Goal: Task Accomplishment & Management: Manage account settings

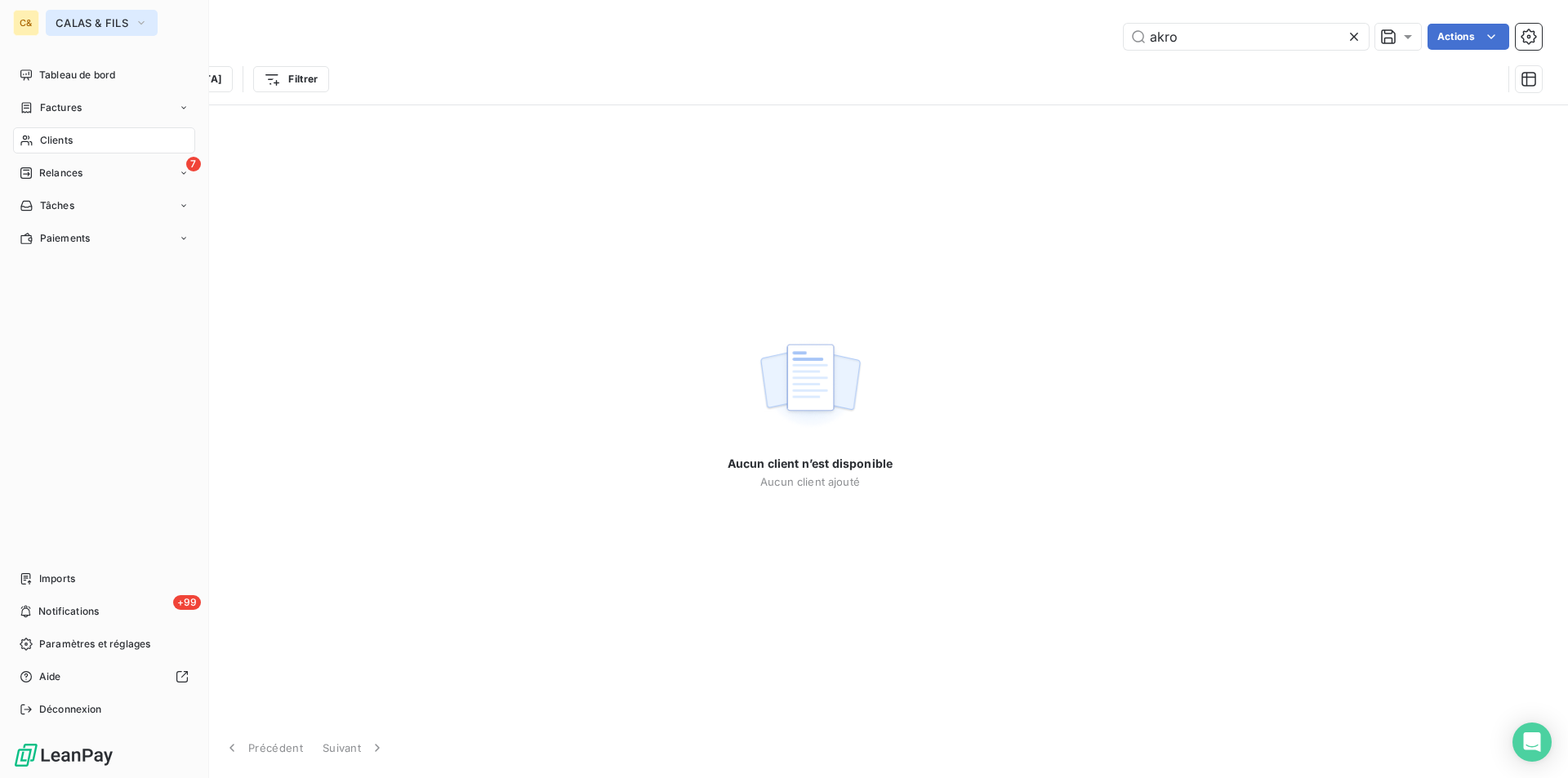
click at [75, 20] on span "CALAS & FILS" at bounding box center [91, 23] width 73 height 13
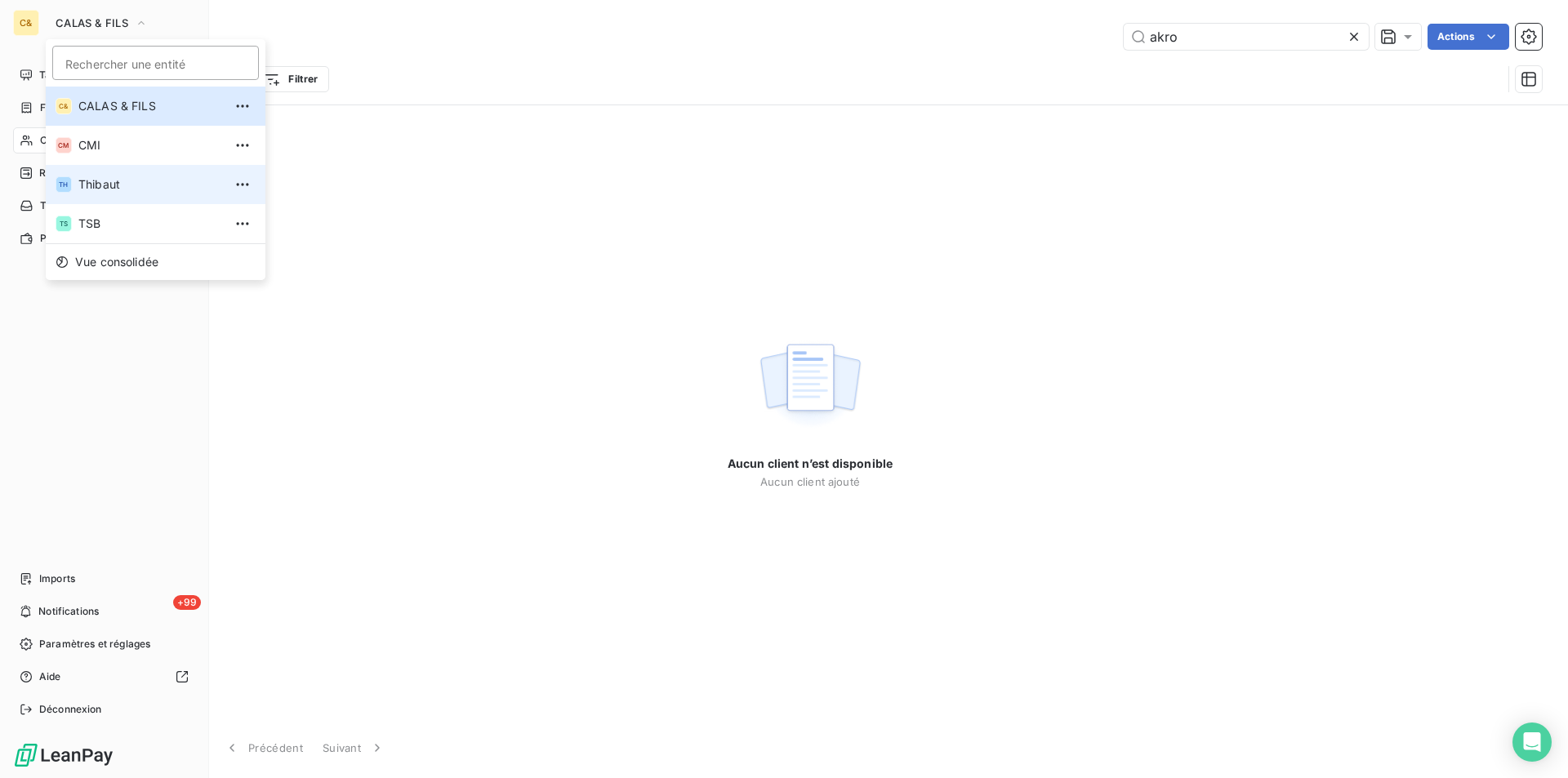
click at [113, 184] on span "Thibaut" at bounding box center [151, 184] width 145 height 17
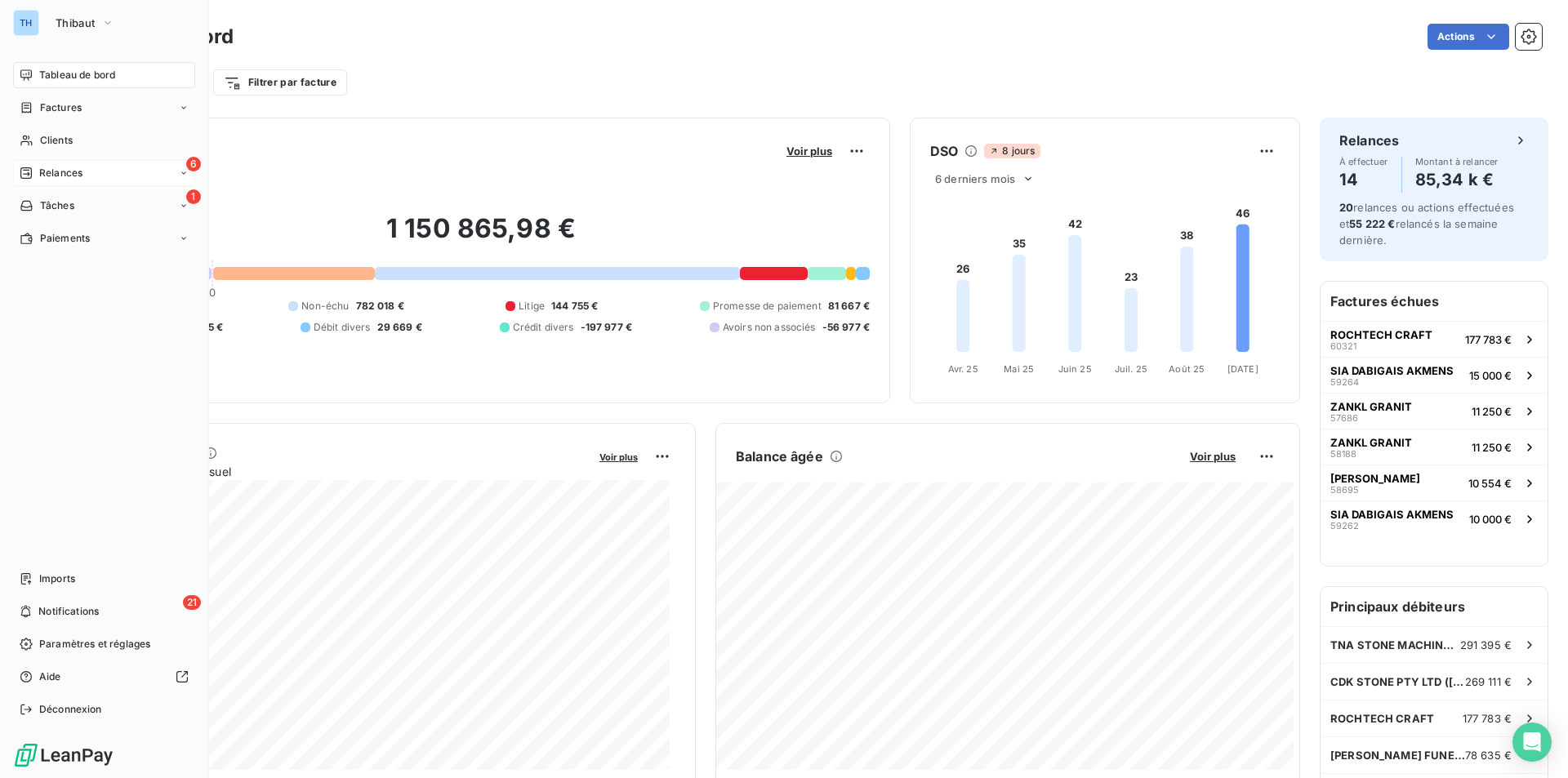
click at [63, 175] on span "Relances" at bounding box center [61, 173] width 43 height 15
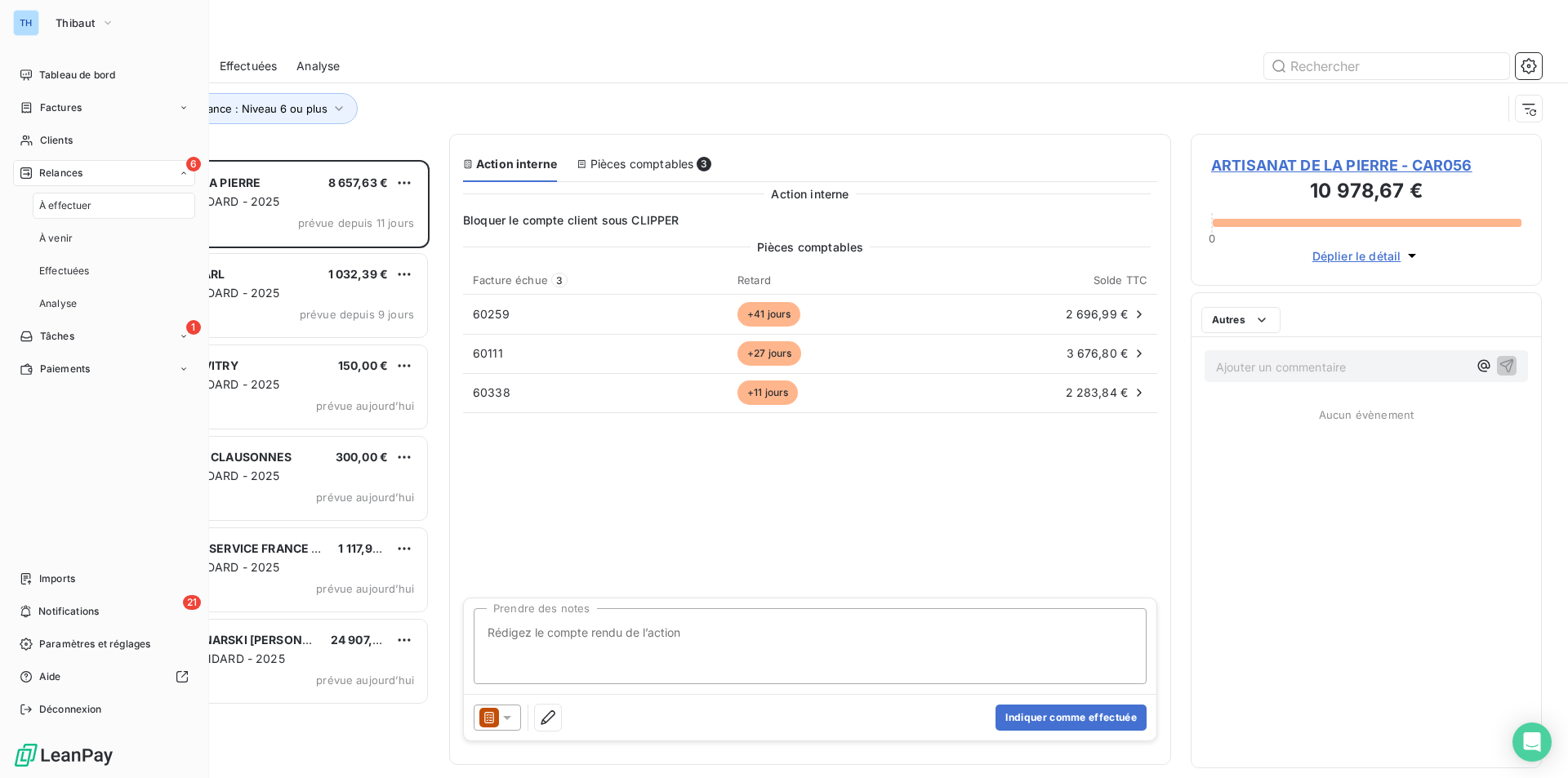
scroll to position [606, 339]
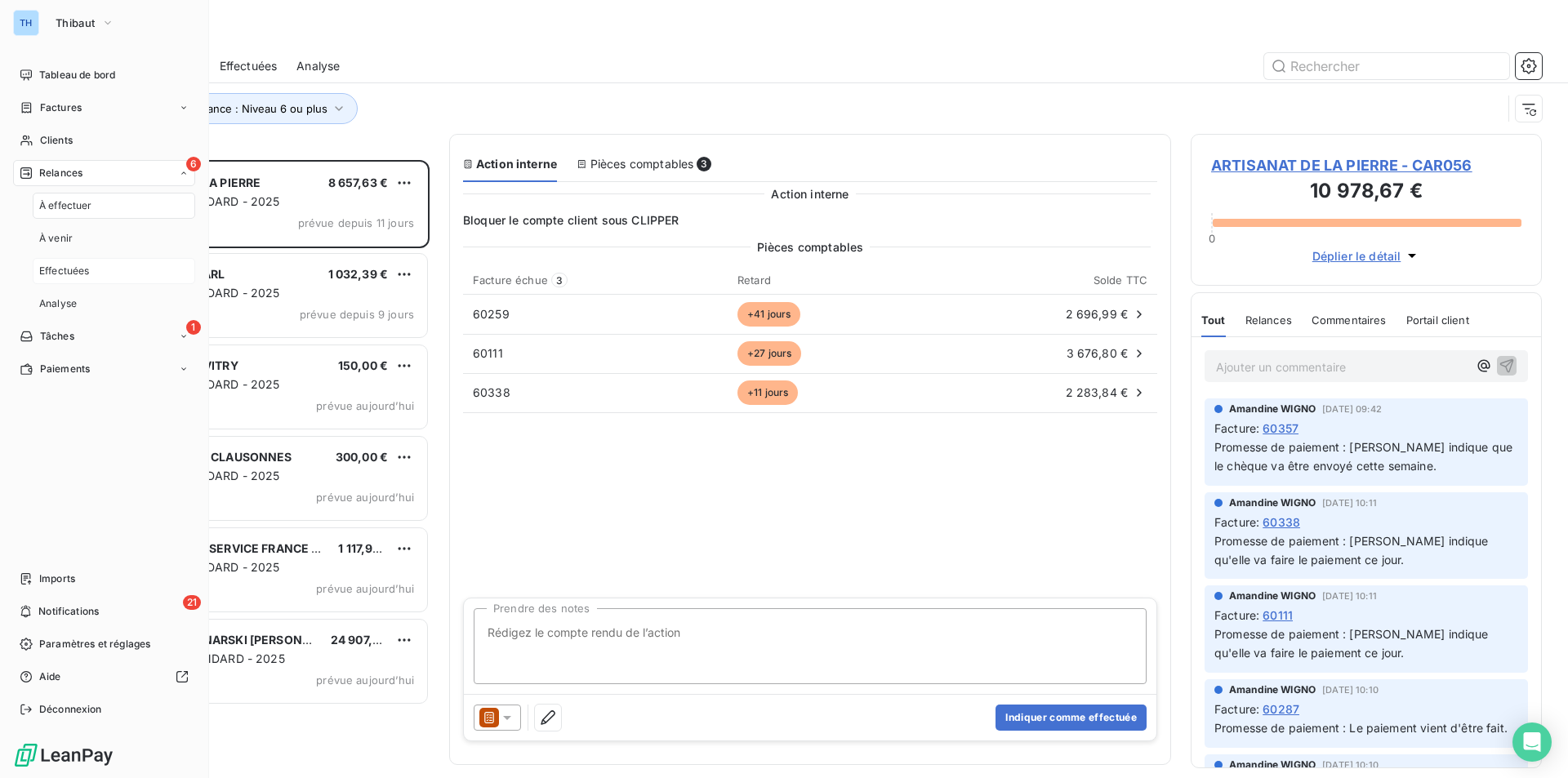
click at [78, 274] on span "Effectuées" at bounding box center [64, 270] width 50 height 15
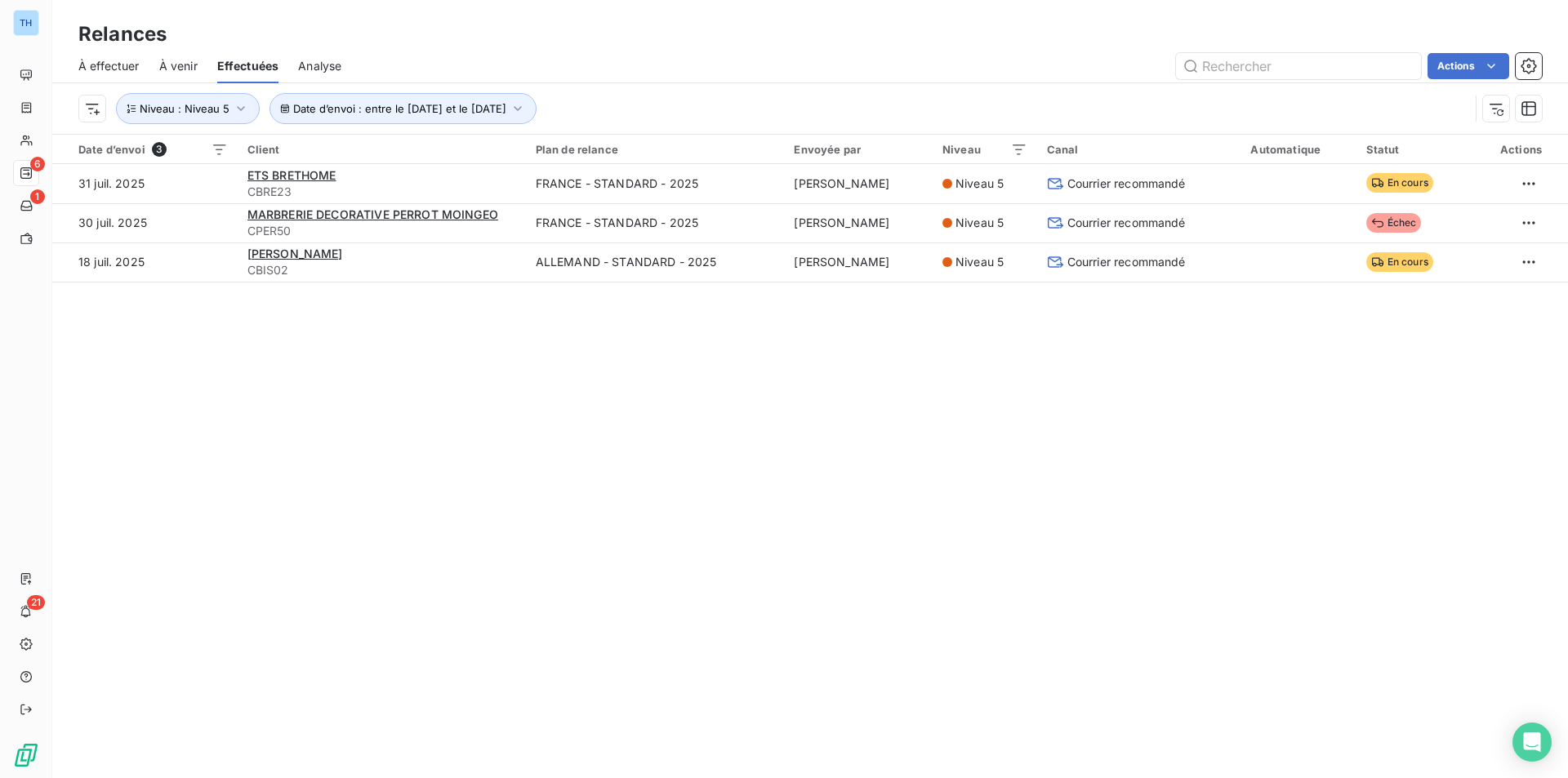
drag, startPoint x: 426, startPoint y: 389, endPoint x: 442, endPoint y: 388, distance: 16.0
click at [433, 388] on div "Relances À effectuer À venir Effectuées Analyse Actions Date d’envoi : entre le…" at bounding box center [810, 389] width 1516 height 778
click at [1502, 110] on icon "button" at bounding box center [1500, 112] width 7 height 7
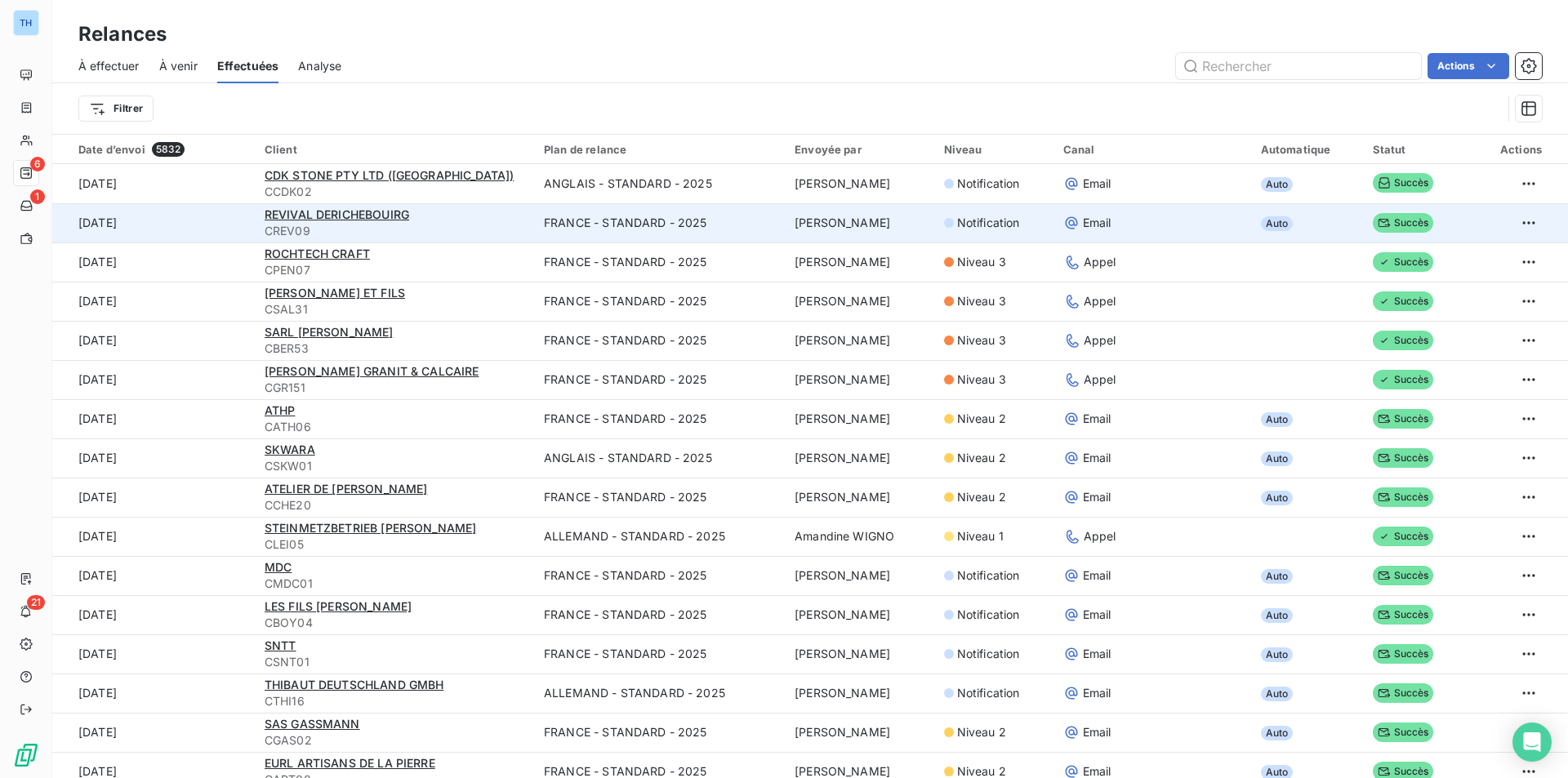
click at [578, 228] on td "FRANCE - STANDARD - 2025" at bounding box center [659, 223] width 251 height 39
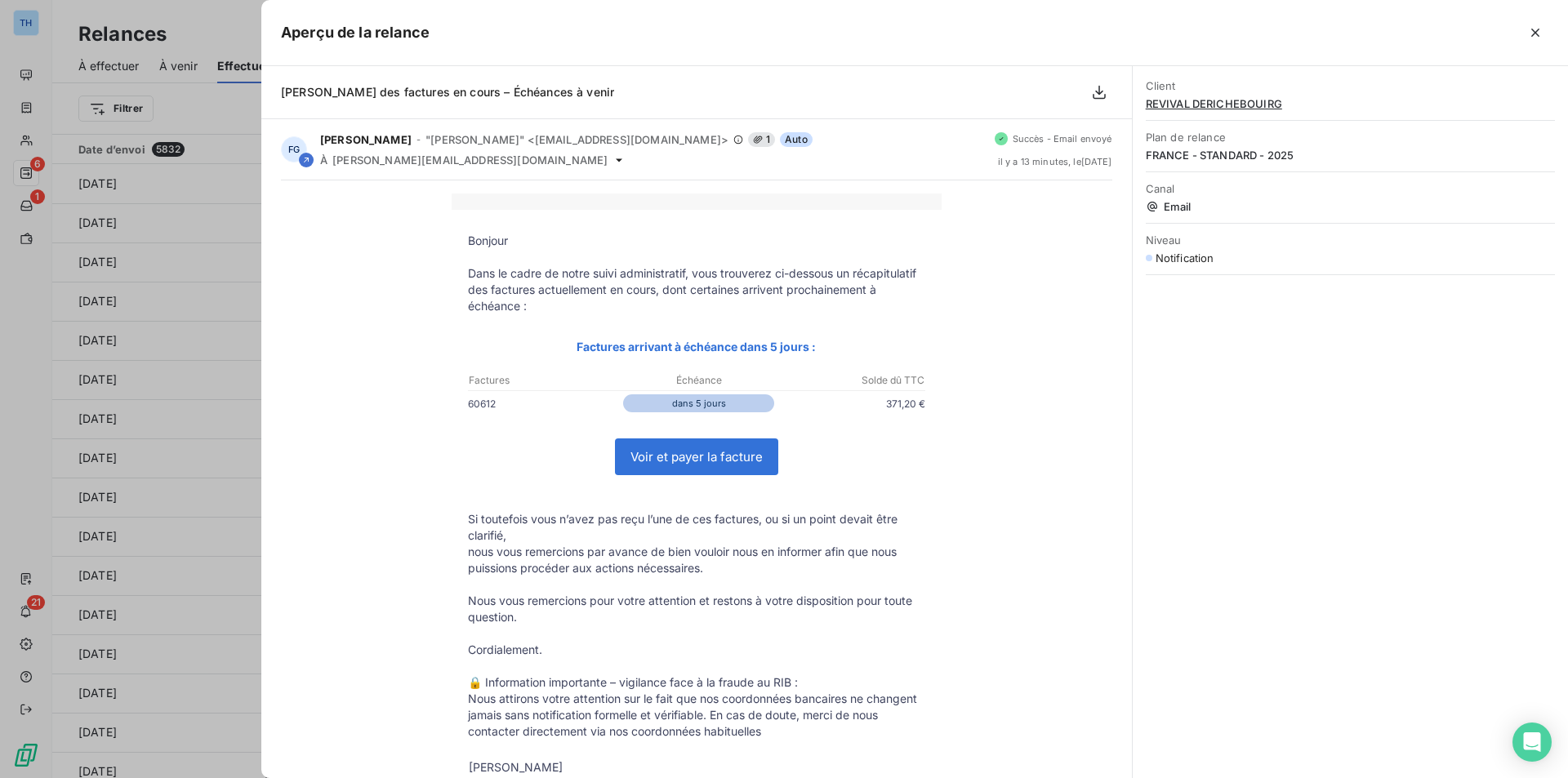
click at [1252, 101] on span "REVIVAL DERICHEBOUIRG" at bounding box center [1351, 103] width 409 height 13
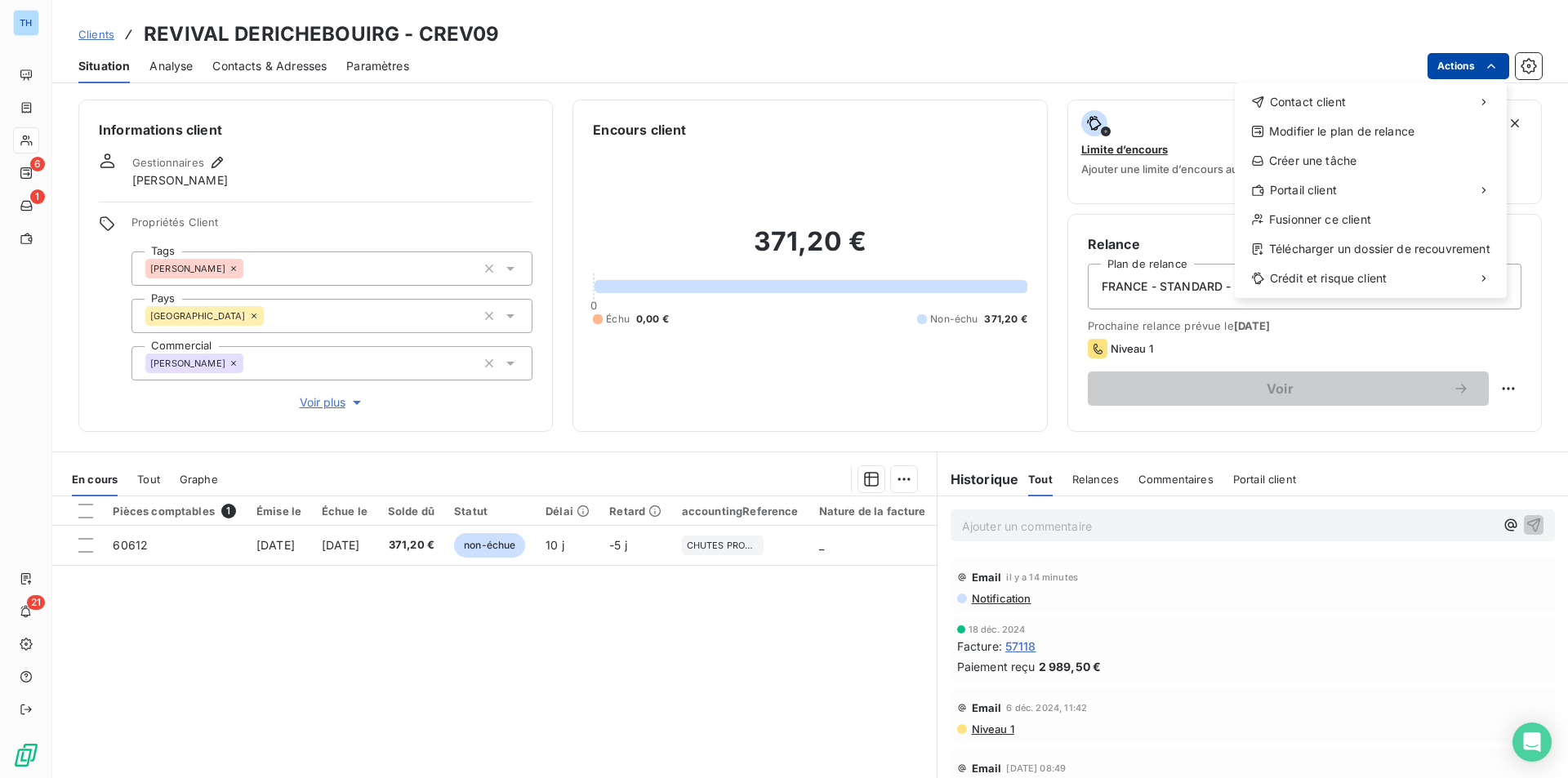
click at [1446, 70] on html "TH 6 1 21 Clients REVIVAL DERICHEBOUIRG - CREV09 Situation Analyse Contacts & A…" at bounding box center [784, 389] width 1568 height 778
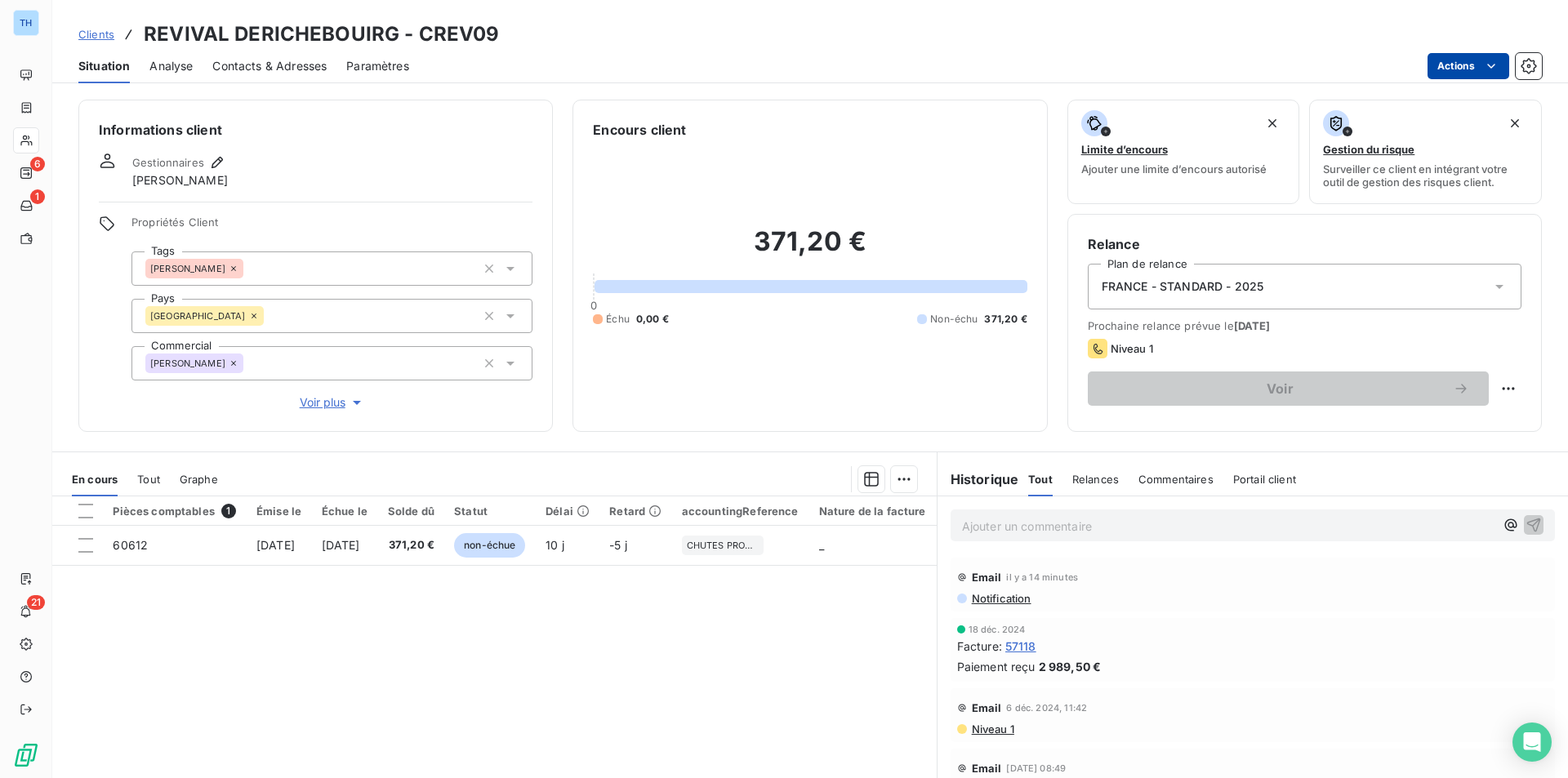
click at [1474, 60] on html "TH 6 1 21 Clients REVIVAL DERICHEBOUIRG - CREV09 Situation Analyse Contacts & A…" at bounding box center [784, 389] width 1568 height 778
click at [1467, 61] on html "TH 6 1 21 Clients REVIVAL DERICHEBOUIRG - CREV09 Situation Analyse Contacts & A…" at bounding box center [784, 389] width 1568 height 778
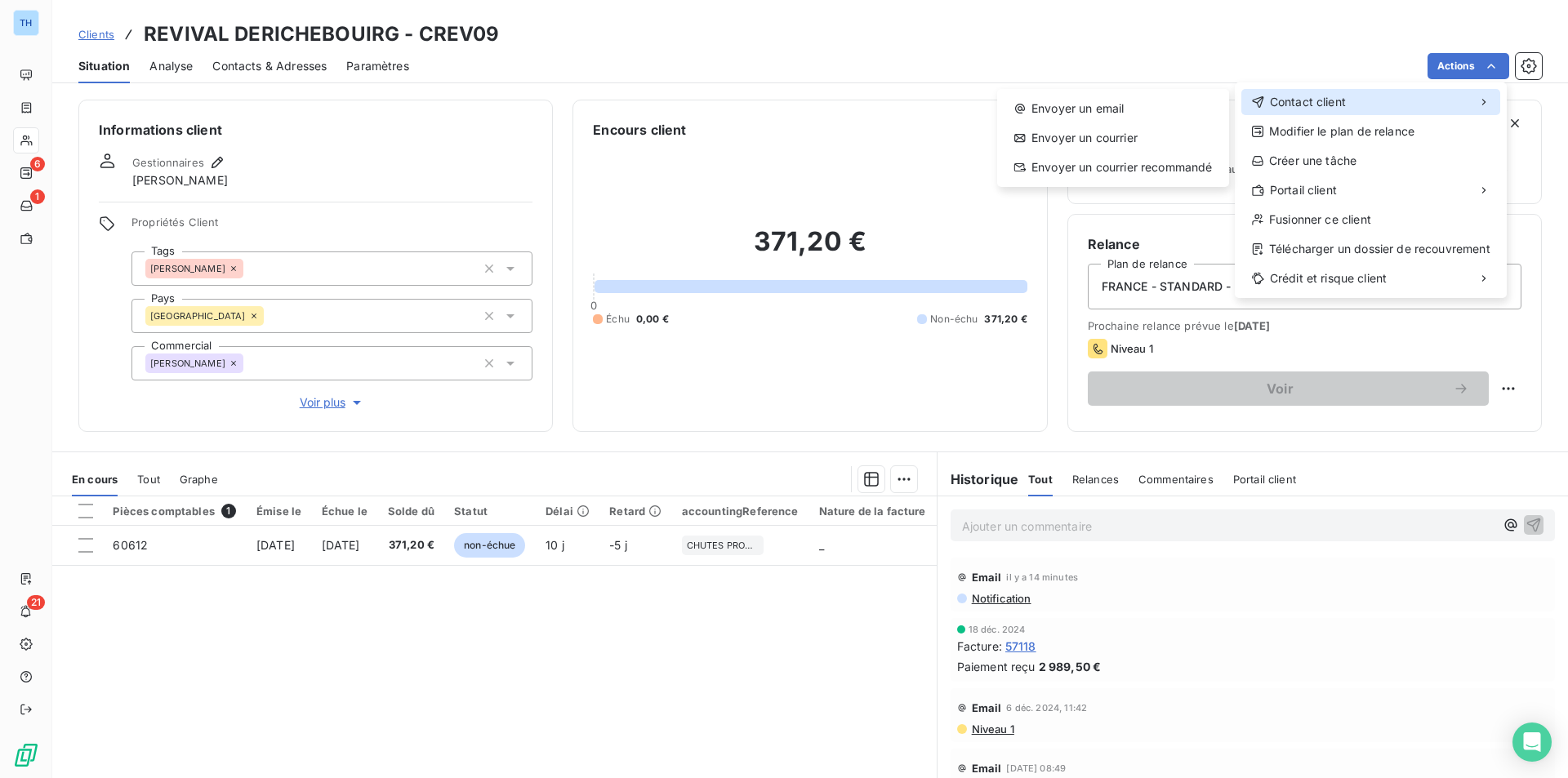
click at [1314, 96] on span "Contact client" at bounding box center [1307, 101] width 76 height 17
click at [1140, 106] on div "Envoyer un email" at bounding box center [1114, 108] width 219 height 27
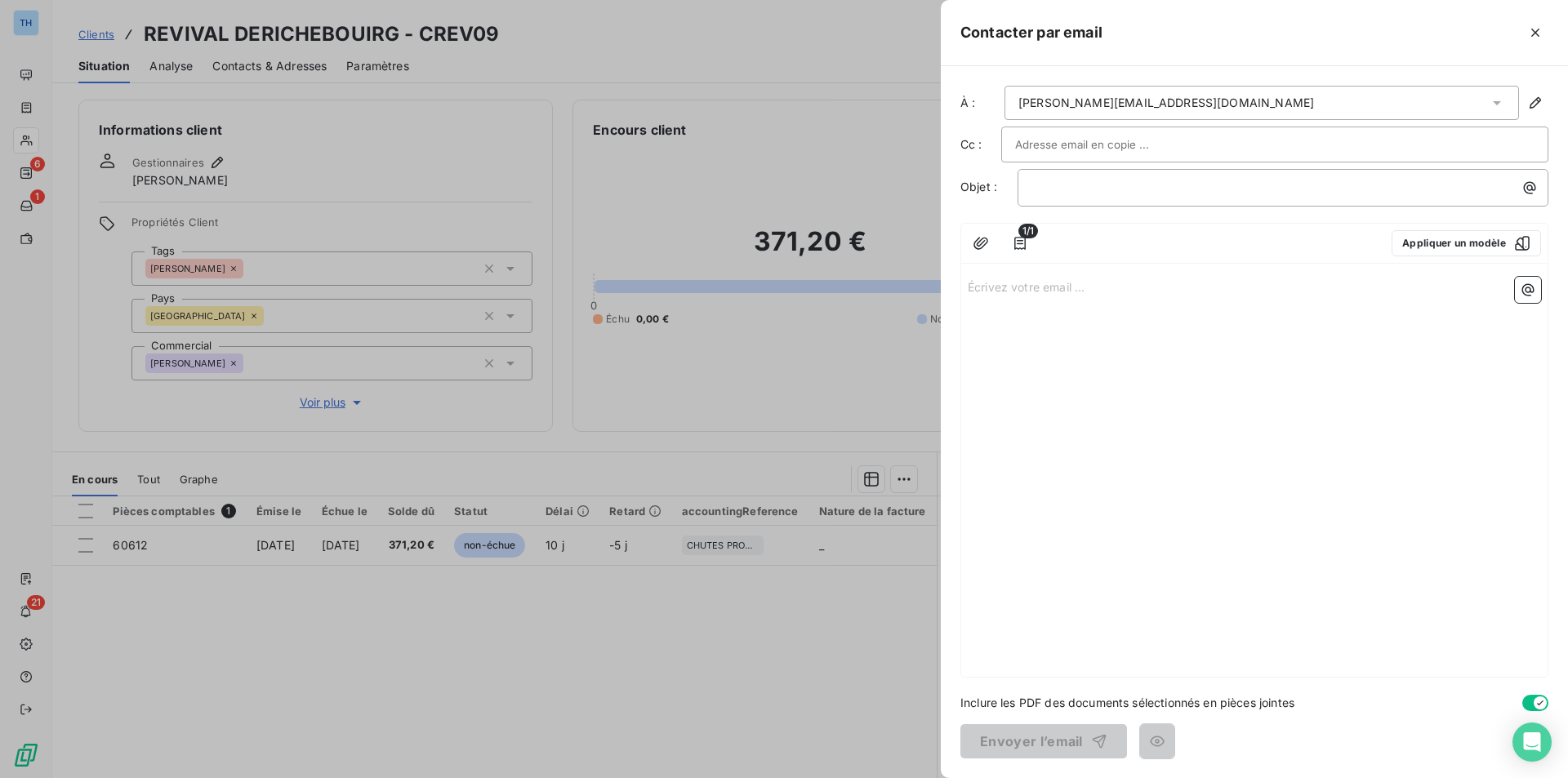
click at [1132, 133] on input "text" at bounding box center [1103, 145] width 176 height 25
click at [1039, 178] on p "﻿" at bounding box center [1288, 187] width 512 height 19
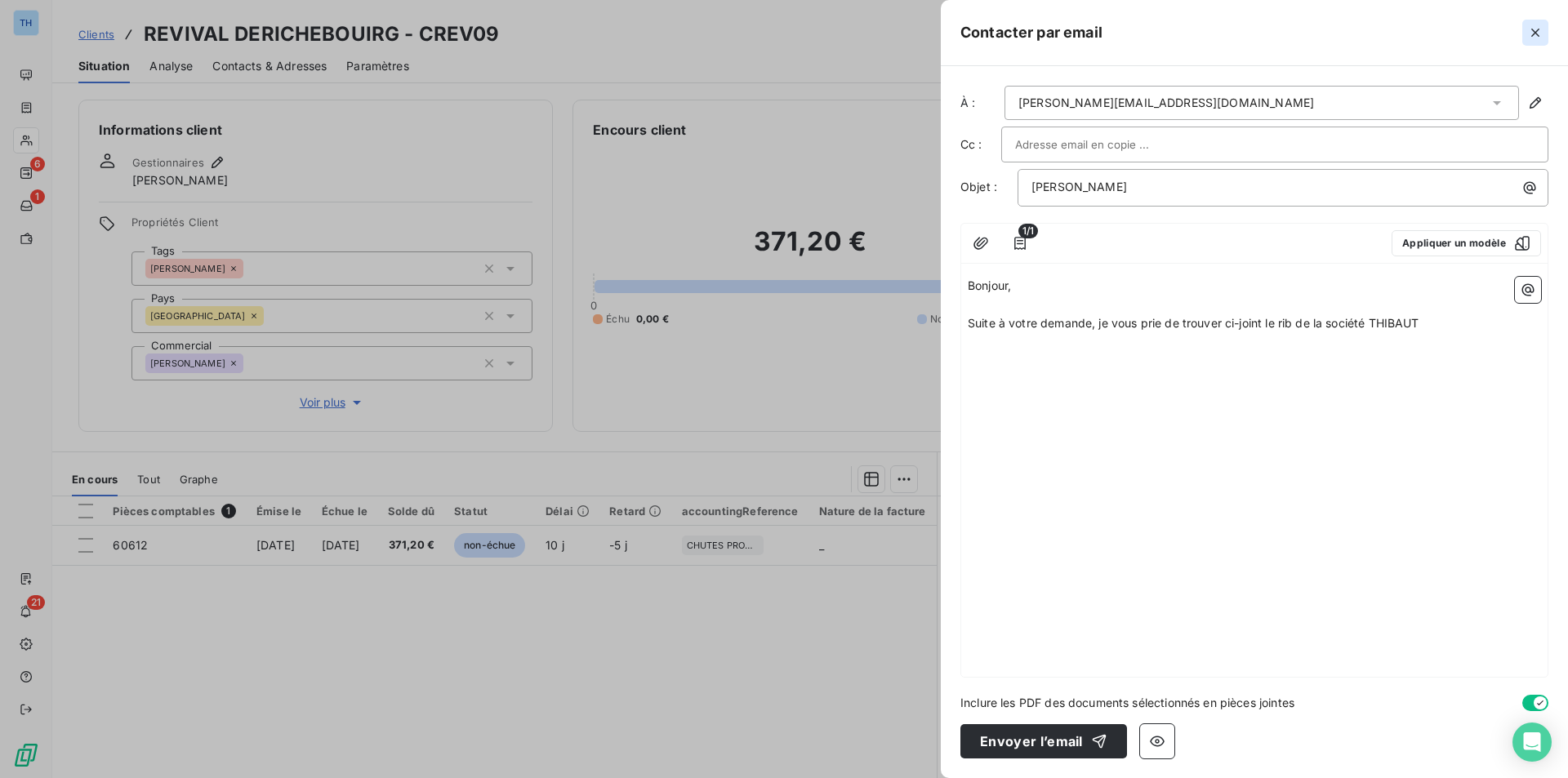
click at [1528, 27] on icon "button" at bounding box center [1536, 32] width 17 height 17
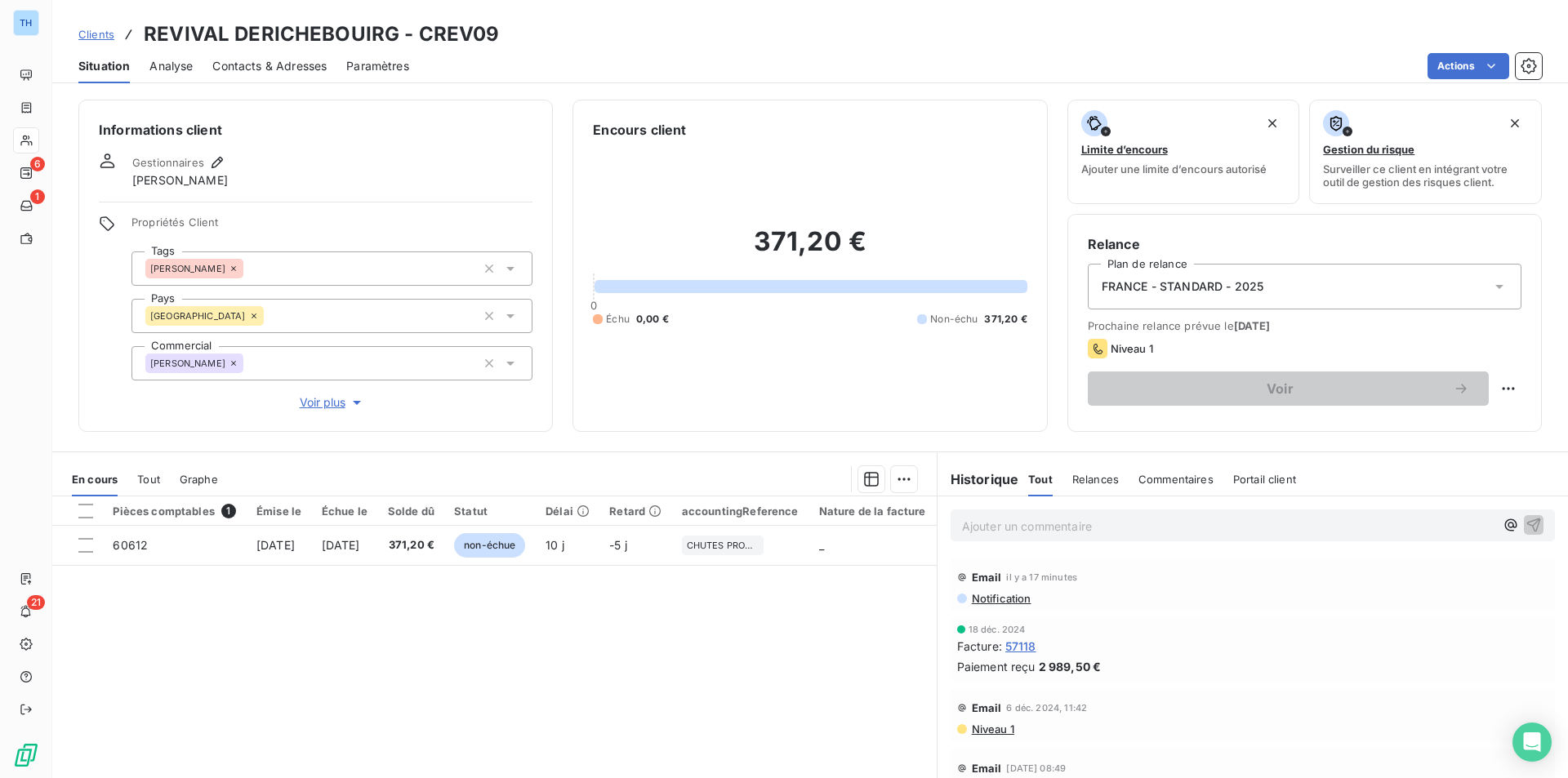
click at [1056, 528] on p "Ajouter un commentaire ﻿" at bounding box center [1228, 526] width 532 height 21
click at [1528, 522] on icon "button" at bounding box center [1535, 524] width 14 height 14
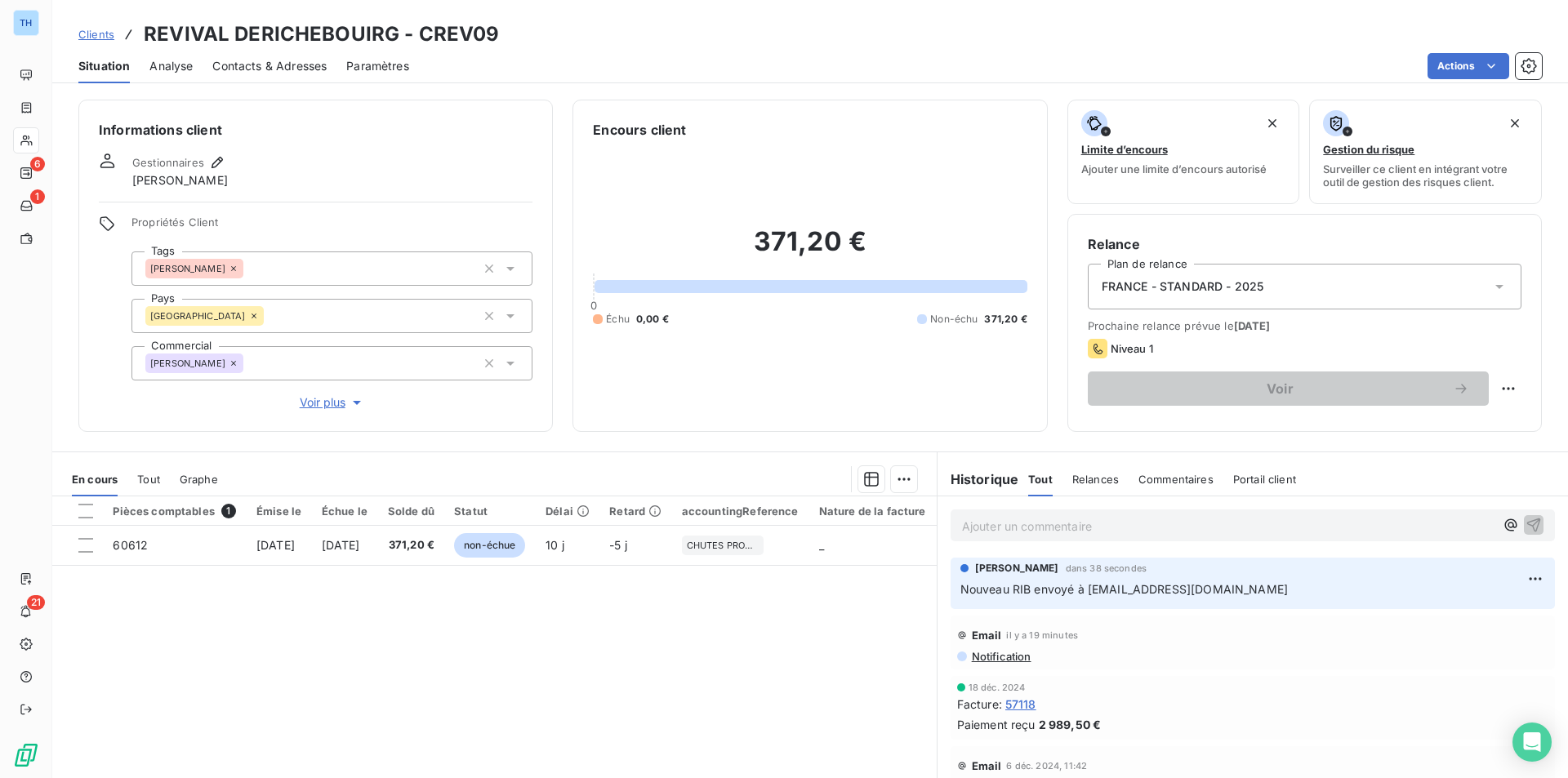
click at [282, 70] on span "Contacts & Adresses" at bounding box center [270, 66] width 114 height 17
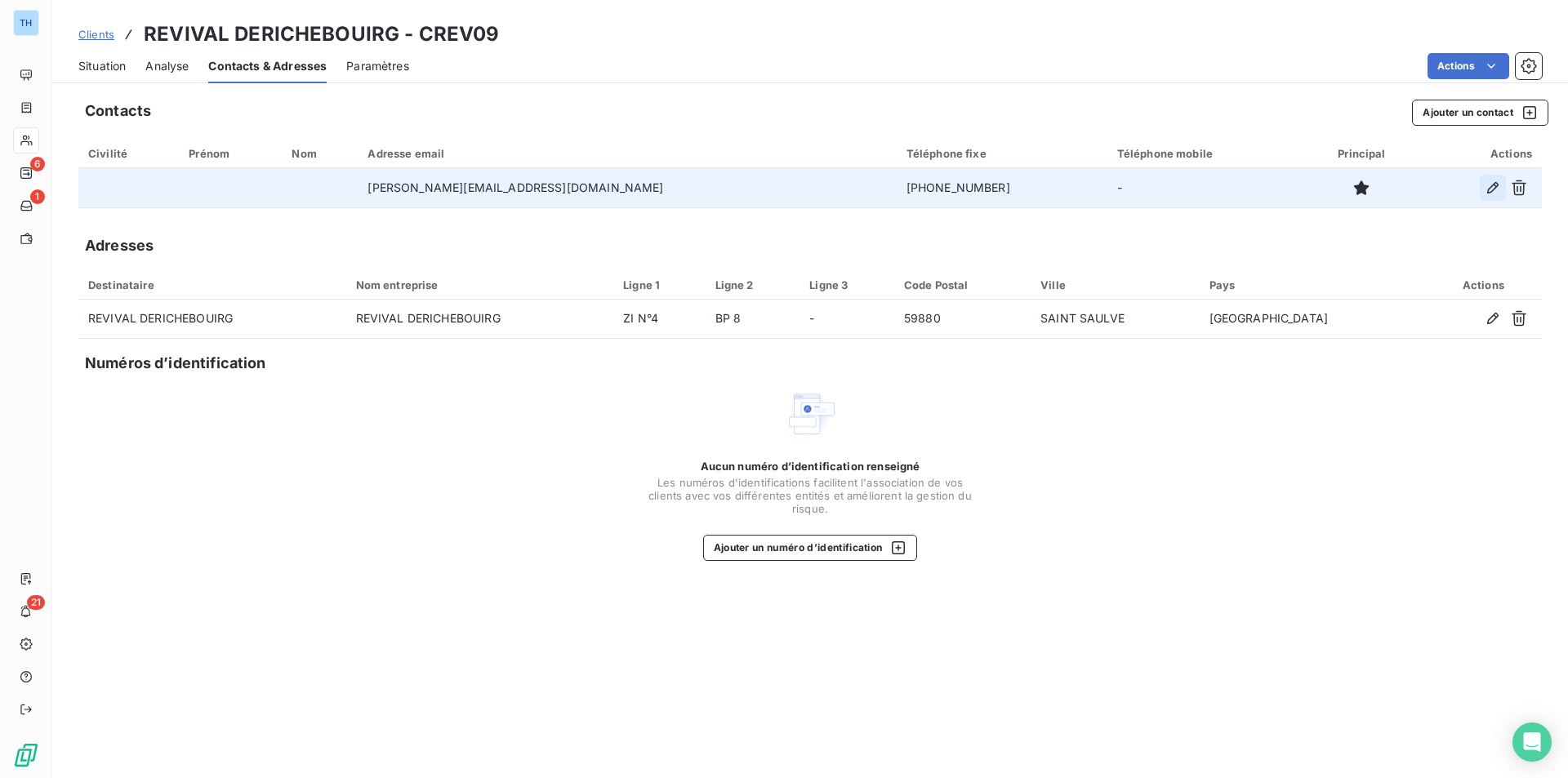
click at [1485, 186] on icon "button" at bounding box center [1493, 188] width 17 height 17
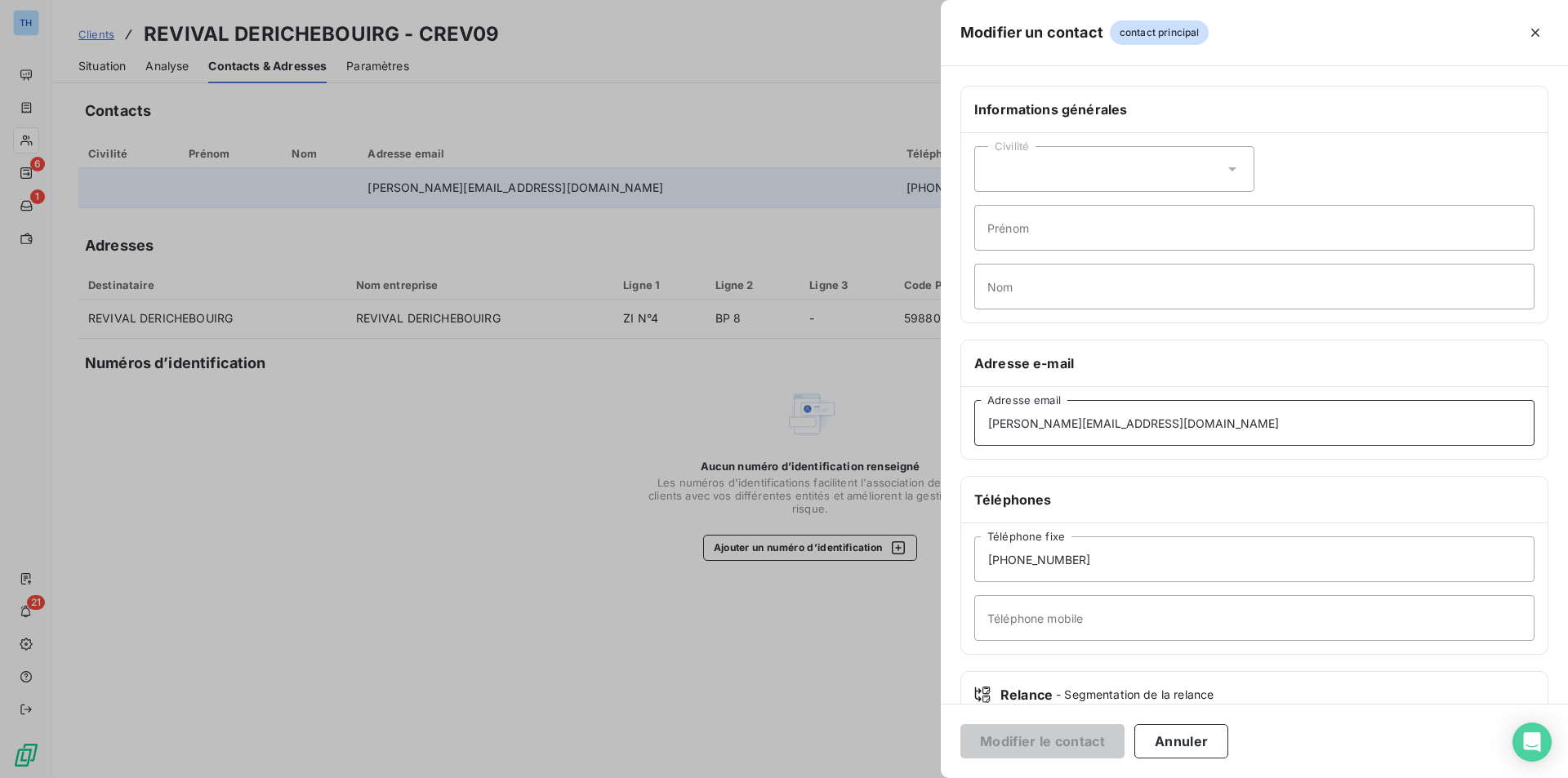
drag, startPoint x: 1078, startPoint y: 423, endPoint x: 865, endPoint y: 412, distance: 213.3
click at [865, 778] on div "Modifier un contact contact principal Informations générales Civilité Prénom No…" at bounding box center [784, 778] width 1568 height 0
click at [1219, 433] on input "maggy.vrel@derichebourg.com" at bounding box center [1255, 423] width 561 height 46
type input "maggy.vrel@derichebourg.com"
click at [1038, 748] on button "Modifier le contact" at bounding box center [1043, 742] width 164 height 34
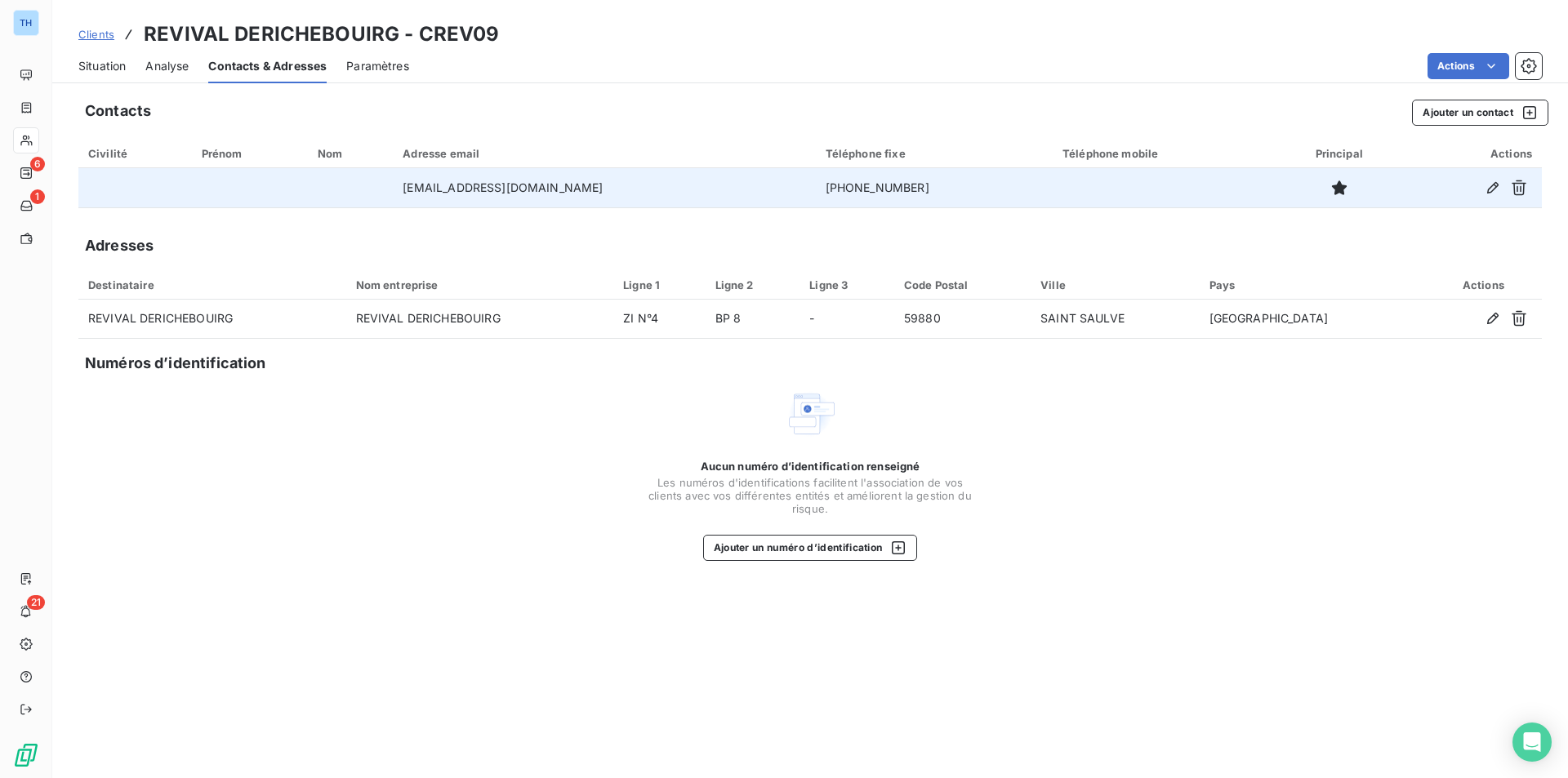
click at [112, 64] on span "Situation" at bounding box center [102, 66] width 47 height 17
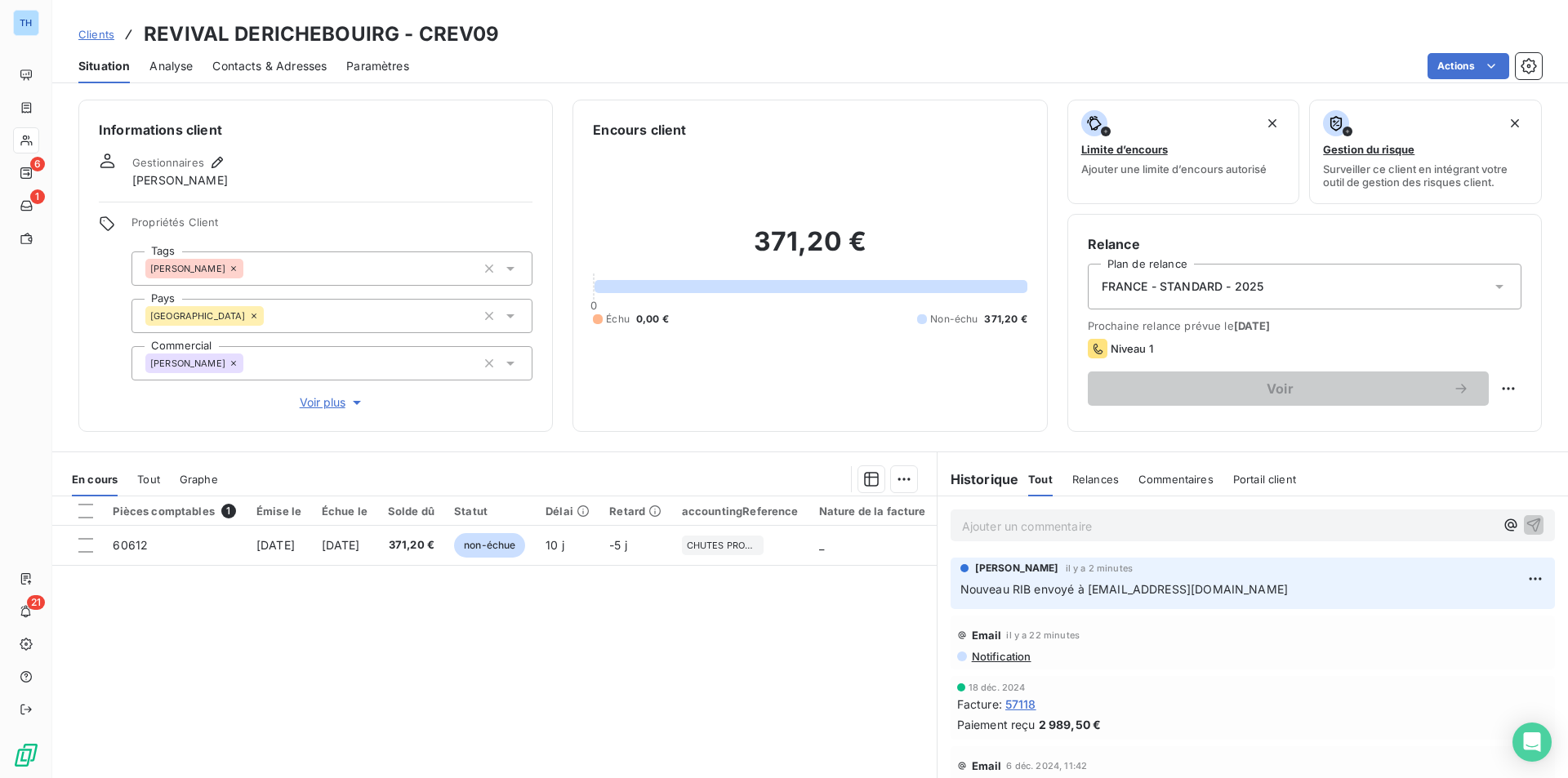
click at [995, 657] on span "Notification" at bounding box center [1001, 656] width 61 height 13
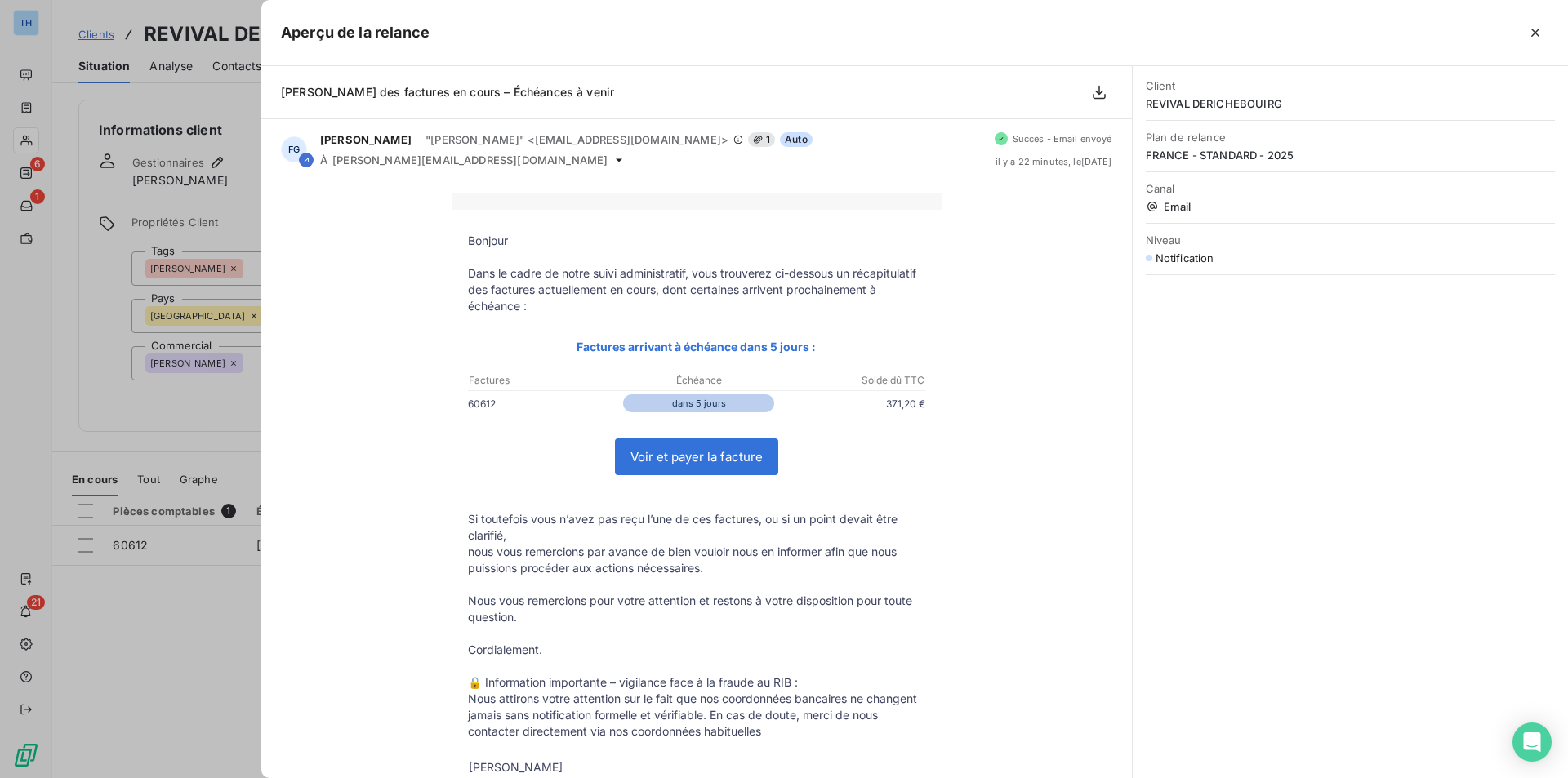
click at [686, 463] on link "Voir et payer la facture" at bounding box center [696, 457] width 161 height 35
click at [1537, 33] on icon "button" at bounding box center [1536, 32] width 8 height 8
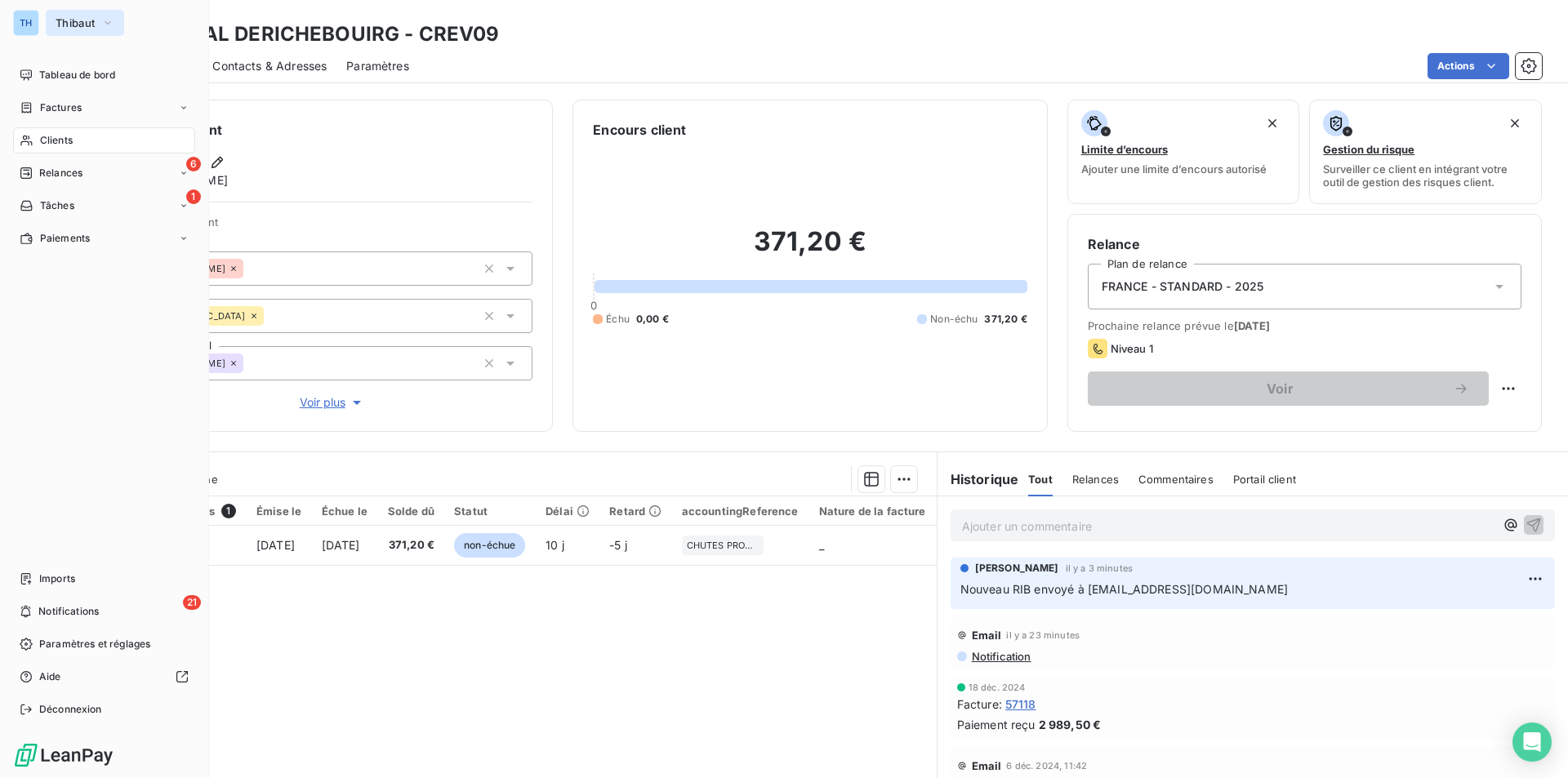
click at [81, 22] on span "Thibaut" at bounding box center [75, 23] width 39 height 13
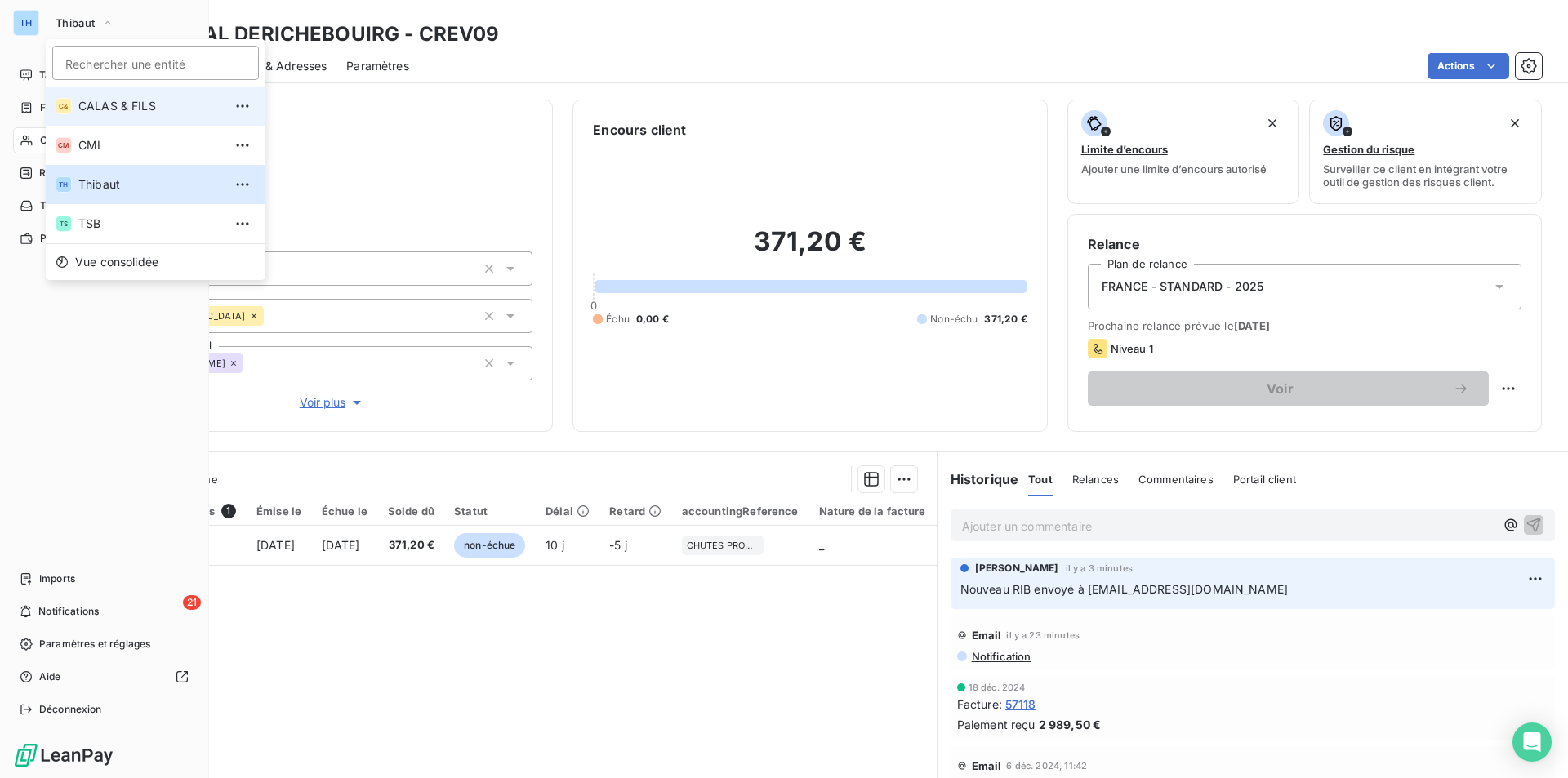
click at [111, 98] on span "CALAS & FILS" at bounding box center [151, 106] width 145 height 17
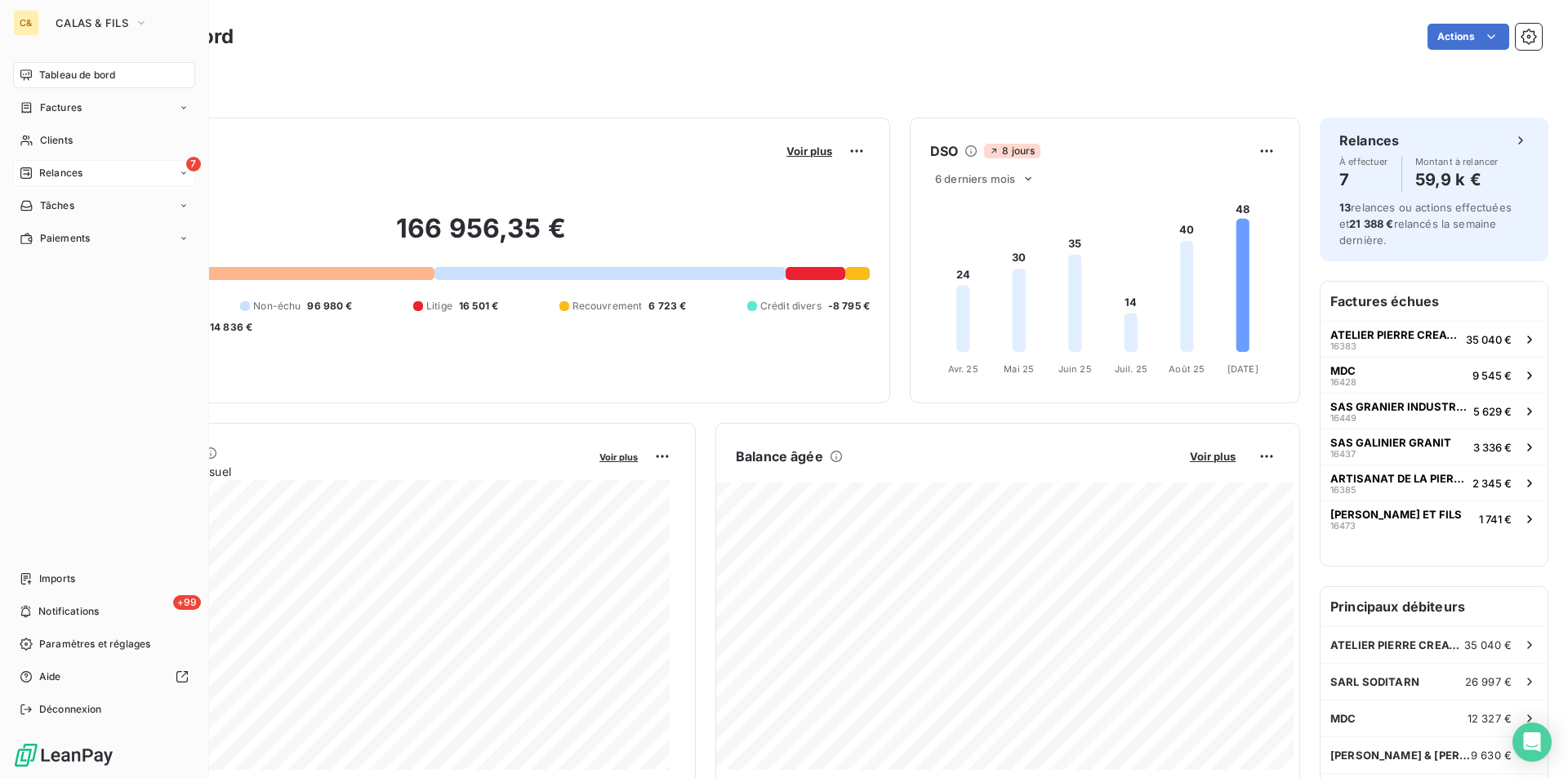
click at [61, 169] on span "Relances" at bounding box center [61, 173] width 43 height 15
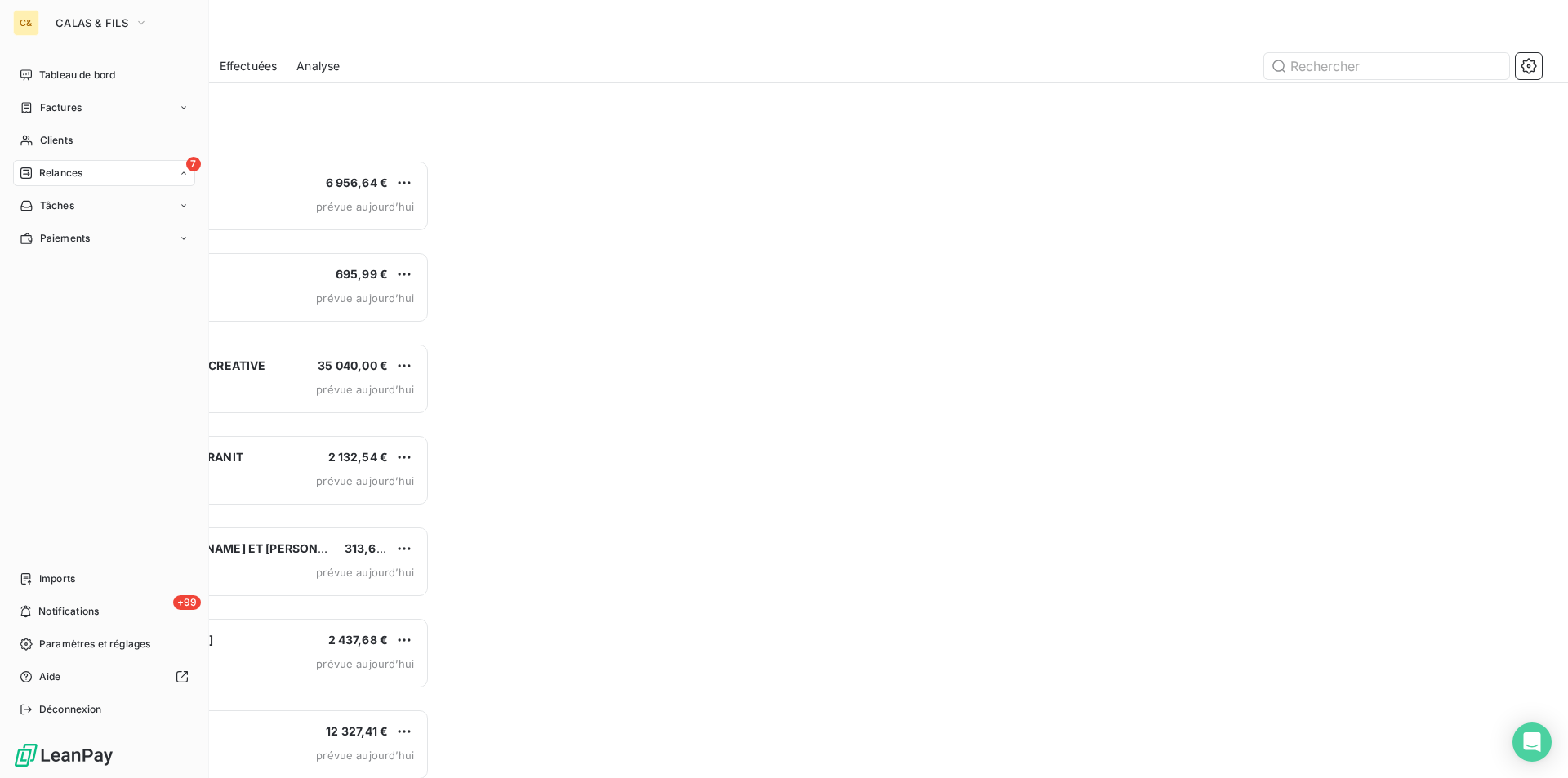
scroll to position [606, 339]
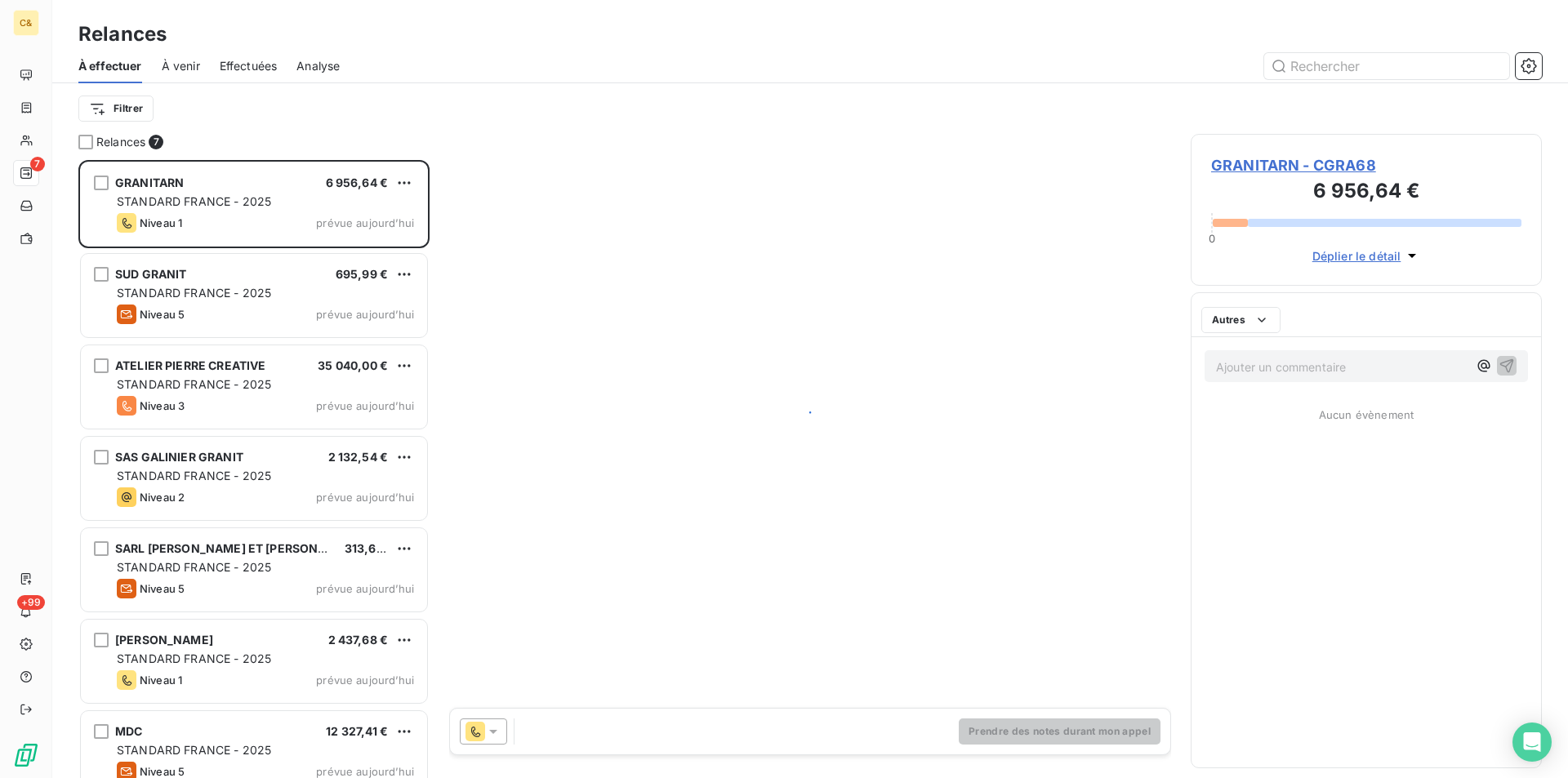
scroll to position [606, 339]
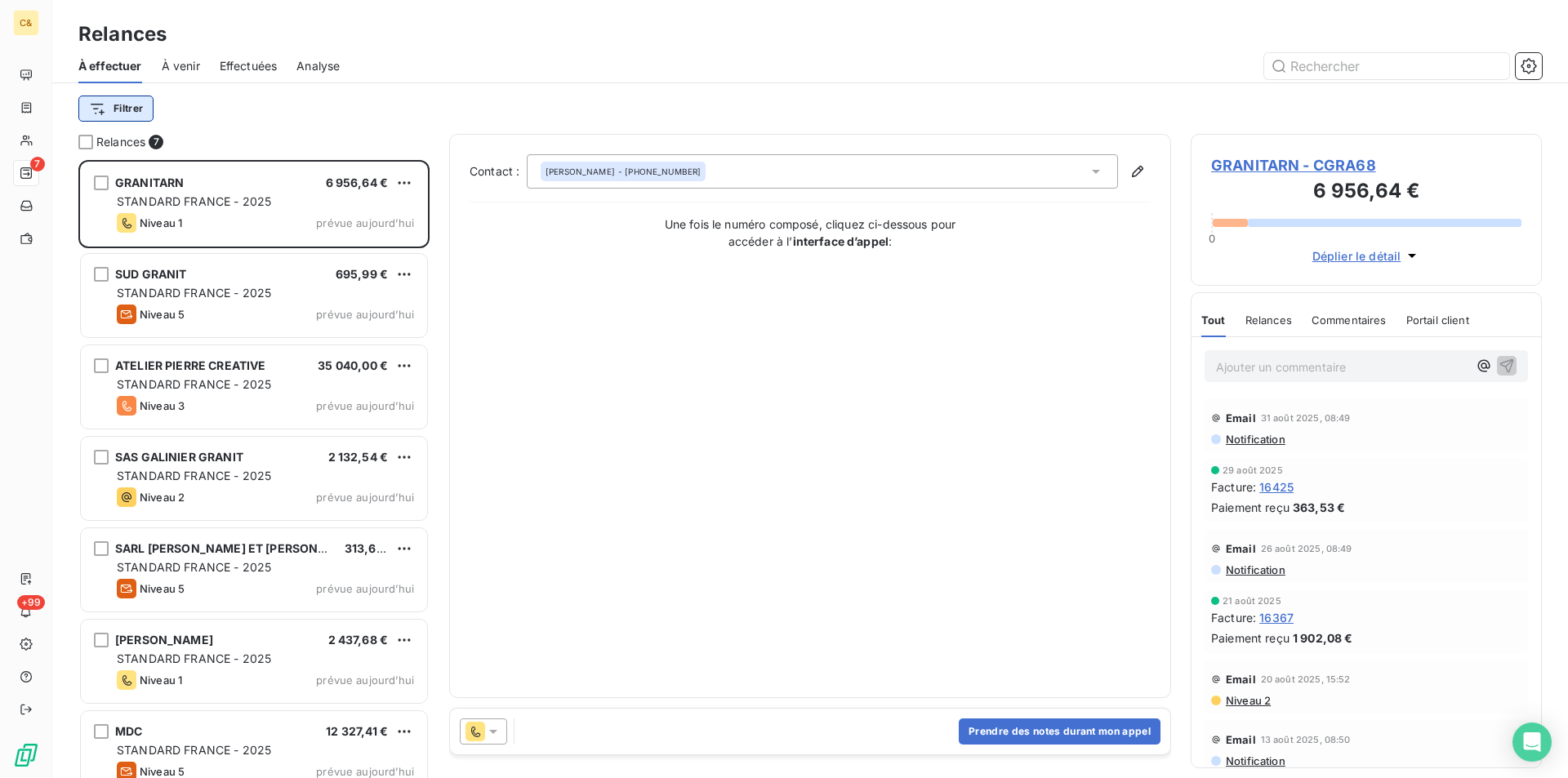
click at [128, 106] on html "C& 7 +99 Relances À effectuer À venir Effectuées Analyse Filtrer Relances 7 GRA…" at bounding box center [784, 389] width 1568 height 778
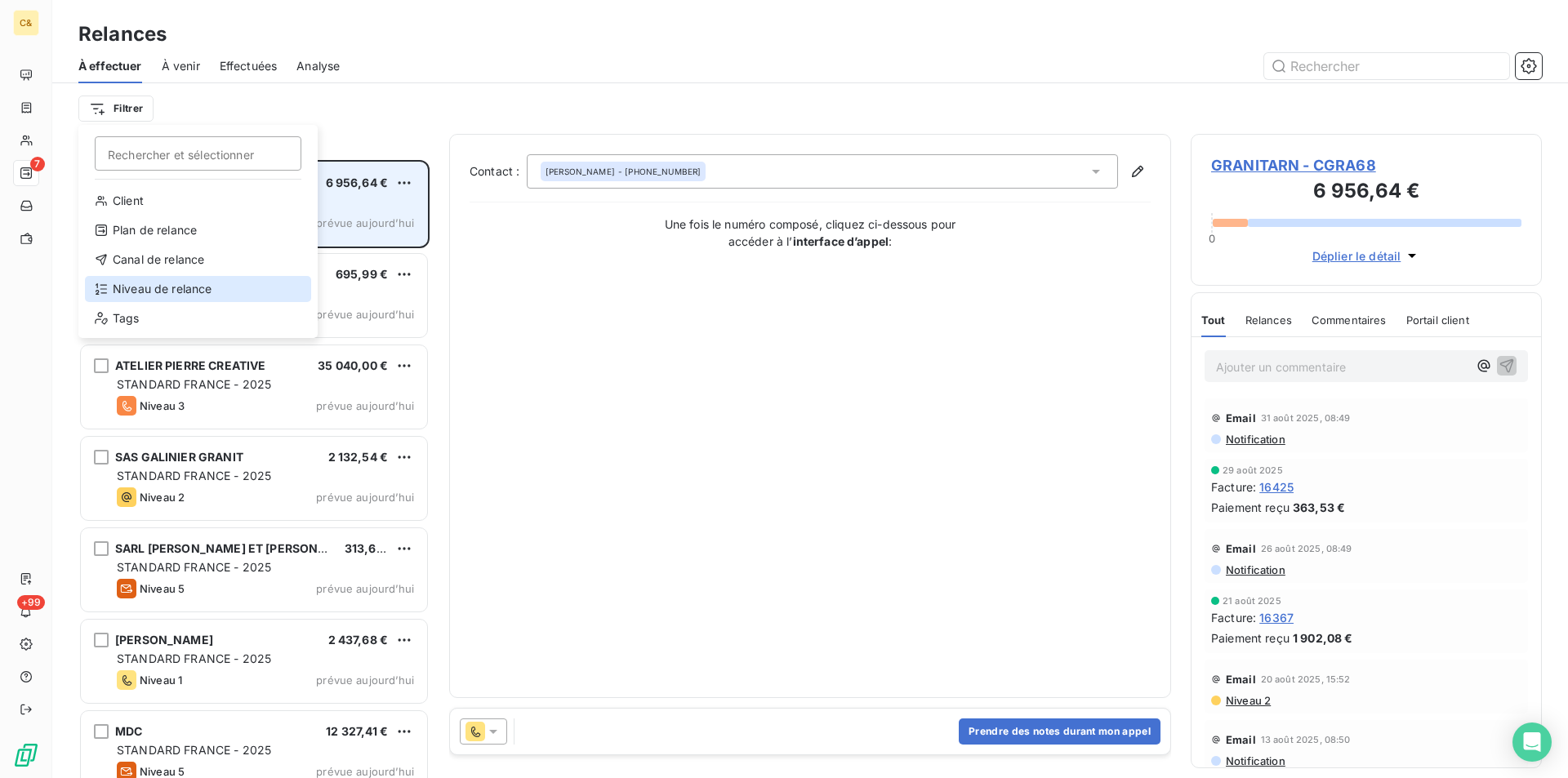
drag, startPoint x: 173, startPoint y: 282, endPoint x: 206, endPoint y: 241, distance: 52.6
click at [173, 282] on div "Niveau de relance" at bounding box center [198, 289] width 226 height 27
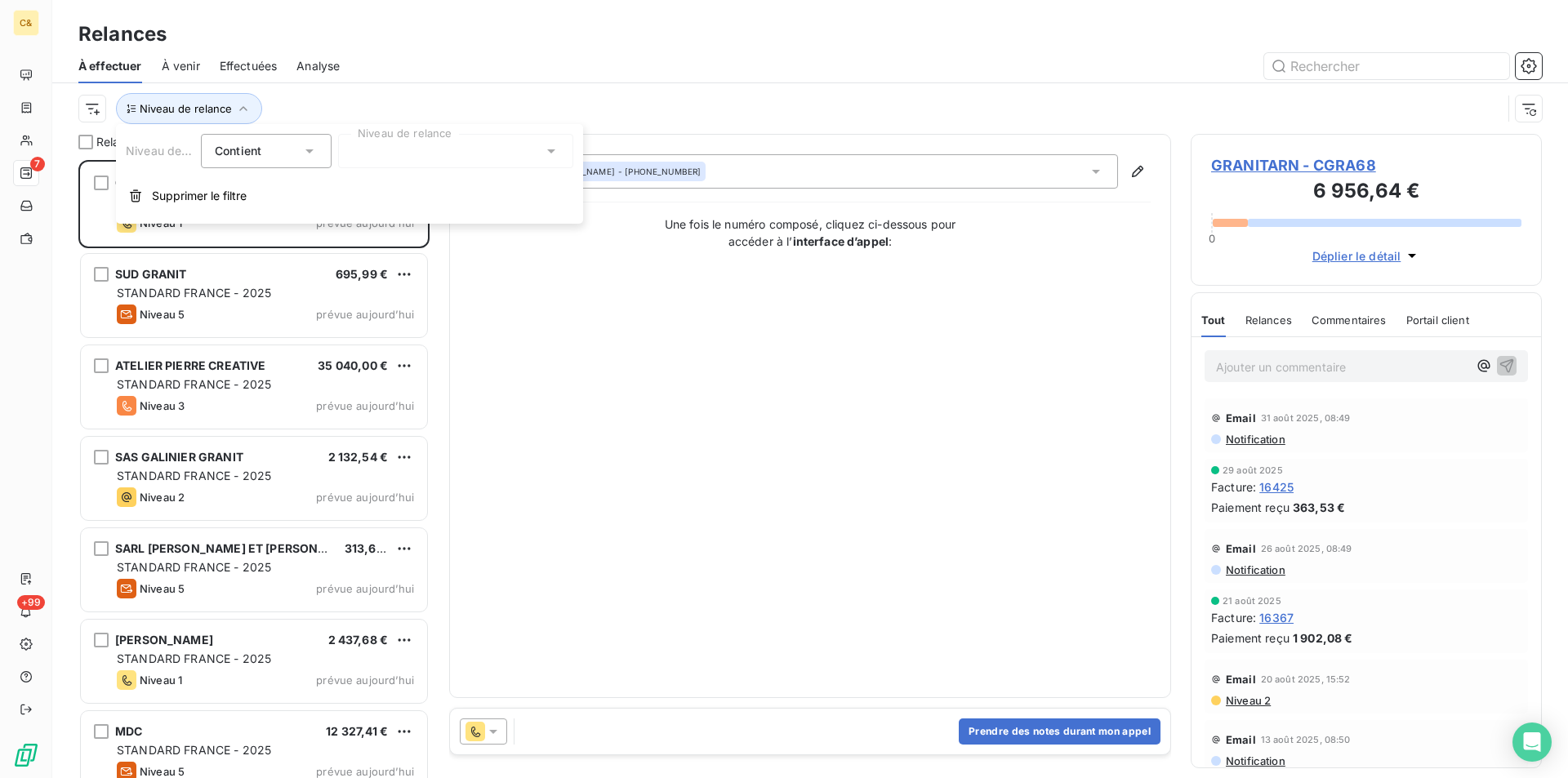
click at [405, 158] on div at bounding box center [455, 150] width 235 height 34
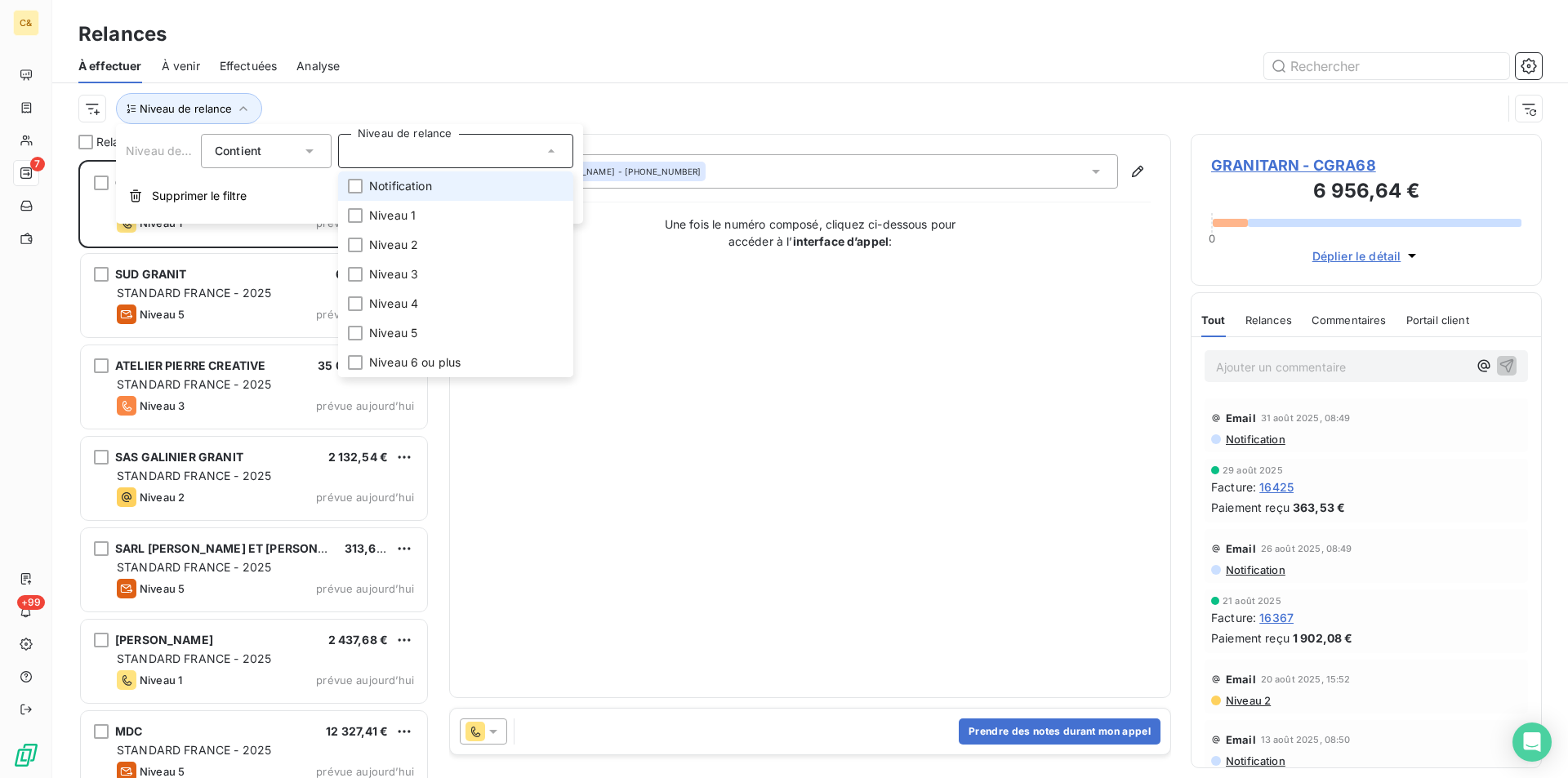
click at [396, 185] on span "Notification" at bounding box center [400, 186] width 63 height 17
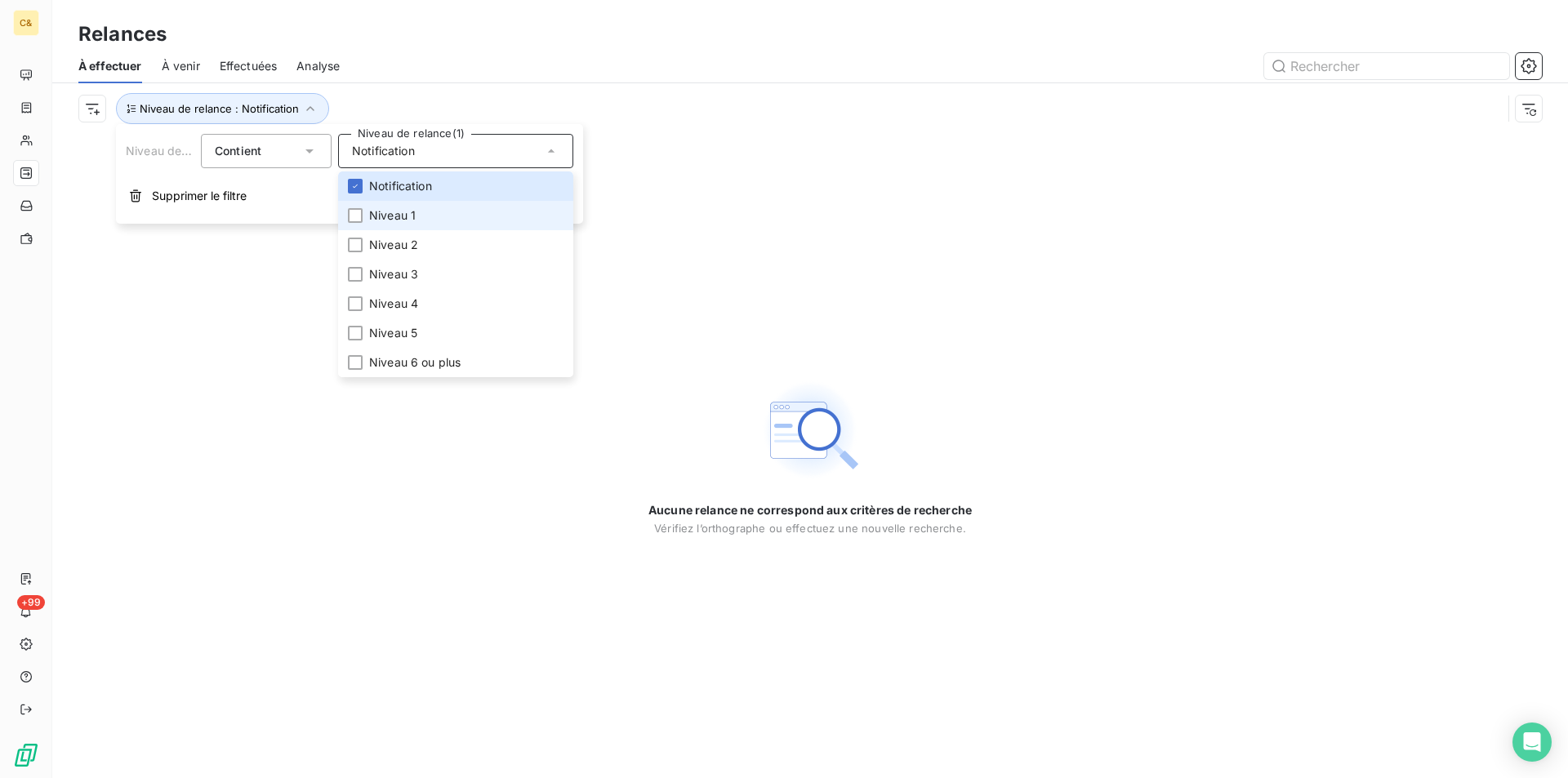
click at [391, 214] on span "Niveau 1" at bounding box center [392, 215] width 46 height 17
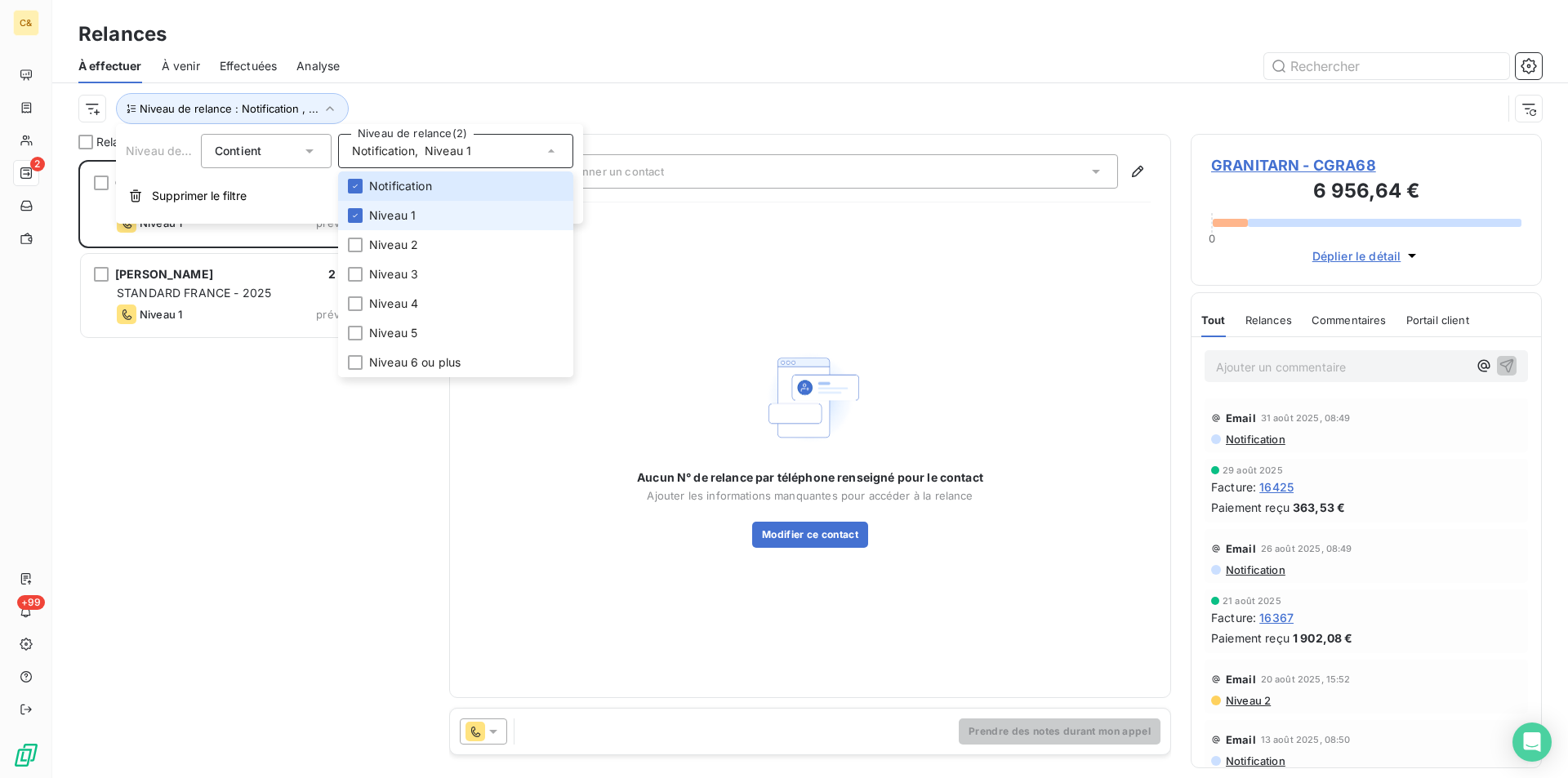
scroll to position [606, 339]
click at [223, 454] on div "GRANITARN 6 956,64 € STANDARD FRANCE - 2025 Niveau 1 prévue aujourd’hui DOUAGLI…" at bounding box center [254, 469] width 351 height 619
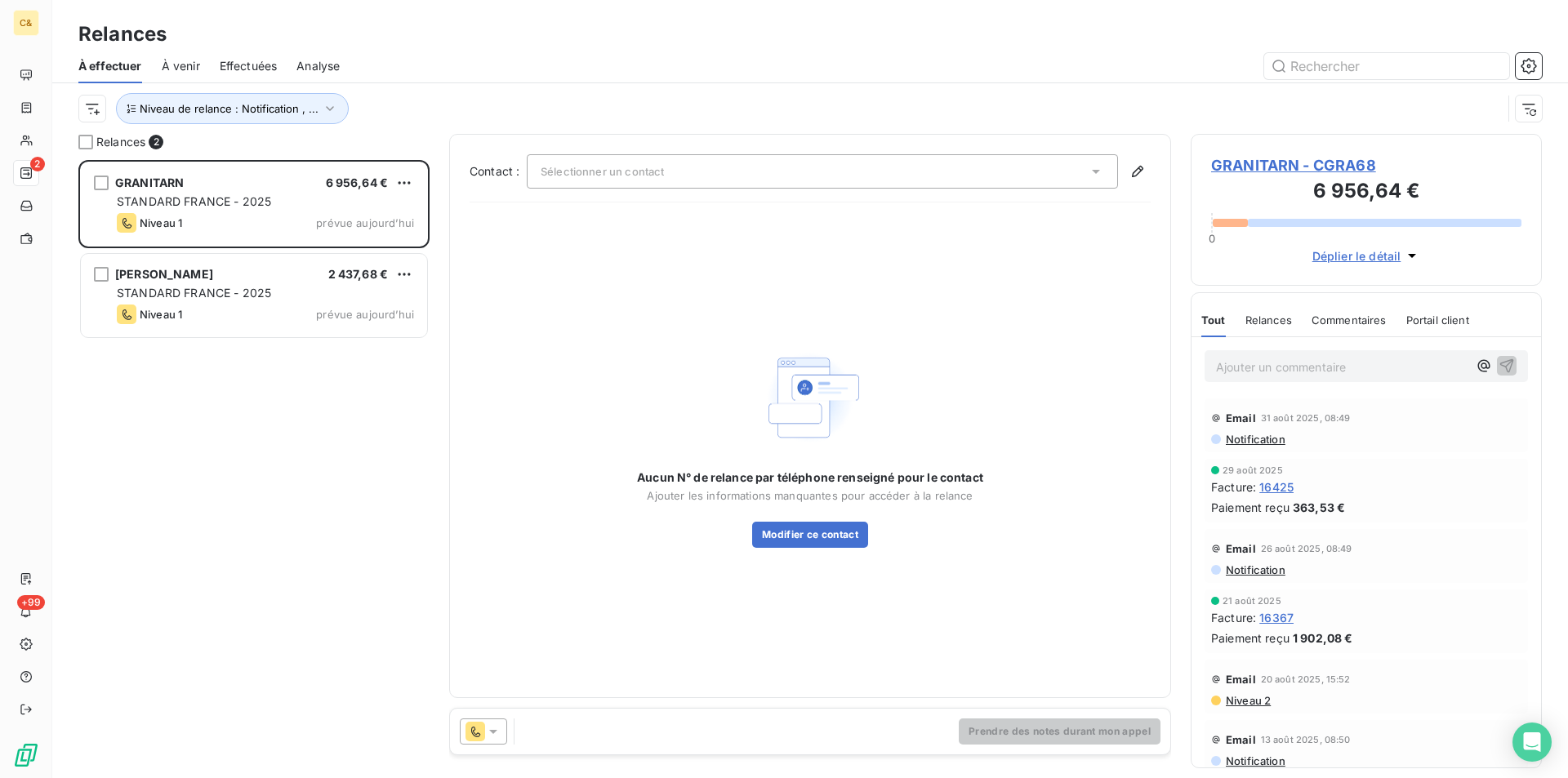
click at [1280, 166] on span "GRANITARN - CGRA68" at bounding box center [1366, 165] width 311 height 22
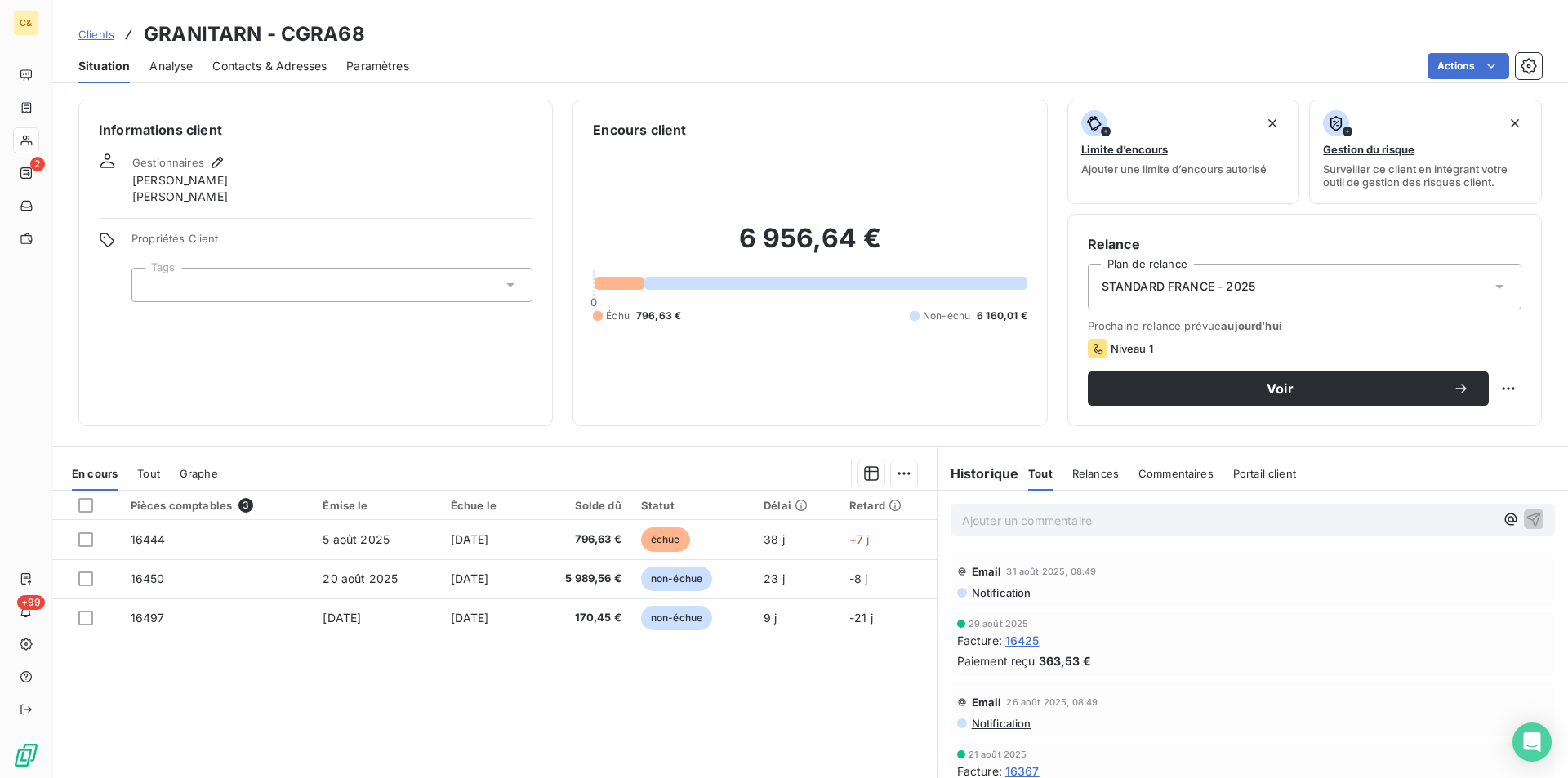
click at [272, 65] on span "Contacts & Adresses" at bounding box center [270, 66] width 114 height 17
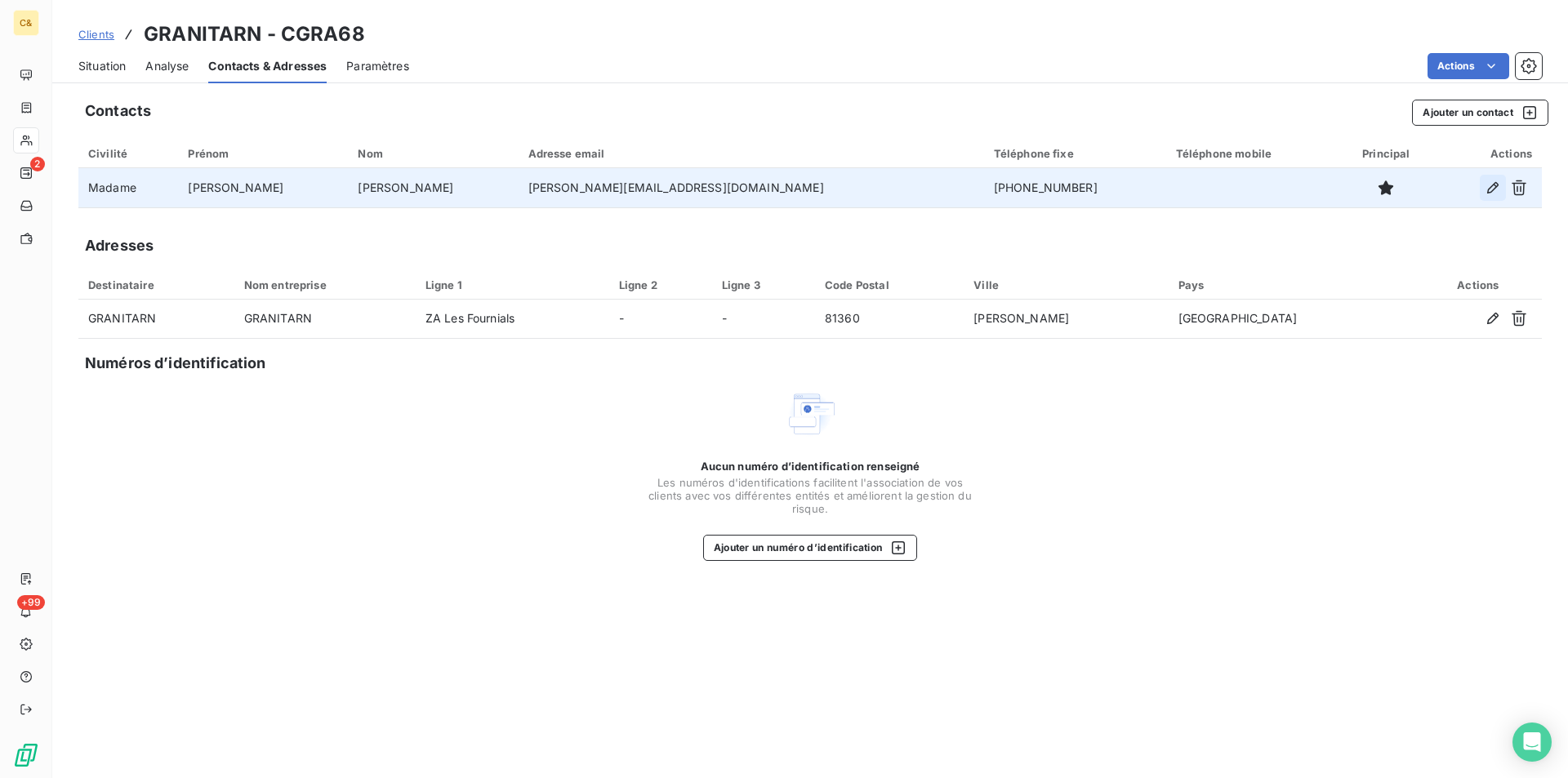
click at [1492, 187] on icon "button" at bounding box center [1493, 188] width 17 height 17
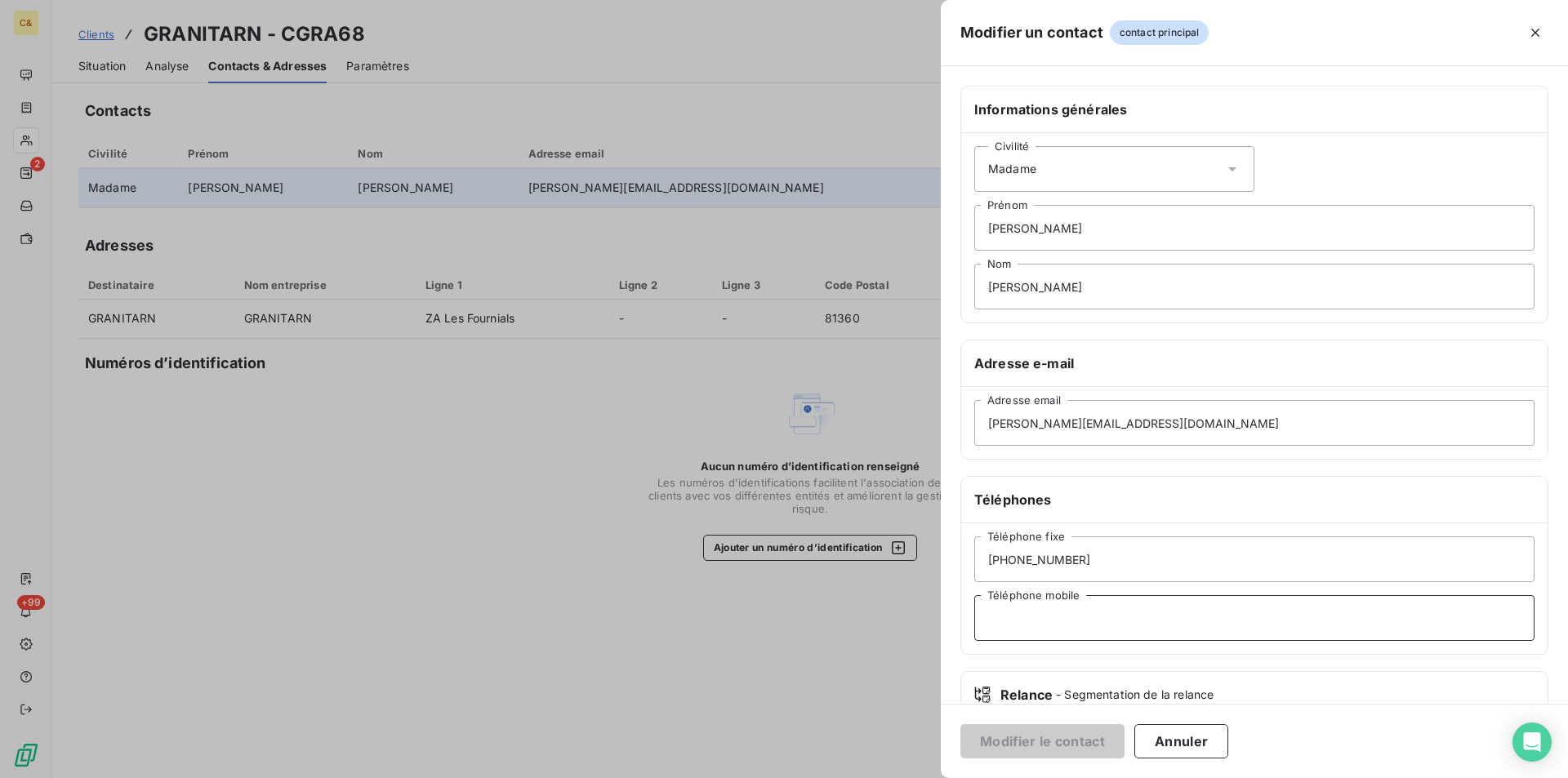
click at [1103, 621] on input "Téléphone mobile" at bounding box center [1255, 618] width 561 height 46
type input "0564279270"
click at [1140, 568] on input "+33 5 67 27 92 70" at bounding box center [1255, 560] width 561 height 46
drag, startPoint x: 1009, startPoint y: 557, endPoint x: 864, endPoint y: 546, distance: 145.4
click at [865, 778] on div "Modifier un contact contact principal Informations générales Civilité Madame Ca…" at bounding box center [784, 778] width 1568 height 0
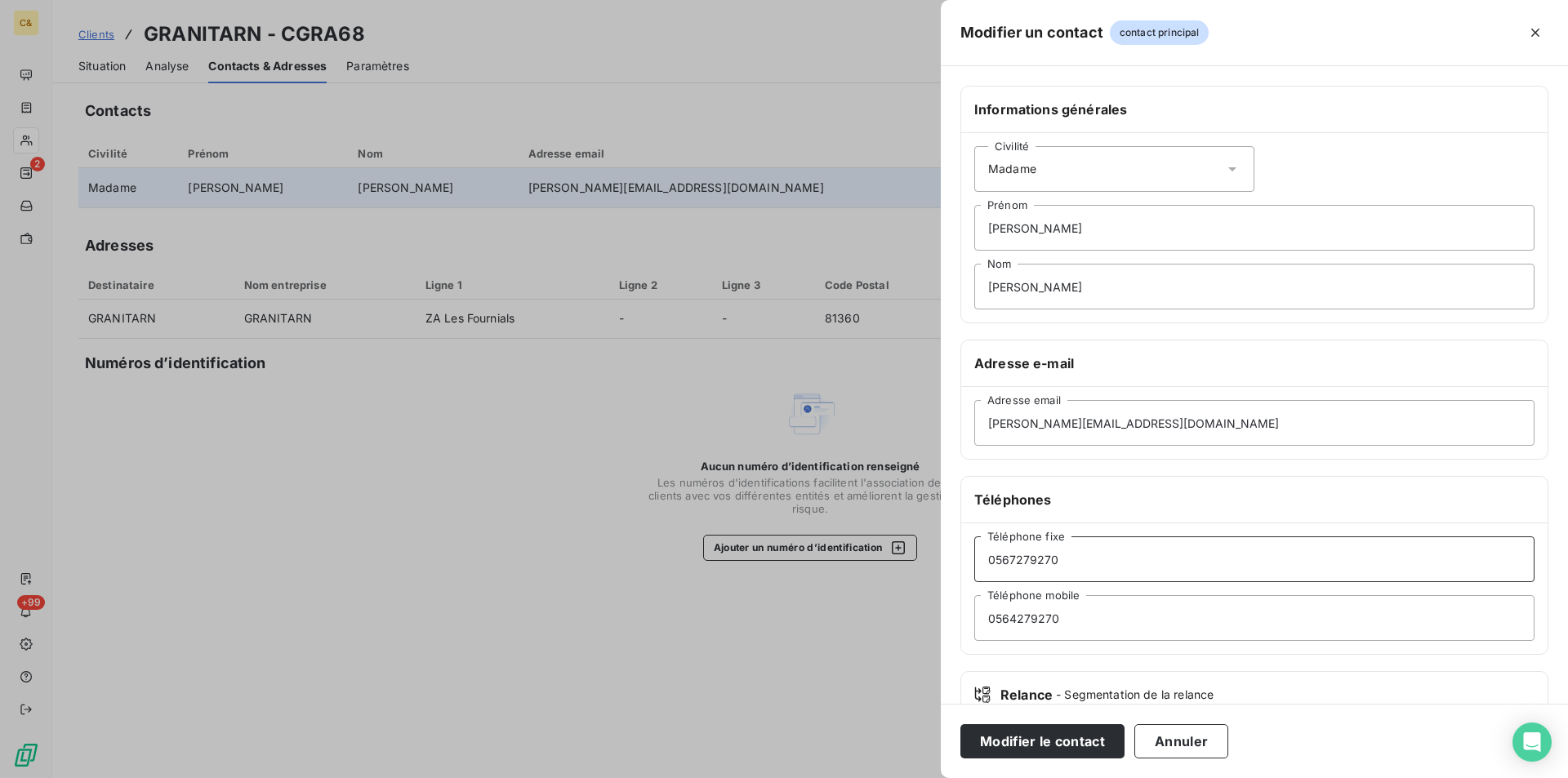
type input "0567279270"
drag, startPoint x: 1074, startPoint y: 616, endPoint x: 919, endPoint y: 618, distance: 155.0
click at [919, 778] on div "Modifier un contact contact principal Informations générales Civilité Madame Ca…" at bounding box center [784, 778] width 1568 height 0
click at [1042, 735] on button "Modifier le contact" at bounding box center [1043, 742] width 164 height 34
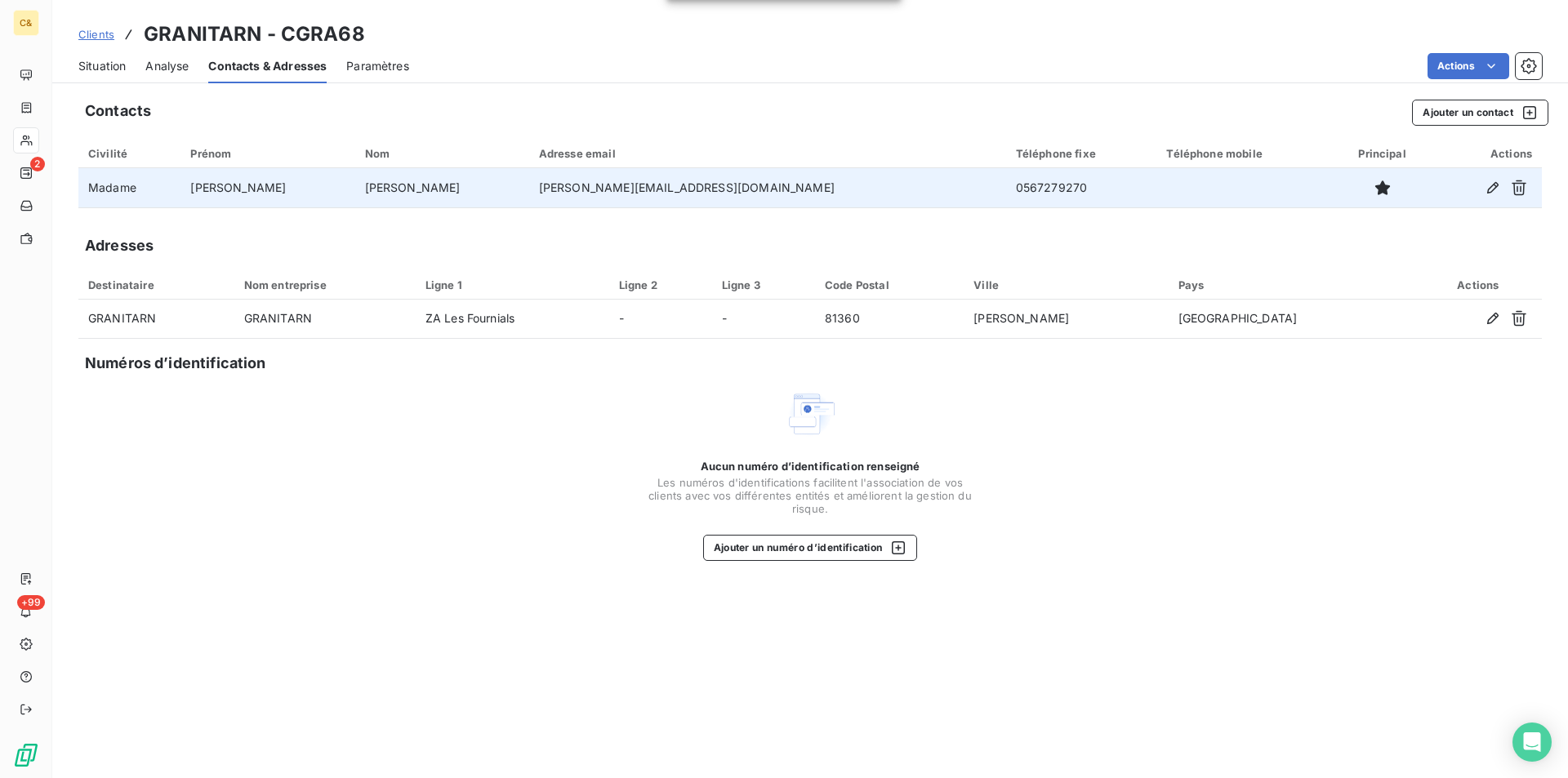
click at [103, 71] on span "Situation" at bounding box center [102, 66] width 47 height 17
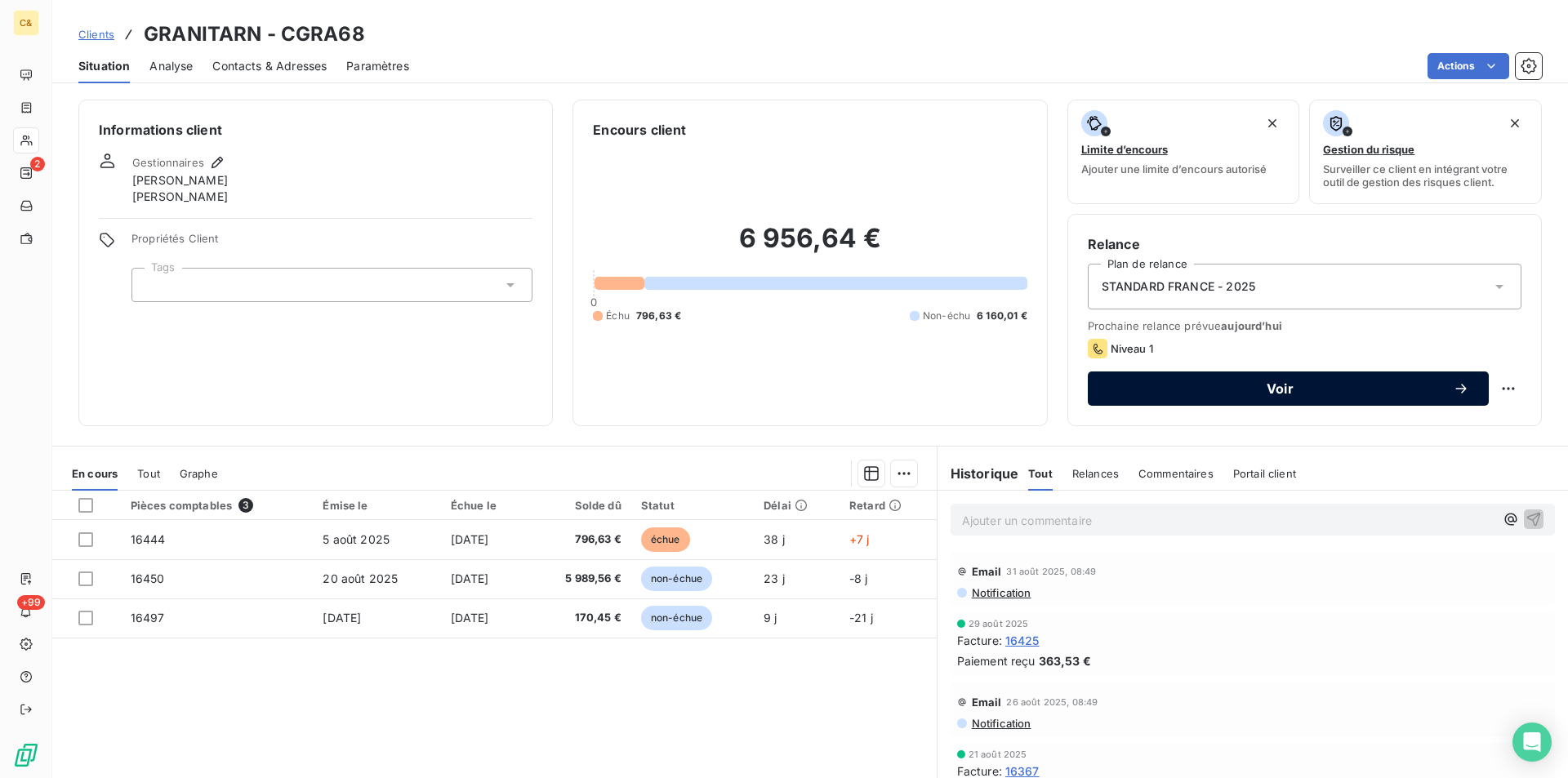
click at [1308, 388] on span "Voir" at bounding box center [1280, 389] width 345 height 13
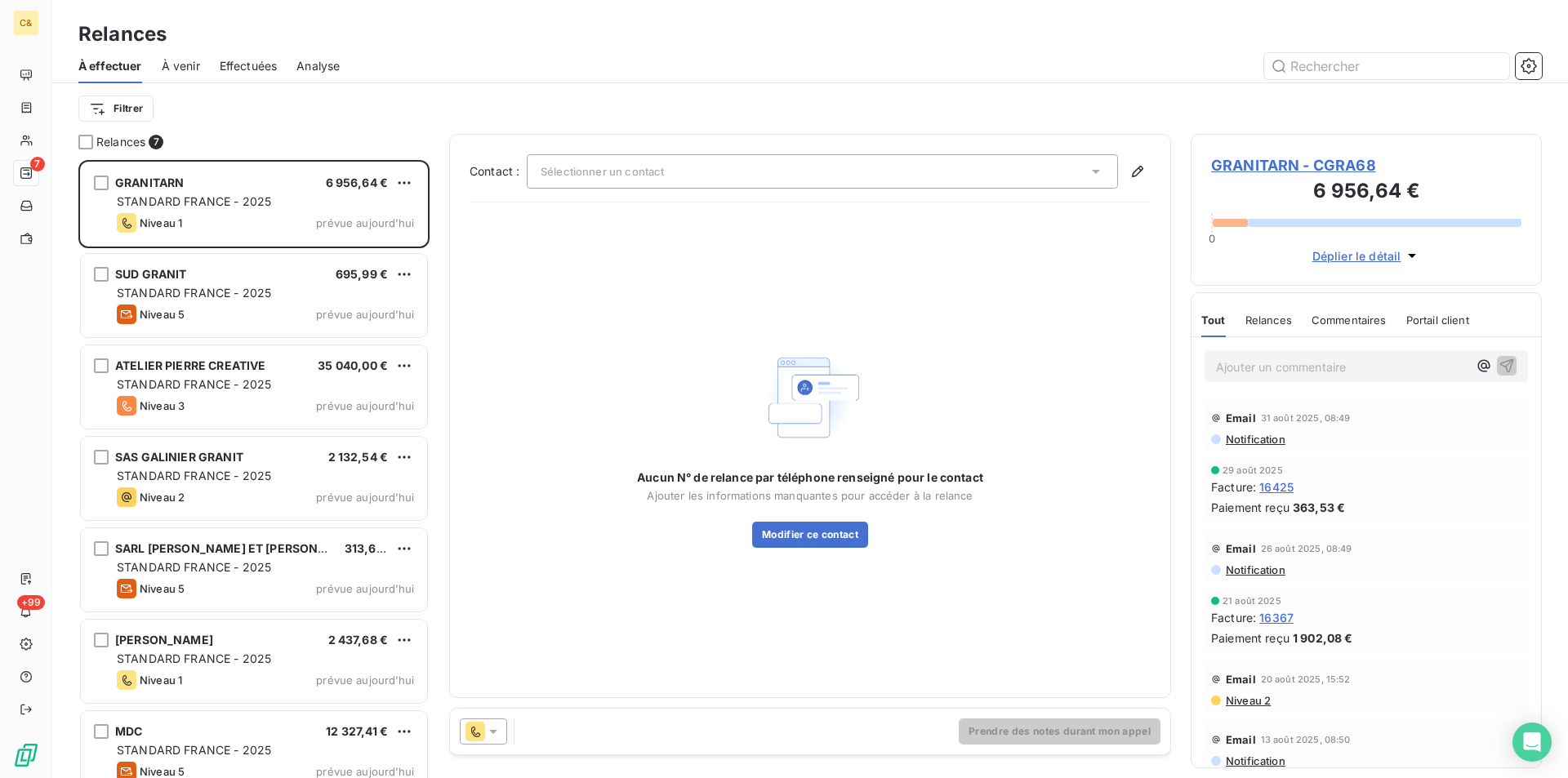
scroll to position [606, 339]
click at [793, 533] on button "Modifier ce contact" at bounding box center [811, 535] width 116 height 27
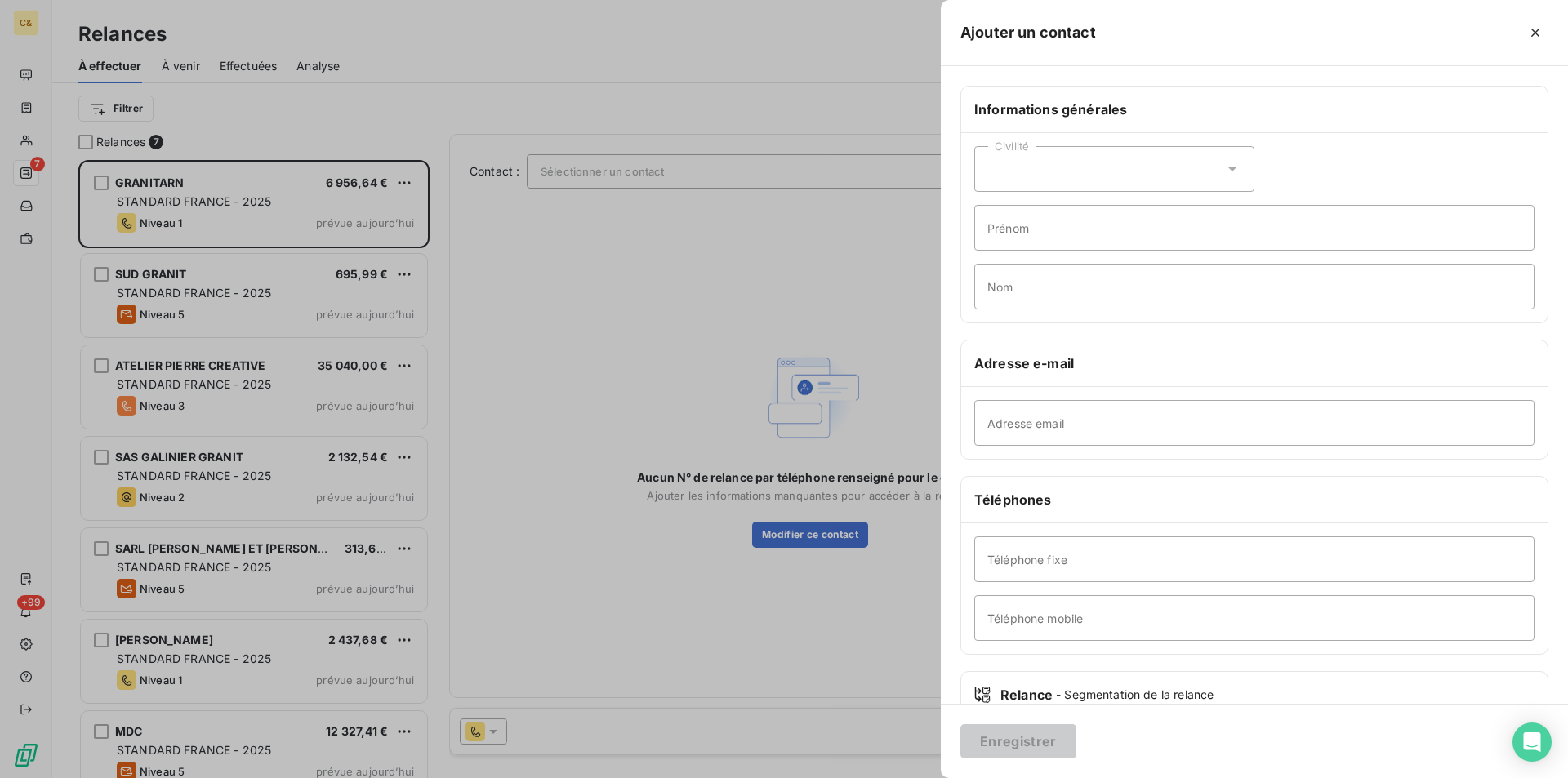
click at [788, 599] on div at bounding box center [784, 389] width 1568 height 778
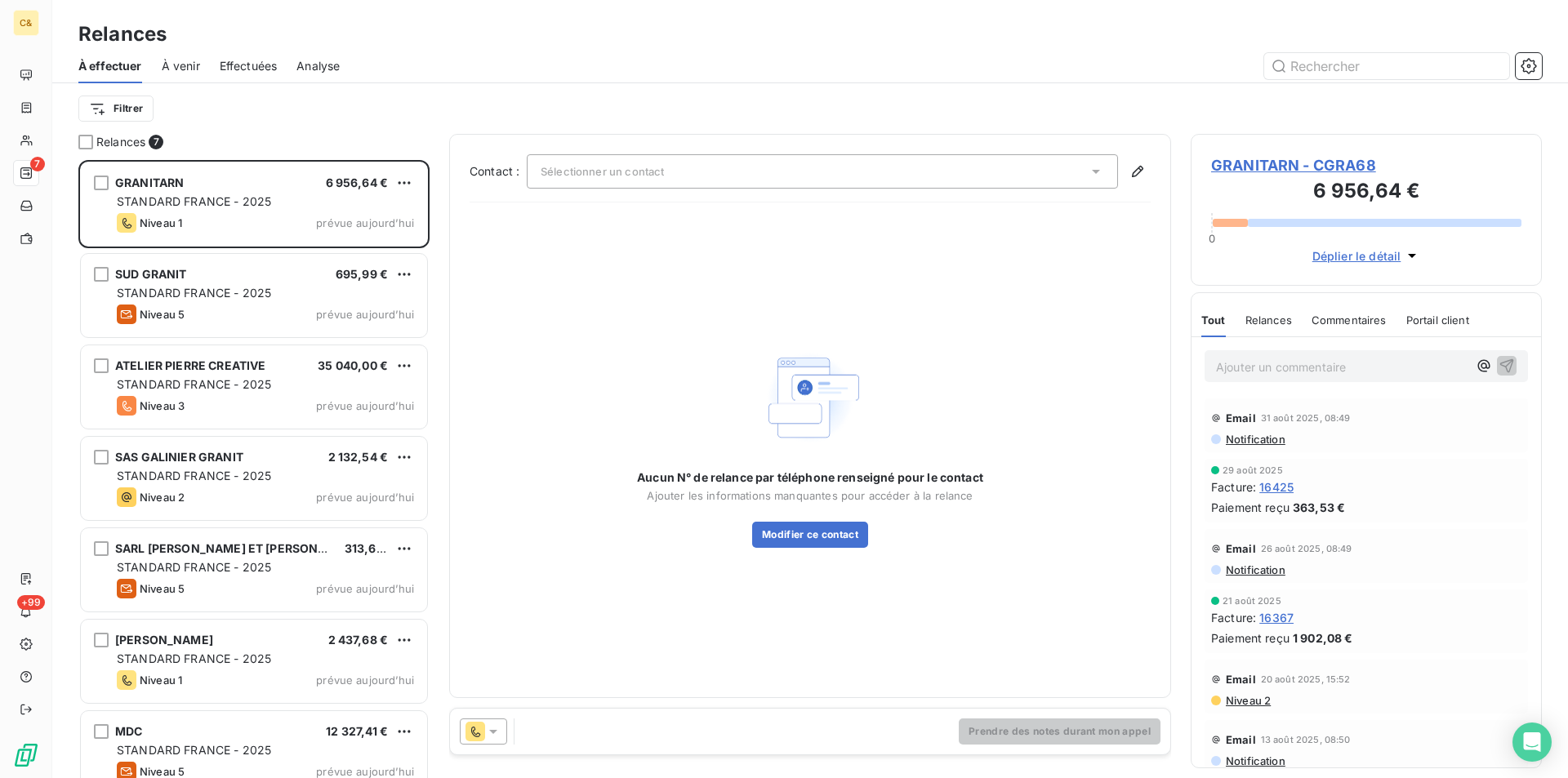
click at [1318, 162] on span "GRANITARN - CGRA68" at bounding box center [1366, 165] width 311 height 22
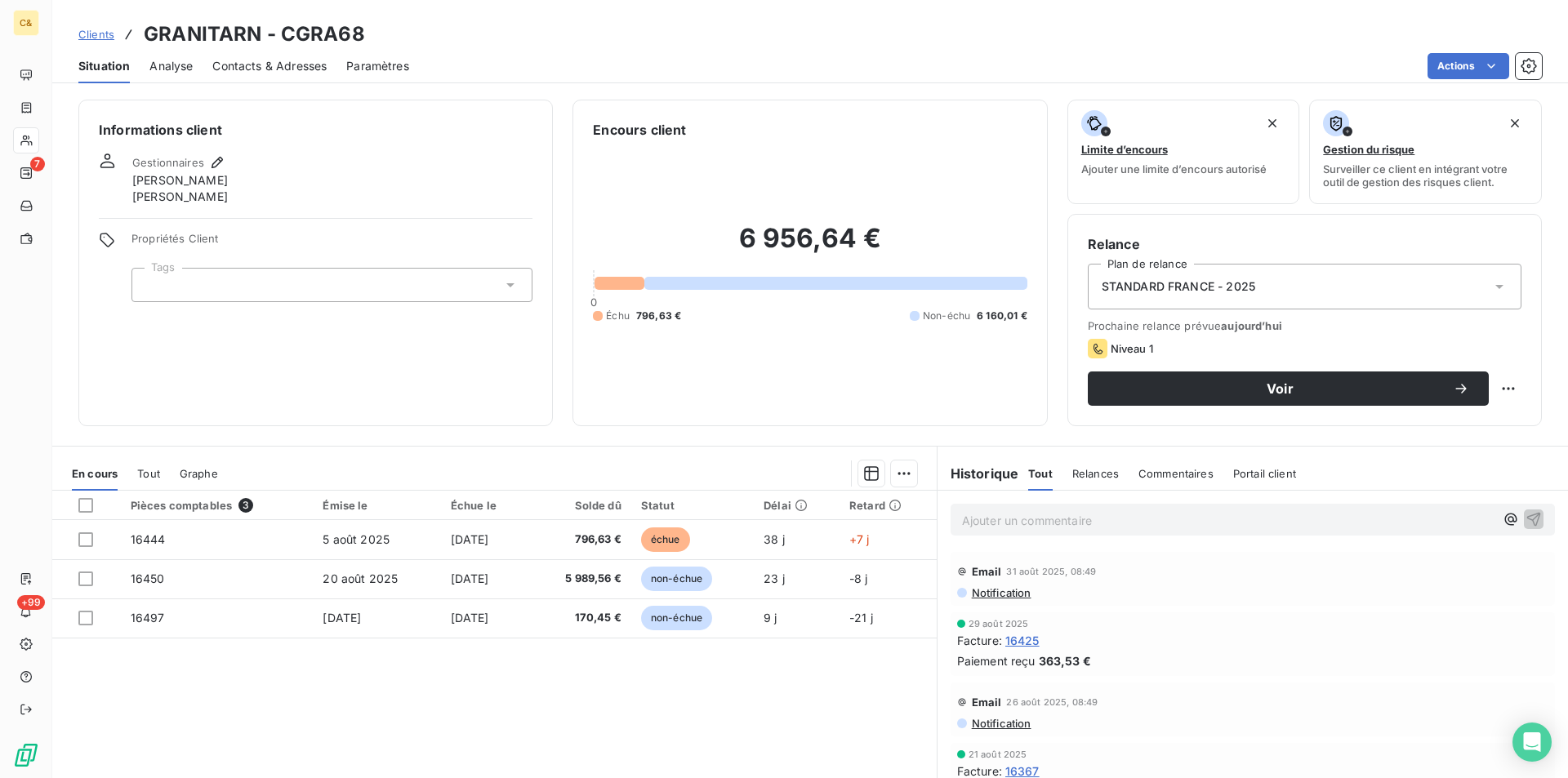
click at [256, 61] on span "Contacts & Adresses" at bounding box center [270, 66] width 114 height 17
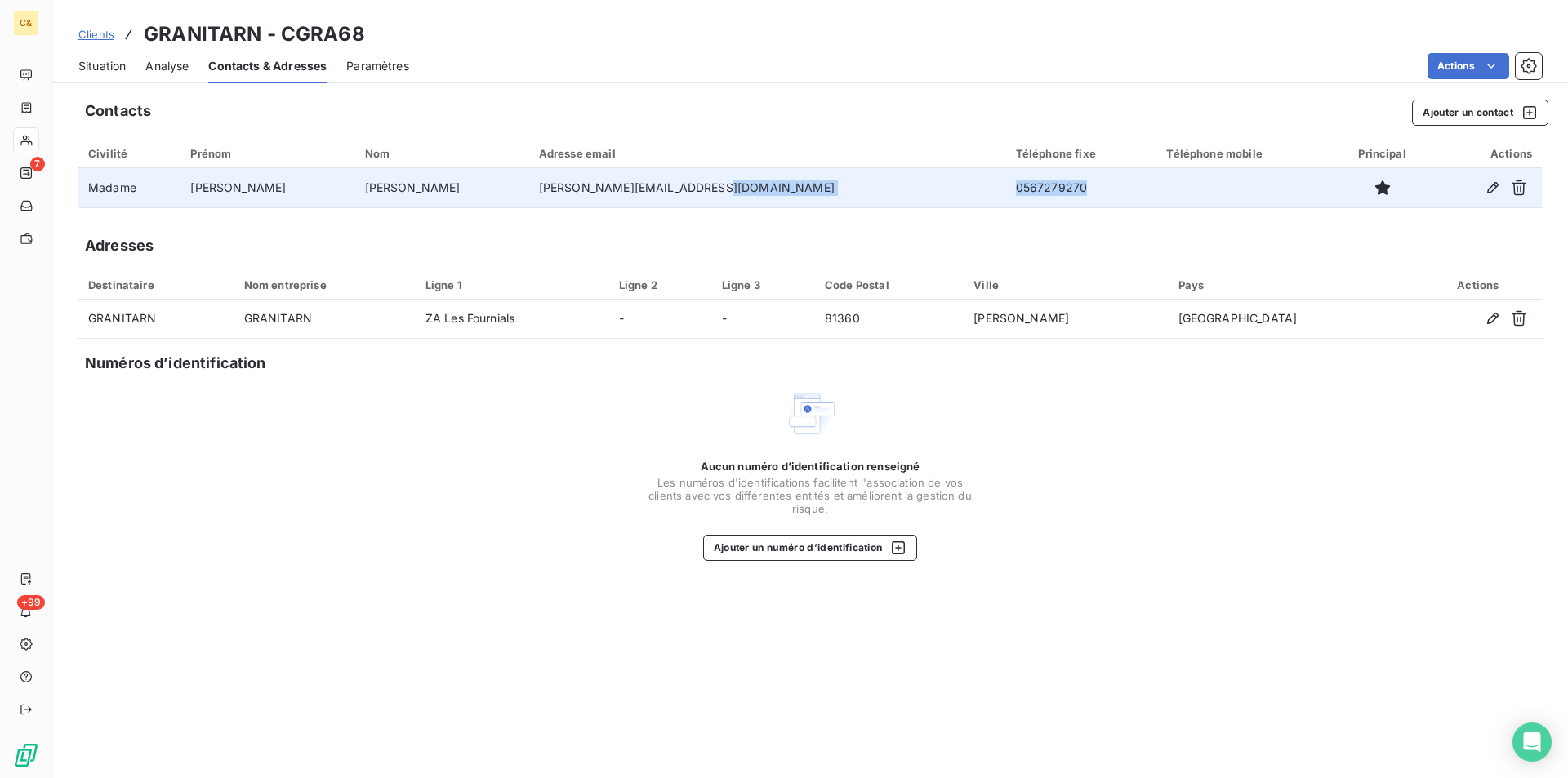
drag, startPoint x: 945, startPoint y: 188, endPoint x: 814, endPoint y: 187, distance: 131.0
click at [814, 187] on tr "Madame Catherine BOYER catherine.boyer@brachot.com 0567279270" at bounding box center [811, 188] width 1464 height 39
copy tr "0567279270"
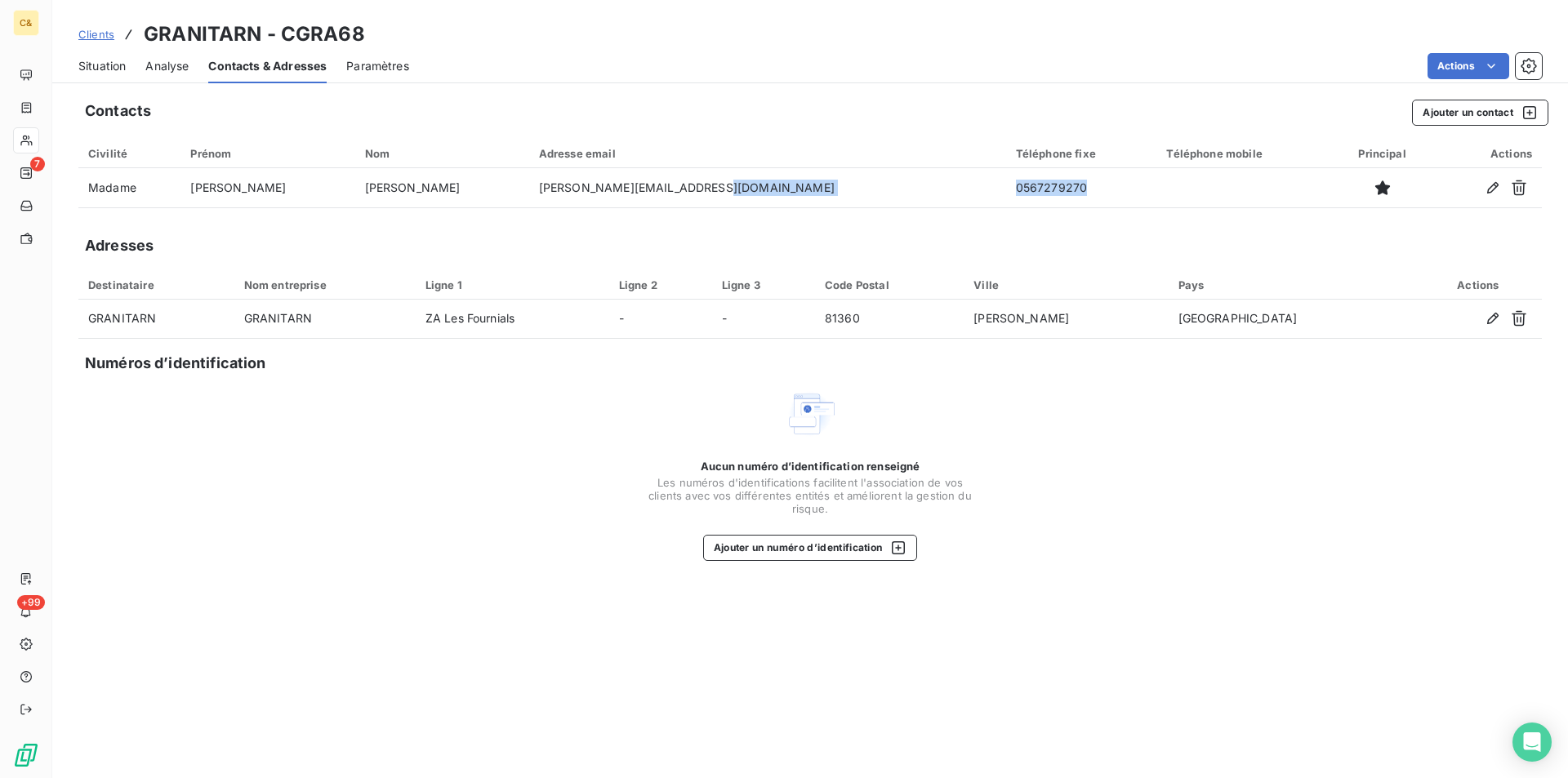
click at [101, 70] on span "Situation" at bounding box center [102, 66] width 47 height 17
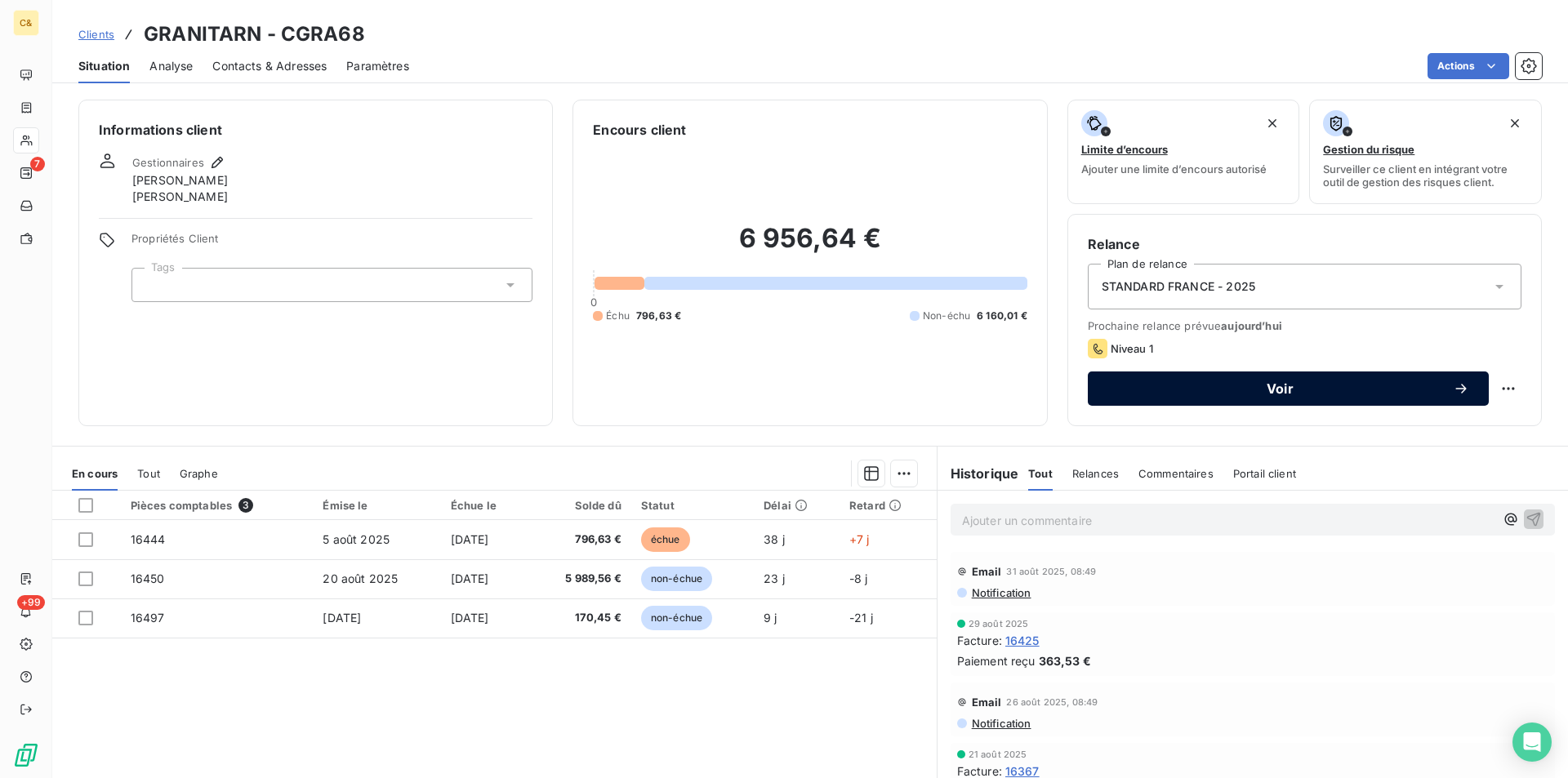
click at [1234, 383] on span "Voir" at bounding box center [1280, 389] width 345 height 13
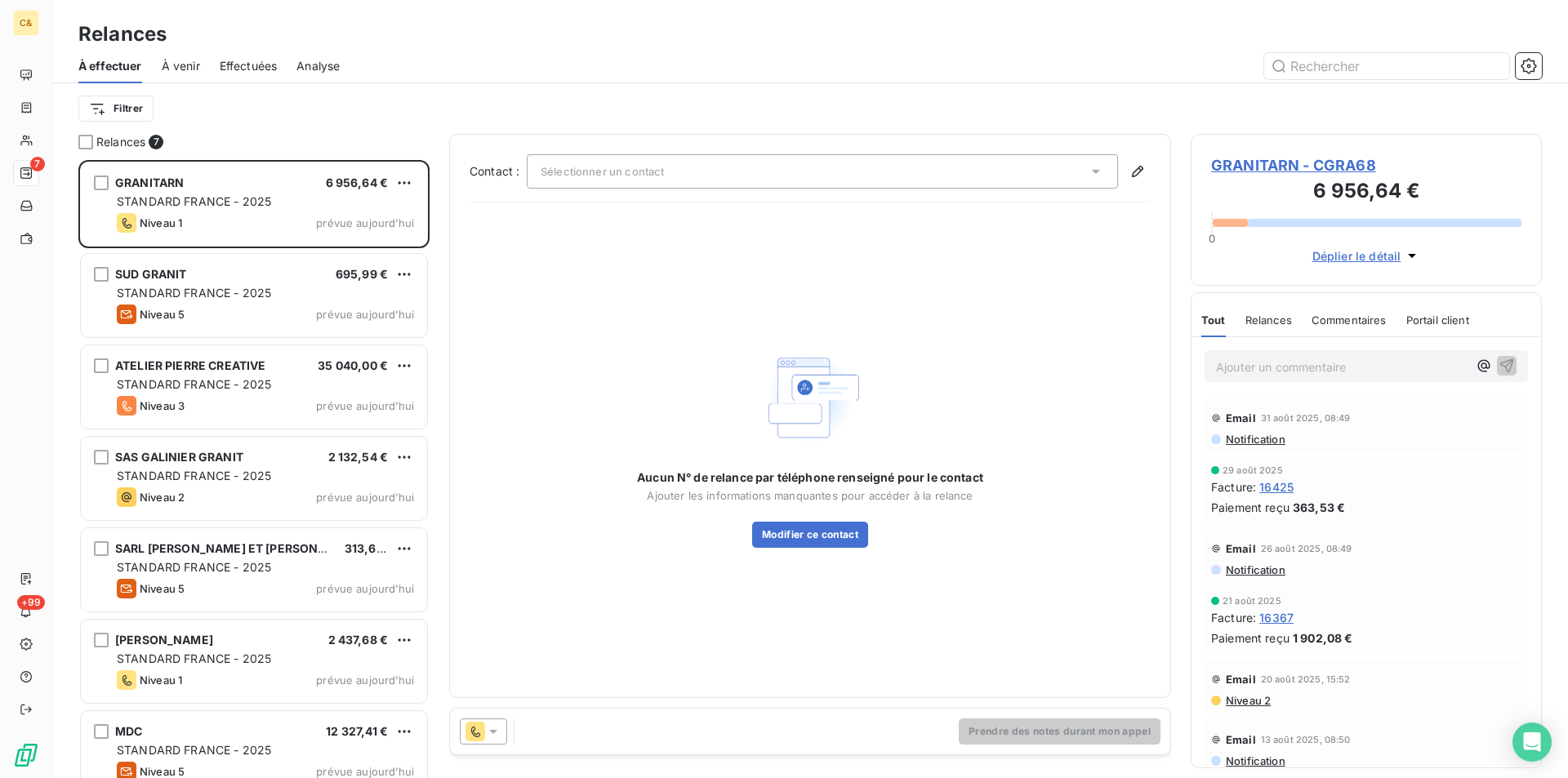
scroll to position [606, 339]
click at [820, 545] on button "Modifier ce contact" at bounding box center [811, 535] width 116 height 27
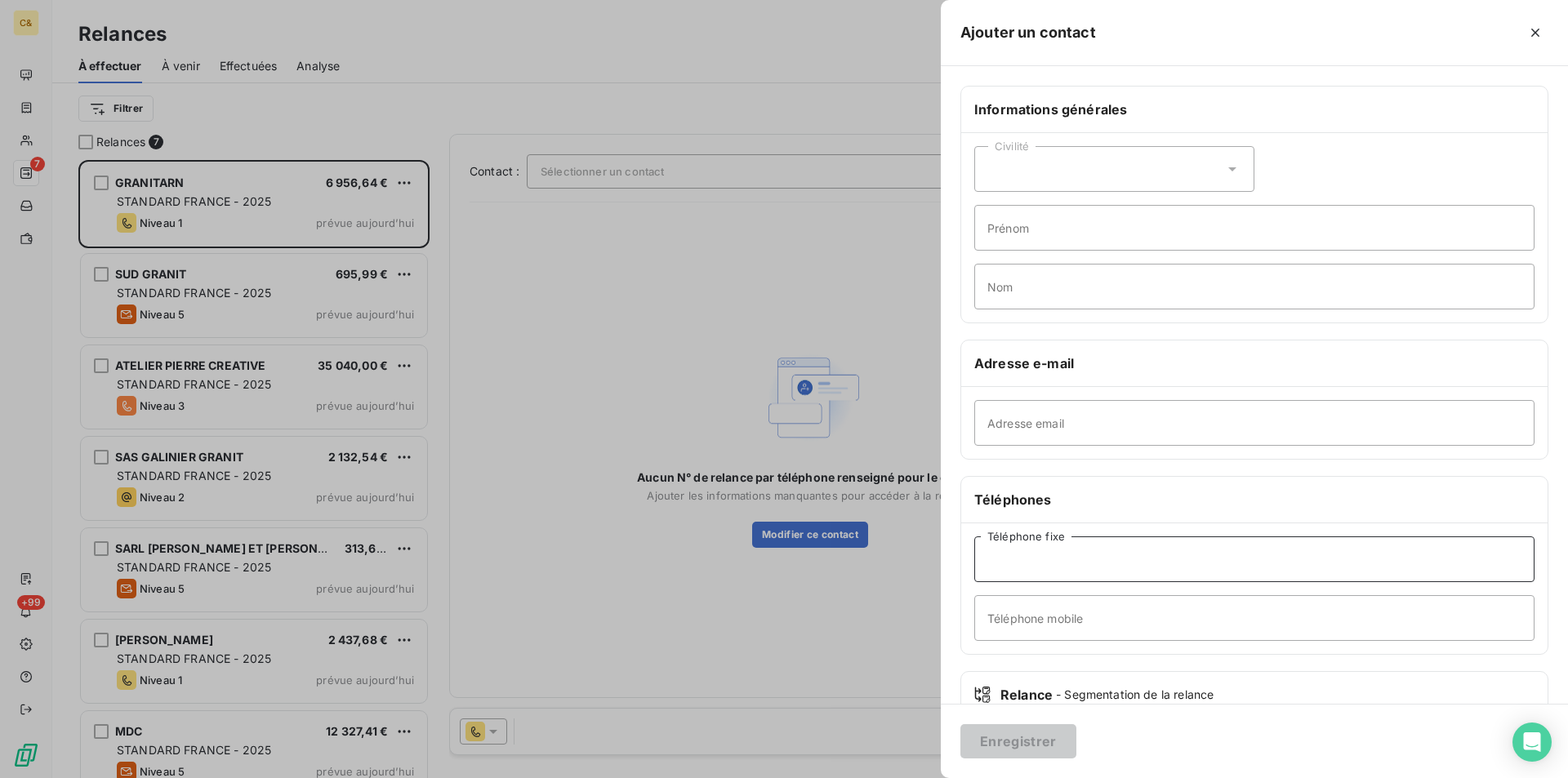
click at [1041, 553] on input "Téléphone fixe" at bounding box center [1255, 560] width 561 height 46
paste input "0567279270"
type input "0567279270"
click at [1020, 753] on button "Enregistrer" at bounding box center [1019, 742] width 116 height 34
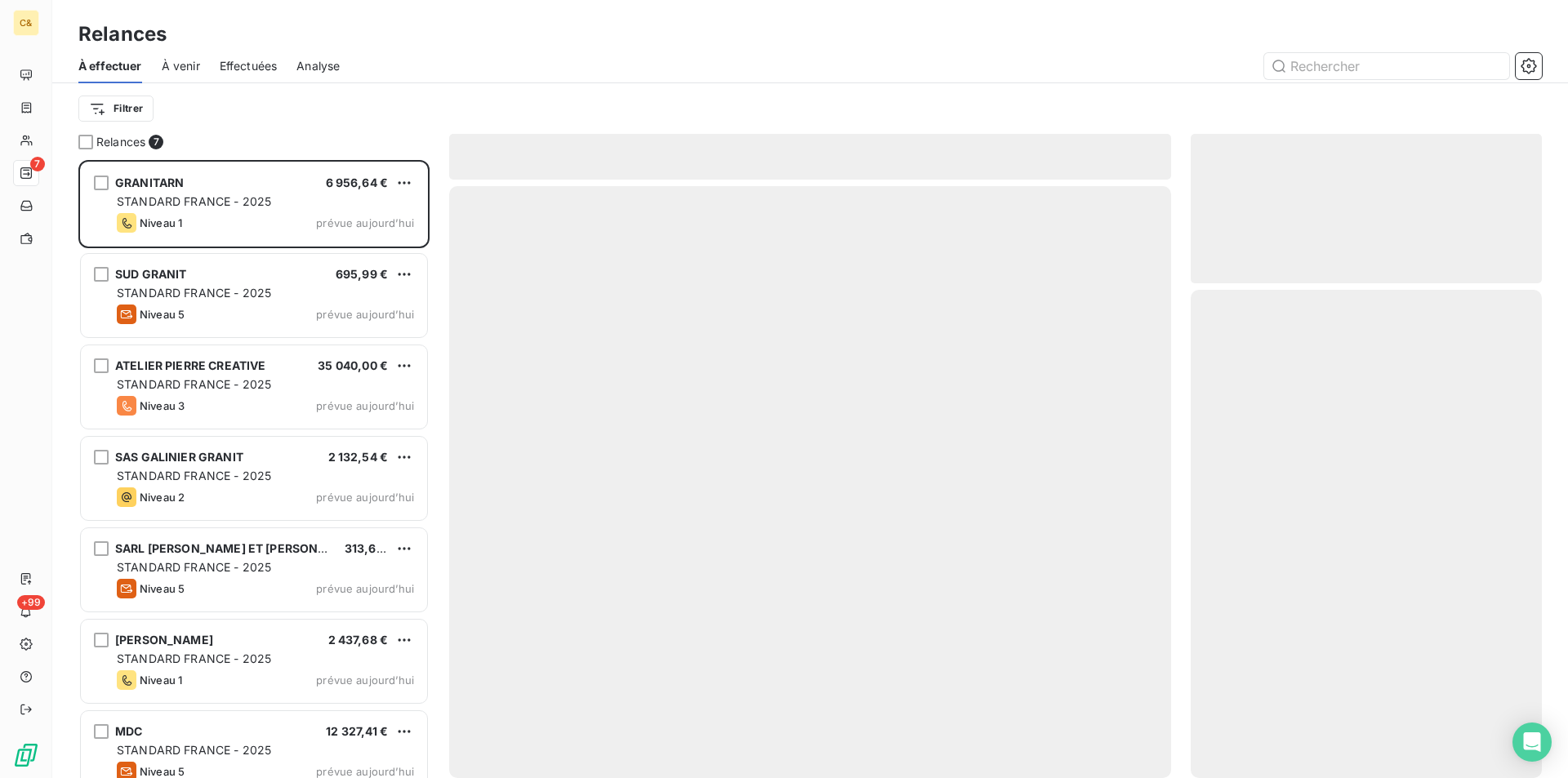
scroll to position [13, 13]
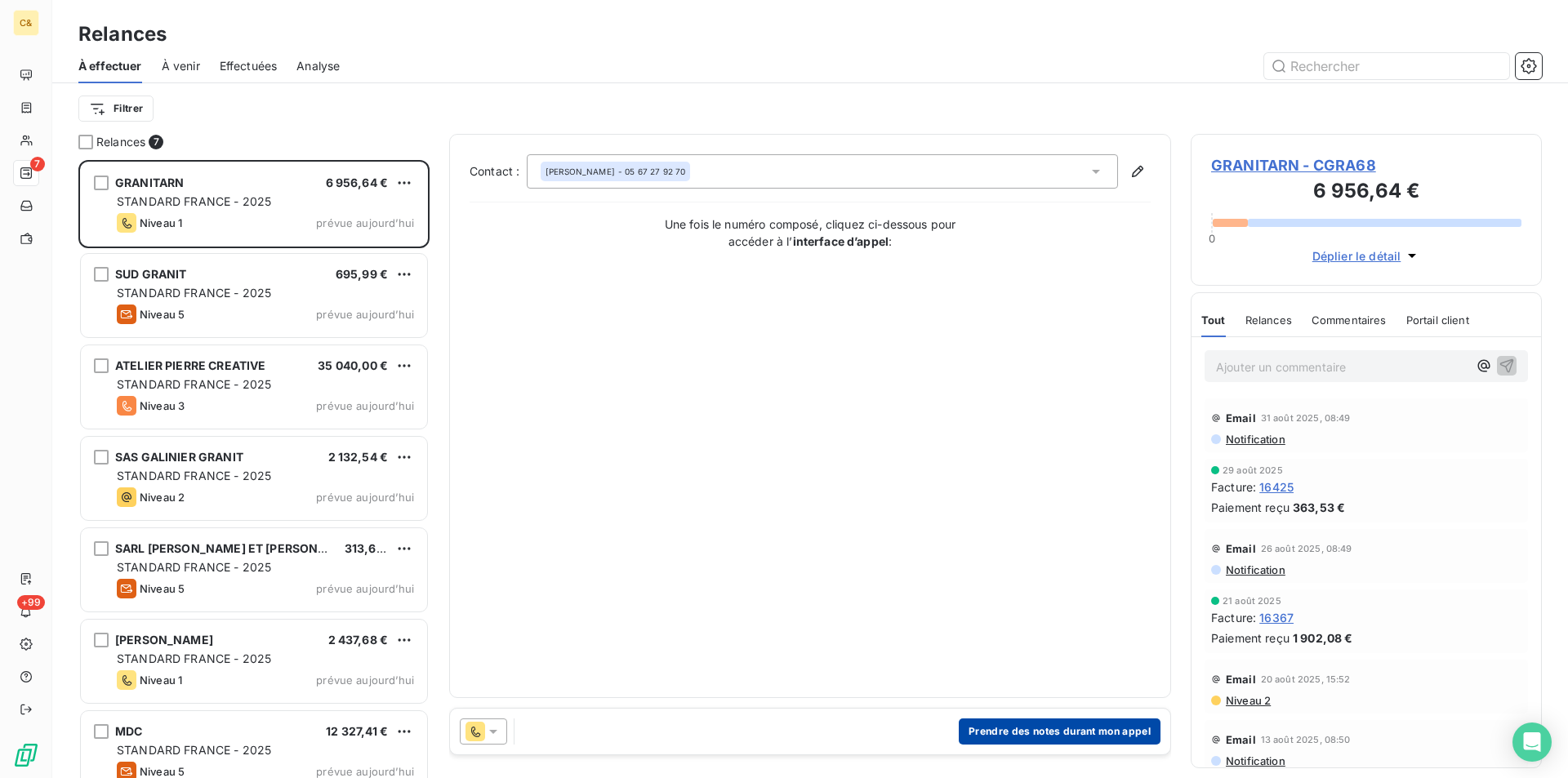
click at [1018, 730] on button "Prendre des notes durant mon appel" at bounding box center [1059, 732] width 202 height 27
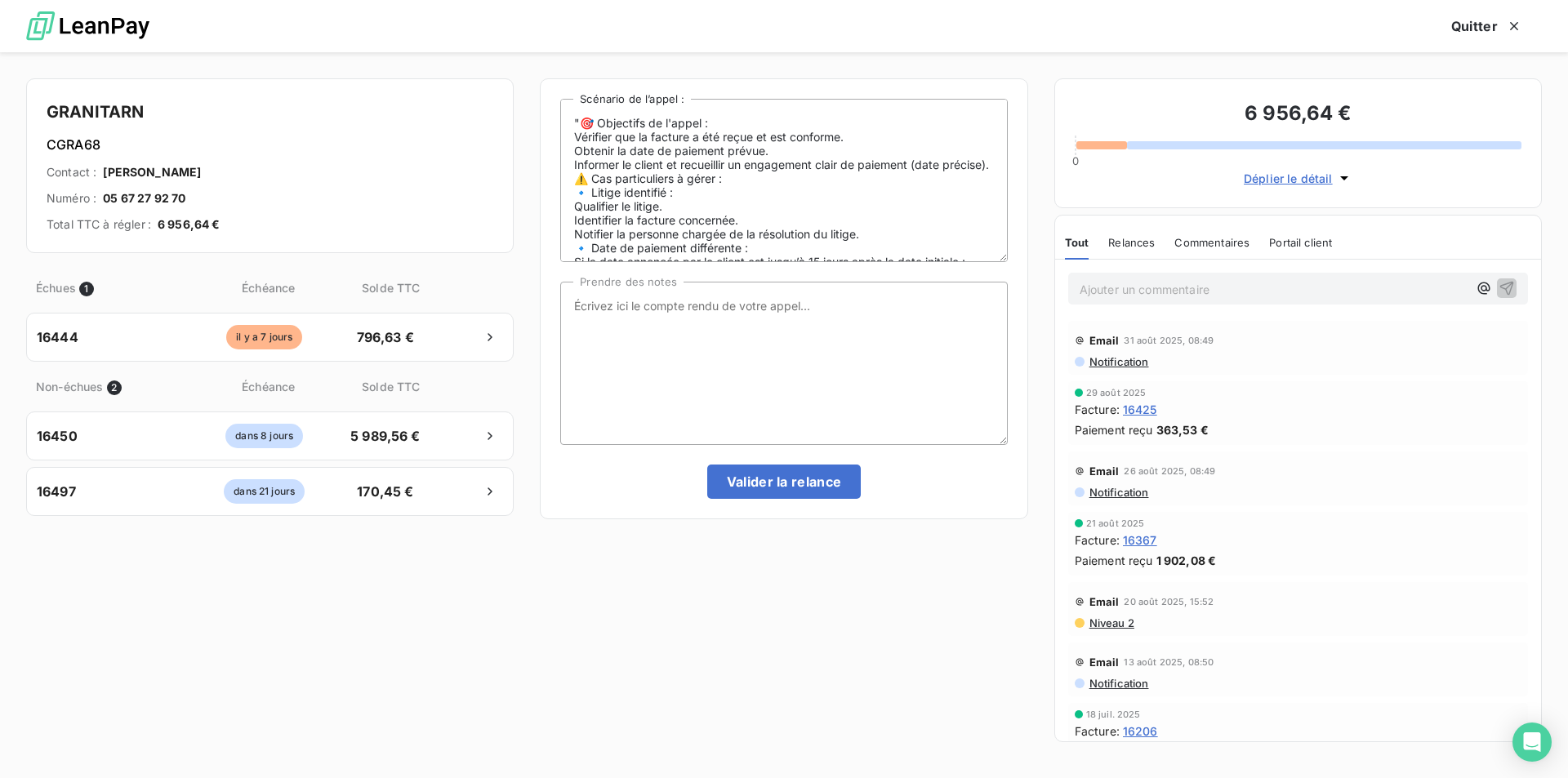
click at [156, 578] on div "Échues 1 Échéance Solde TTC 16444 [DATE] 796,63 € Non-échues 2 Échéance Solde T…" at bounding box center [271, 507] width 488 height 489
click at [1298, 179] on span "Déplier le détail" at bounding box center [1289, 178] width 90 height 17
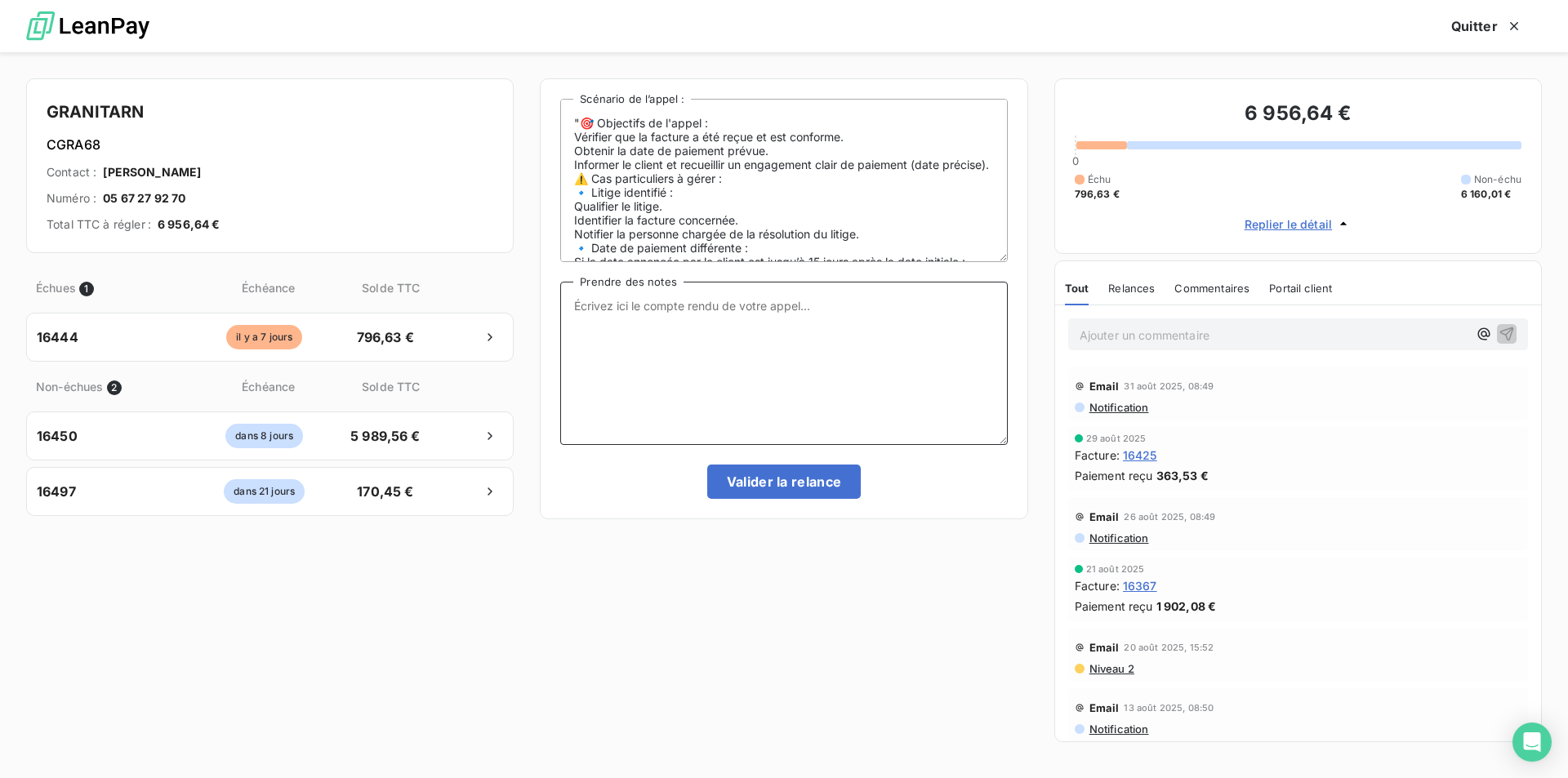
click at [652, 306] on textarea "Prendre des notes" at bounding box center [784, 363] width 447 height 163
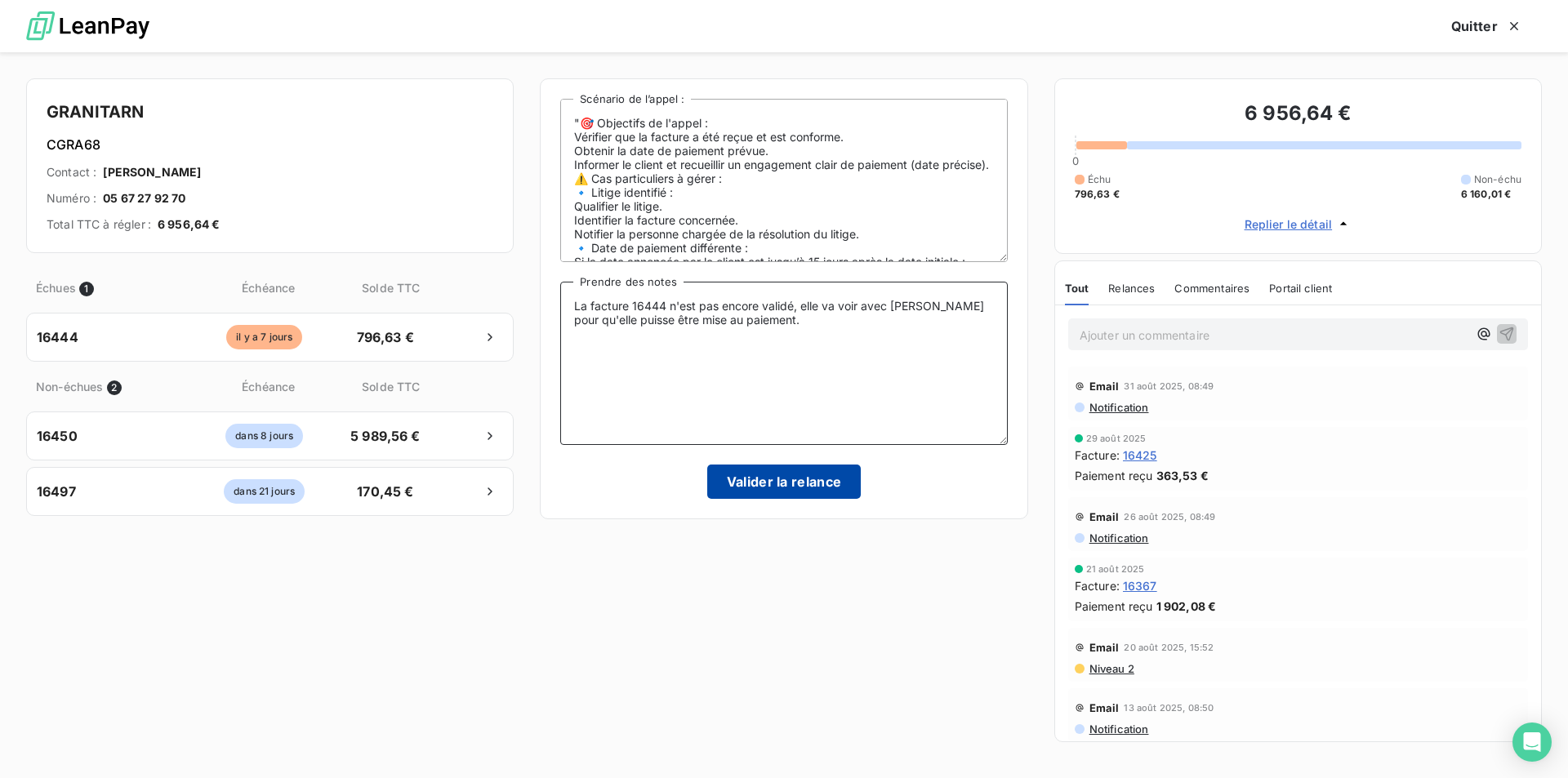
type textarea "La facture 16444 n'est pas encore validé, elle va voir avec [PERSON_NAME] pour …"
click at [744, 484] on button "Valider la relance" at bounding box center [784, 481] width 154 height 34
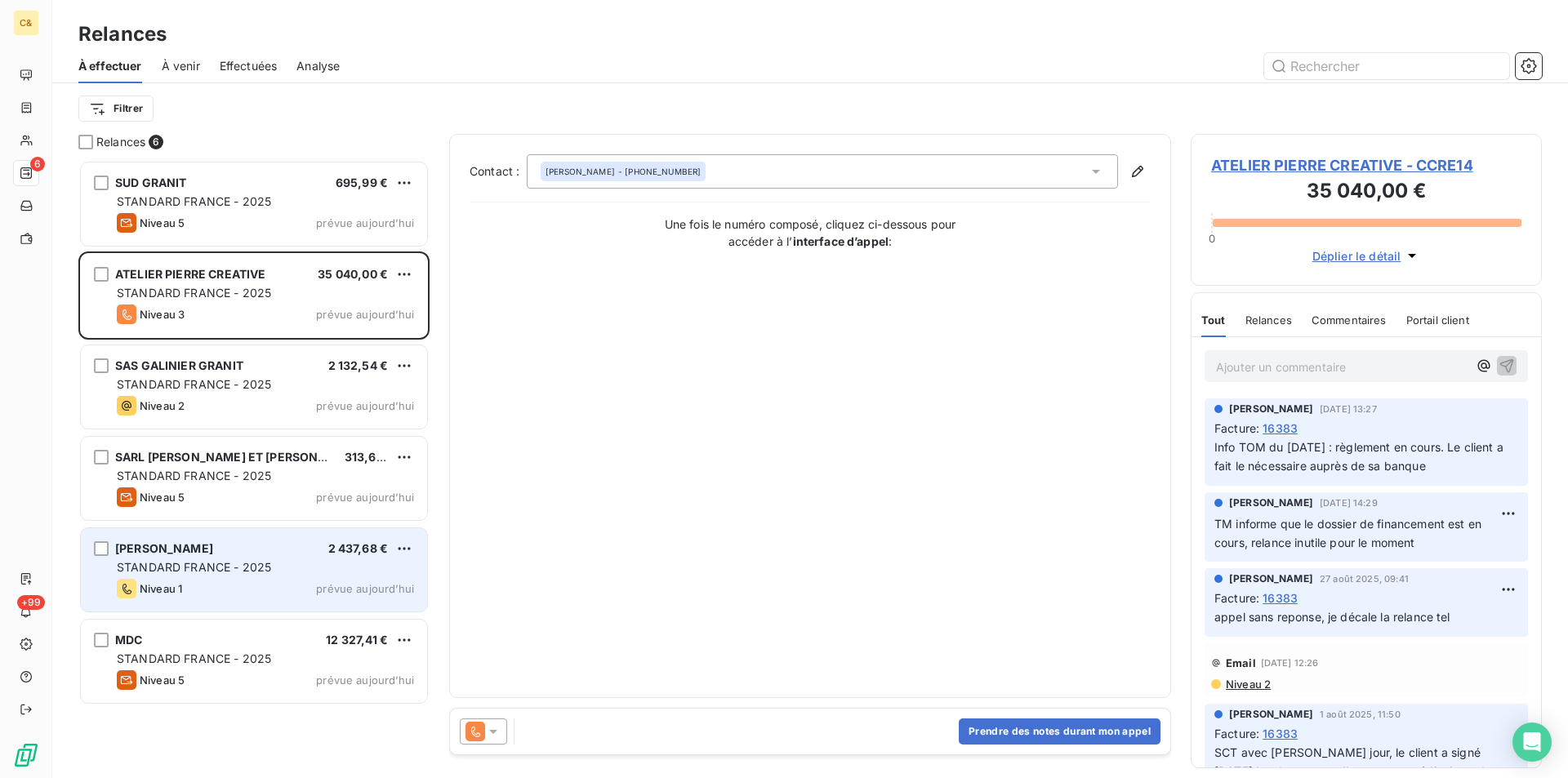
click at [319, 574] on div "STANDARD FRANCE - 2025" at bounding box center [266, 568] width 297 height 17
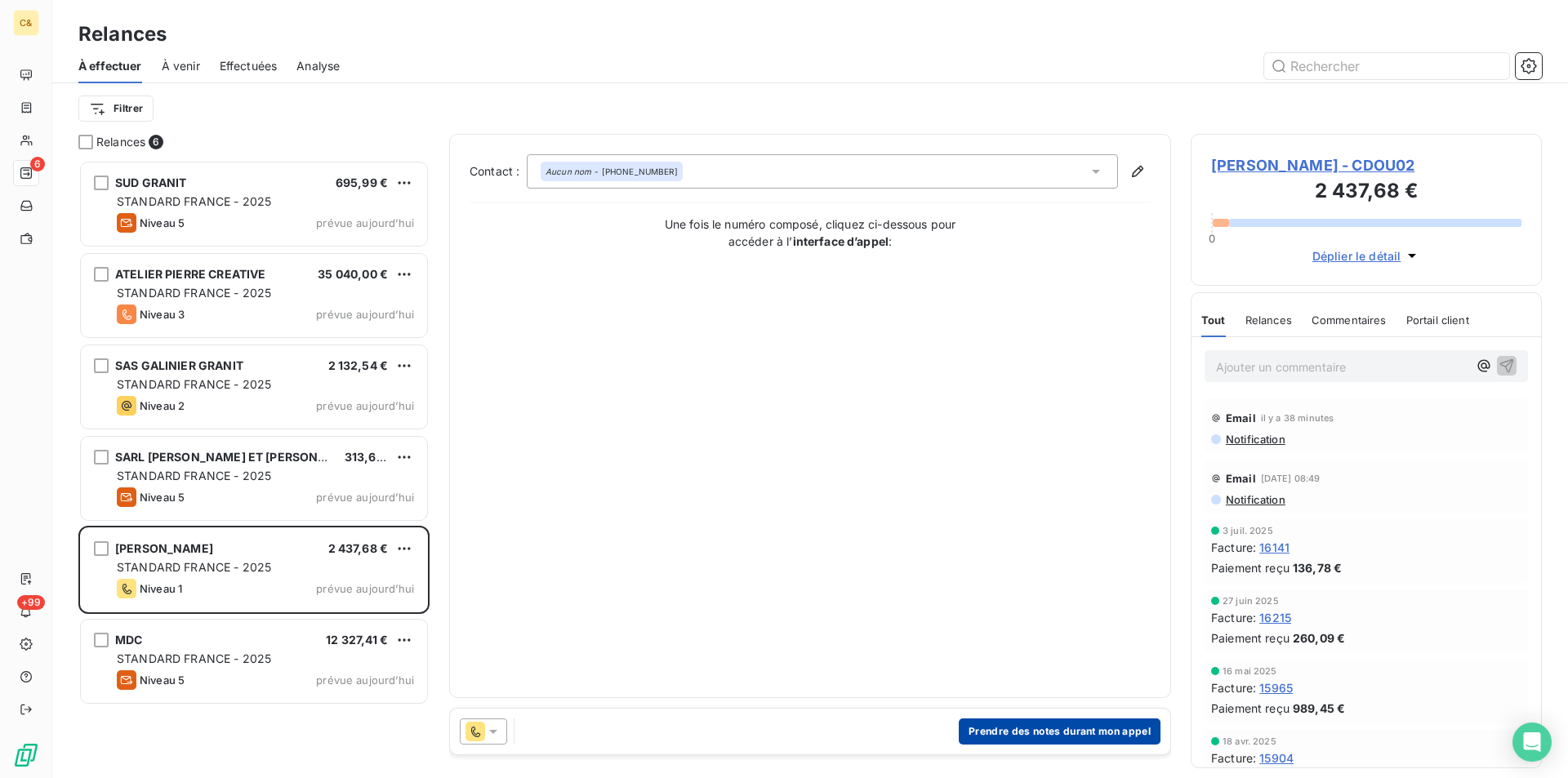
click at [1056, 737] on button "Prendre des notes durant mon appel" at bounding box center [1059, 732] width 202 height 27
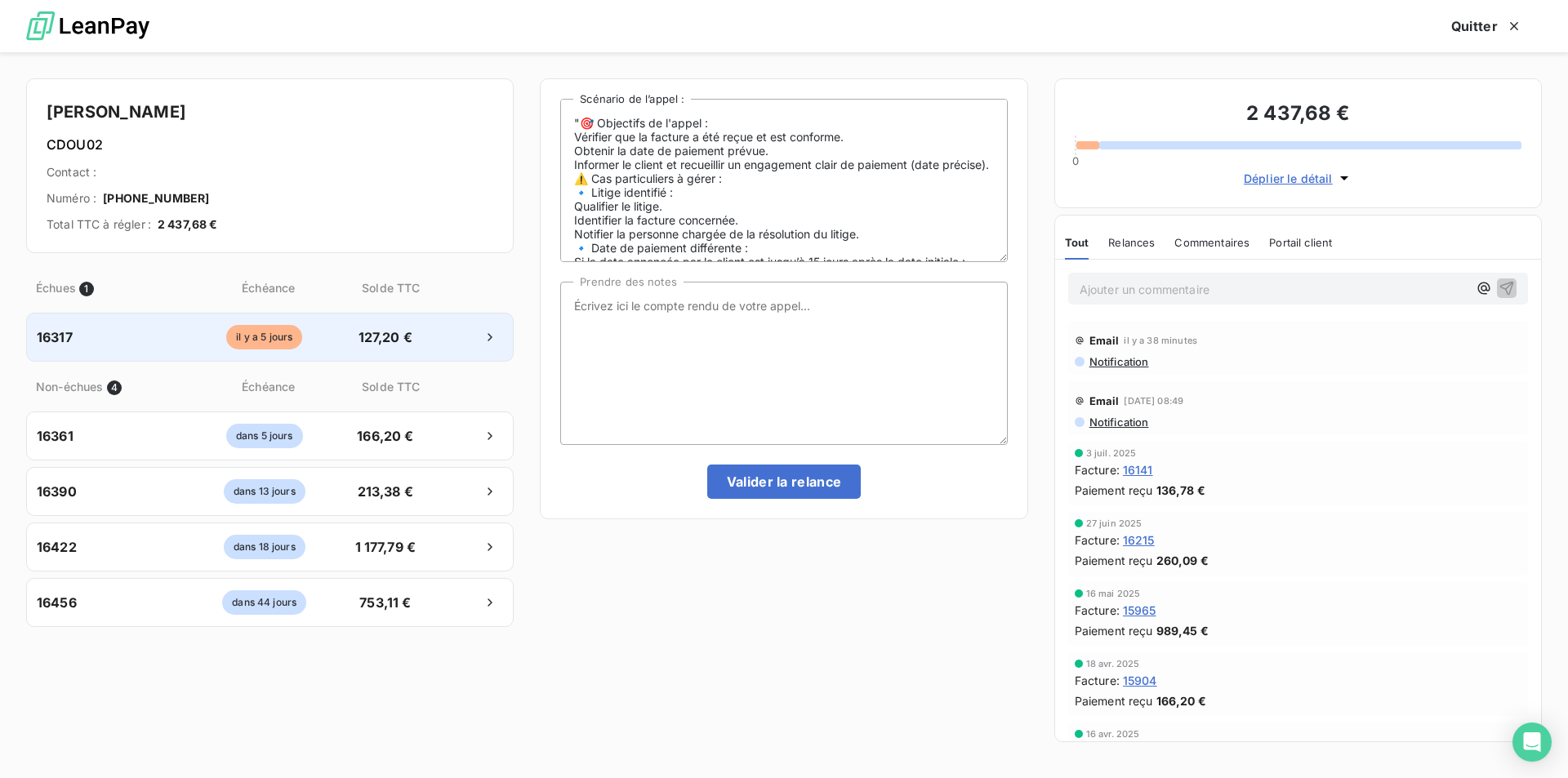
click at [298, 349] on div "il y a 5 jours" at bounding box center [265, 336] width 150 height 25
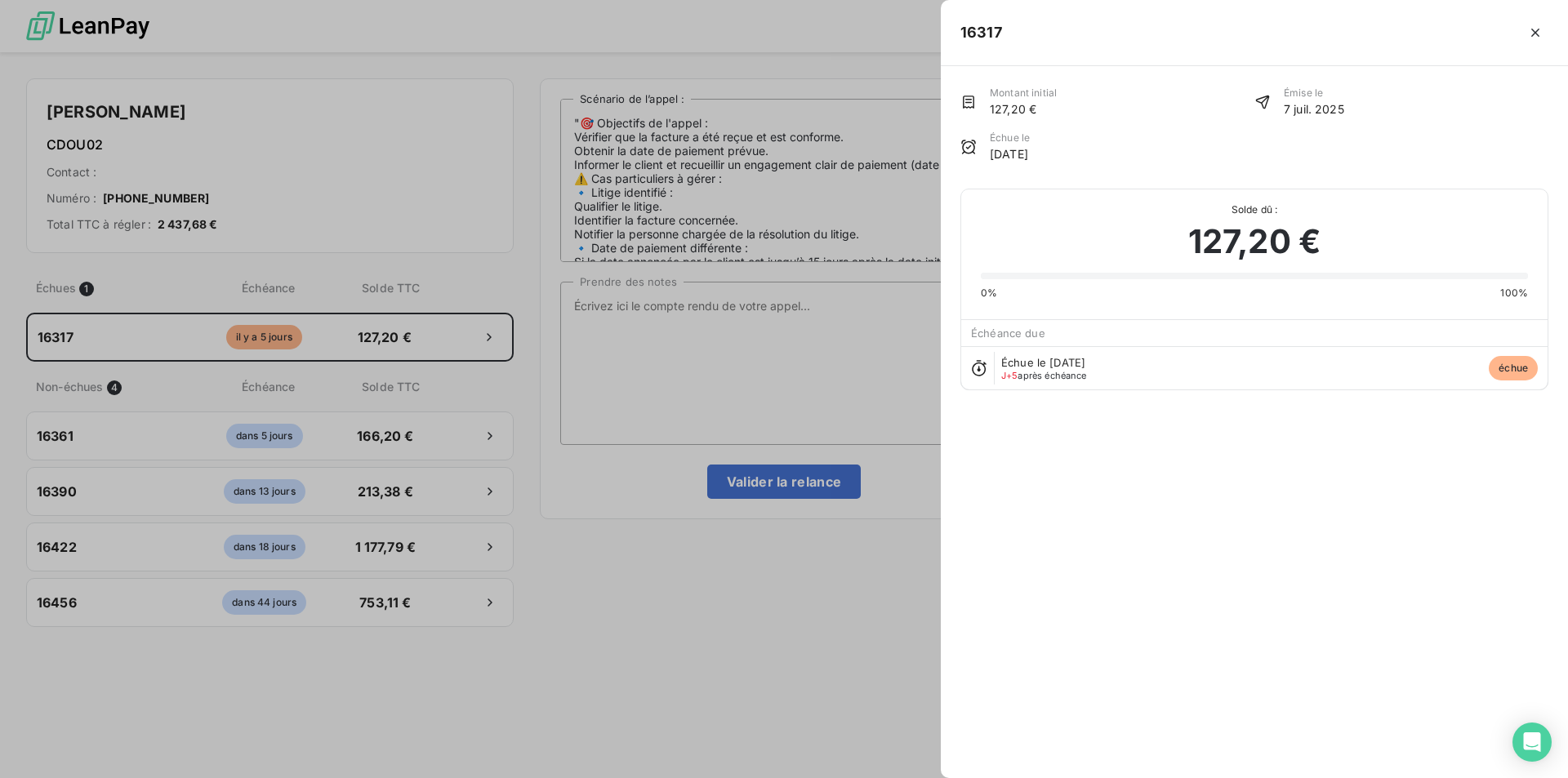
click at [658, 361] on div at bounding box center [784, 389] width 1568 height 778
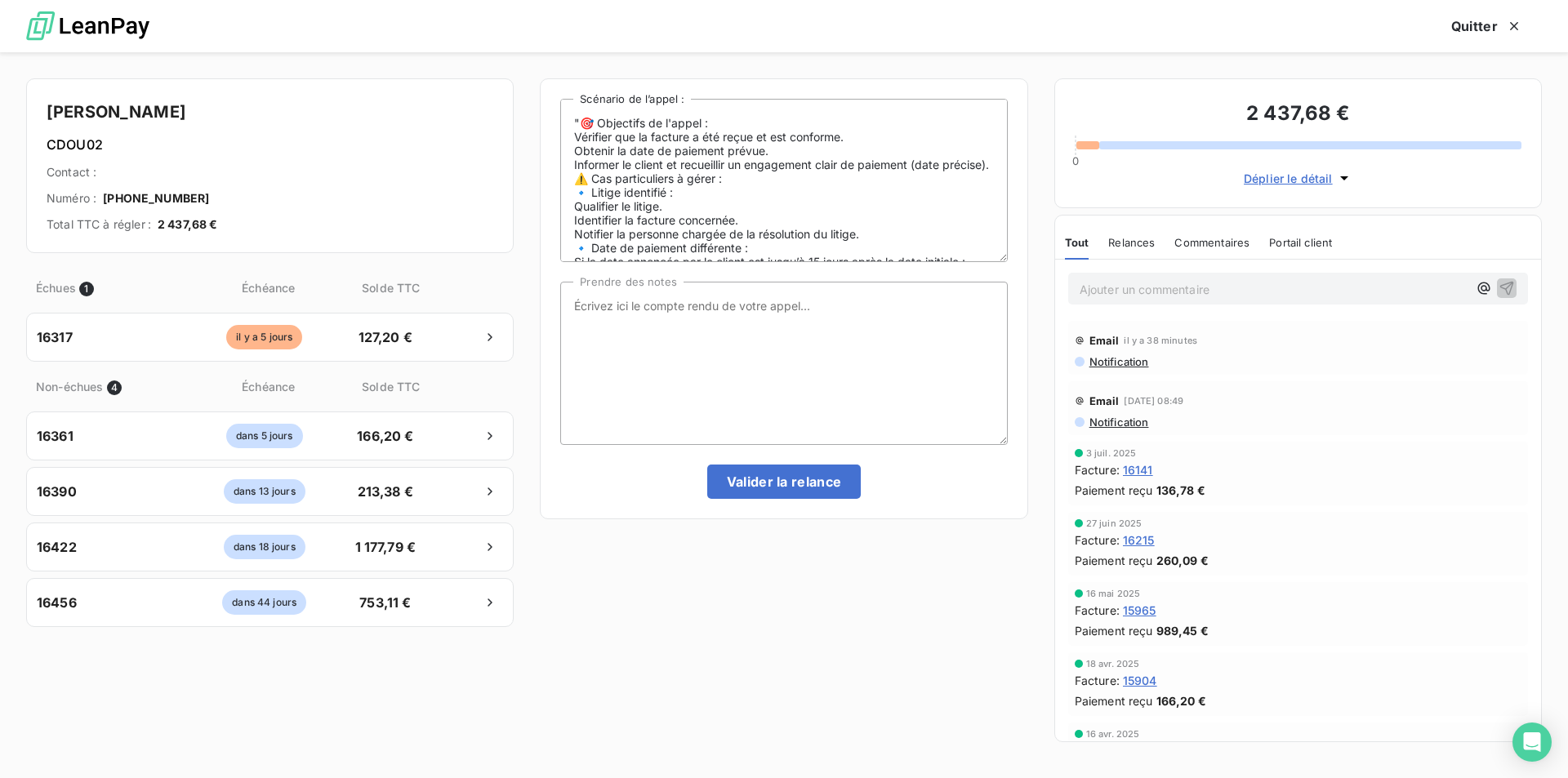
click at [780, 634] on div ""🎯 Objectifs de l'appel : Vérifier que la facture a été reçue et est conforme. …" at bounding box center [784, 415] width 488 height 674
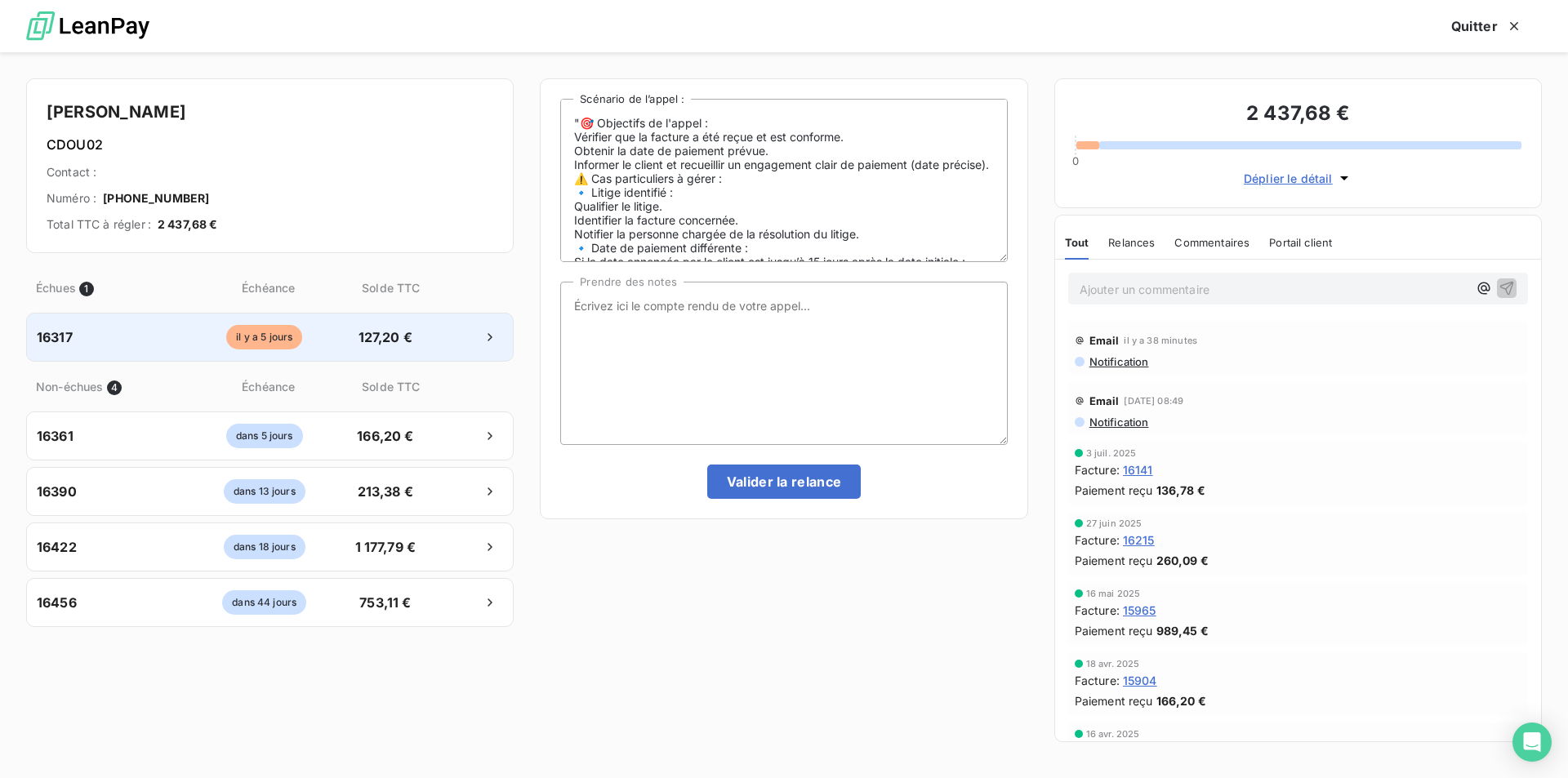
click at [384, 330] on span "127,20 €" at bounding box center [385, 337] width 86 height 20
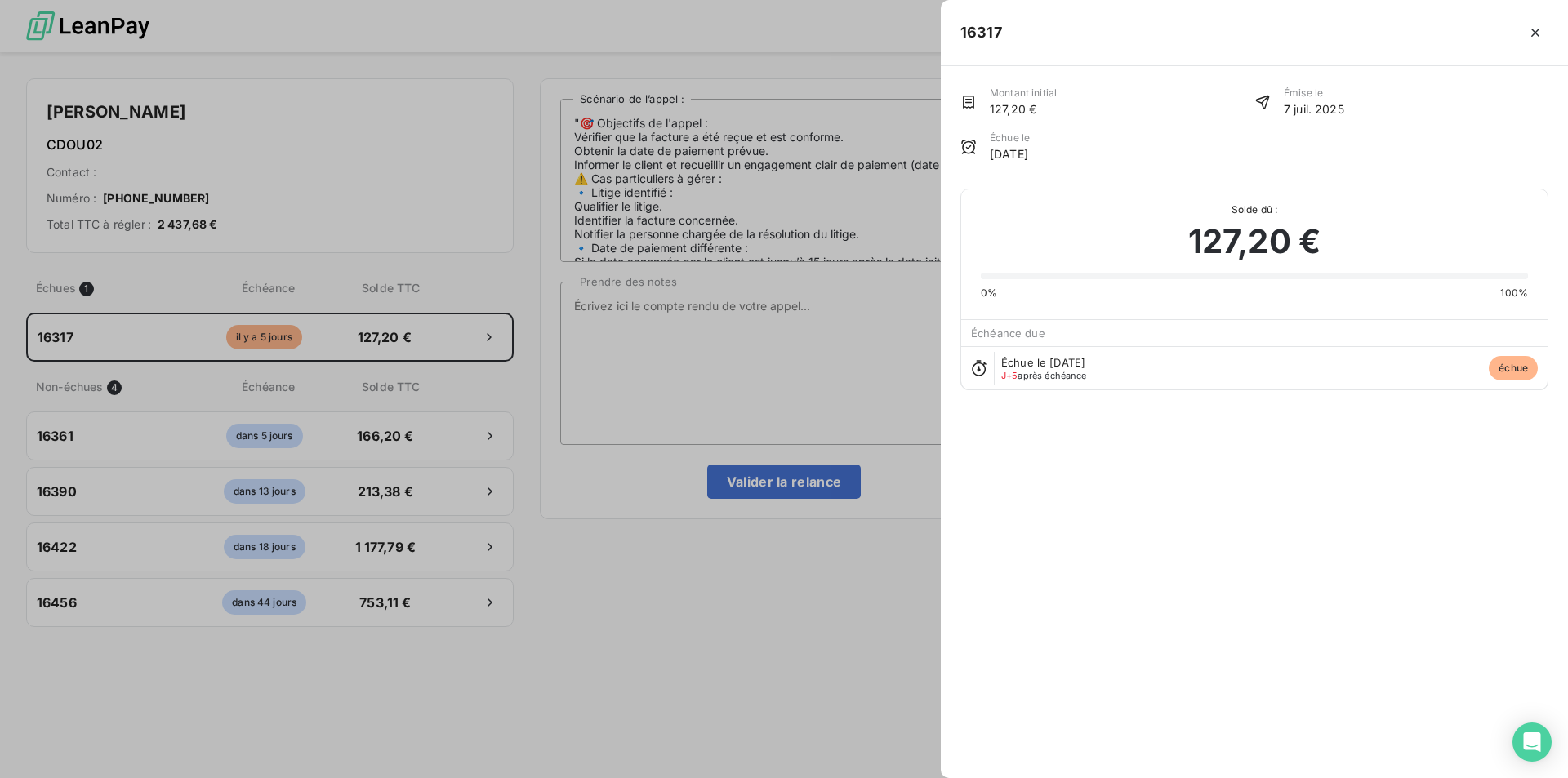
click at [638, 306] on div at bounding box center [784, 389] width 1568 height 778
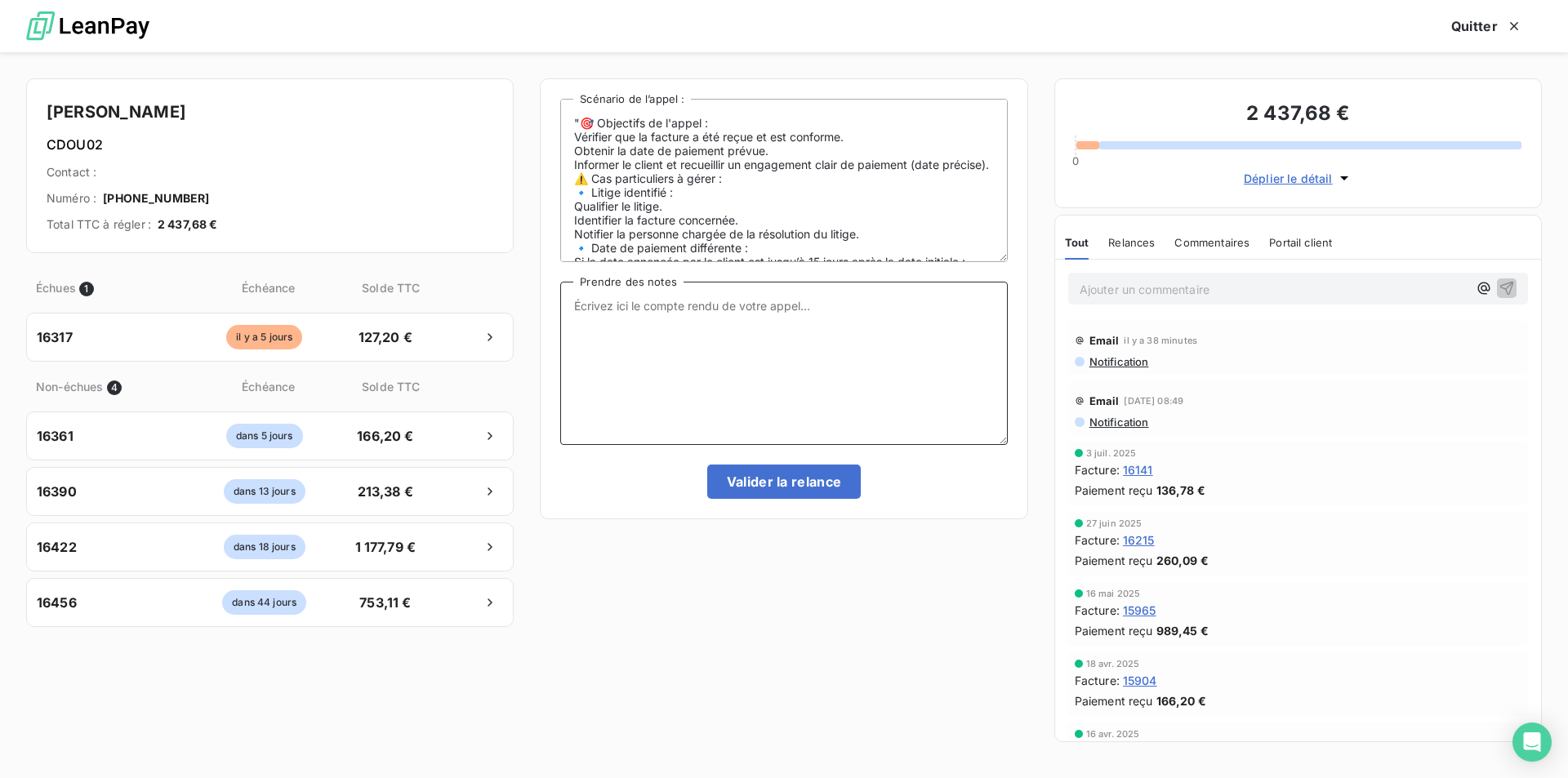
click at [633, 306] on textarea "Prendre des notes" at bounding box center [784, 363] width 447 height 163
type textarea "Va voir avec sa secrétaire"
click at [757, 479] on button "Valider la relance" at bounding box center [784, 481] width 154 height 34
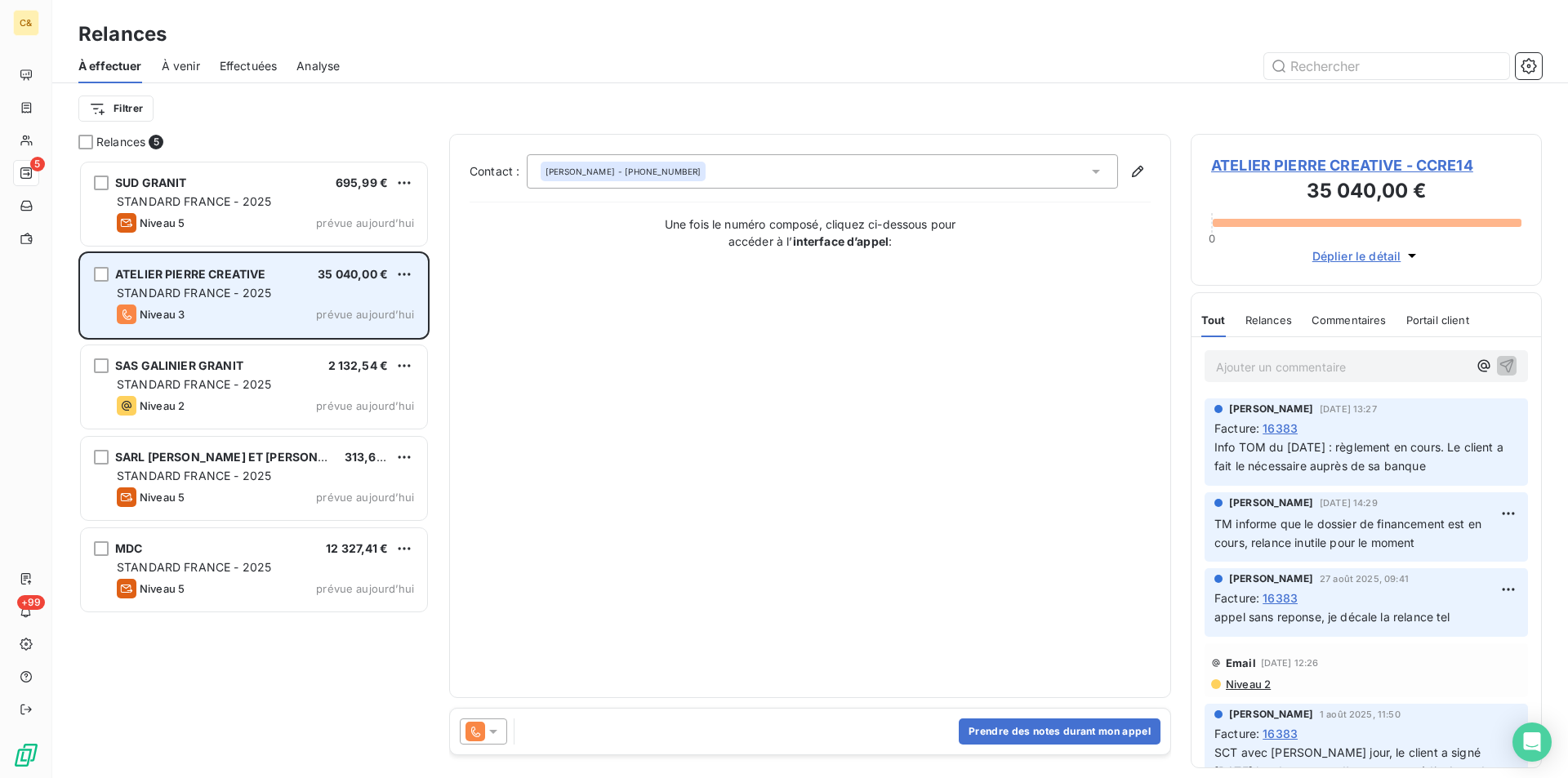
click at [255, 281] on div "ATELIER PIERRE CREATIVE" at bounding box center [190, 274] width 151 height 17
click at [407, 273] on html "C& 5 +99 Relances À effectuer À venir Effectuées Analyse Filtrer Relances 5 SUD…" at bounding box center [784, 389] width 1568 height 778
click at [389, 306] on div "Replanifier cette action" at bounding box center [333, 307] width 147 height 27
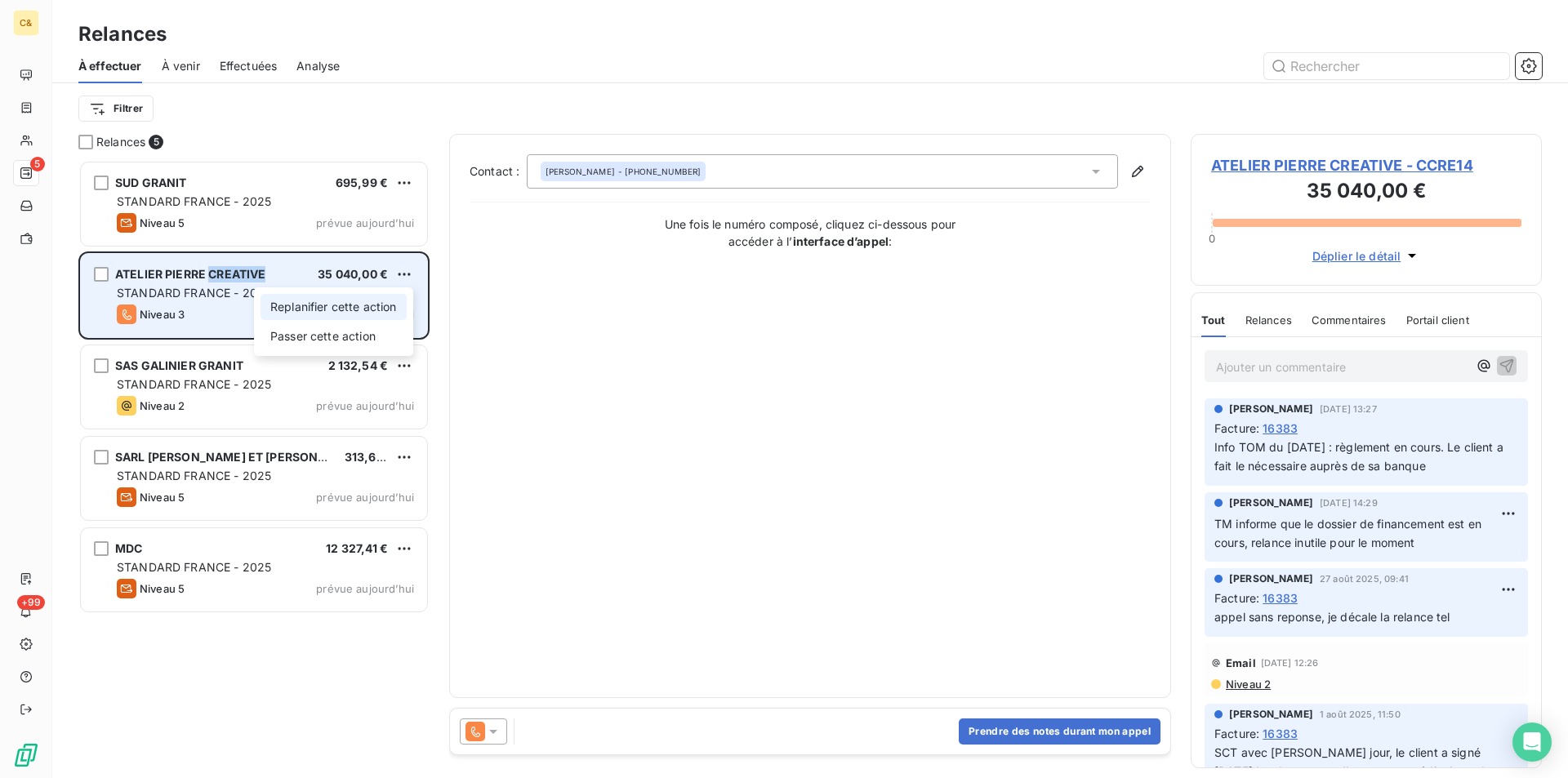
select select "8"
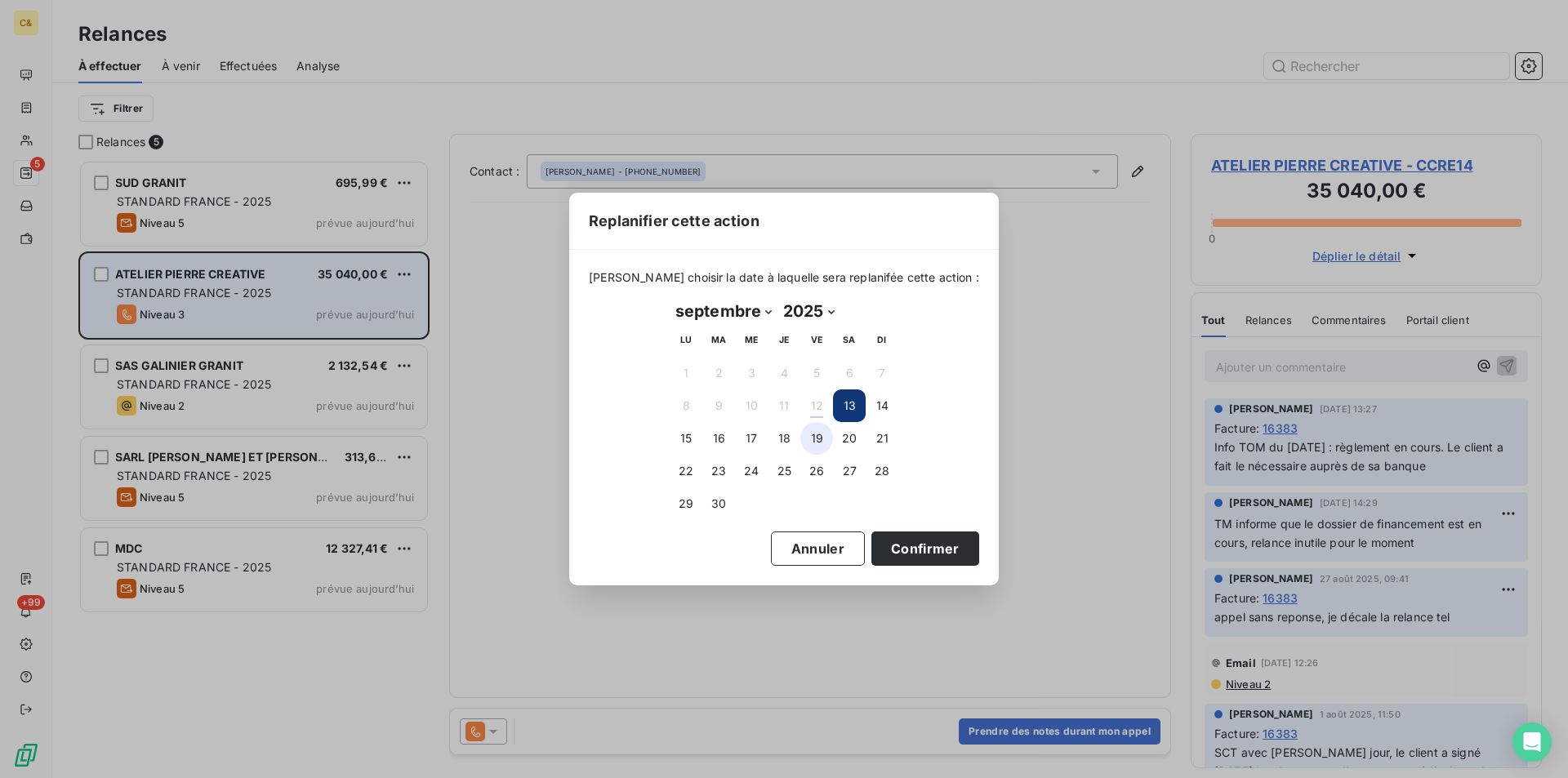
click at [820, 441] on button "19" at bounding box center [816, 438] width 32 height 32
click at [893, 537] on button "Confirmer" at bounding box center [926, 549] width 108 height 34
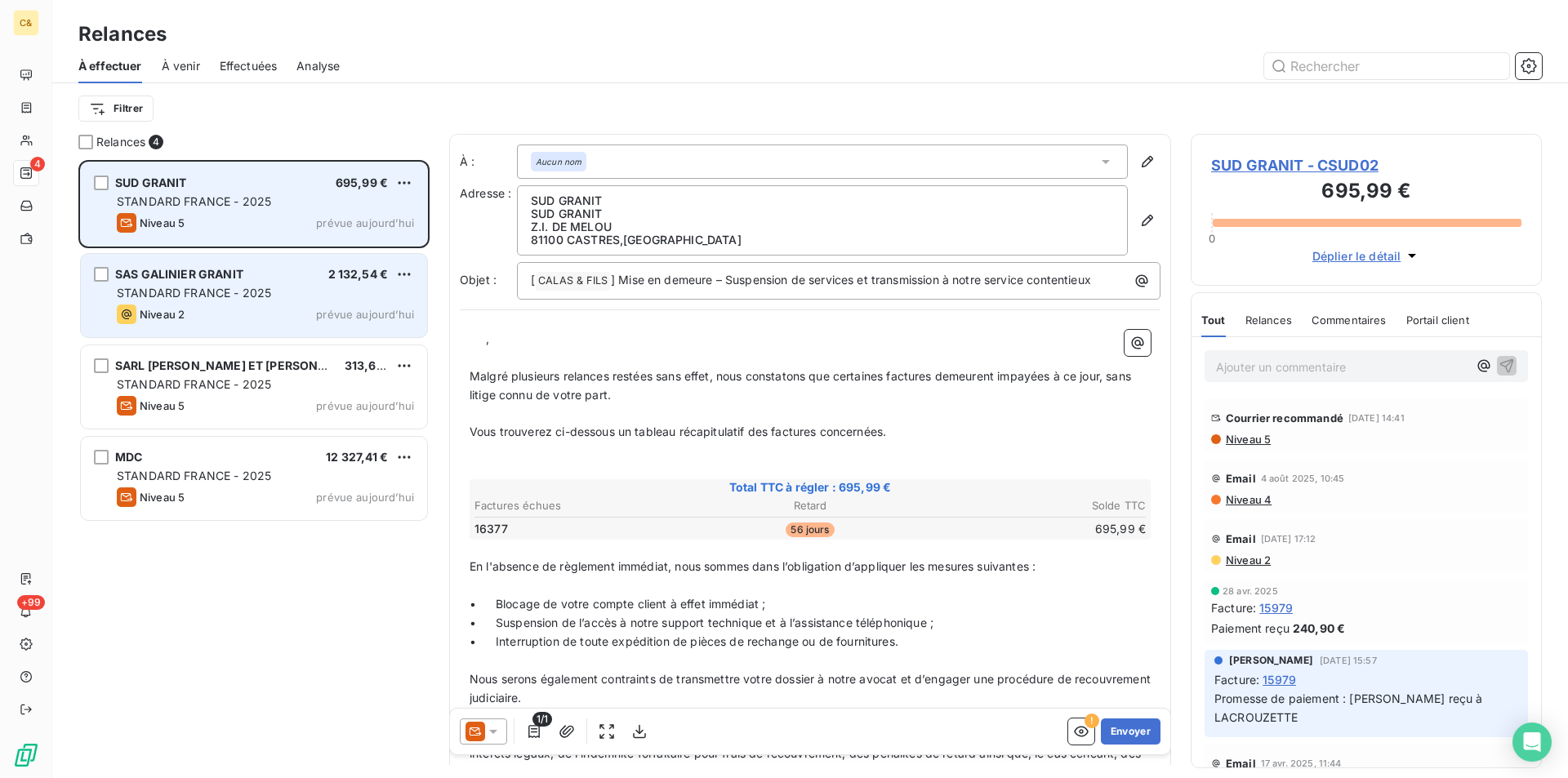
click at [360, 199] on div "STANDARD FRANCE - 2025" at bounding box center [266, 202] width 297 height 17
click at [409, 176] on html "C& 4 +99 Relances À effectuer À venir Effectuées Analyse Filtrer Relances 4 SUD…" at bounding box center [784, 389] width 1568 height 778
click at [395, 211] on div "Replanifier cette action" at bounding box center [333, 215] width 147 height 27
select select "8"
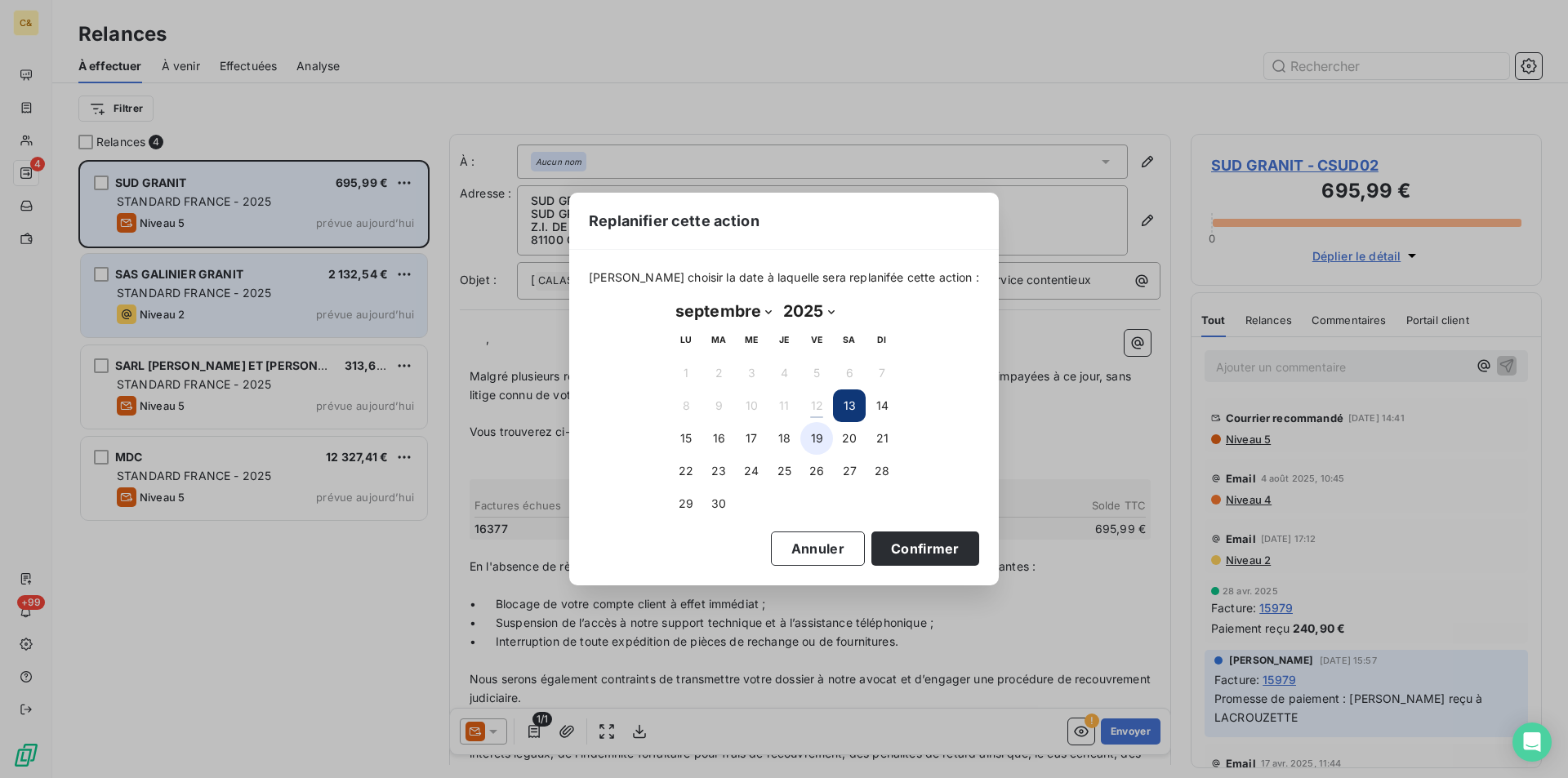
click at [826, 438] on button "19" at bounding box center [816, 438] width 32 height 32
drag, startPoint x: 917, startPoint y: 549, endPoint x: 925, endPoint y: 537, distance: 14.4
click at [917, 549] on button "Confirmer" at bounding box center [926, 549] width 108 height 34
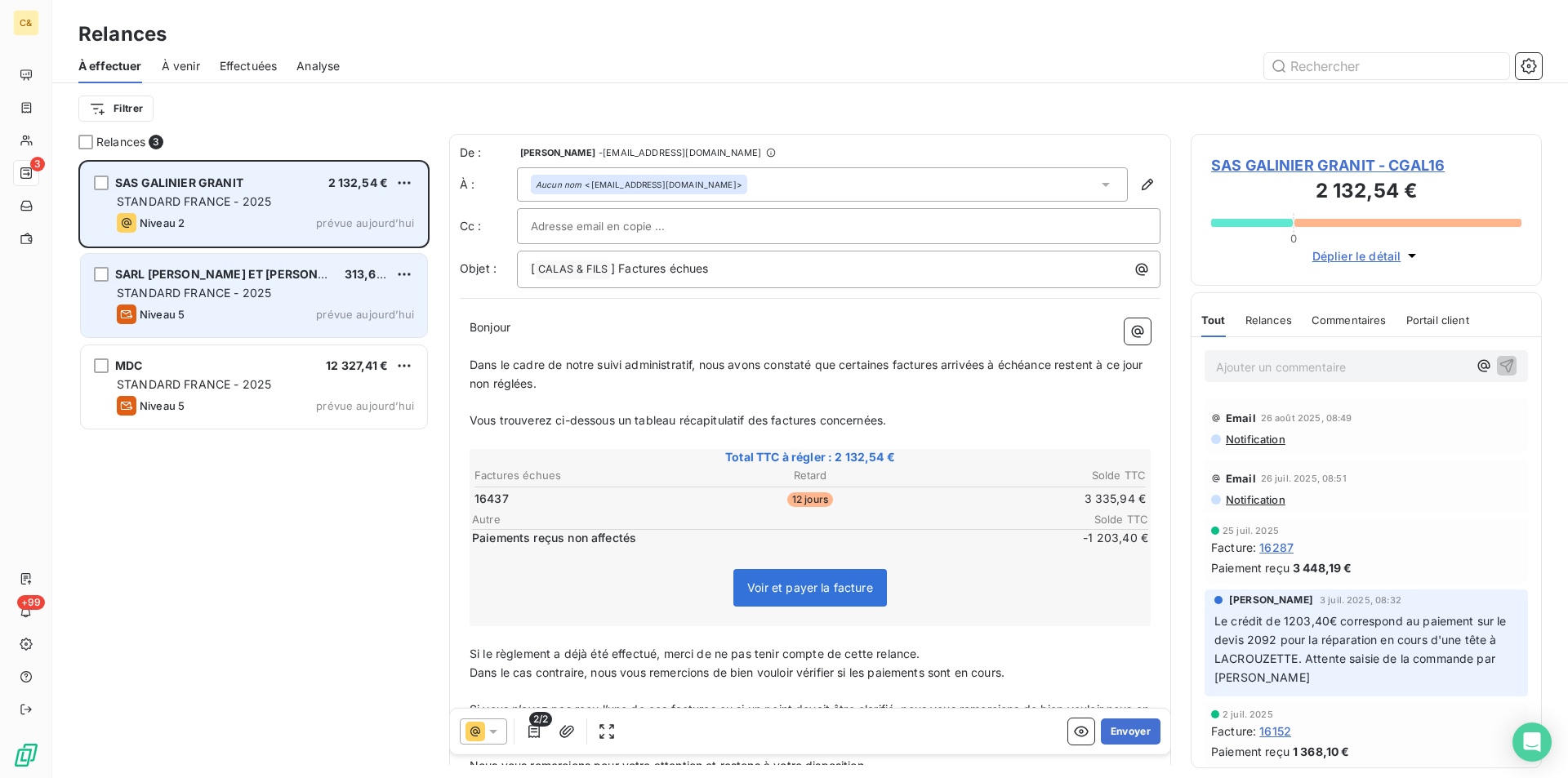
click at [1291, 158] on span "SAS GALINIER GRANIT - CGAL16" at bounding box center [1366, 165] width 311 height 22
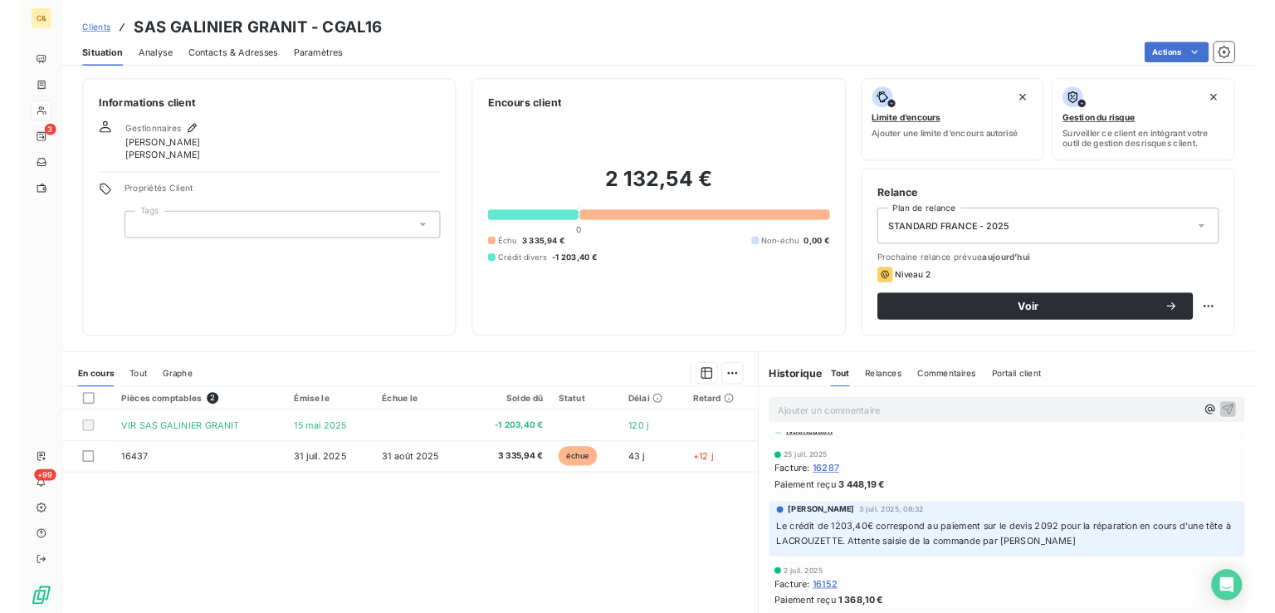
scroll to position [83, 0]
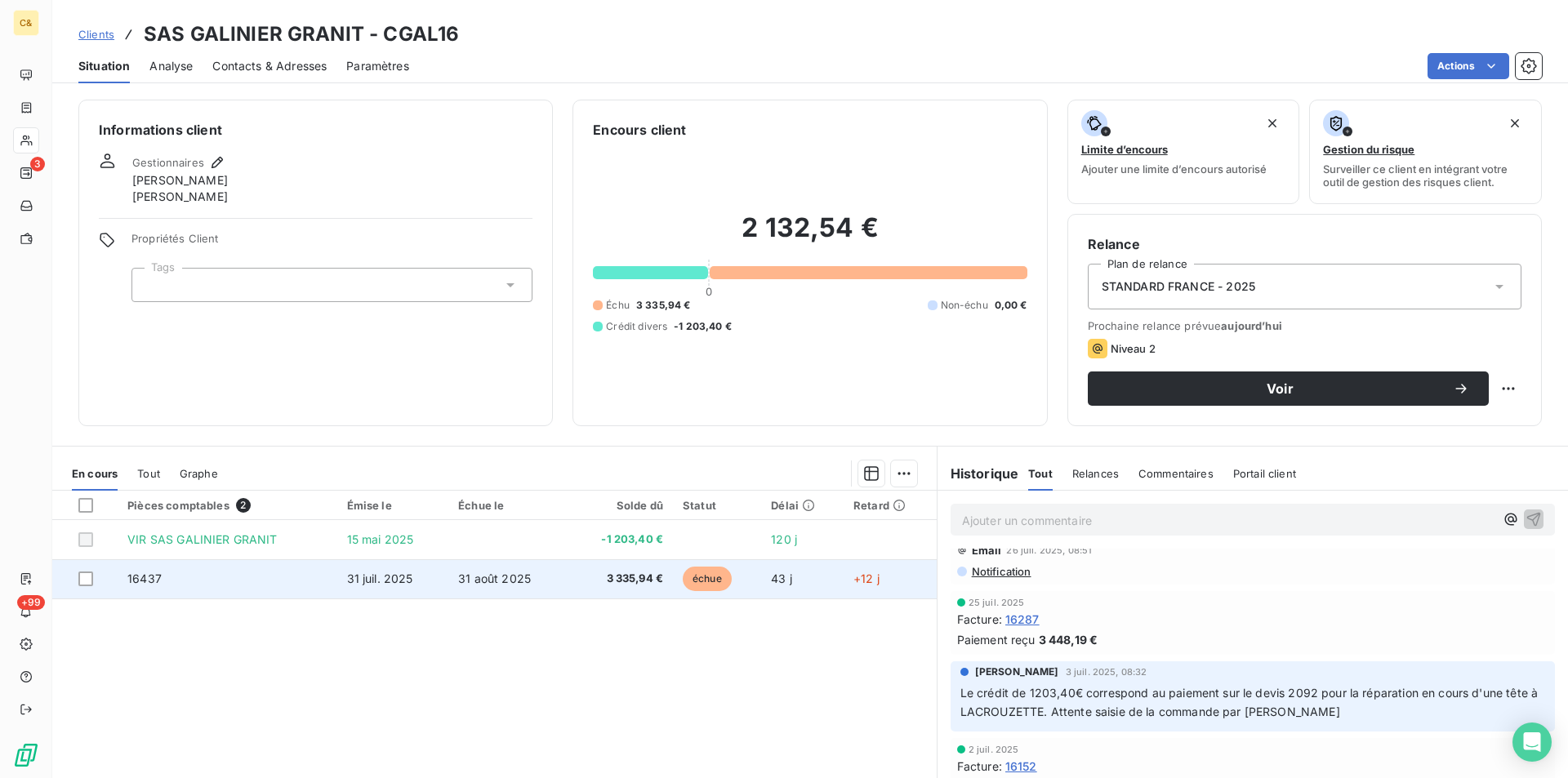
click at [171, 589] on td "16437" at bounding box center [227, 579] width 219 height 39
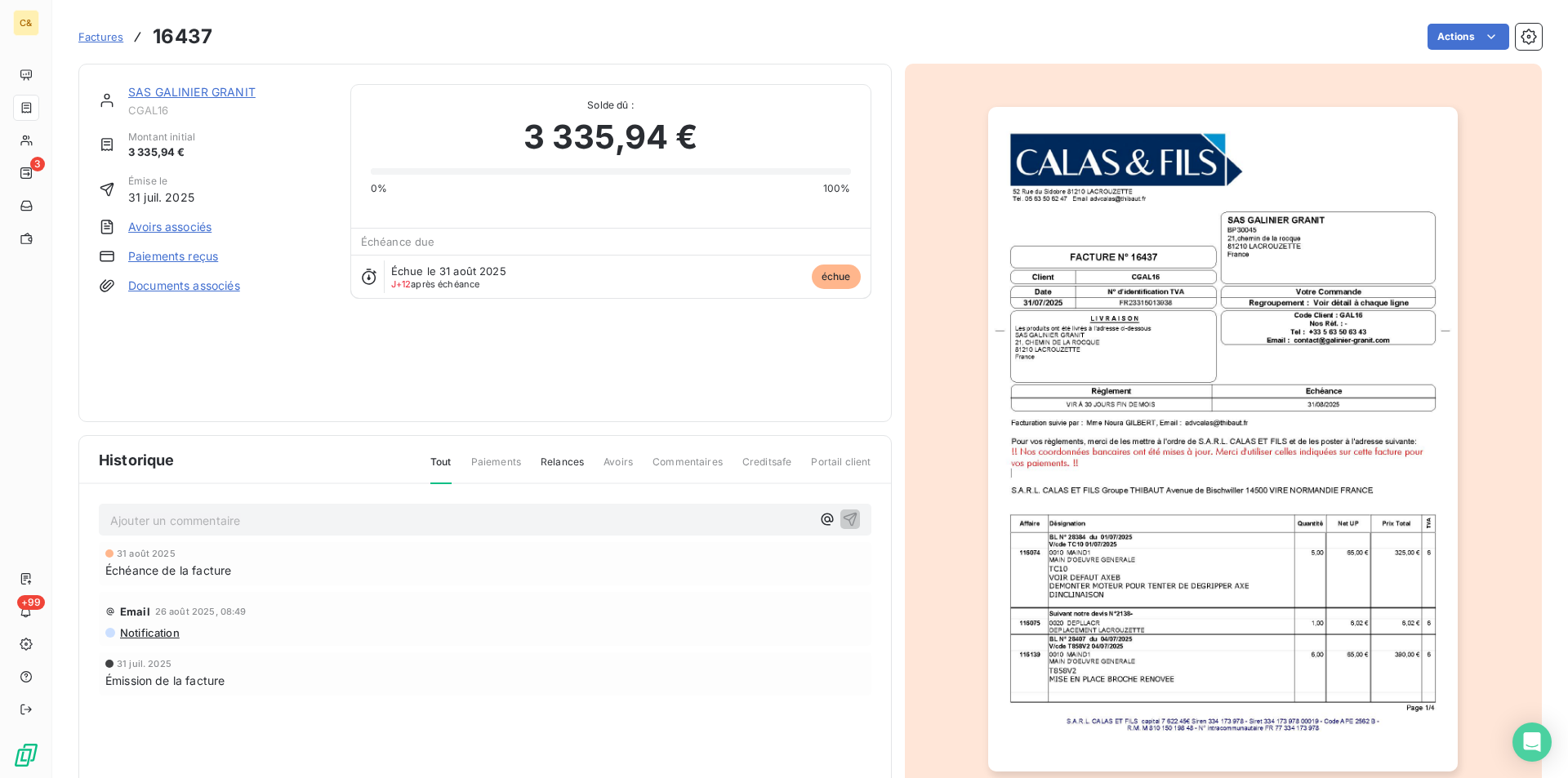
click at [172, 90] on link "SAS GALINIER GRANIT" at bounding box center [192, 91] width 128 height 14
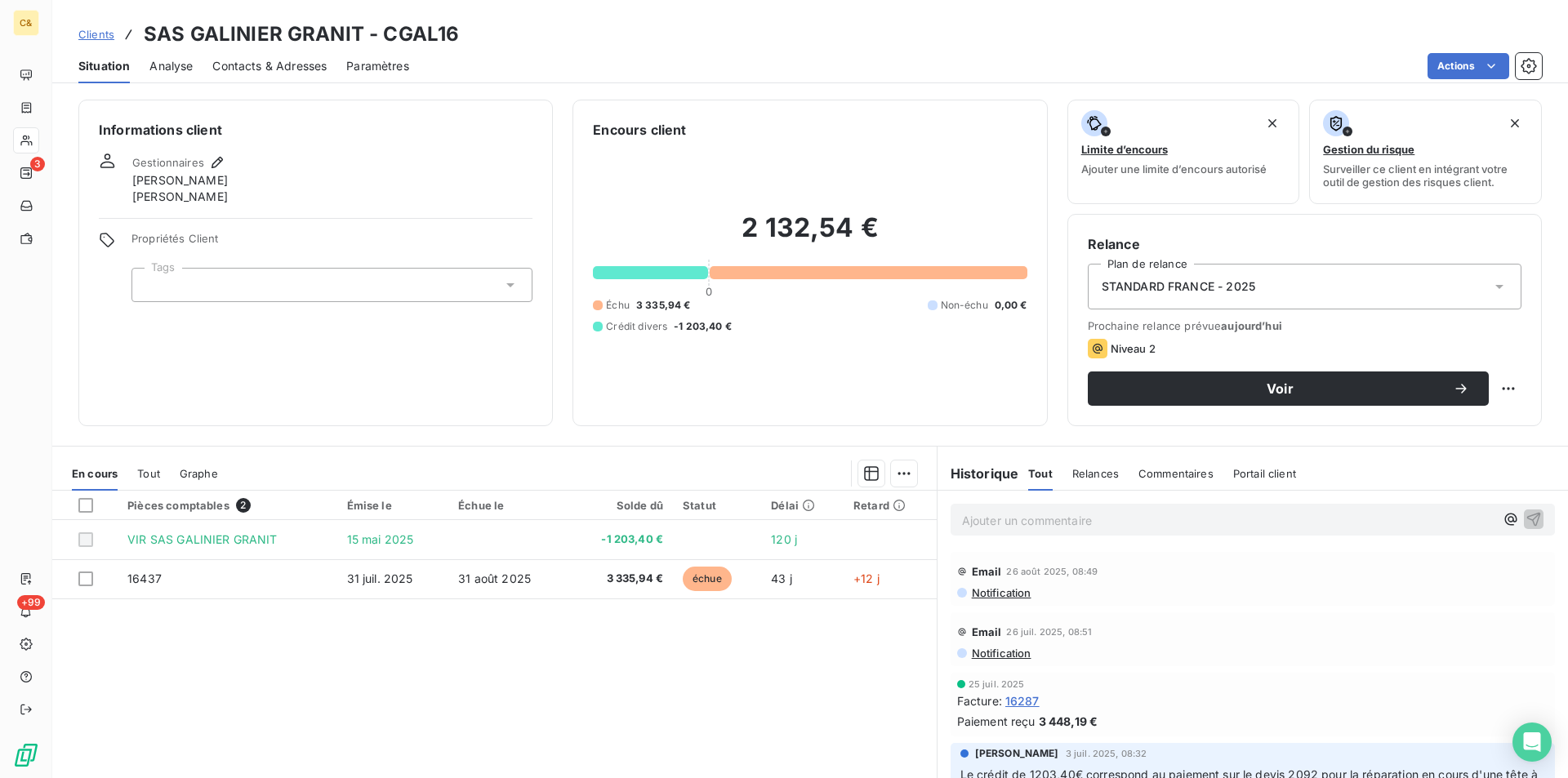
click at [1019, 518] on p "Ajouter un commentaire ﻿" at bounding box center [1228, 520] width 532 height 21
click at [1503, 519] on icon "button" at bounding box center [1511, 519] width 17 height 17
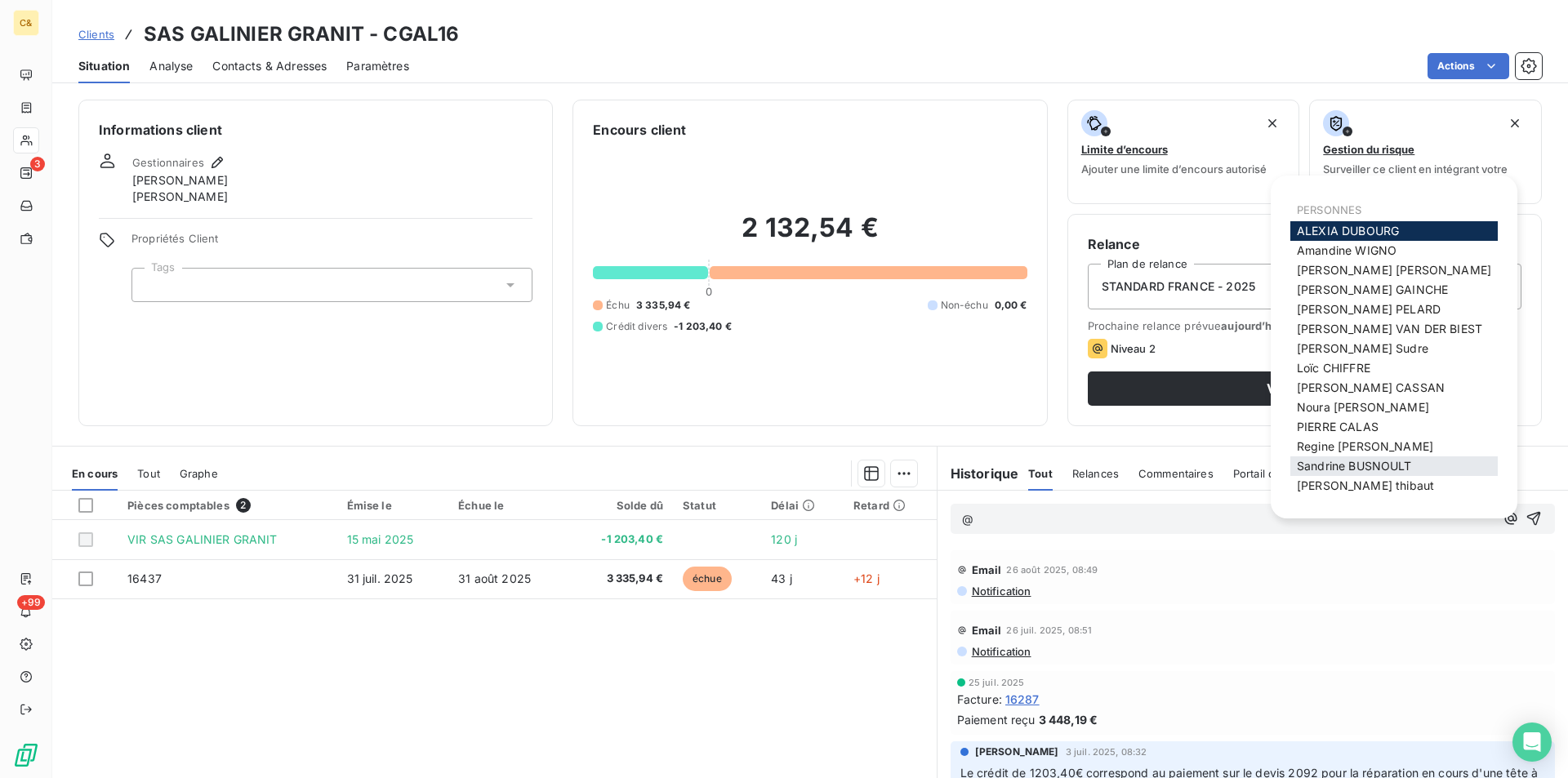
click at [1366, 459] on span "[PERSON_NAME]" at bounding box center [1355, 466] width 115 height 14
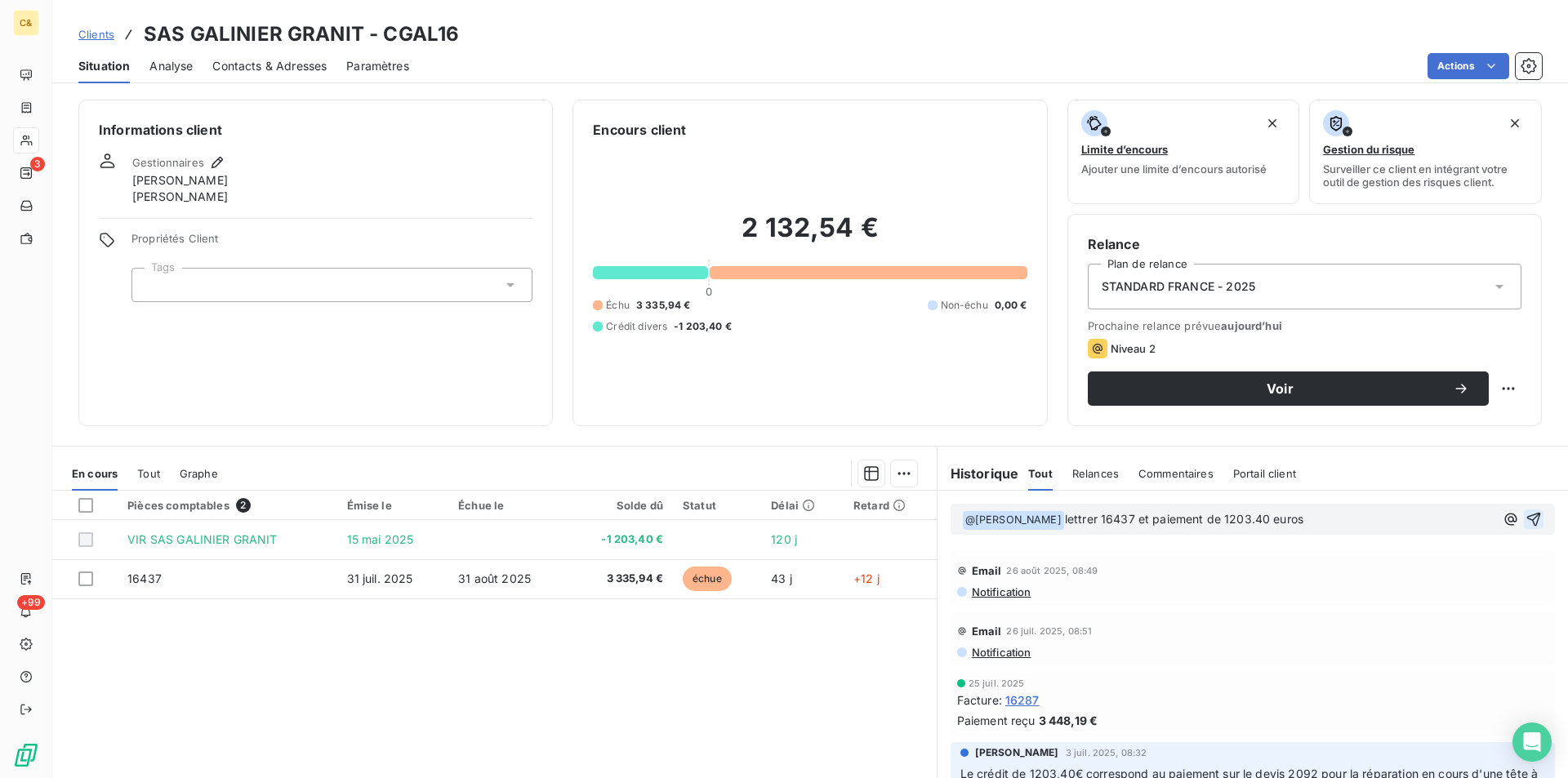
click at [1528, 517] on icon "button" at bounding box center [1535, 519] width 14 height 14
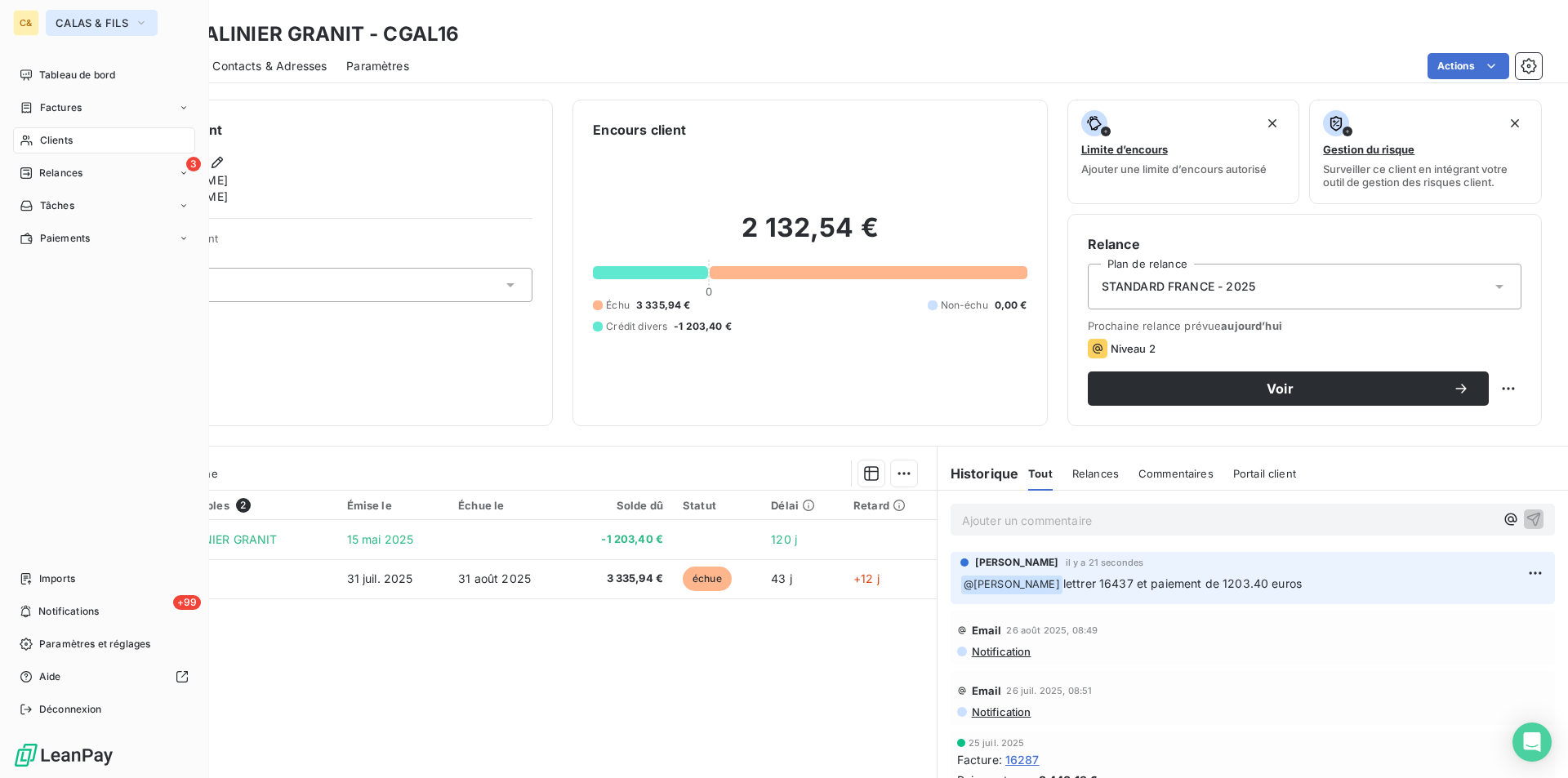
click at [74, 22] on span "CALAS & FILS" at bounding box center [91, 23] width 73 height 13
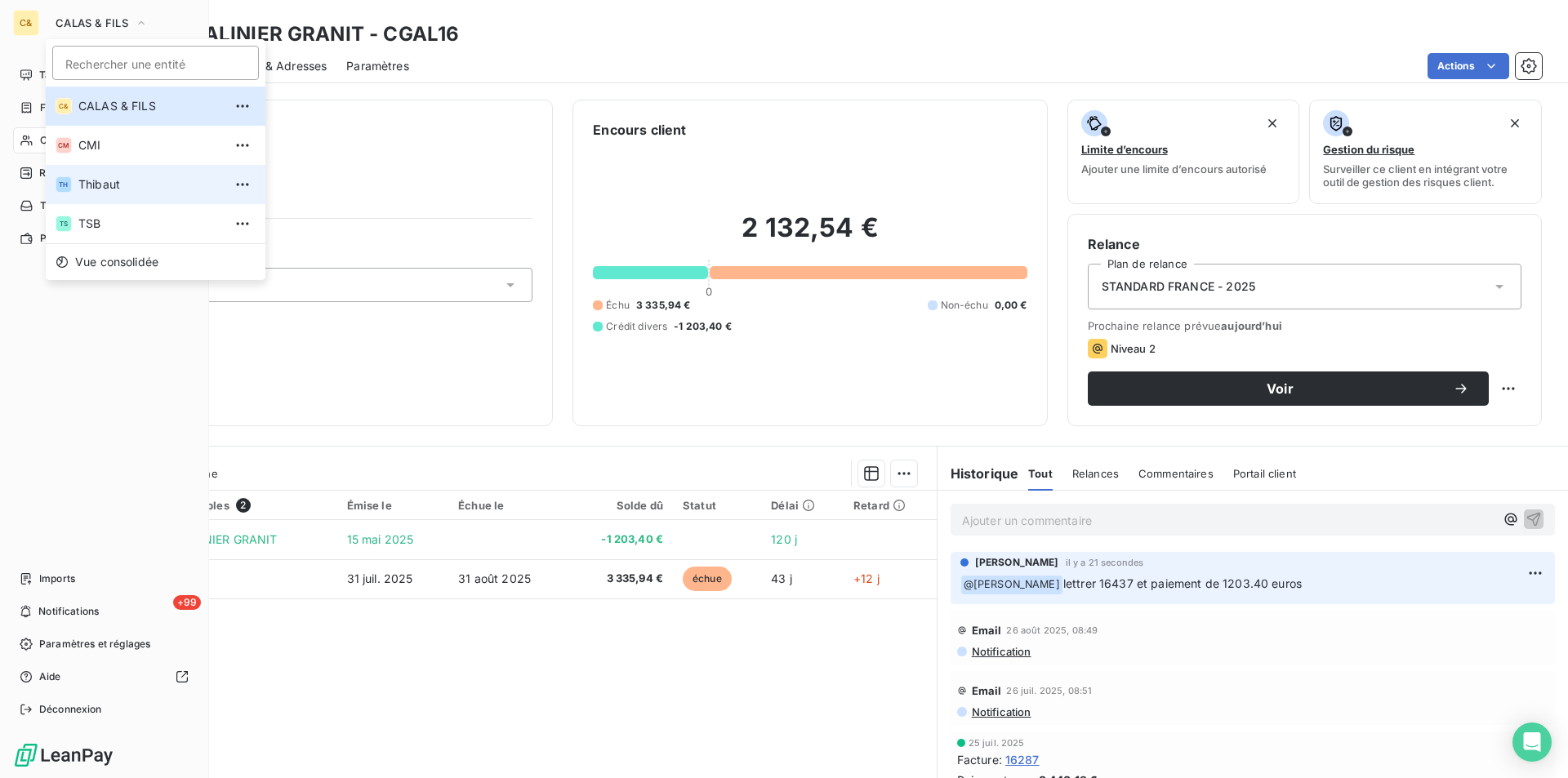
click at [108, 180] on span "Thibaut" at bounding box center [151, 184] width 145 height 17
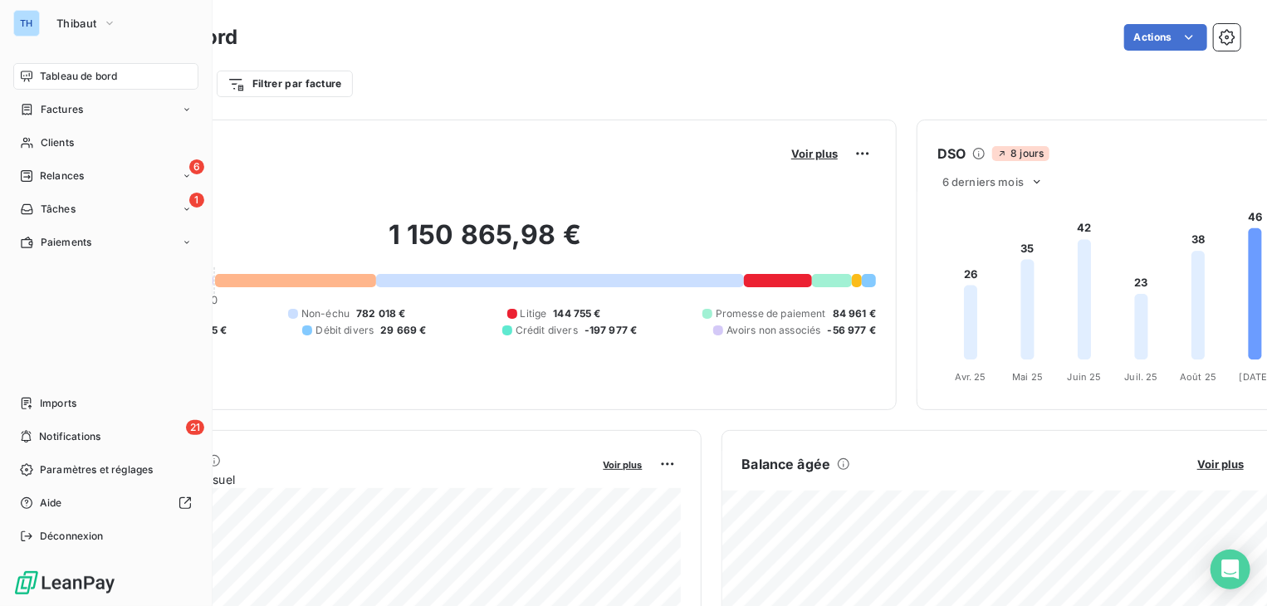
click at [69, 76] on span "Tableau de bord" at bounding box center [78, 76] width 77 height 15
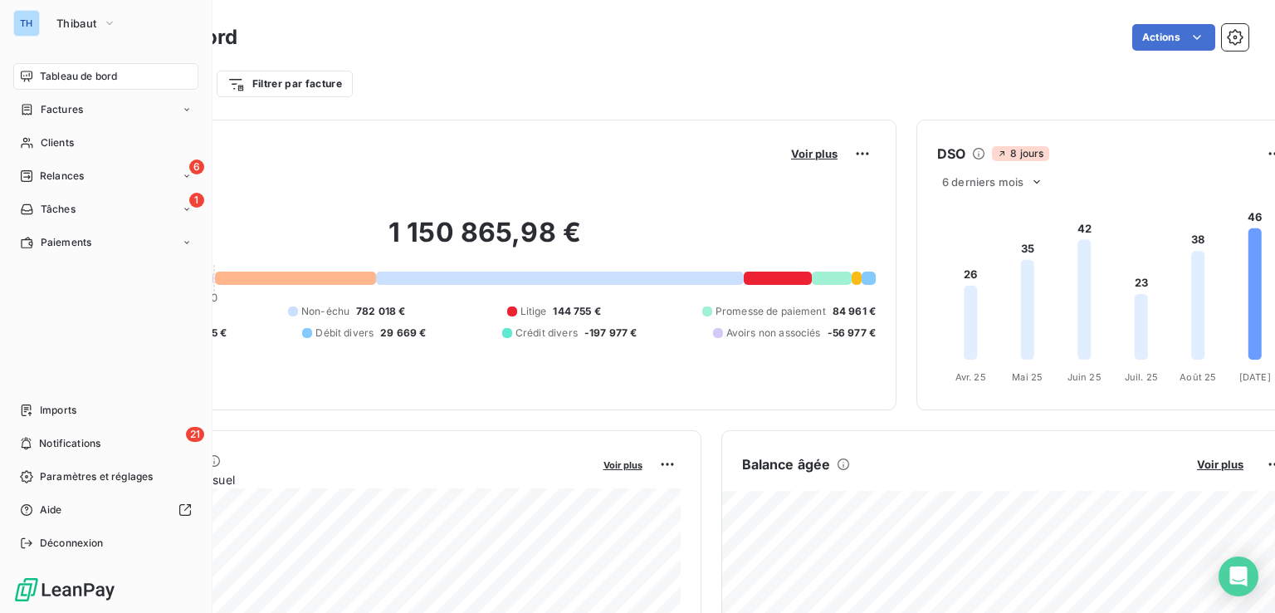
click at [93, 76] on span "Tableau de bord" at bounding box center [78, 76] width 77 height 15
click at [63, 115] on span "Factures" at bounding box center [62, 109] width 42 height 15
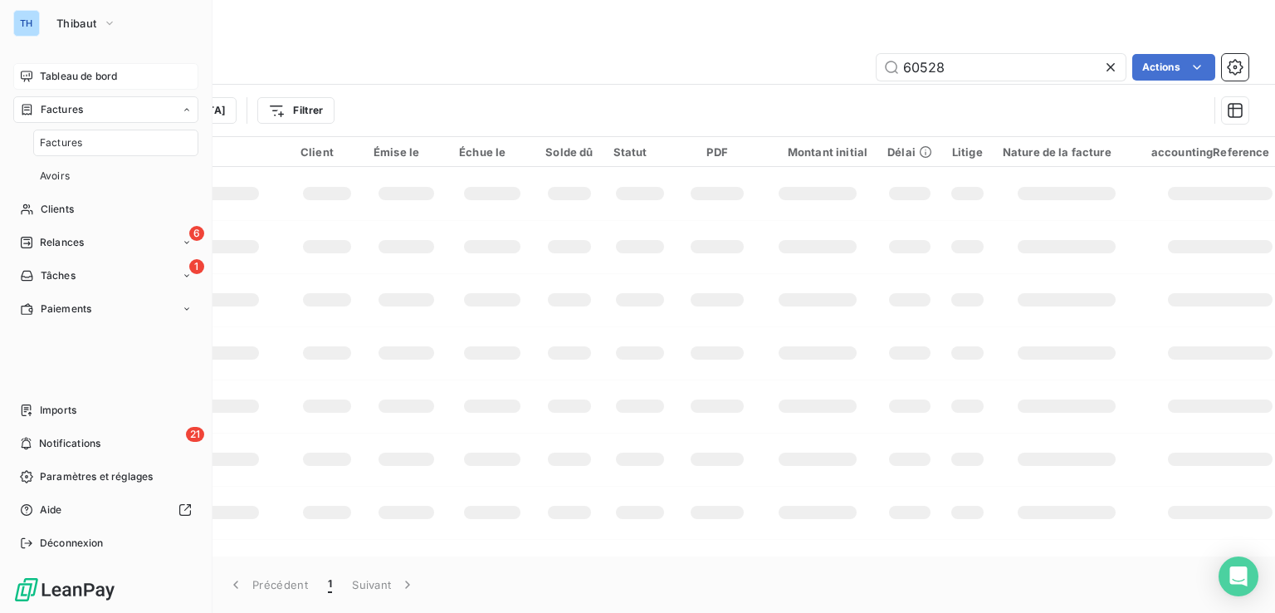
click at [71, 142] on span "Factures" at bounding box center [61, 142] width 42 height 15
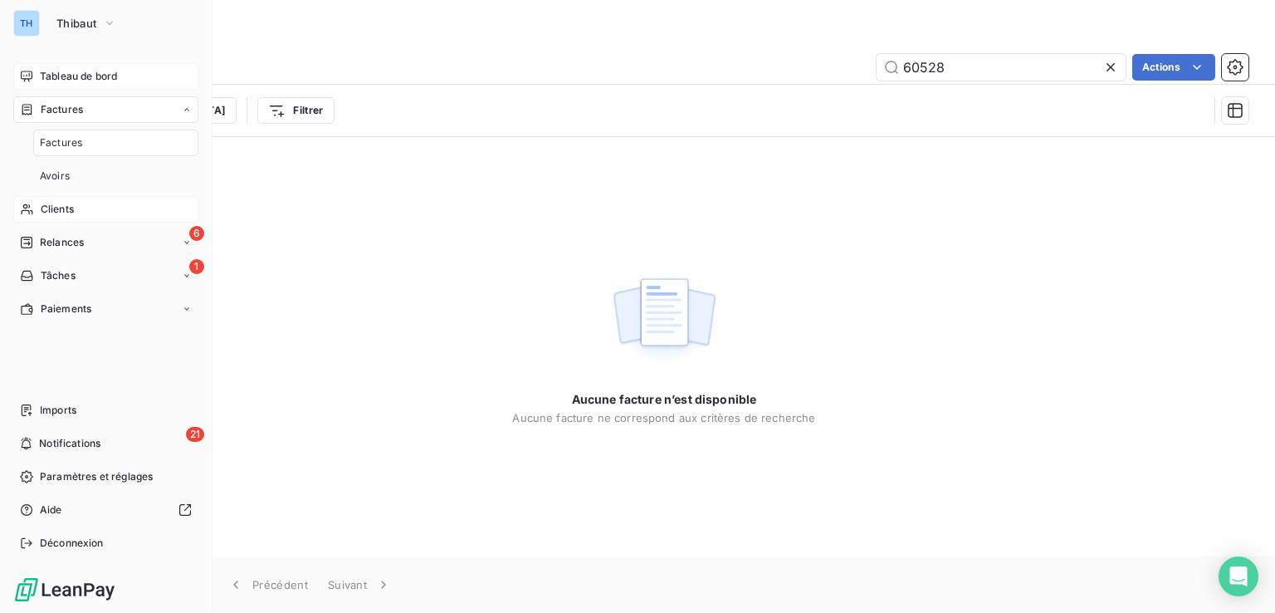
click at [59, 206] on span "Clients" at bounding box center [57, 209] width 33 height 15
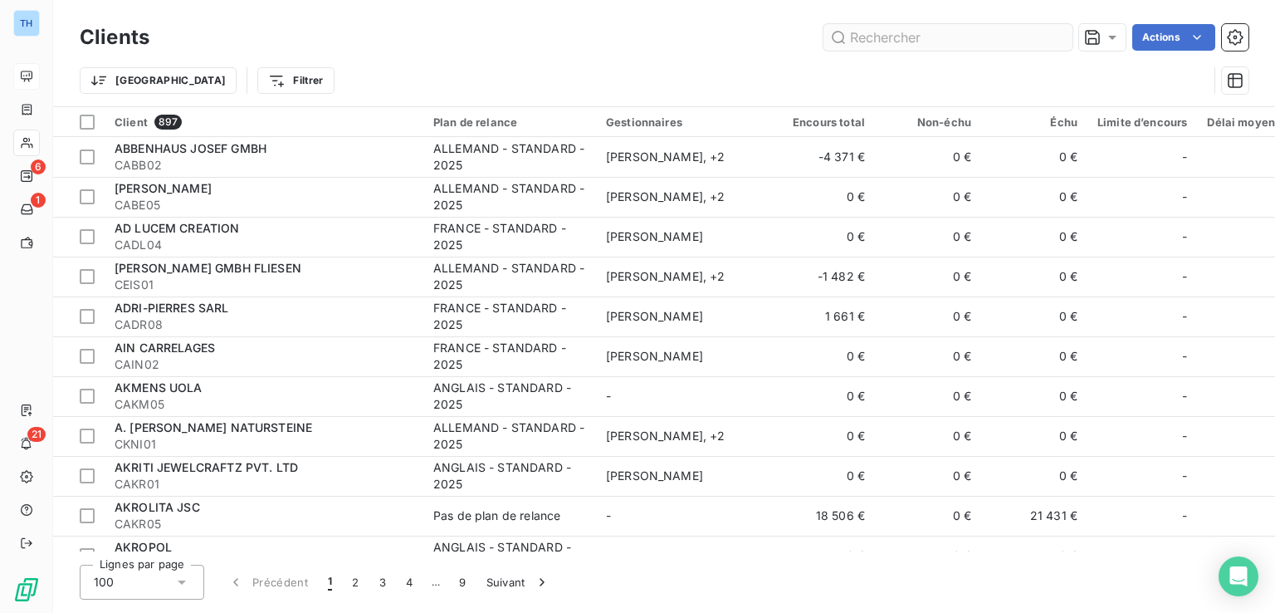
click at [870, 41] on input "text" at bounding box center [948, 37] width 249 height 27
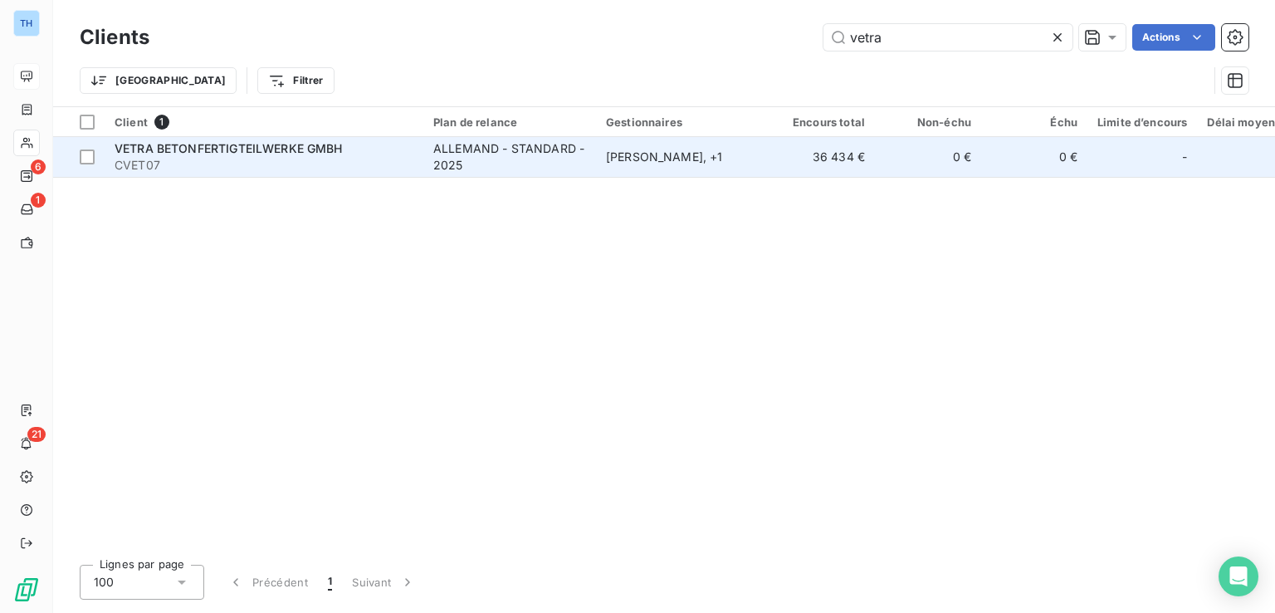
type input "vetra"
click at [578, 160] on div "ALLEMAND - STANDARD - 2025" at bounding box center [509, 156] width 153 height 33
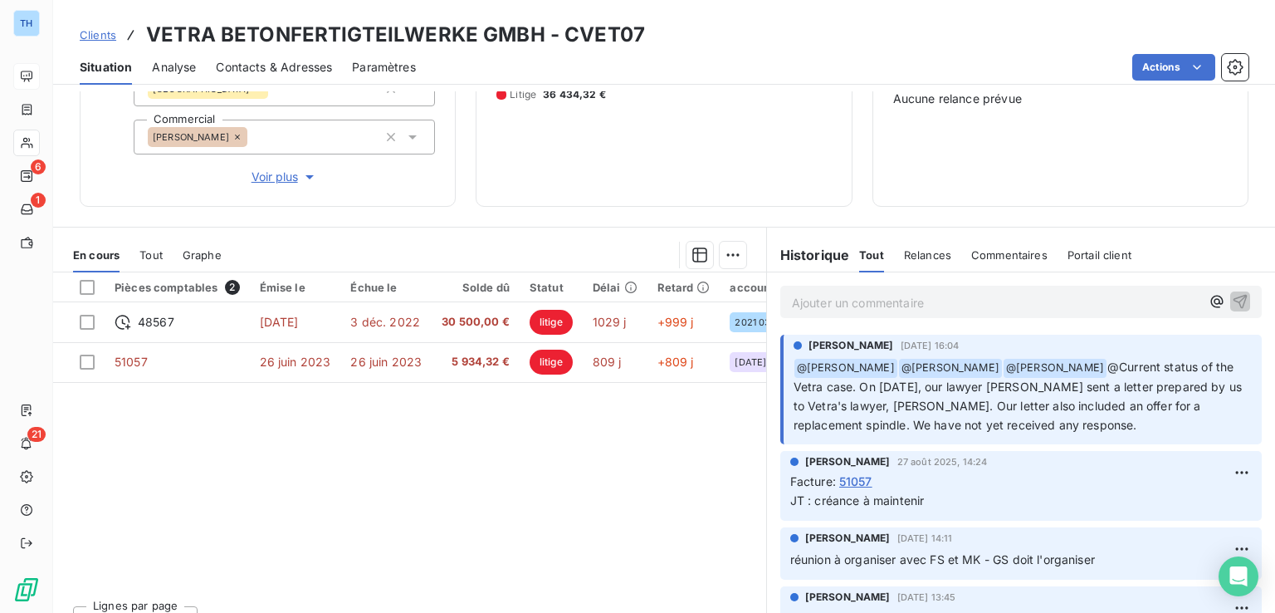
scroll to position [83, 0]
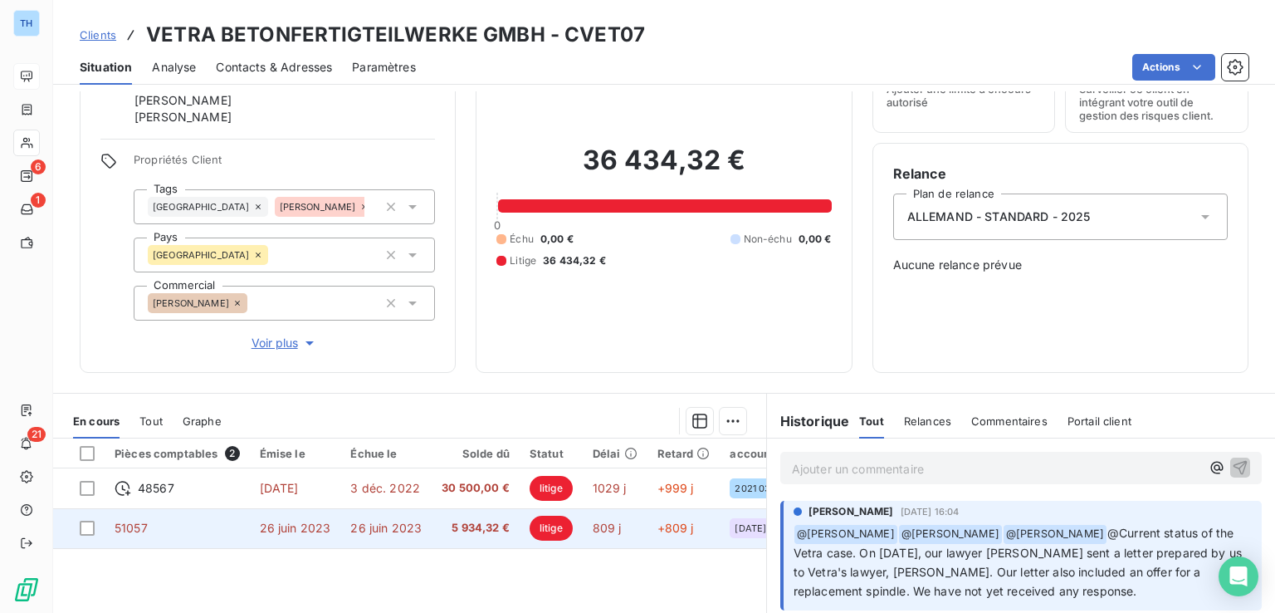
click at [433, 536] on td "5 934,32 €" at bounding box center [476, 528] width 88 height 40
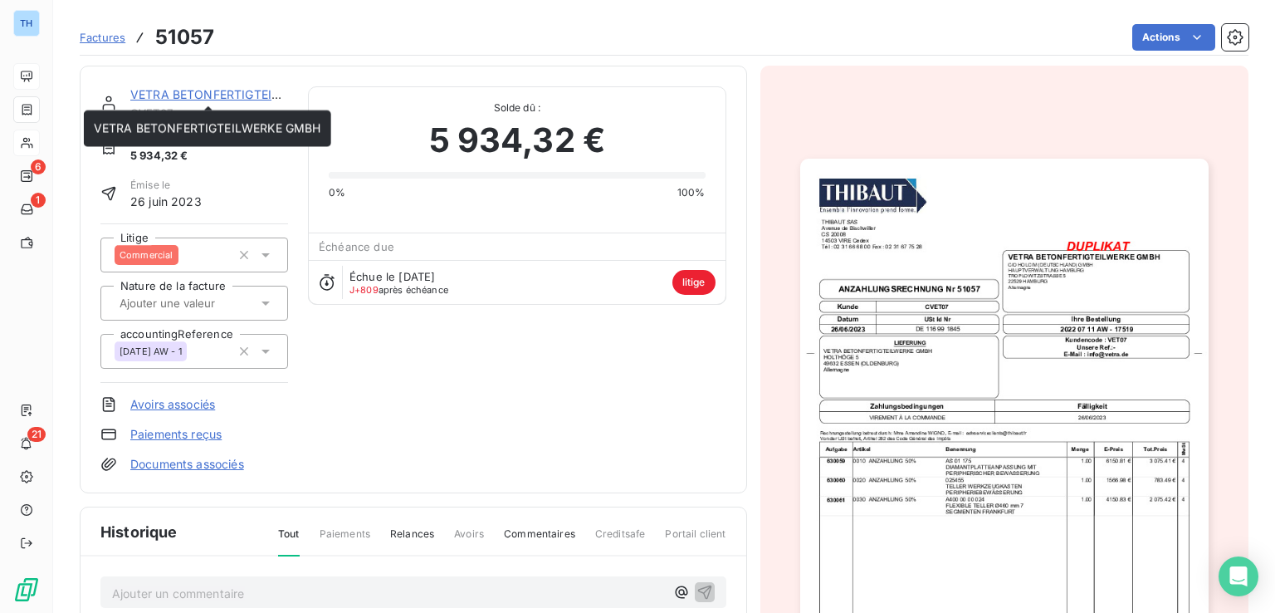
click at [247, 94] on link "VETRA BETONFERTIGTEILWERKE GMBH" at bounding box center [244, 94] width 228 height 14
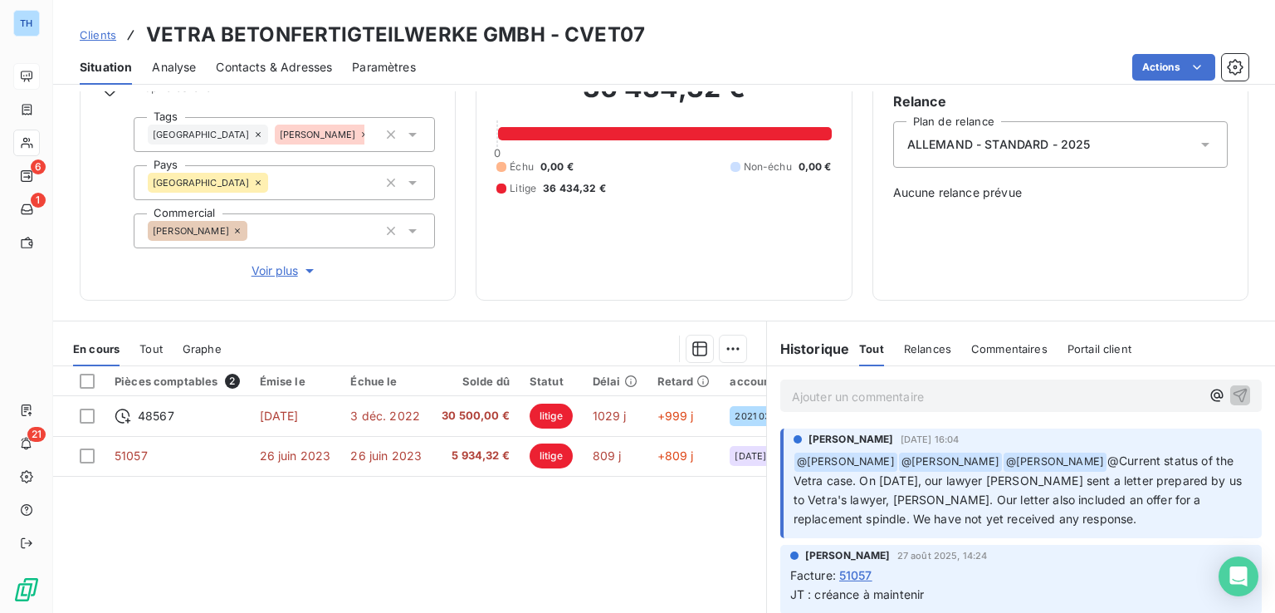
scroll to position [166, 0]
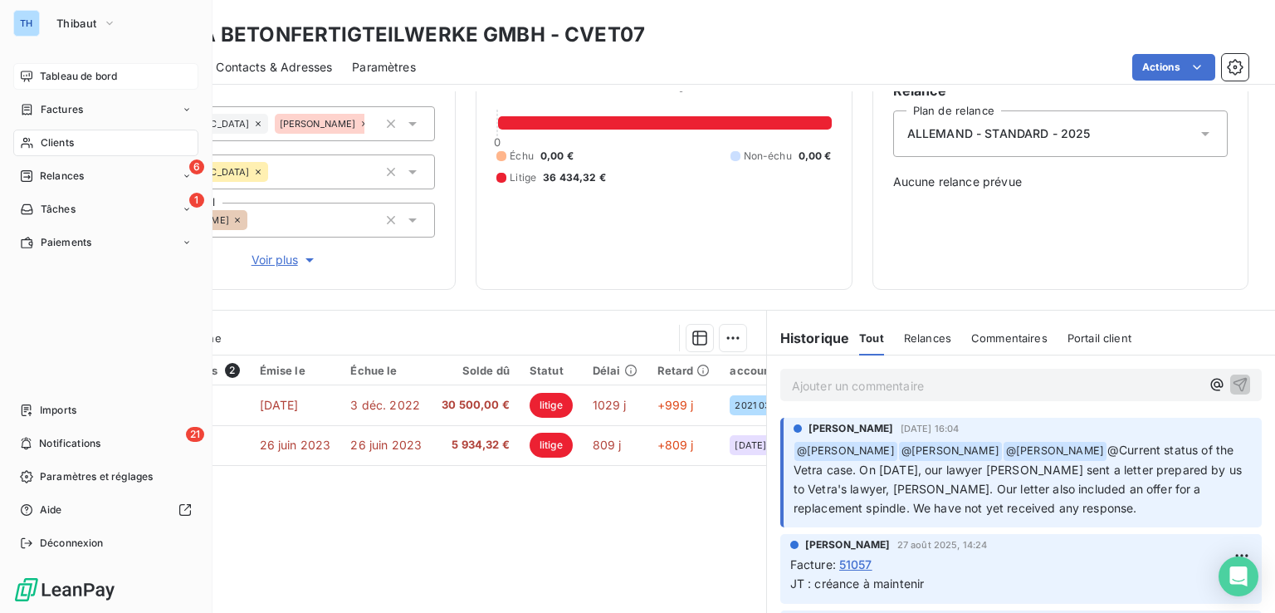
click at [56, 144] on span "Clients" at bounding box center [57, 142] width 33 height 15
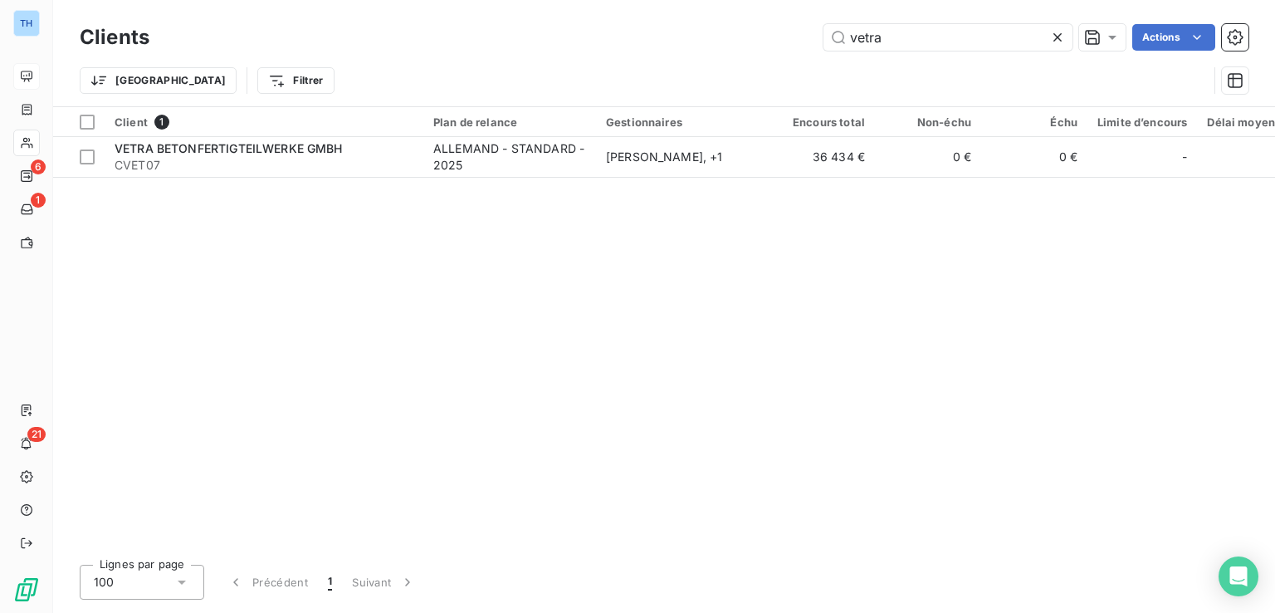
drag, startPoint x: 913, startPoint y: 31, endPoint x: 701, endPoint y: 13, distance: 213.3
click at [707, 14] on div "Clients vetra Actions Trier Filtrer" at bounding box center [664, 53] width 1222 height 106
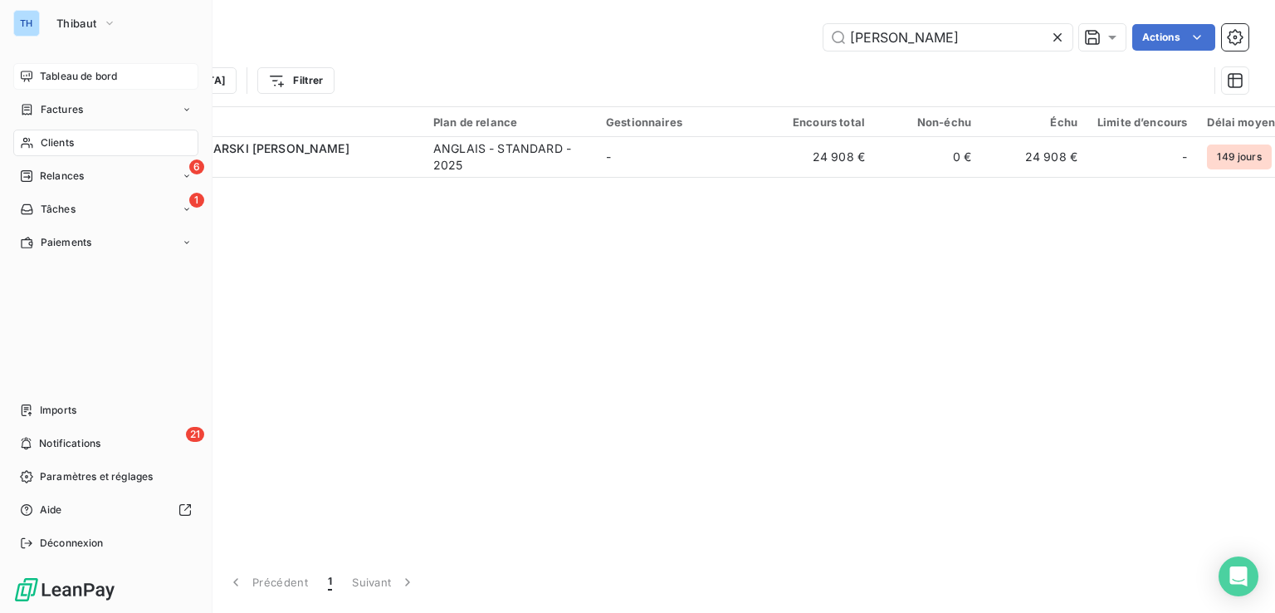
type input "[PERSON_NAME]"
click at [50, 139] on span "Clients" at bounding box center [57, 142] width 33 height 15
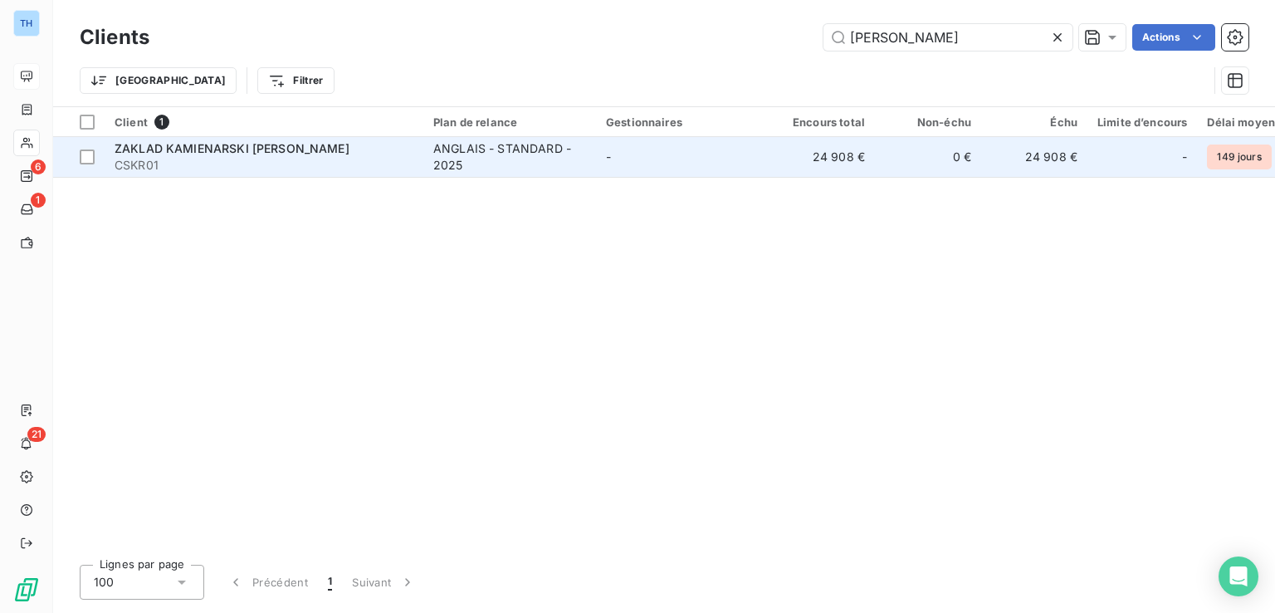
click at [350, 152] on span "ZAKLAD KAMIENARSKI [PERSON_NAME]" at bounding box center [232, 148] width 235 height 14
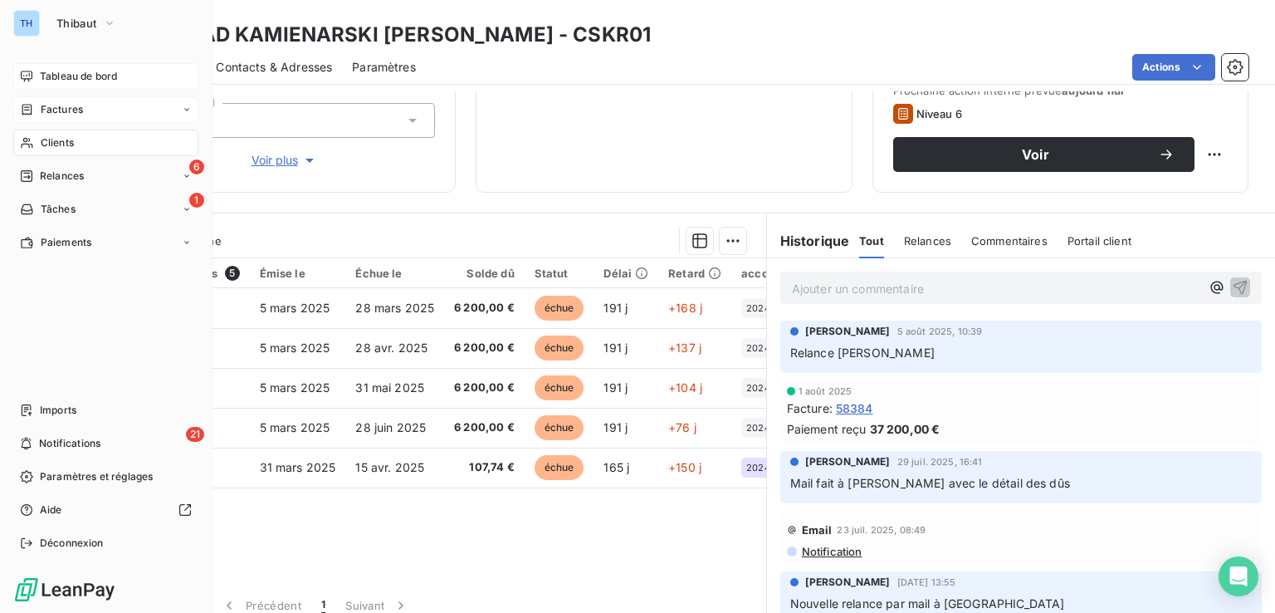
click at [63, 111] on span "Factures" at bounding box center [62, 109] width 42 height 15
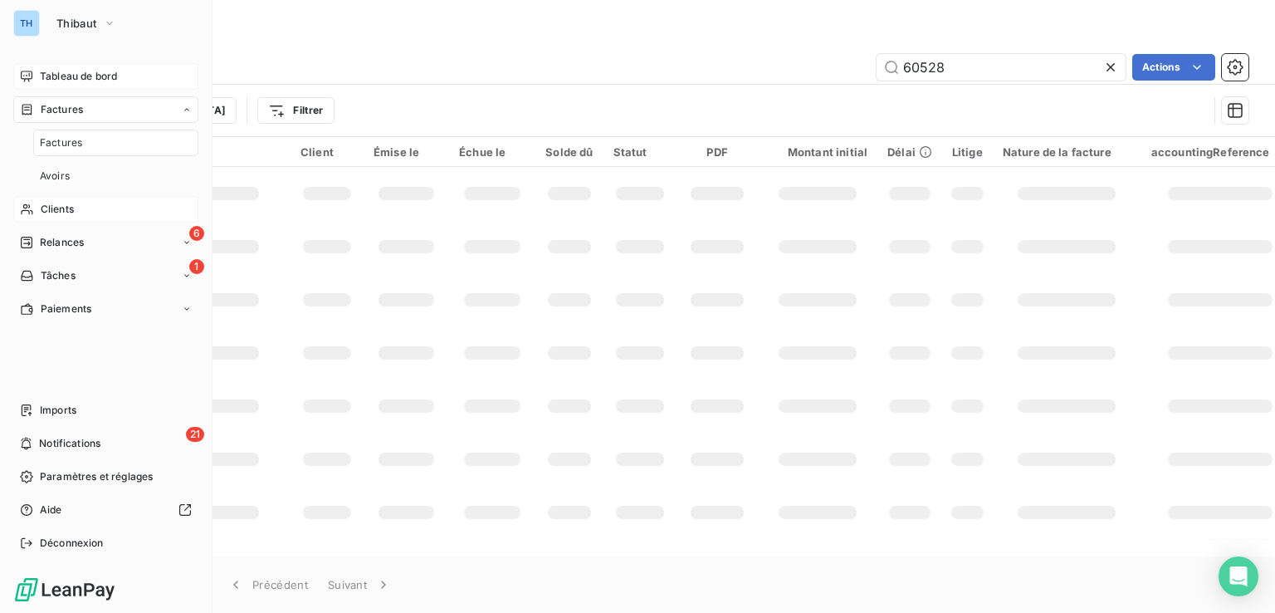
click at [59, 207] on span "Clients" at bounding box center [57, 209] width 33 height 15
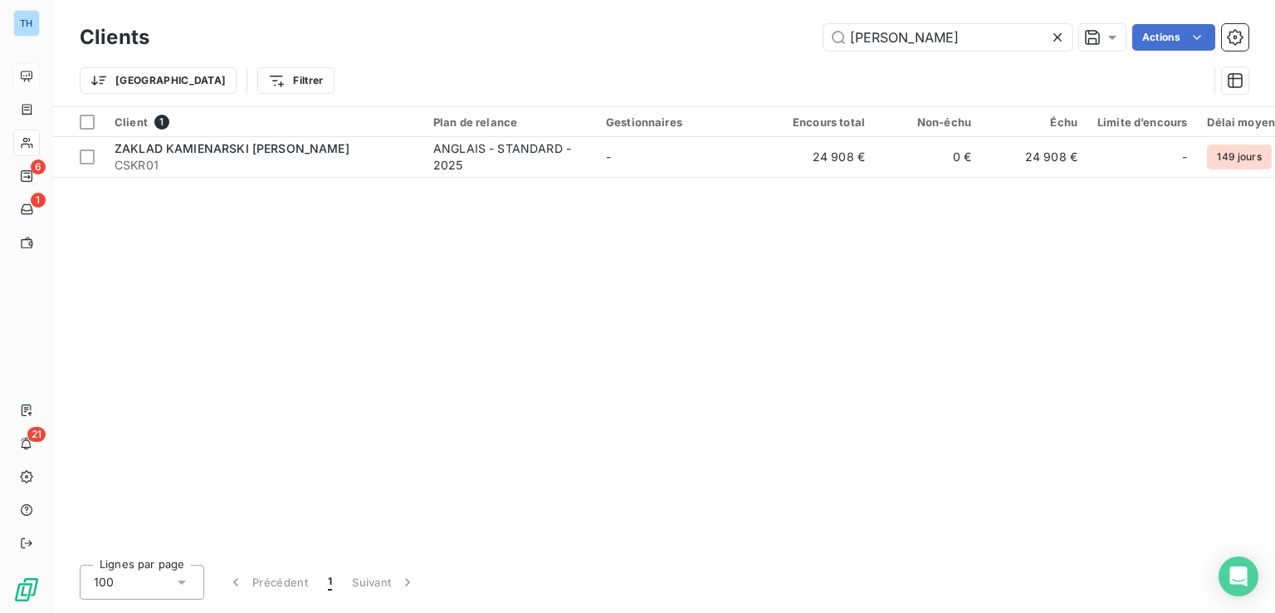
drag, startPoint x: 897, startPoint y: 38, endPoint x: 684, endPoint y: 32, distance: 212.7
click at [687, 32] on div "[PERSON_NAME] Actions" at bounding box center [709, 37] width 1080 height 27
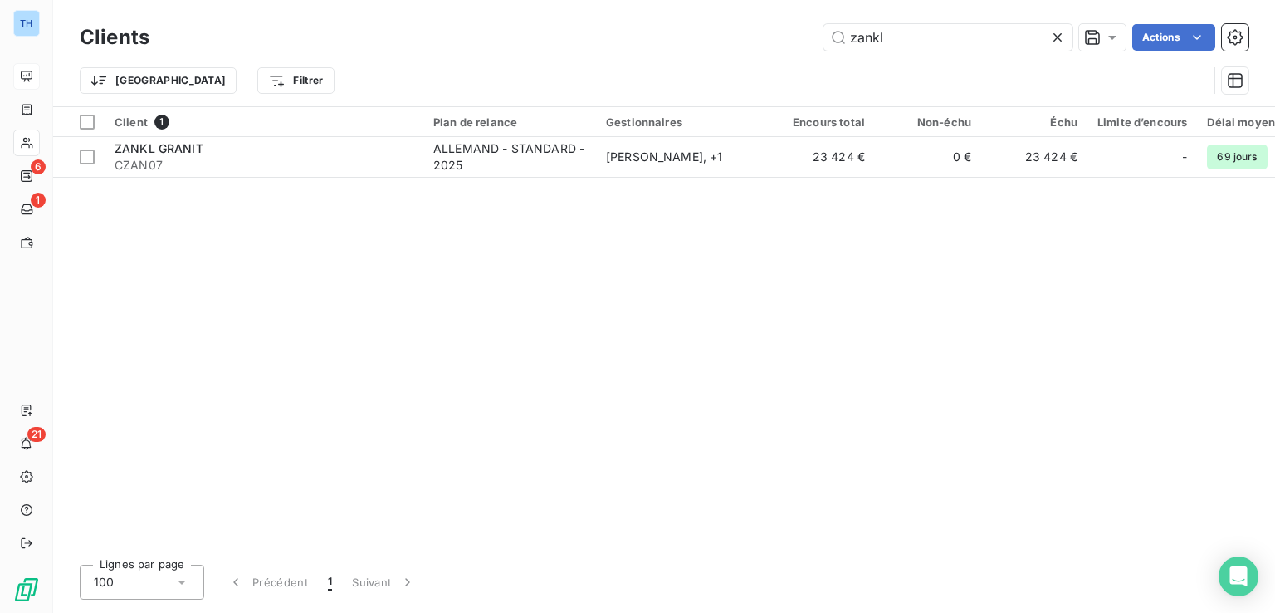
type input "zankl"
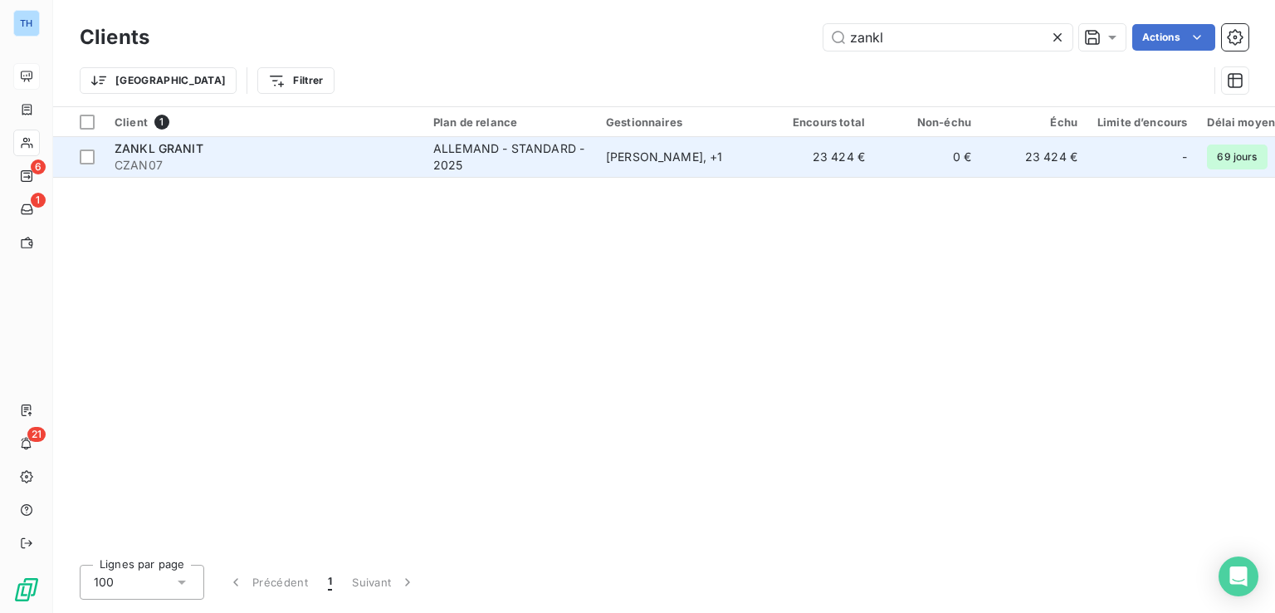
drag, startPoint x: 559, startPoint y: 192, endPoint x: 555, endPoint y: 160, distance: 31.8
click at [558, 186] on div "Client 1 Plan de relance Gestionnaires Encours total Non-échu Échu Limite d’enc…" at bounding box center [664, 329] width 1222 height 444
click at [555, 162] on div "ALLEMAND - STANDARD - 2025" at bounding box center [509, 156] width 153 height 33
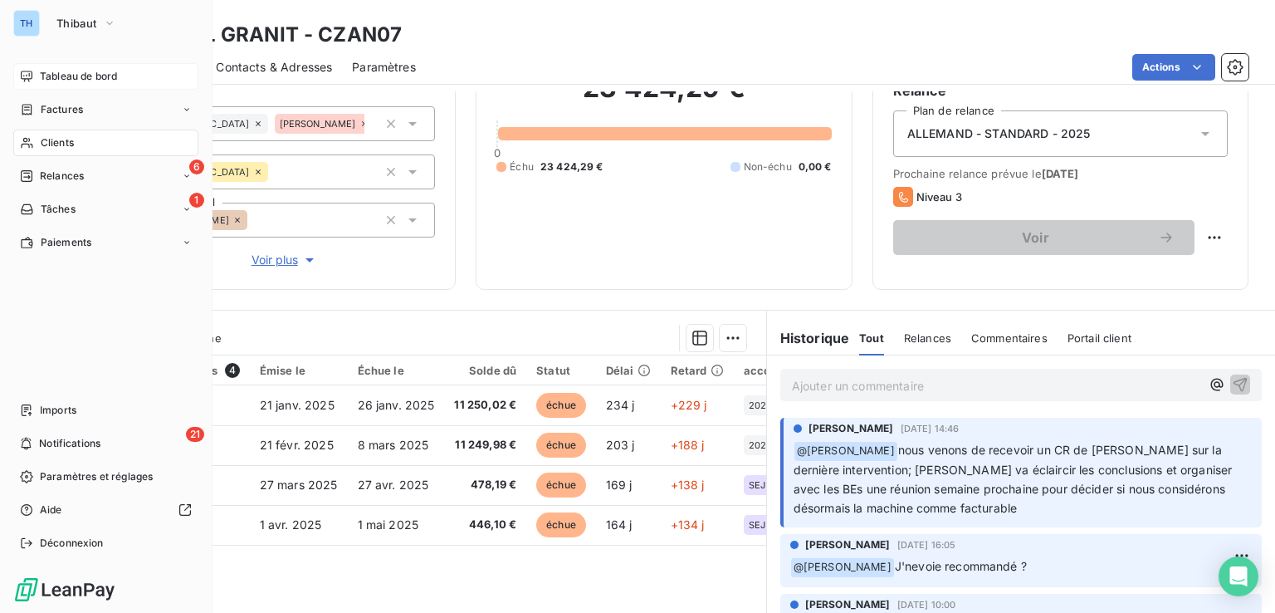
click at [49, 143] on span "Clients" at bounding box center [57, 142] width 33 height 15
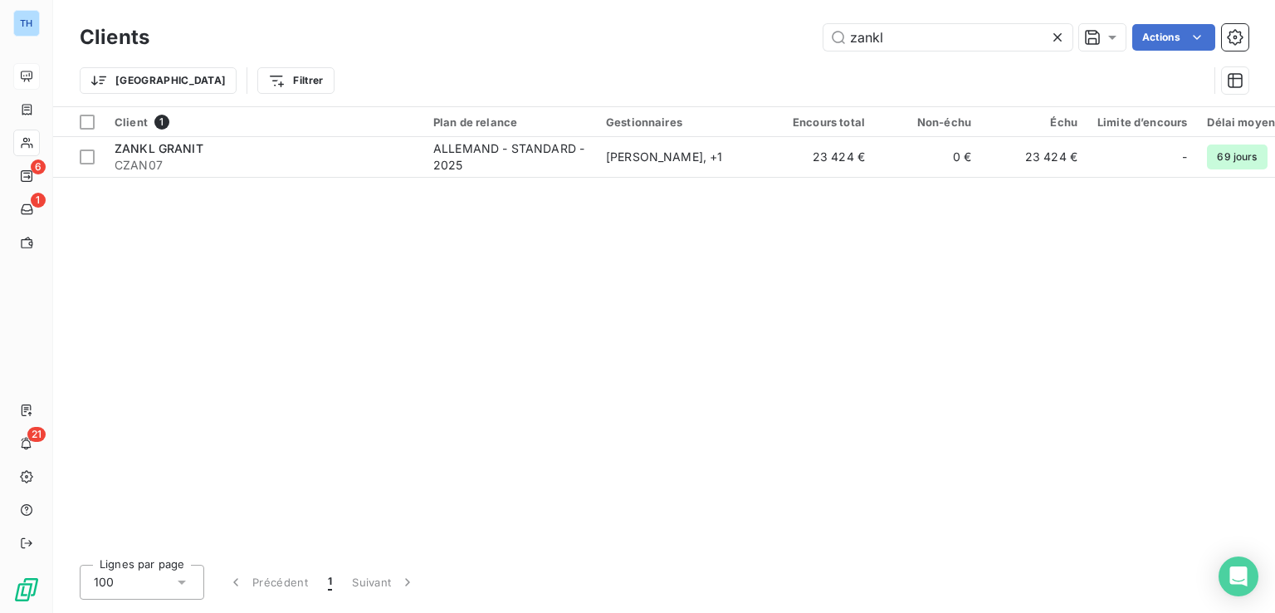
drag, startPoint x: 907, startPoint y: 37, endPoint x: 624, endPoint y: 12, distance: 283.4
click at [635, 9] on div "Clients zankl Actions Trier Filtrer" at bounding box center [664, 53] width 1222 height 106
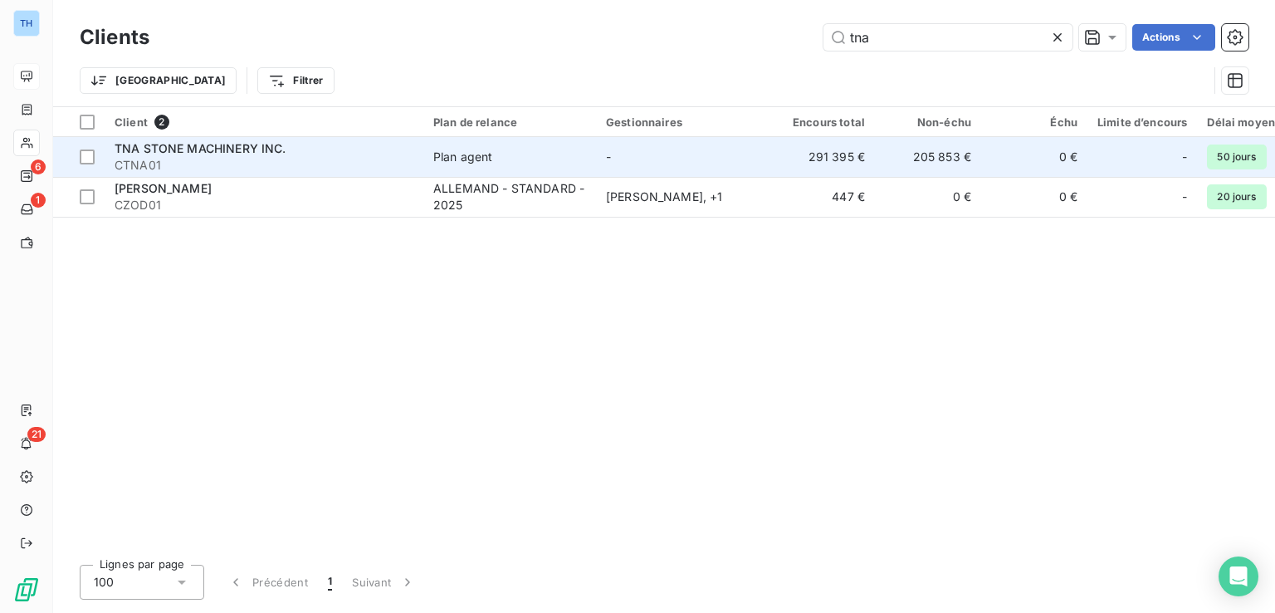
type input "tna"
click at [198, 155] on div "TNA STONE MACHINERY INC." at bounding box center [264, 148] width 299 height 17
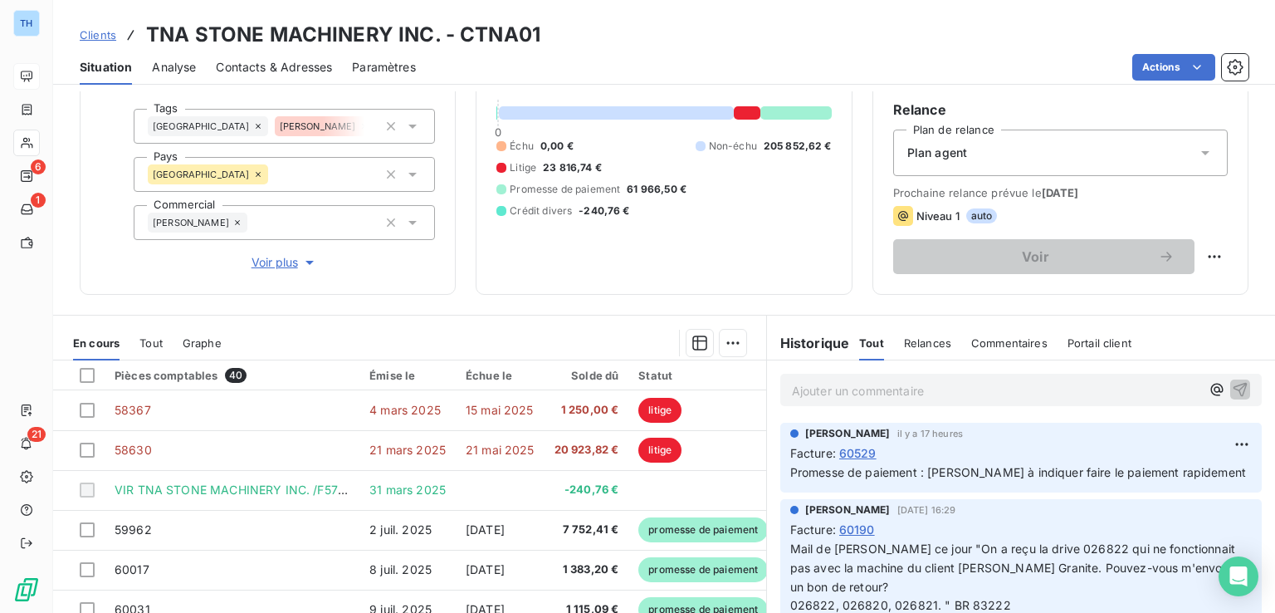
scroll to position [166, 0]
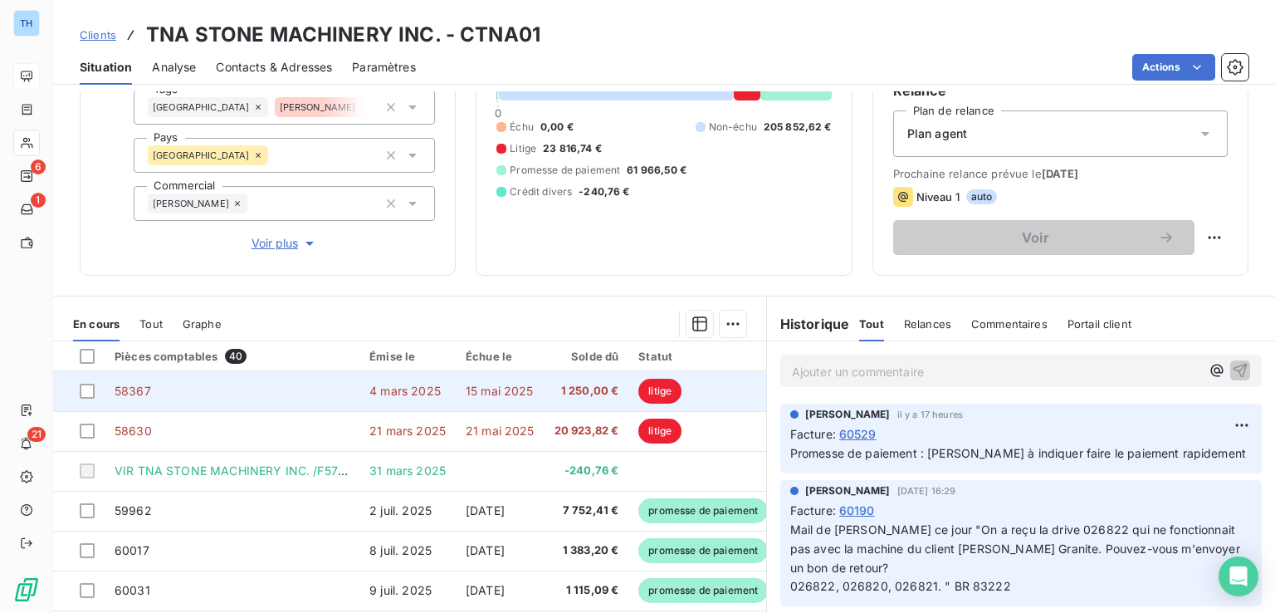
click at [502, 379] on td "15 mai 2025" at bounding box center [500, 391] width 89 height 40
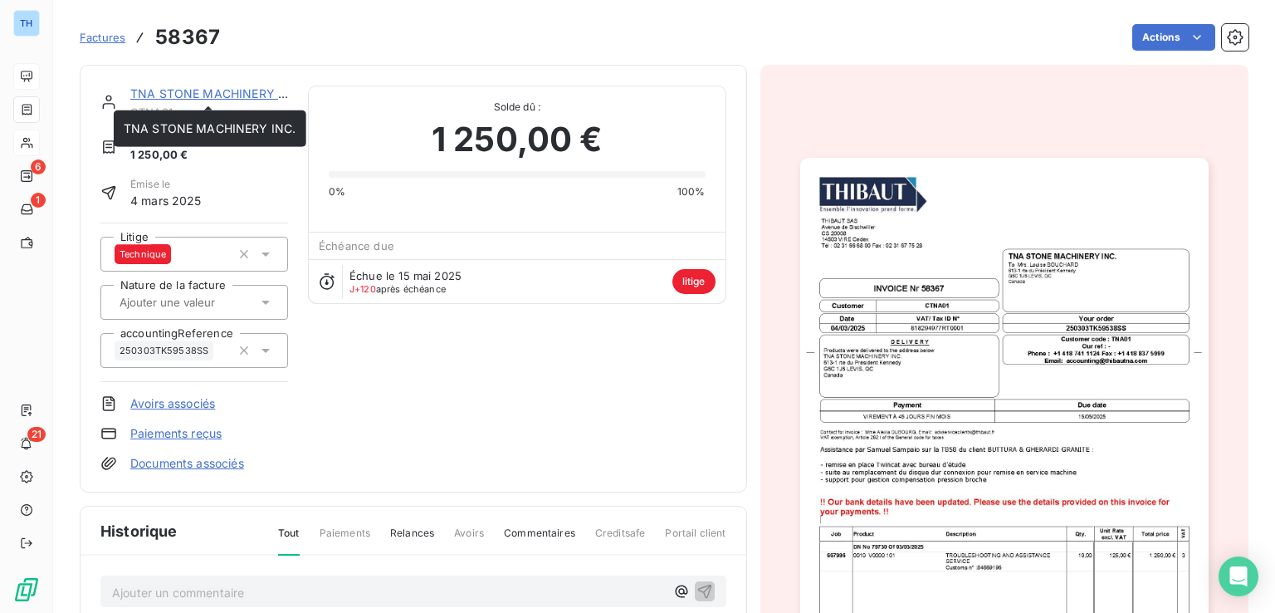
click at [187, 99] on link "TNA STONE MACHINERY INC." at bounding box center [216, 93] width 173 height 14
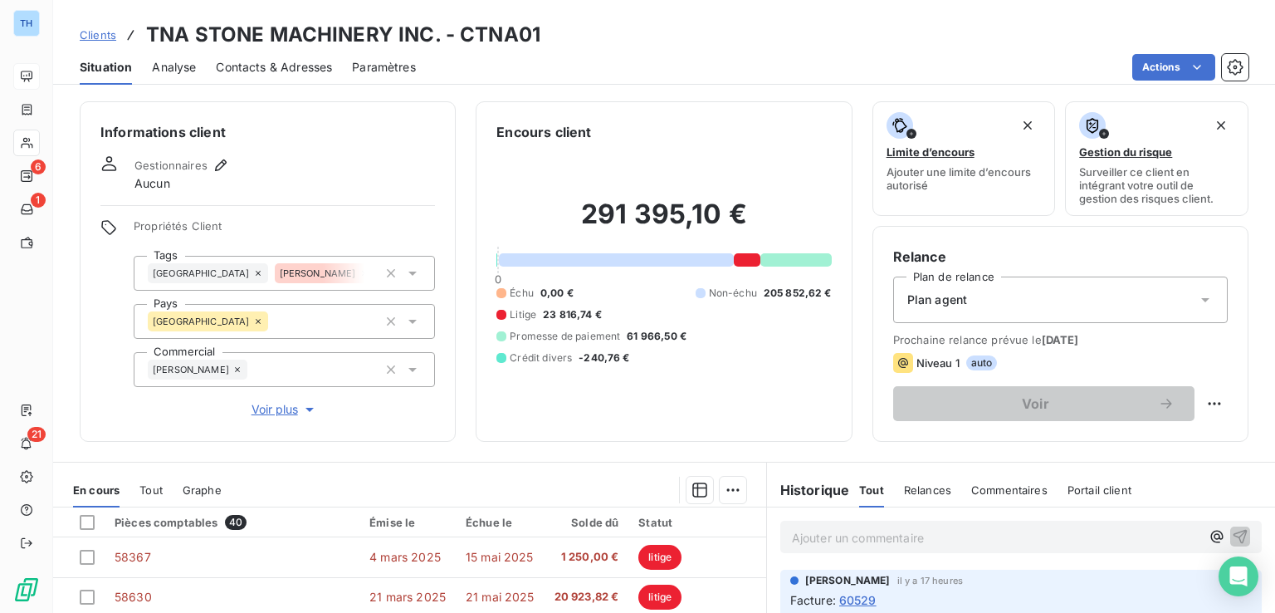
scroll to position [166, 0]
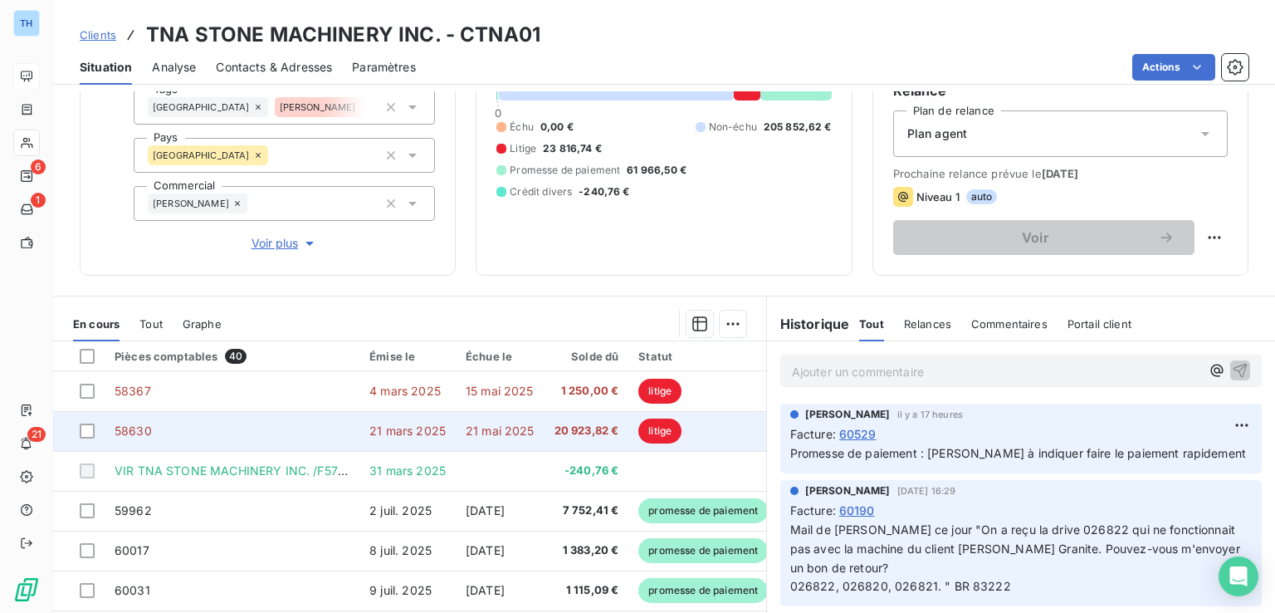
click at [525, 427] on span "21 mai 2025" at bounding box center [500, 431] width 69 height 14
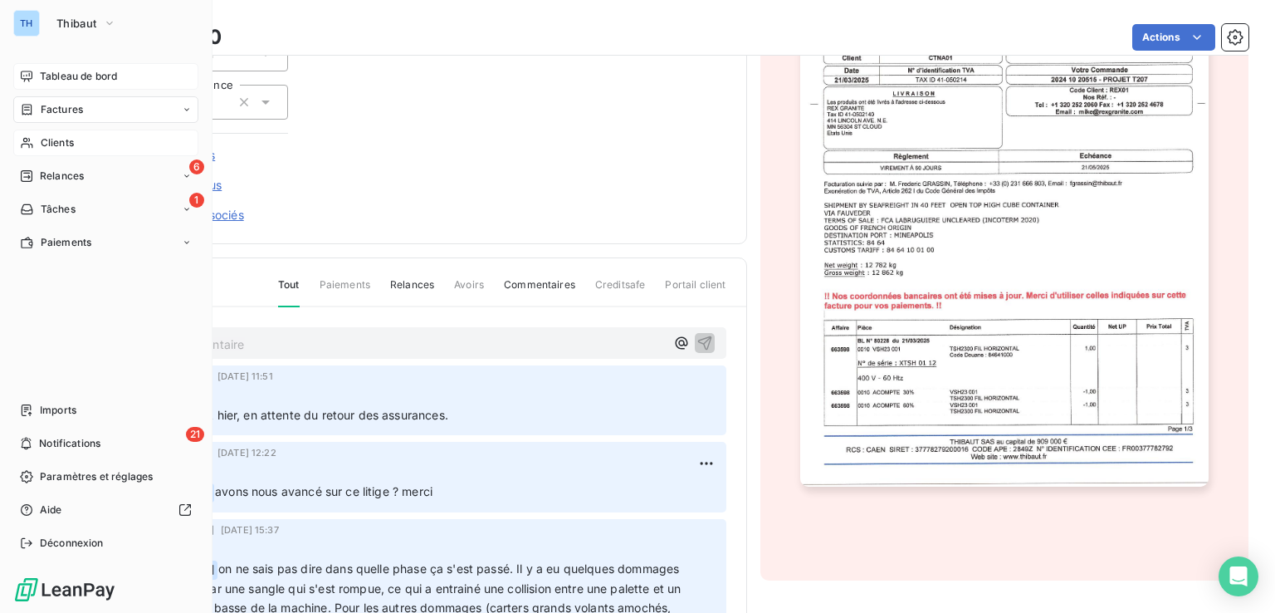
click at [60, 138] on span "Clients" at bounding box center [57, 142] width 33 height 15
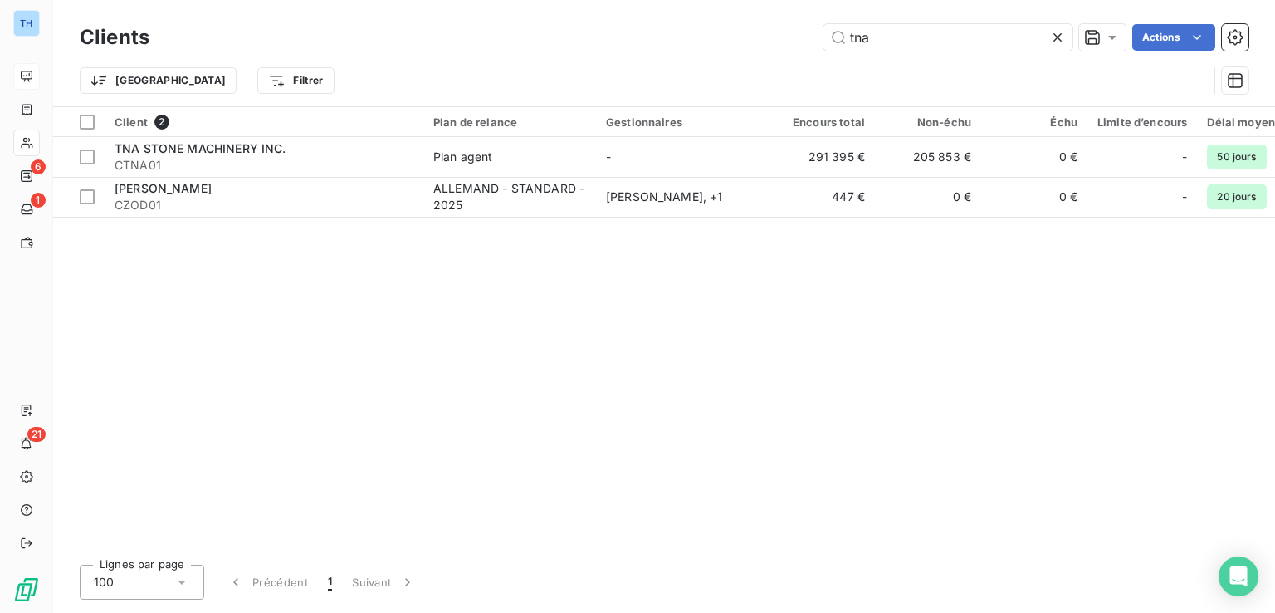
drag, startPoint x: 903, startPoint y: 36, endPoint x: 693, endPoint y: 21, distance: 210.6
click at [693, 21] on div "Clients tna Actions" at bounding box center [664, 37] width 1169 height 35
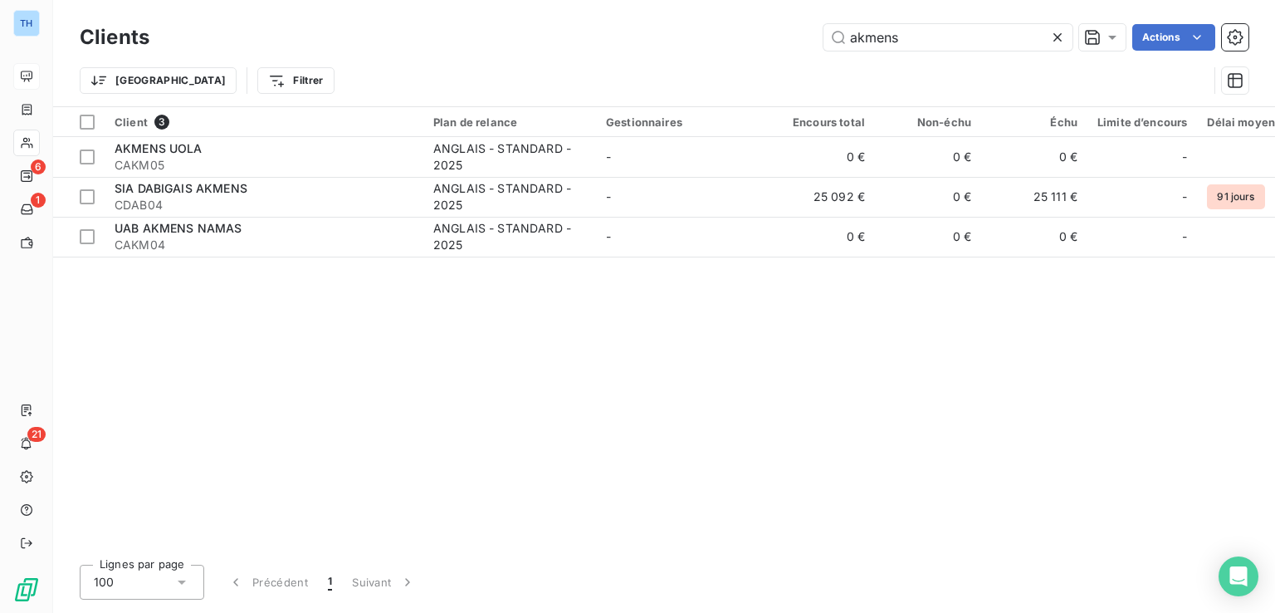
type input "akmens"
click at [488, 322] on div "Client 3 Plan de relance Gestionnaires Encours total Non-échu Échu Limite d’enc…" at bounding box center [664, 329] width 1222 height 444
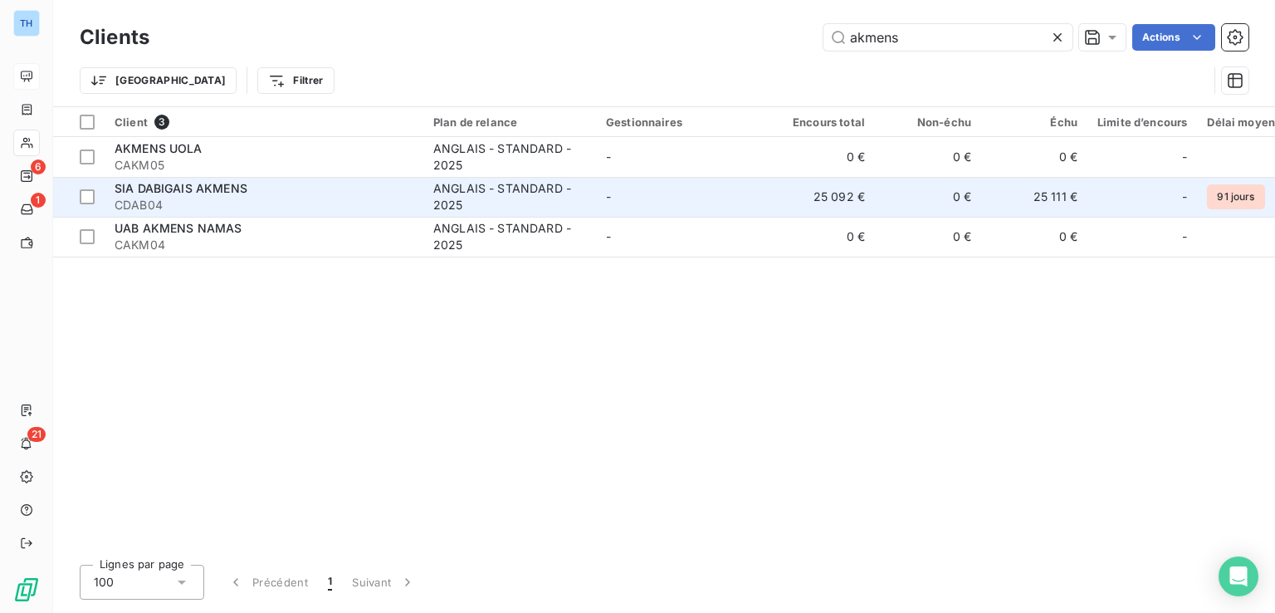
click at [228, 198] on span "CDAB04" at bounding box center [264, 205] width 299 height 17
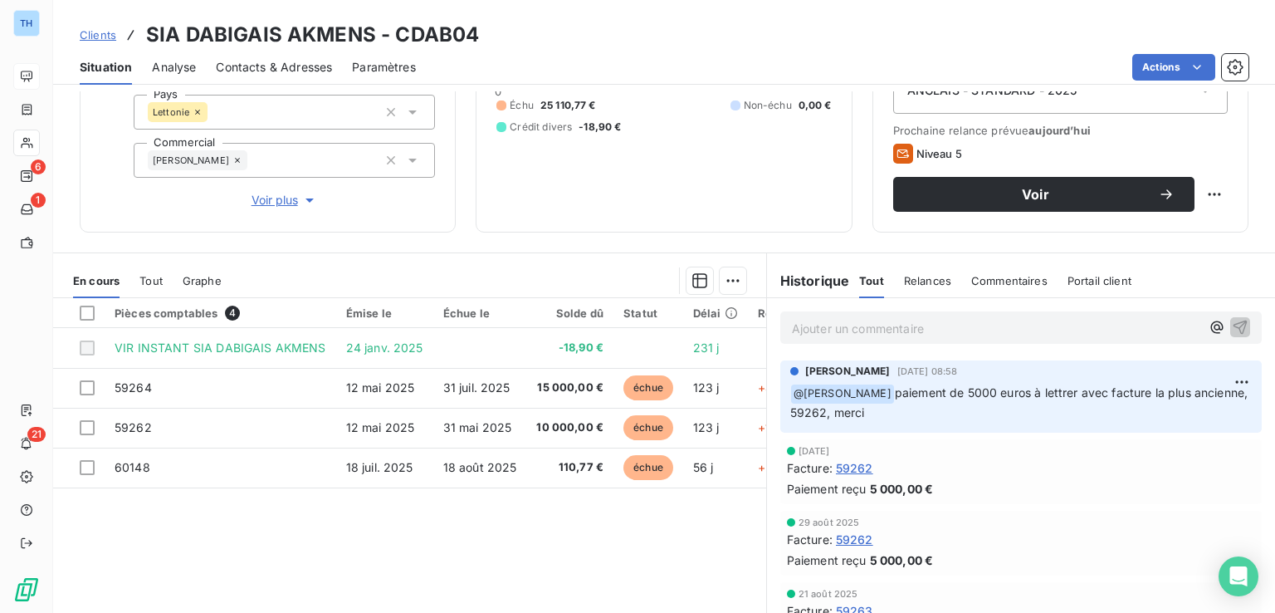
scroll to position [180, 0]
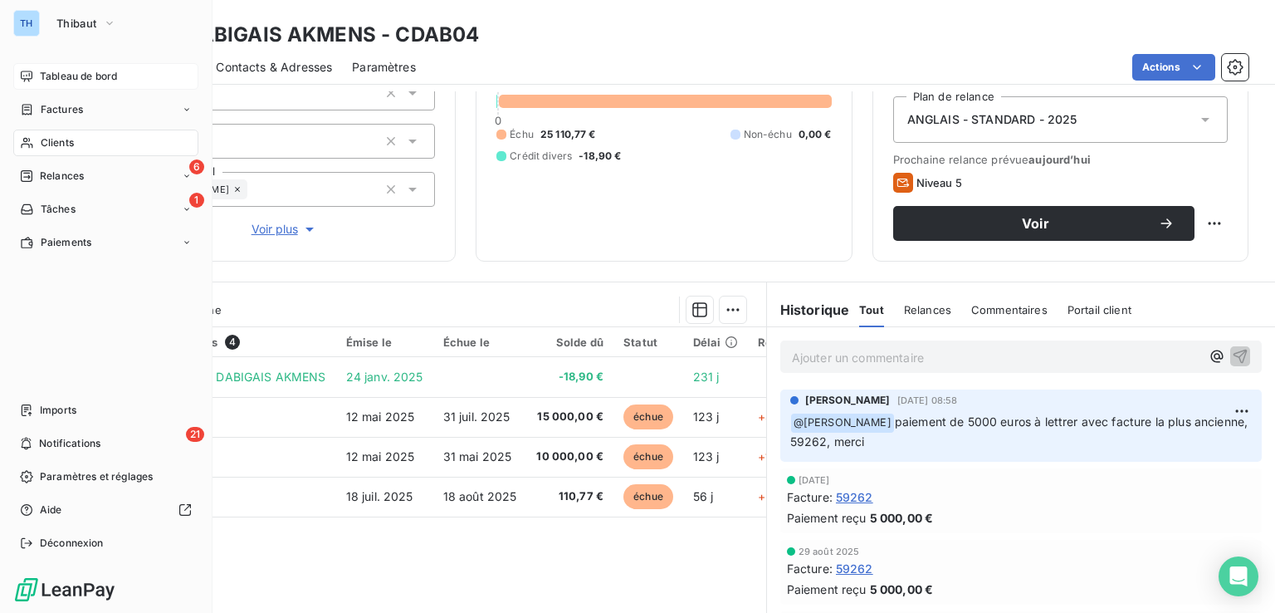
click at [51, 140] on span "Clients" at bounding box center [57, 142] width 33 height 15
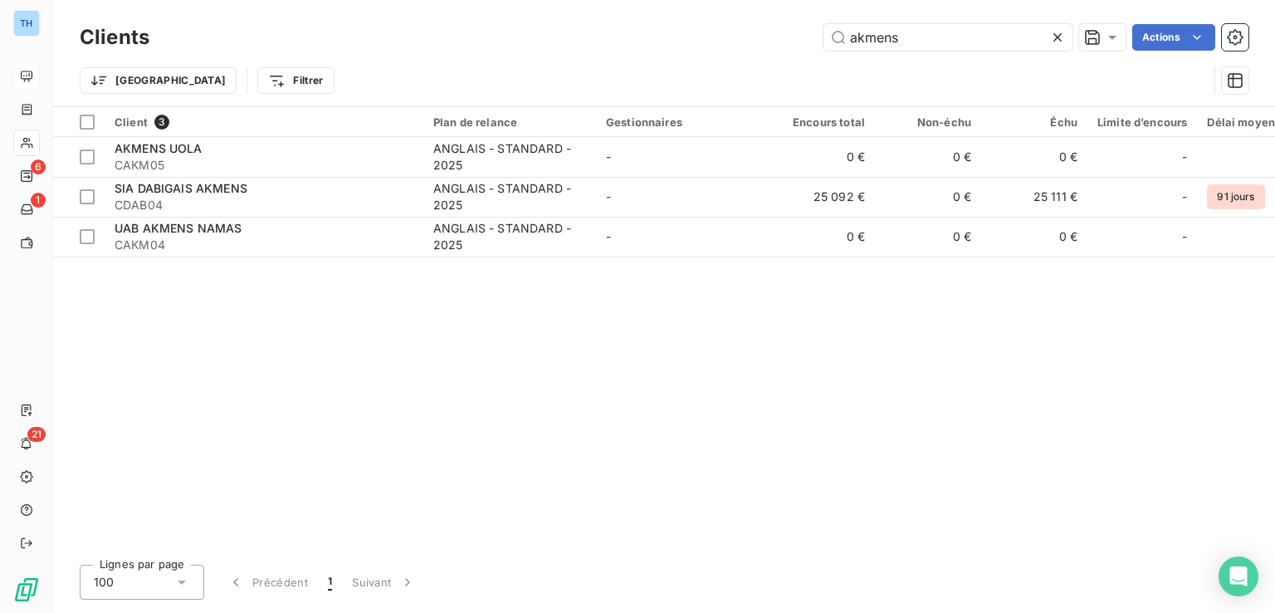
drag, startPoint x: 925, startPoint y: 37, endPoint x: 818, endPoint y: 37, distance: 107.1
click at [830, 37] on input "akmens" at bounding box center [948, 37] width 249 height 27
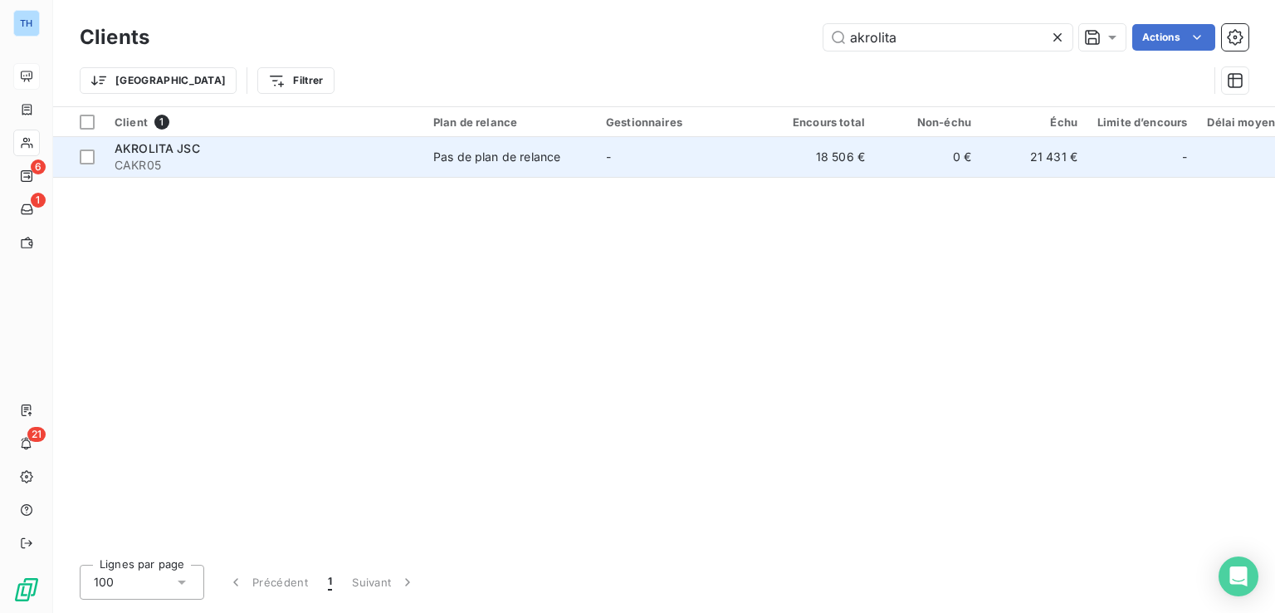
type input "akrolita"
click at [612, 150] on td "-" at bounding box center [682, 157] width 173 height 40
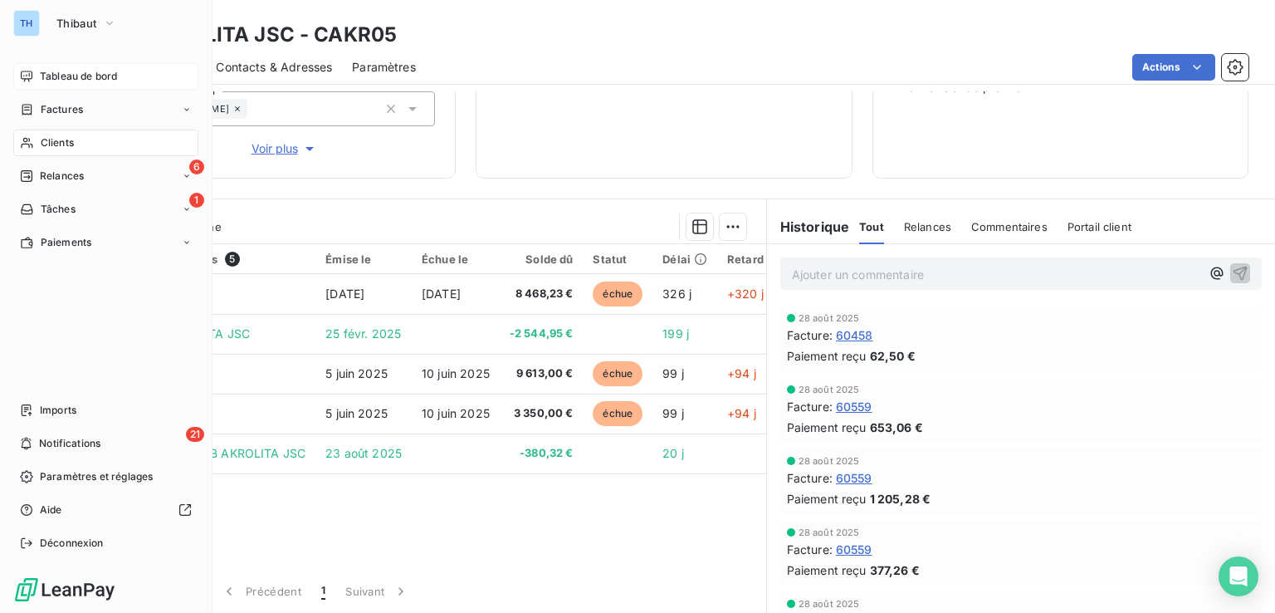
click at [59, 137] on span "Clients" at bounding box center [57, 142] width 33 height 15
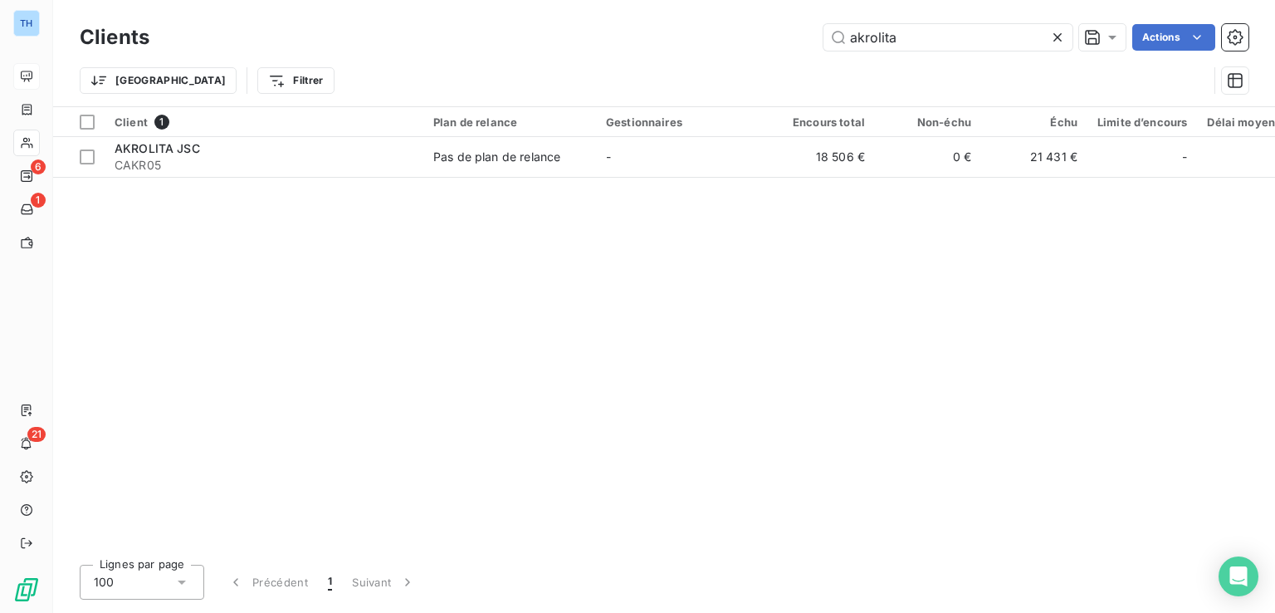
drag, startPoint x: 923, startPoint y: 22, endPoint x: 727, endPoint y: 17, distance: 196.0
click at [730, 17] on div "Clients akrolita Actions Trier Filtrer" at bounding box center [664, 53] width 1222 height 106
drag, startPoint x: 939, startPoint y: 47, endPoint x: 680, endPoint y: 28, distance: 259.8
click at [685, 29] on div "akrolita Actions" at bounding box center [709, 37] width 1080 height 27
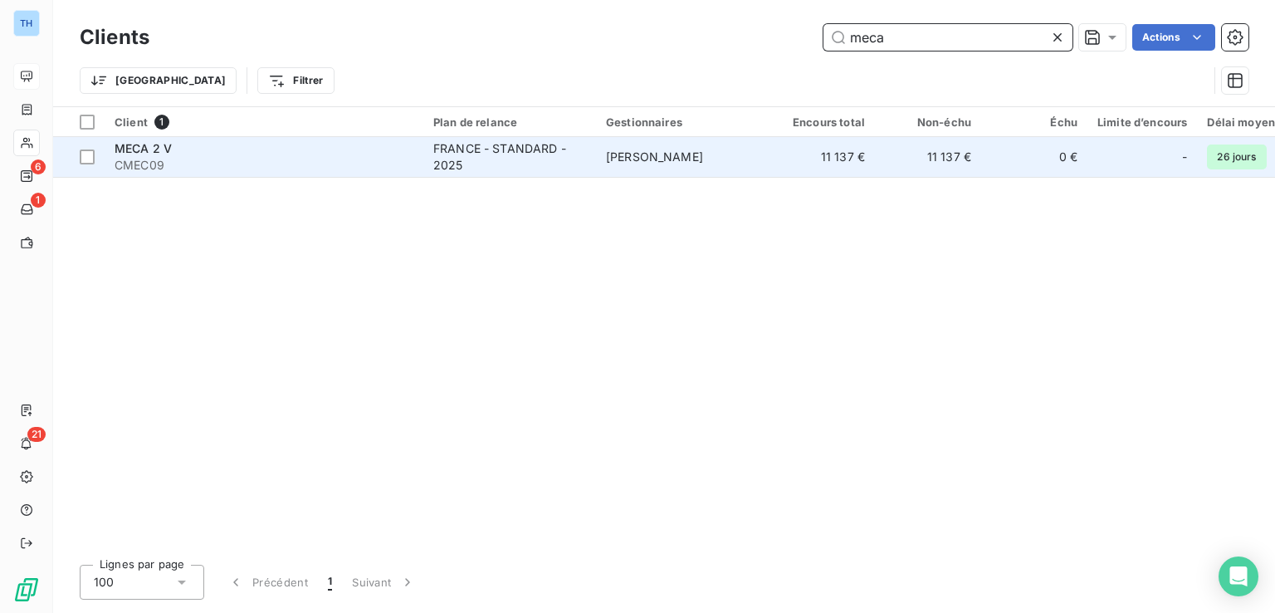
type input "meca"
click at [648, 168] on td "[PERSON_NAME]" at bounding box center [682, 157] width 173 height 40
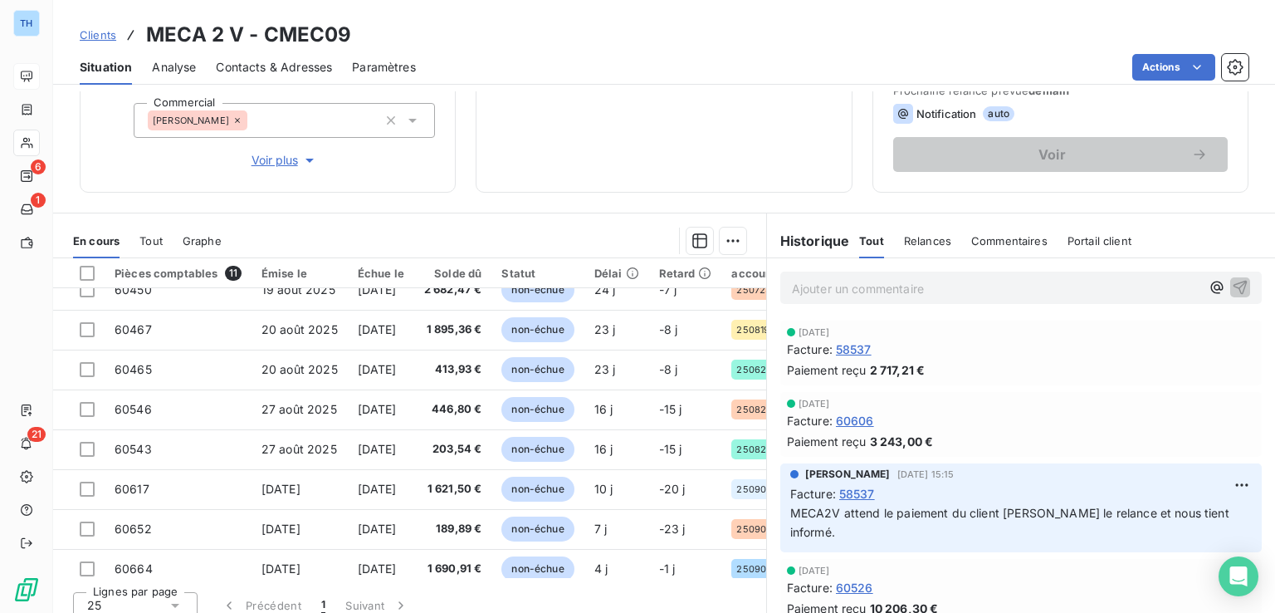
scroll to position [83, 0]
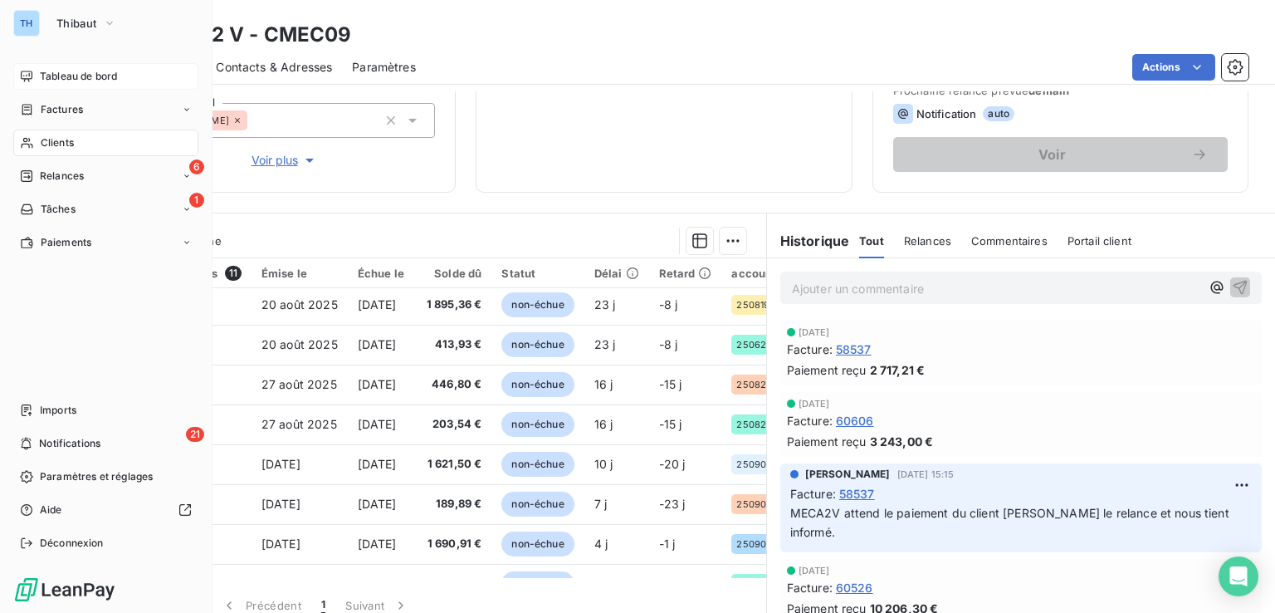
click at [49, 140] on span "Clients" at bounding box center [57, 142] width 33 height 15
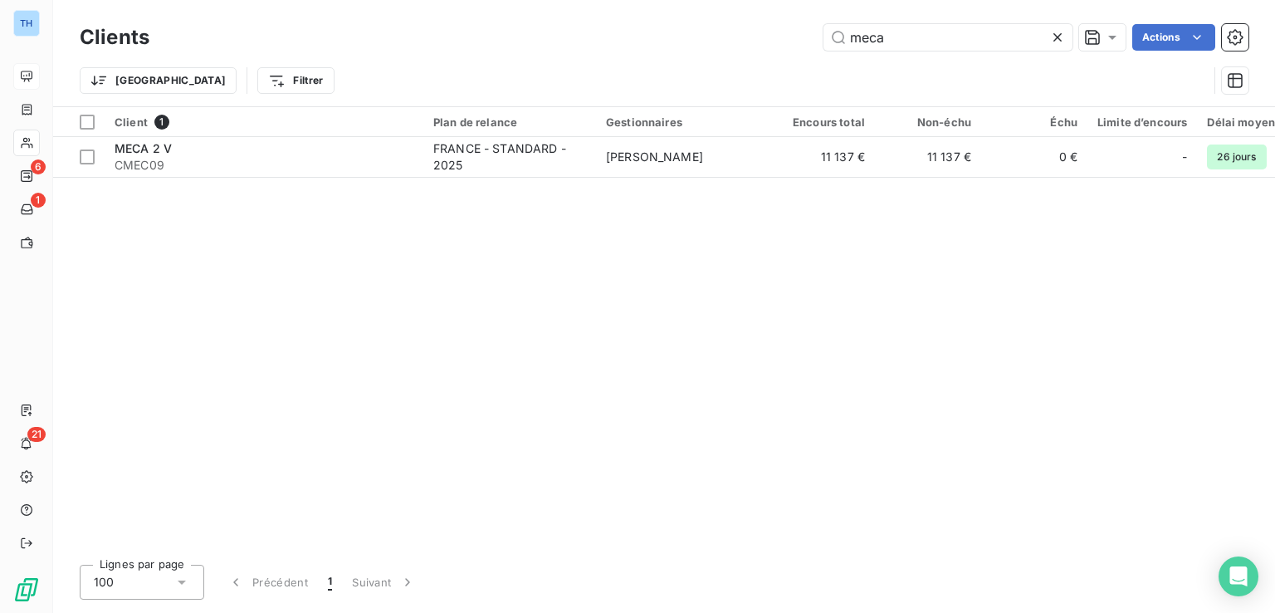
drag, startPoint x: 815, startPoint y: 39, endPoint x: 684, endPoint y: 9, distance: 133.8
click at [727, 32] on div "meca Actions" at bounding box center [709, 37] width 1080 height 27
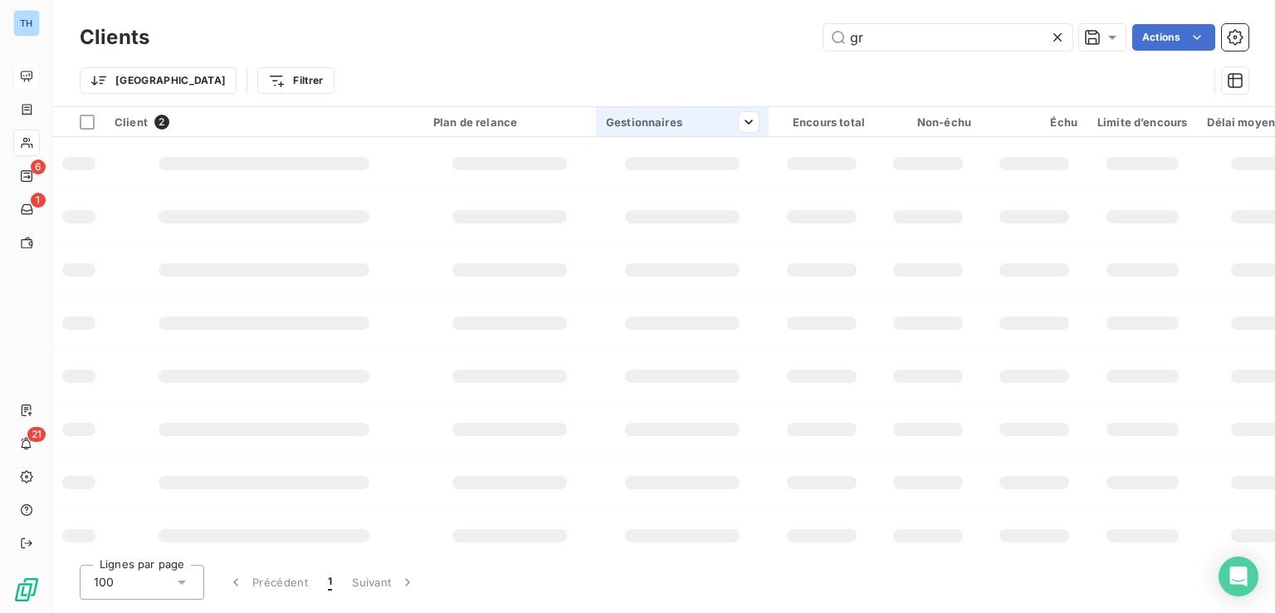
type input "g"
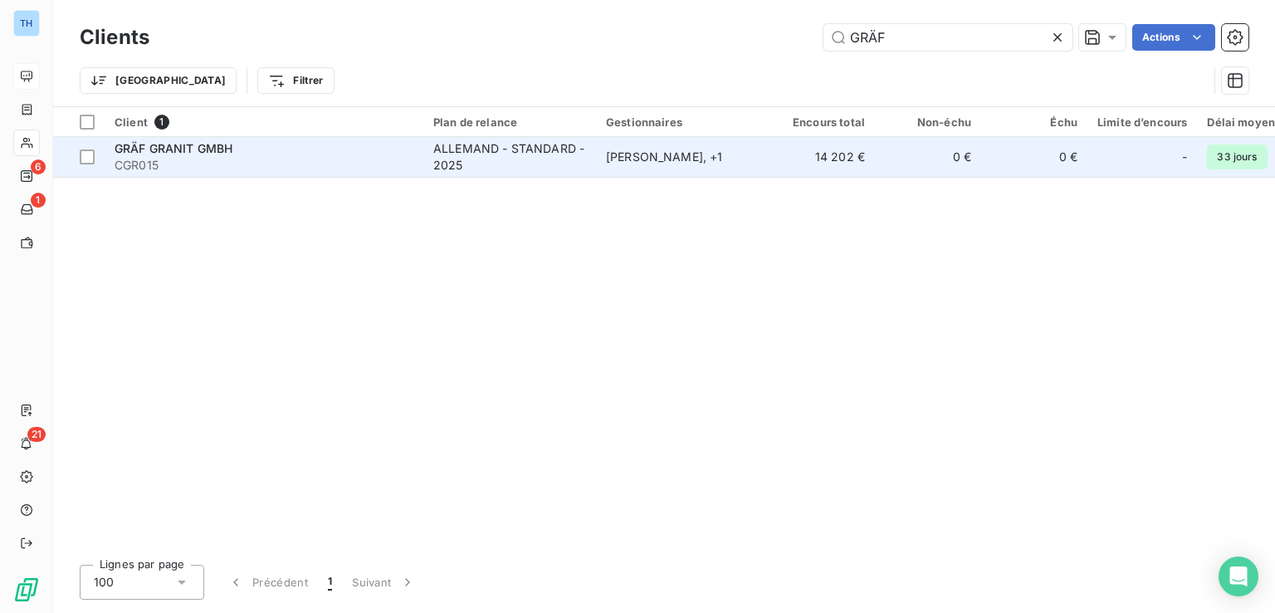
type input "GRÄF"
click at [296, 149] on div "GRÄF GRANIT GMBH" at bounding box center [264, 148] width 299 height 17
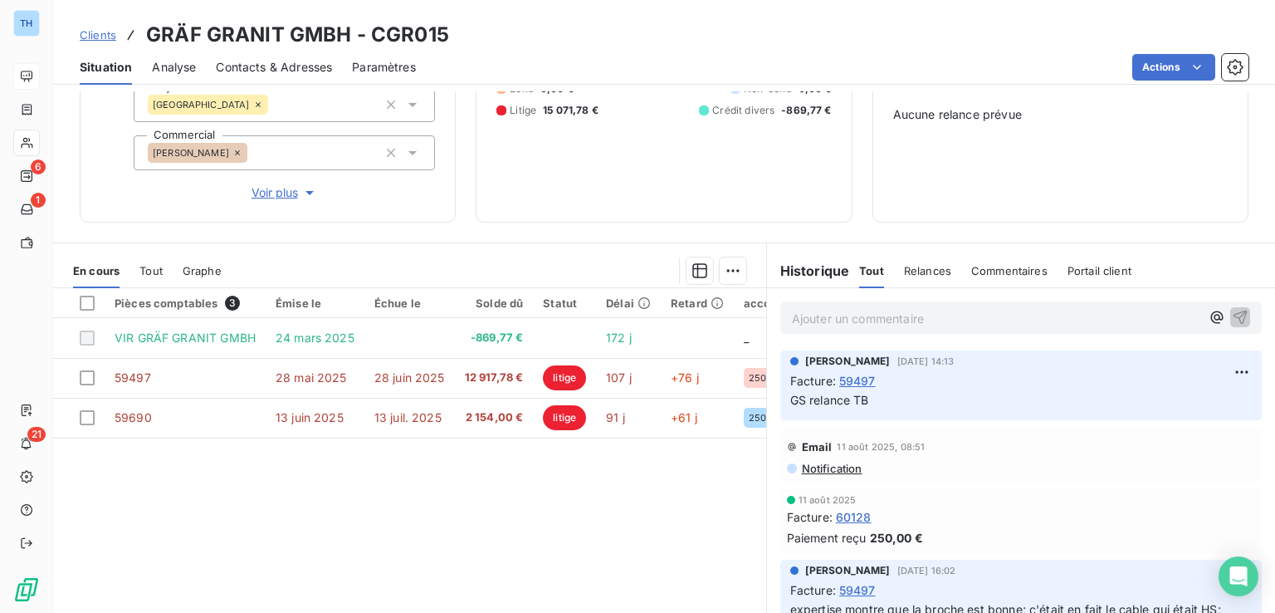
scroll to position [249, 0]
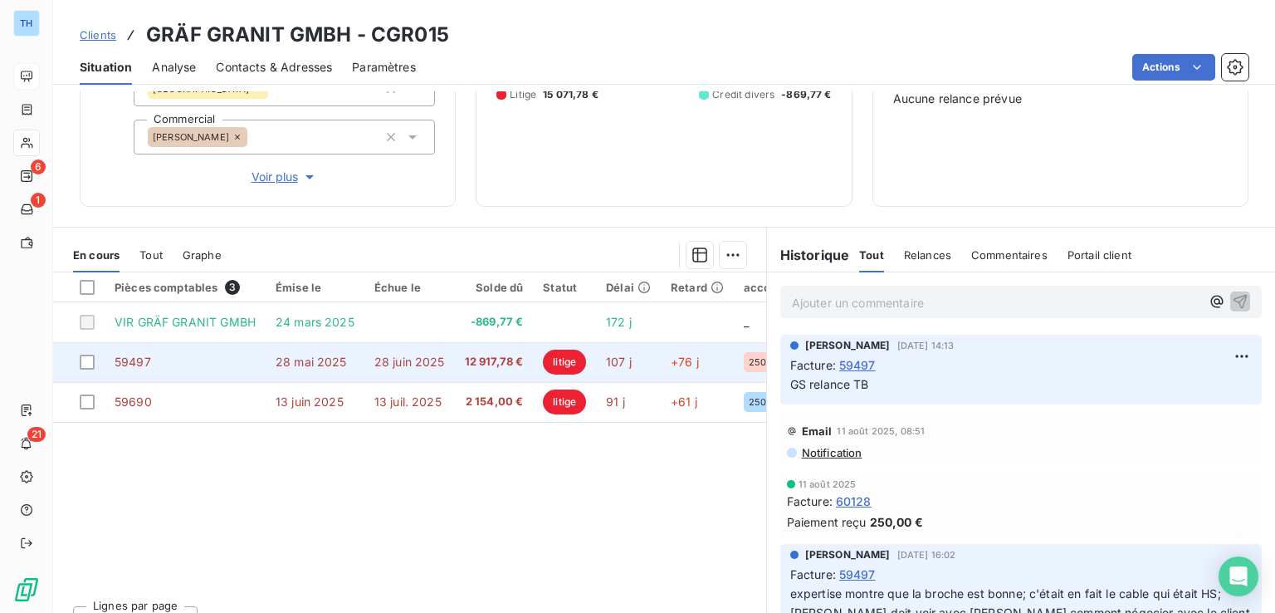
click at [468, 373] on td "12 917,78 €" at bounding box center [494, 362] width 79 height 40
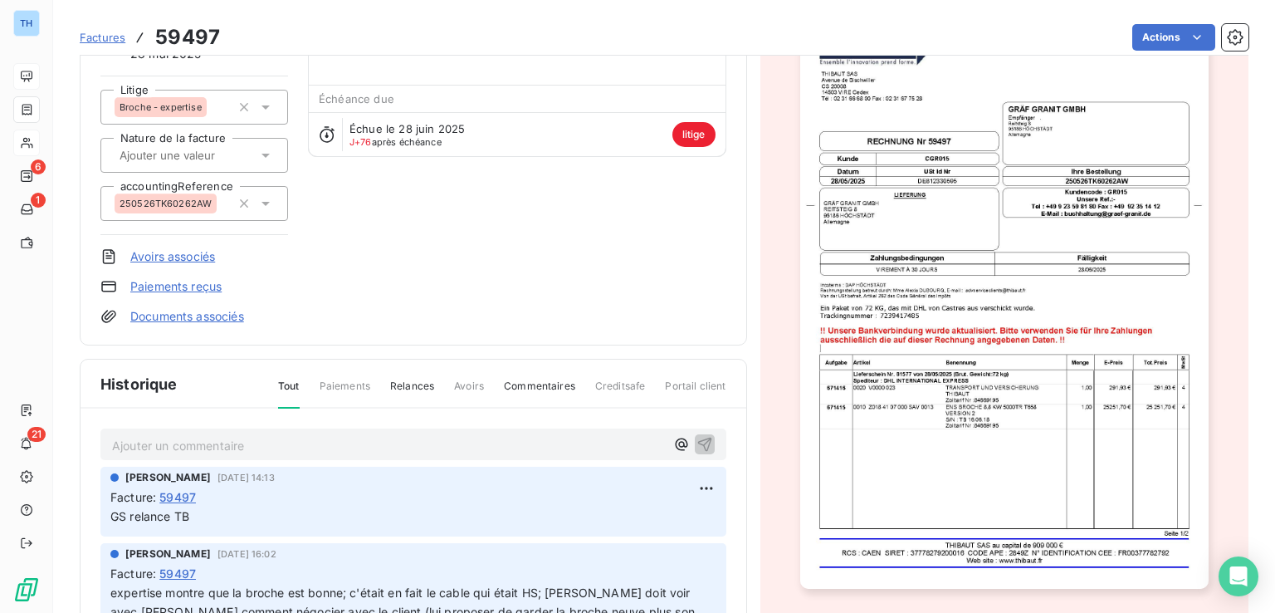
scroll to position [140, 0]
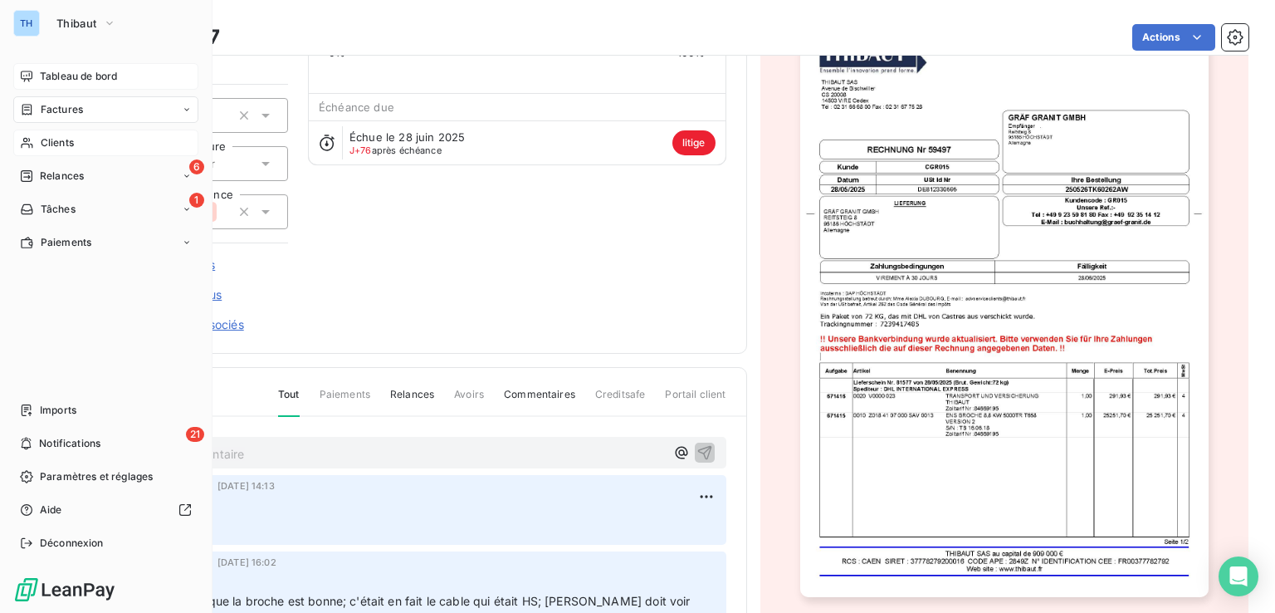
click at [64, 137] on span "Clients" at bounding box center [57, 142] width 33 height 15
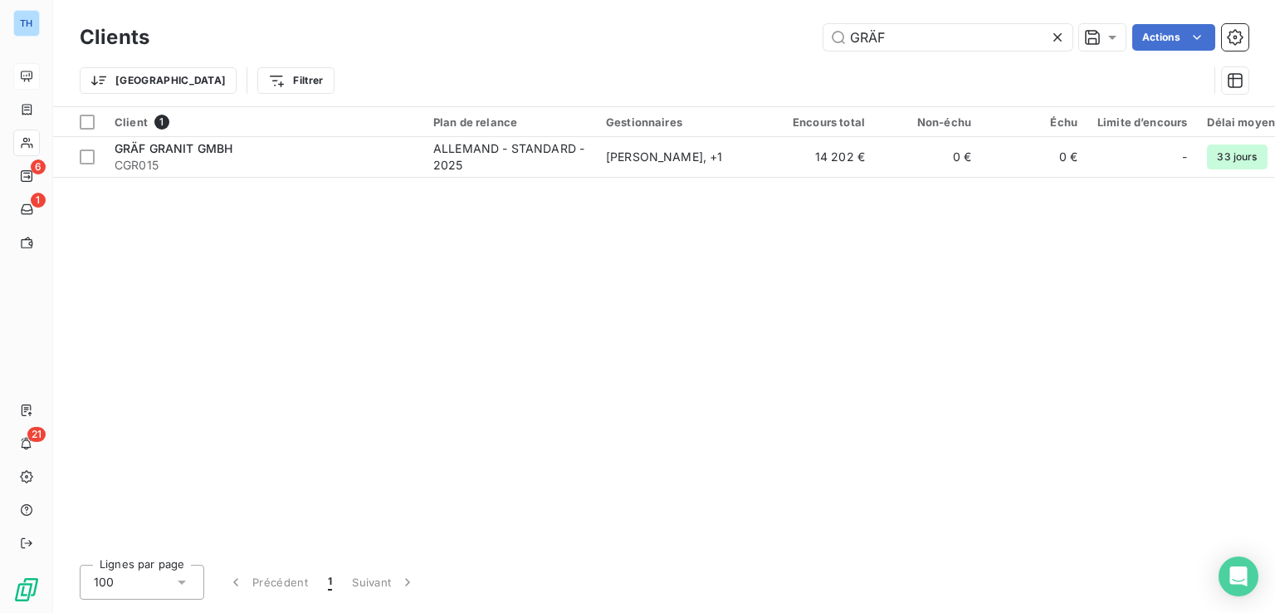
drag, startPoint x: 897, startPoint y: 34, endPoint x: 624, endPoint y: 21, distance: 273.5
click at [624, 21] on div "Clients GRÄF Actions" at bounding box center [664, 37] width 1169 height 35
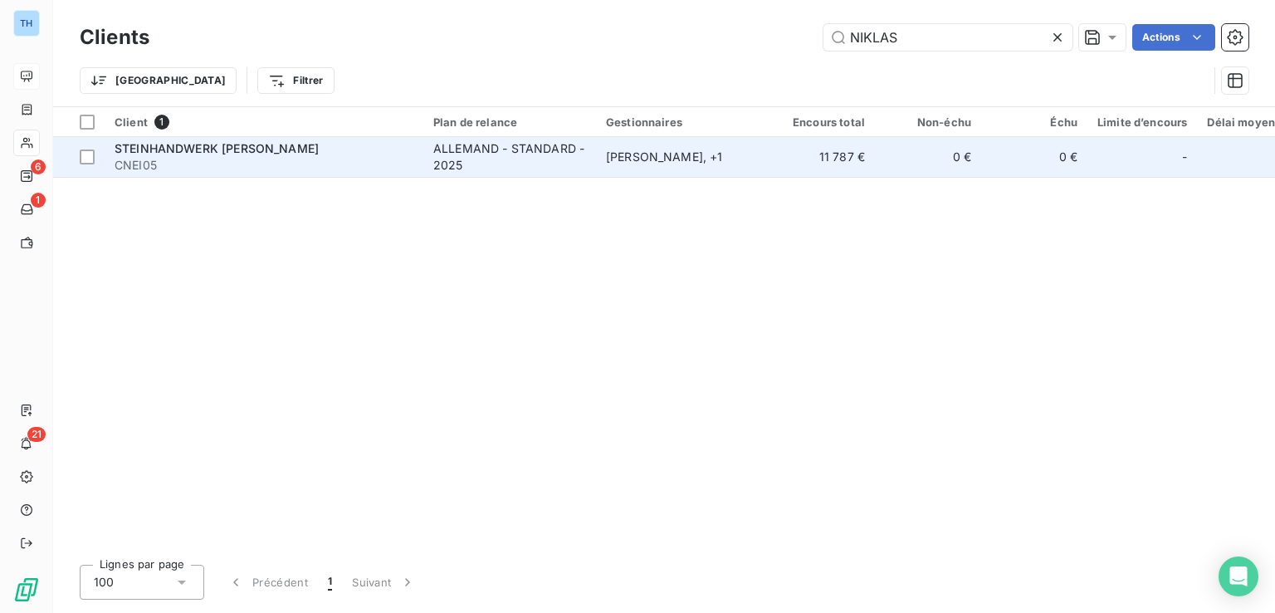
type input "NIKLAS"
click at [442, 154] on div "ALLEMAND - STANDARD - 2025" at bounding box center [509, 156] width 153 height 33
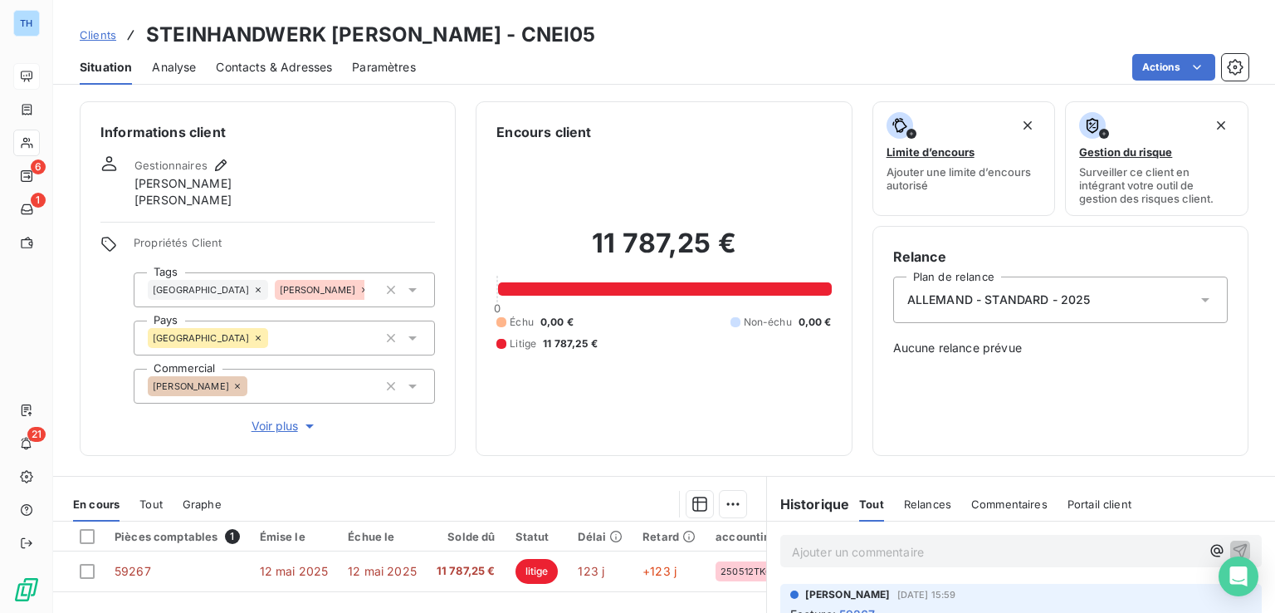
scroll to position [166, 0]
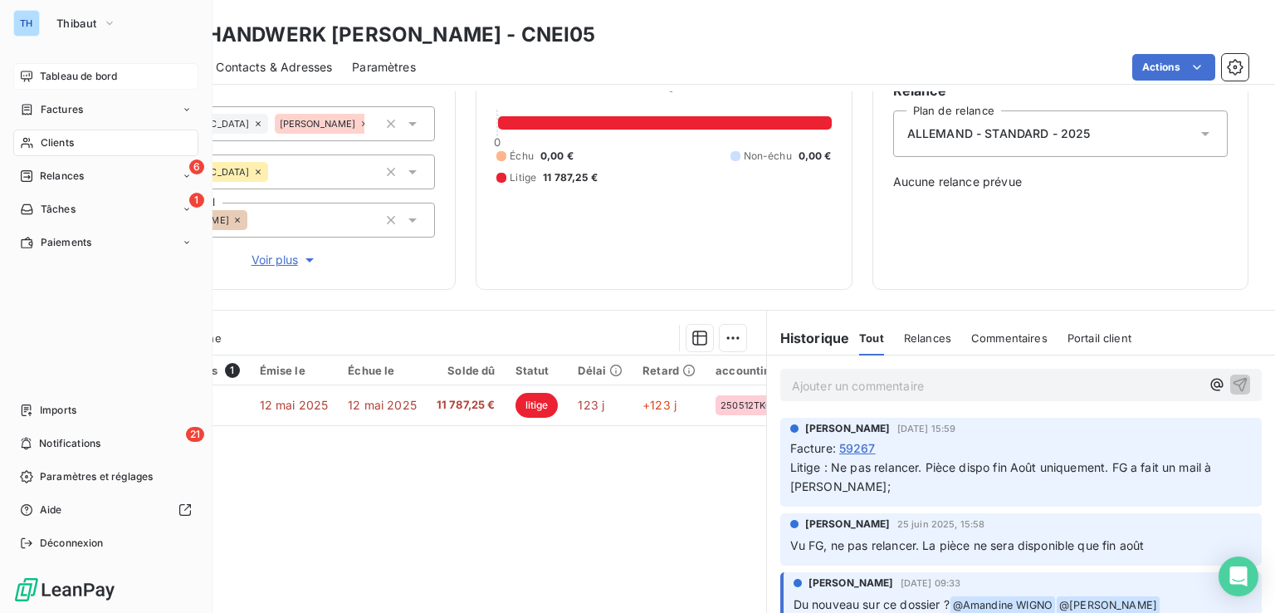
click at [57, 148] on span "Clients" at bounding box center [57, 142] width 33 height 15
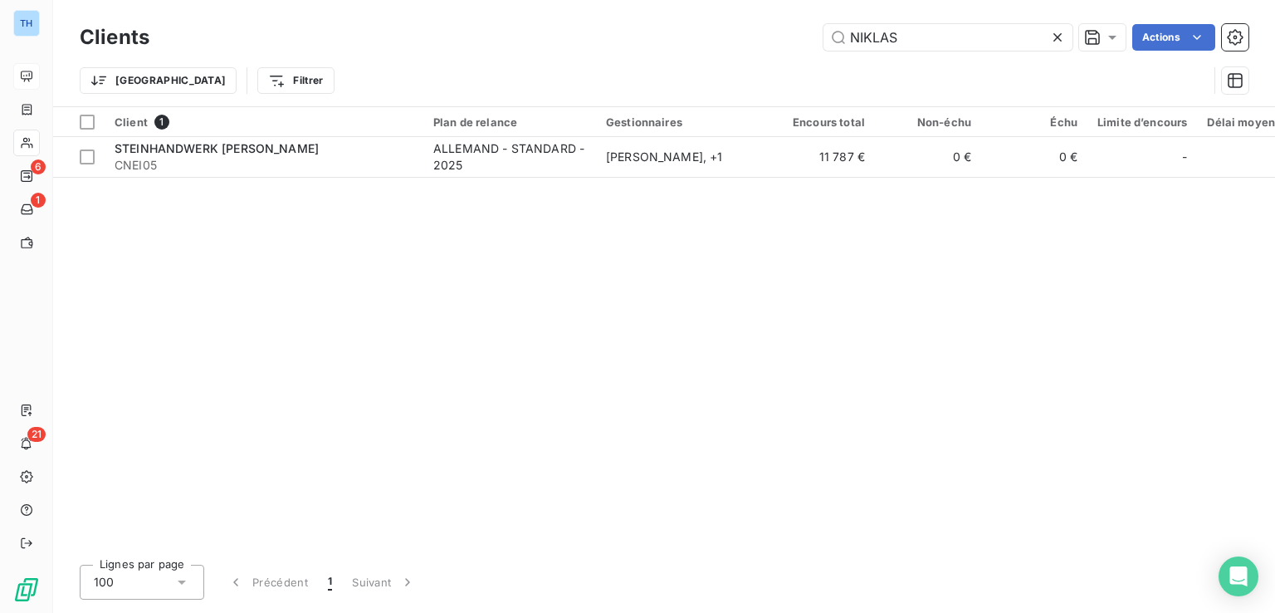
drag, startPoint x: 920, startPoint y: 44, endPoint x: 752, endPoint y: 30, distance: 169.2
click at [762, 30] on div "NIKLAS Actions" at bounding box center [709, 37] width 1080 height 27
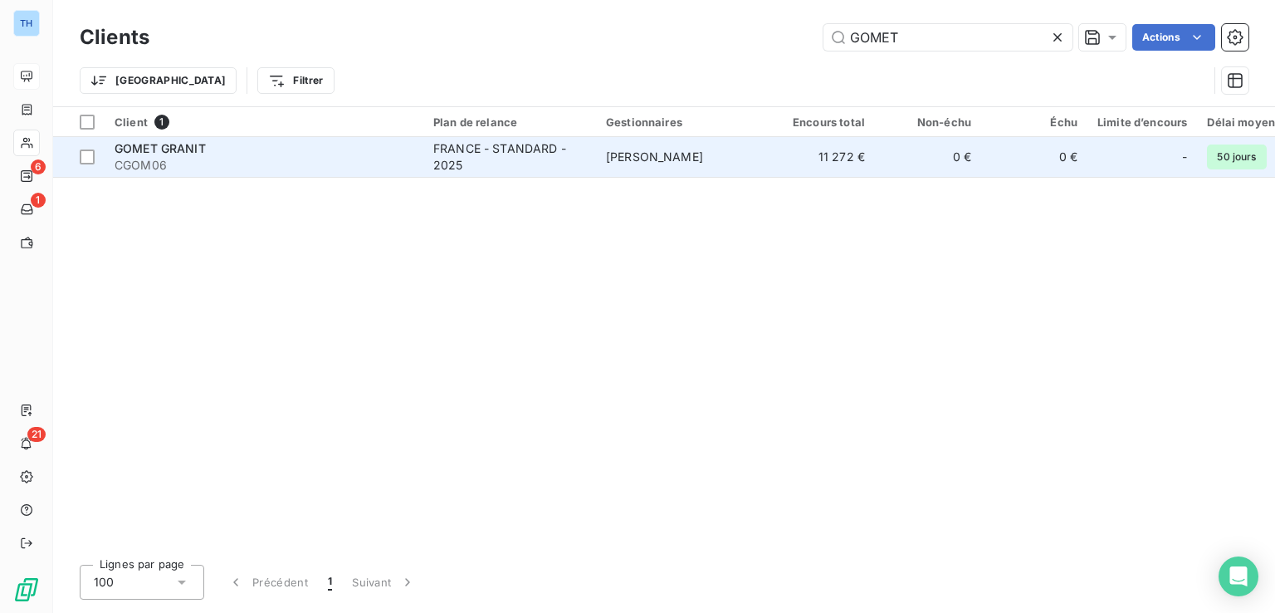
type input "GOMET"
click at [515, 159] on div "FRANCE - STANDARD - 2025" at bounding box center [509, 156] width 153 height 33
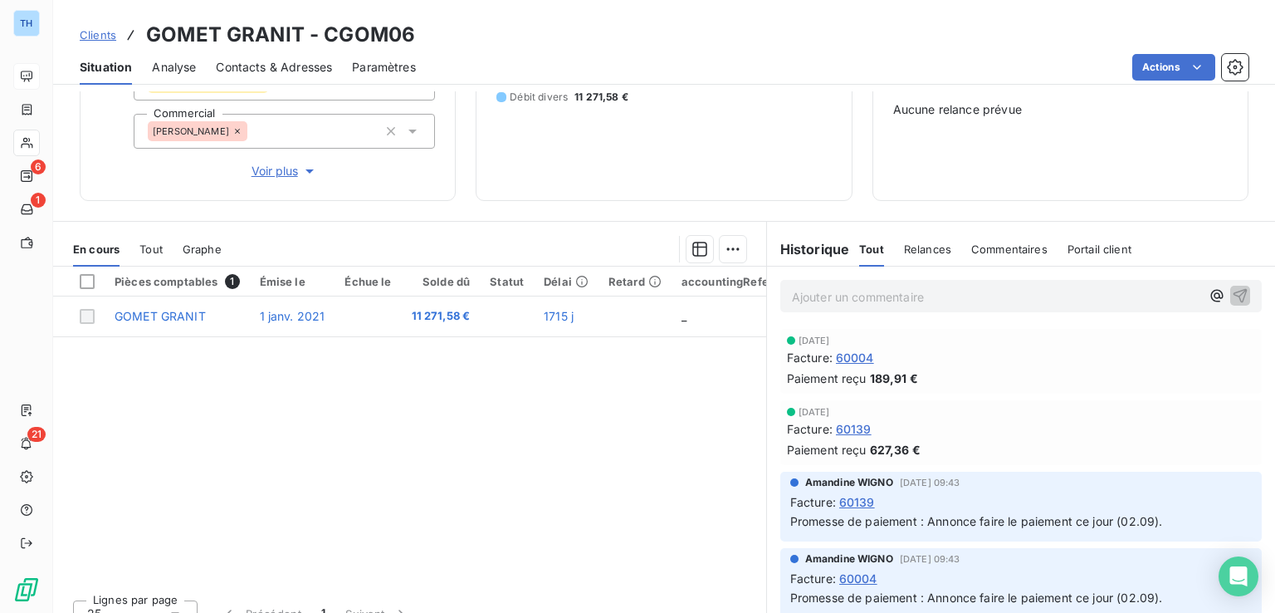
scroll to position [249, 0]
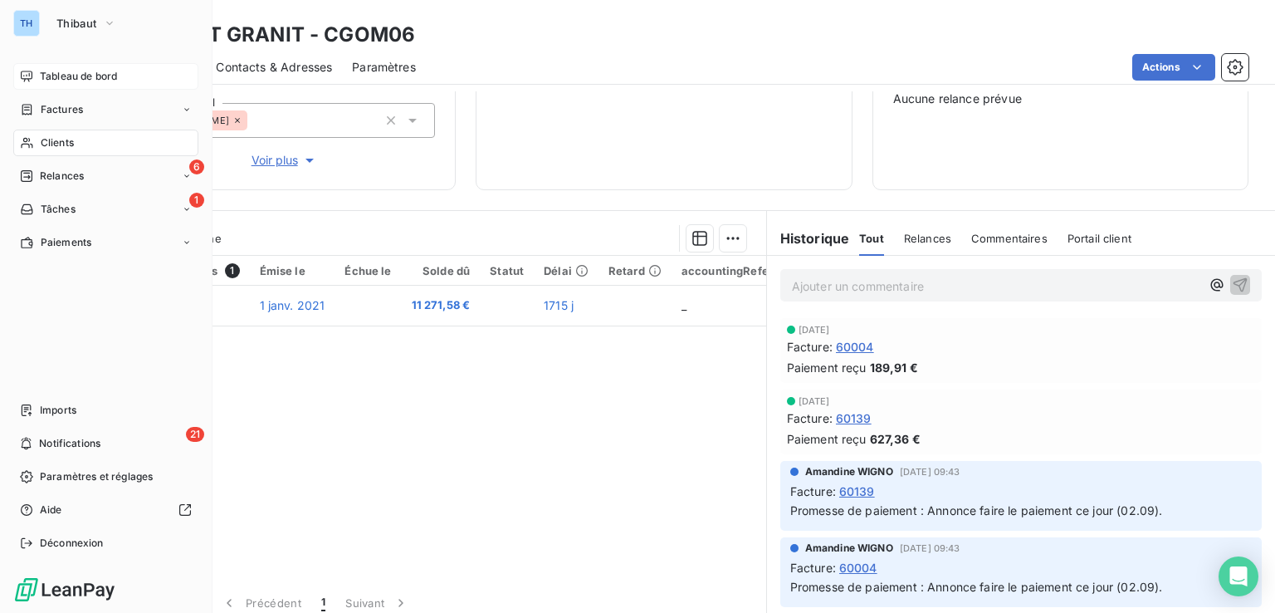
click at [56, 141] on span "Clients" at bounding box center [57, 142] width 33 height 15
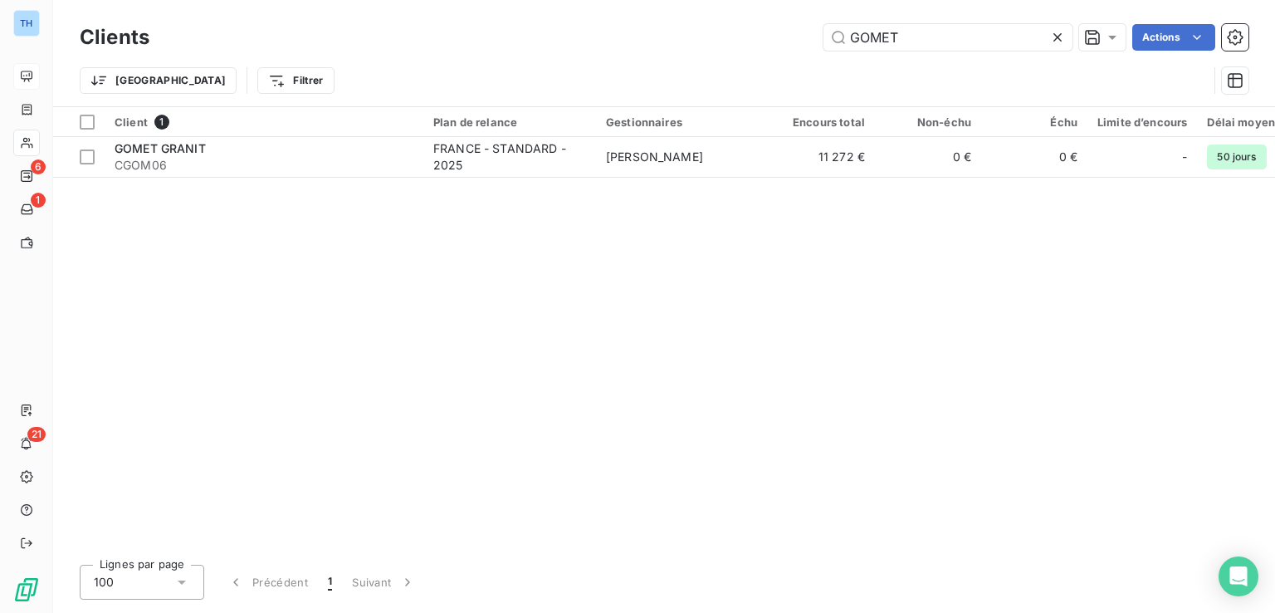
drag, startPoint x: 898, startPoint y: 36, endPoint x: 774, endPoint y: 35, distance: 123.7
click at [781, 37] on div "GOMET Actions" at bounding box center [709, 37] width 1080 height 27
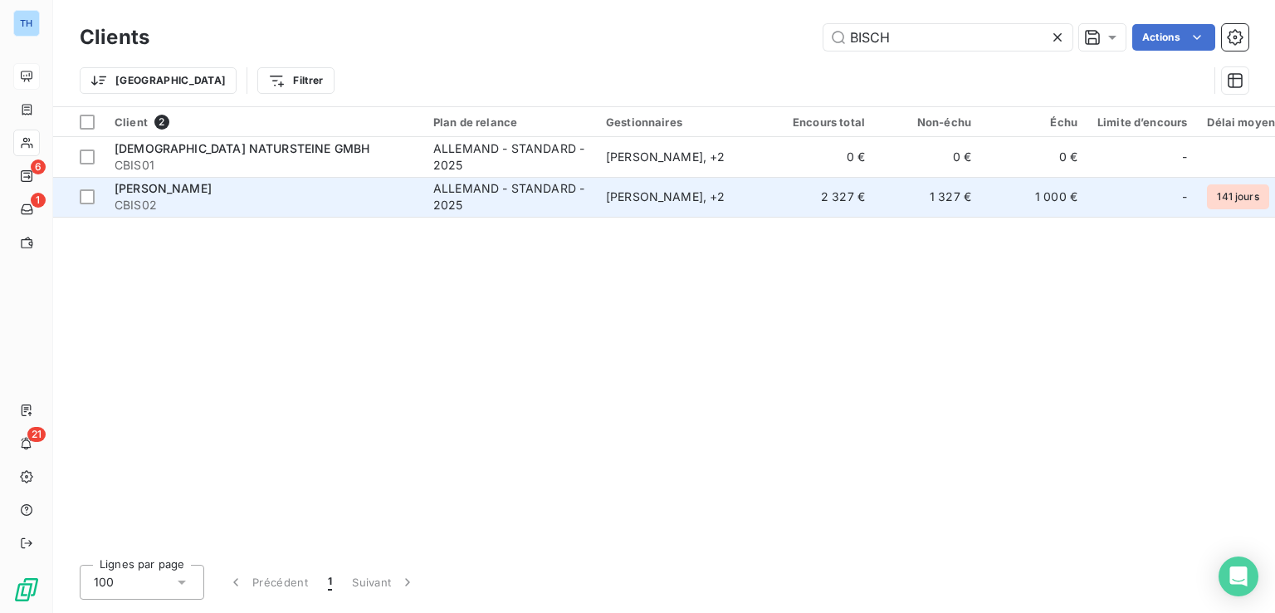
type input "BISCH"
click at [315, 190] on div "[PERSON_NAME]" at bounding box center [264, 188] width 299 height 17
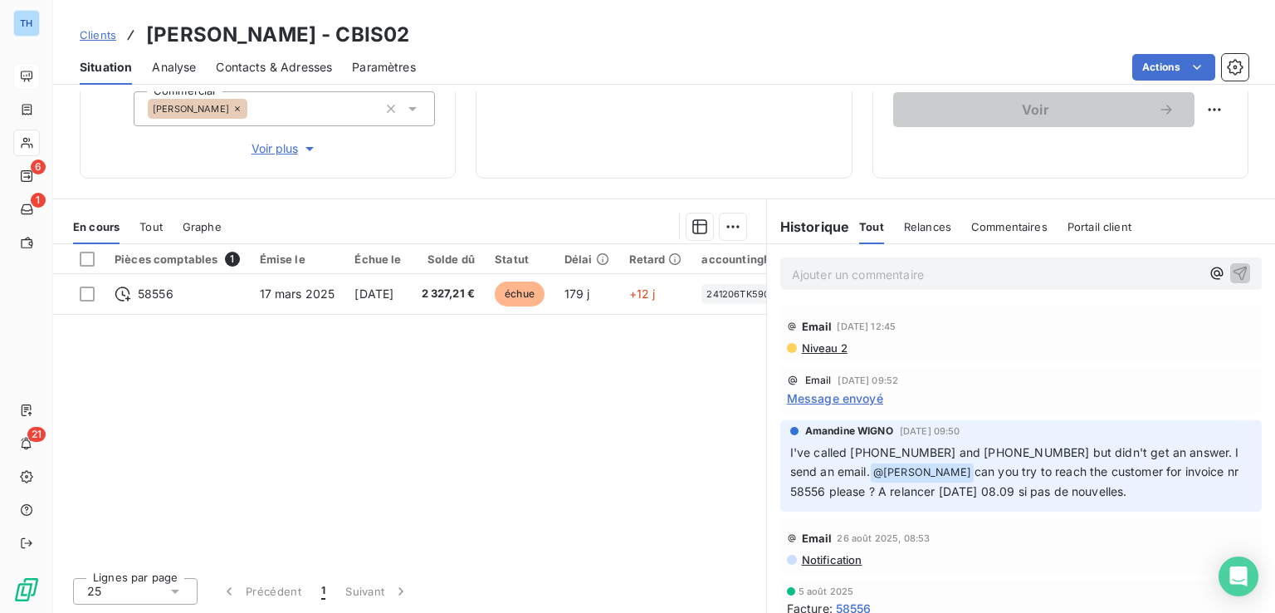
click at [648, 12] on div "Clients [PERSON_NAME] - CBIS02 Situation Analyse Contacts & Adresses Paramètres…" at bounding box center [664, 42] width 1222 height 85
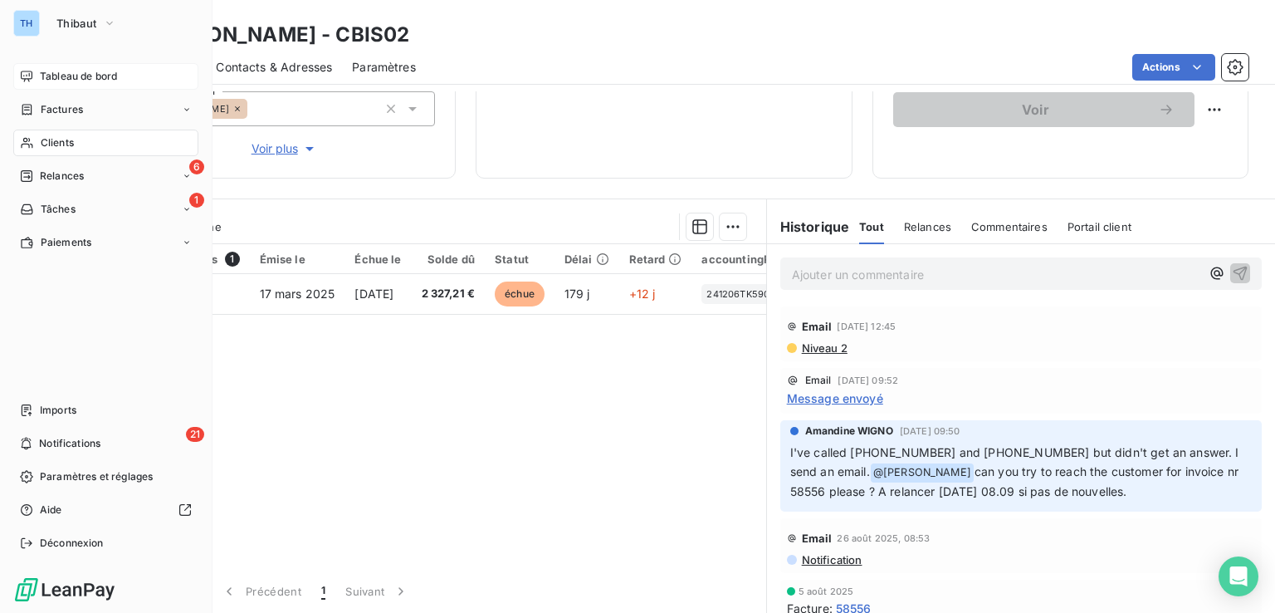
click at [68, 140] on span "Clients" at bounding box center [57, 142] width 33 height 15
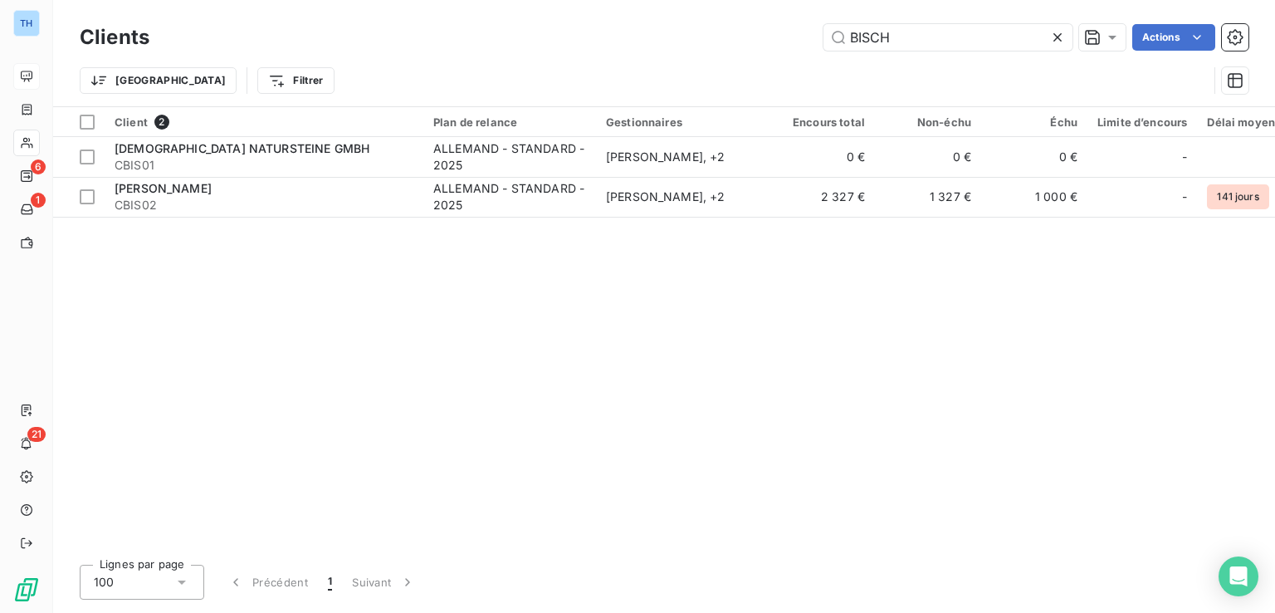
drag, startPoint x: 894, startPoint y: 42, endPoint x: 594, endPoint y: 31, distance: 300.0
click at [594, 31] on div "BISCH Actions" at bounding box center [709, 37] width 1080 height 27
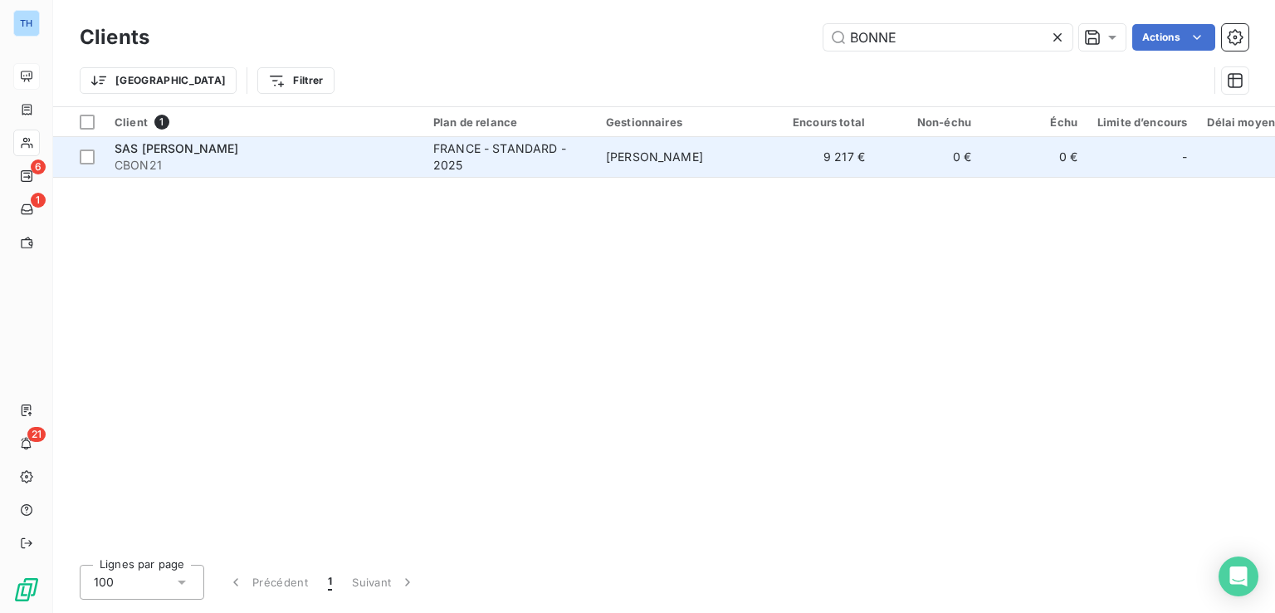
type input "BONNE"
click at [575, 164] on div "FRANCE - STANDARD - 2025" at bounding box center [509, 156] width 153 height 33
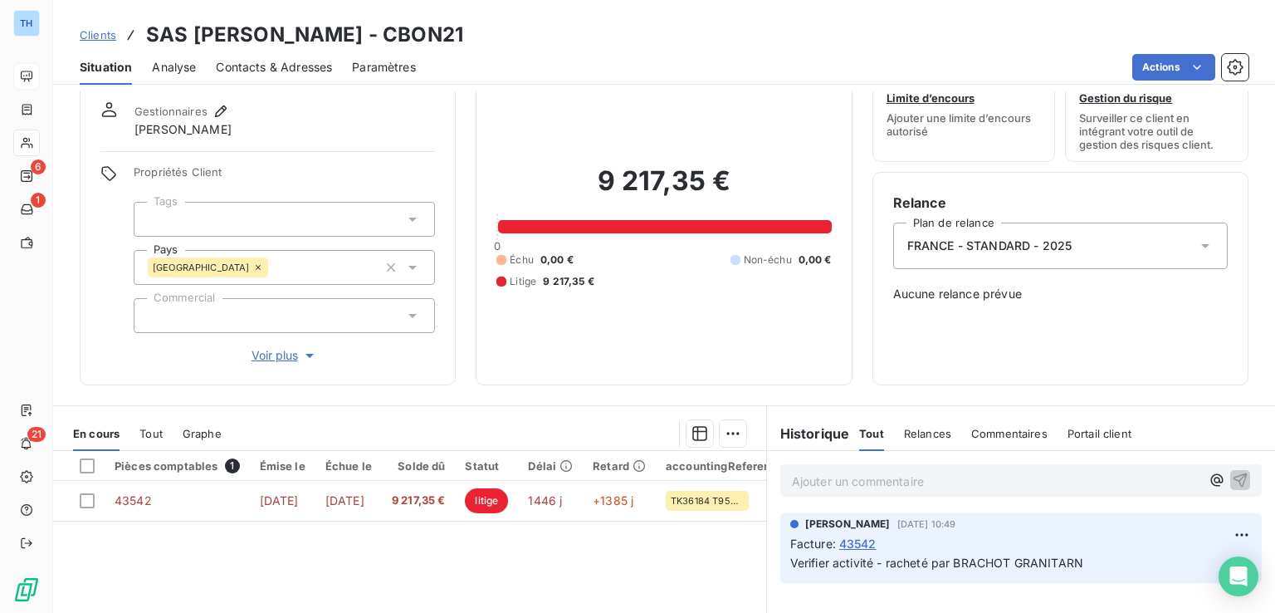
scroll to position [83, 0]
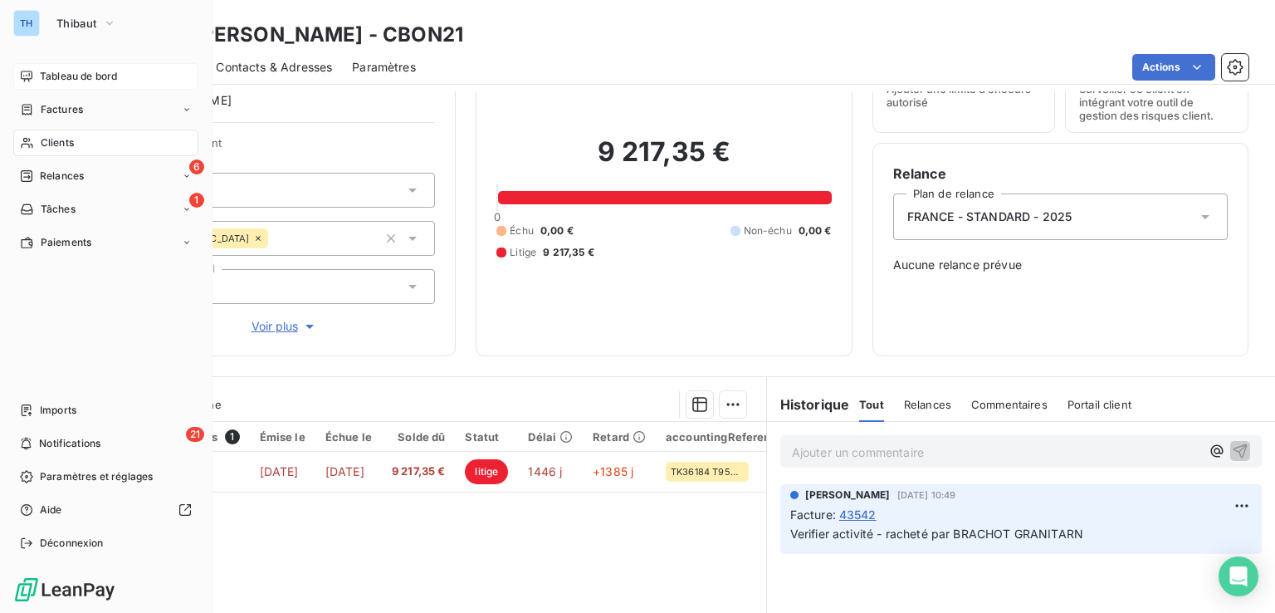
click at [66, 140] on span "Clients" at bounding box center [57, 142] width 33 height 15
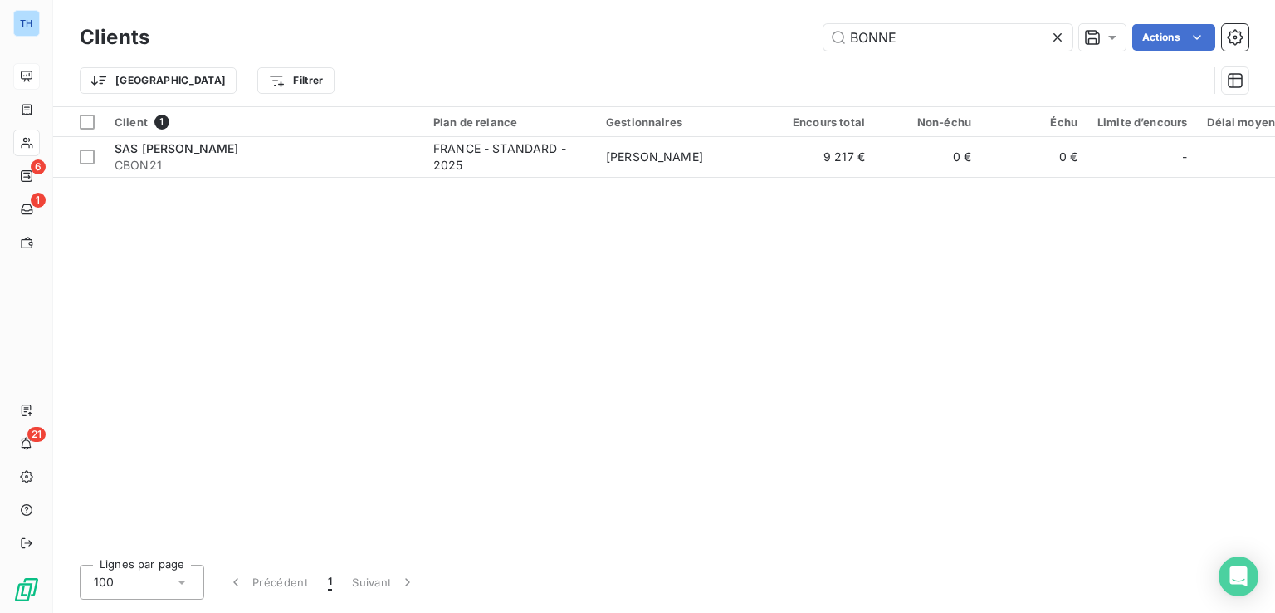
drag, startPoint x: 919, startPoint y: 37, endPoint x: 453, endPoint y: -61, distance: 476.0
click at [453, 0] on html "TH 6 1 21 Clients BONNE Actions Trier Filtrer Client 1 Plan de relance Gestionn…" at bounding box center [637, 306] width 1275 height 613
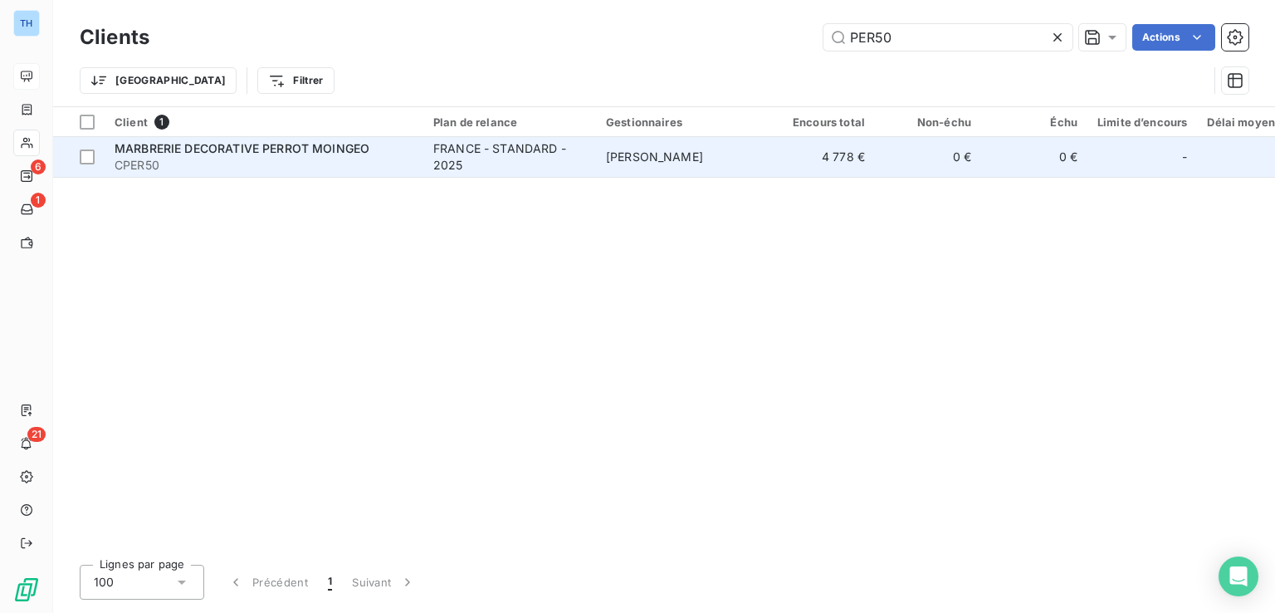
type input "PER50"
click at [645, 157] on span "[PERSON_NAME]" at bounding box center [654, 156] width 97 height 14
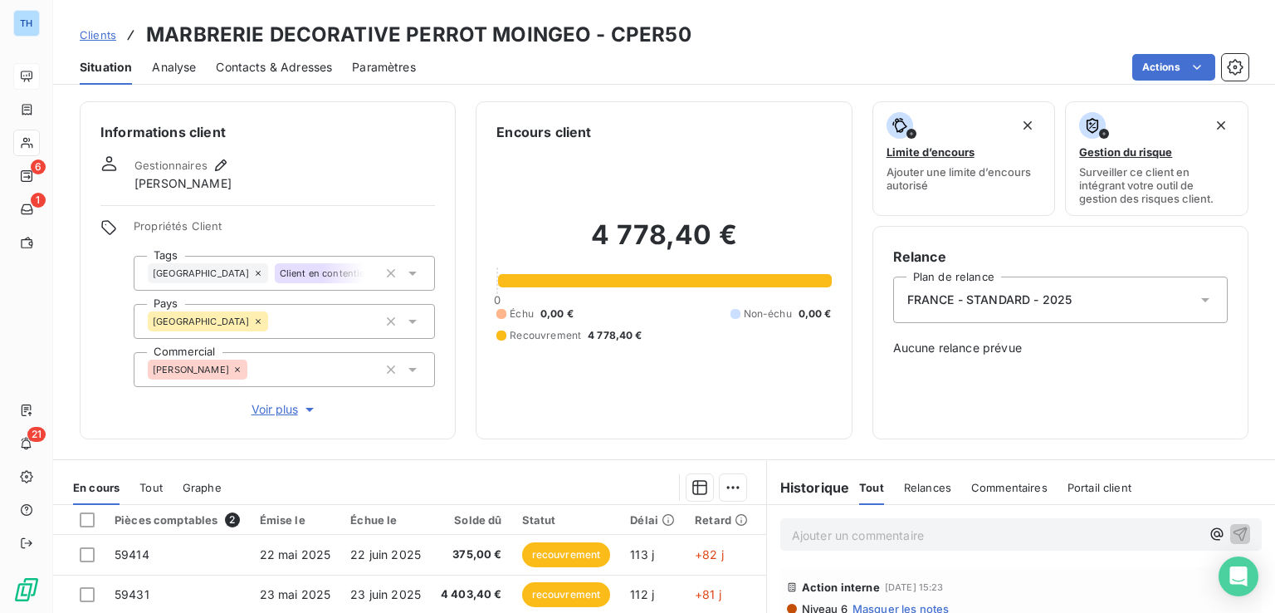
scroll to position [83, 0]
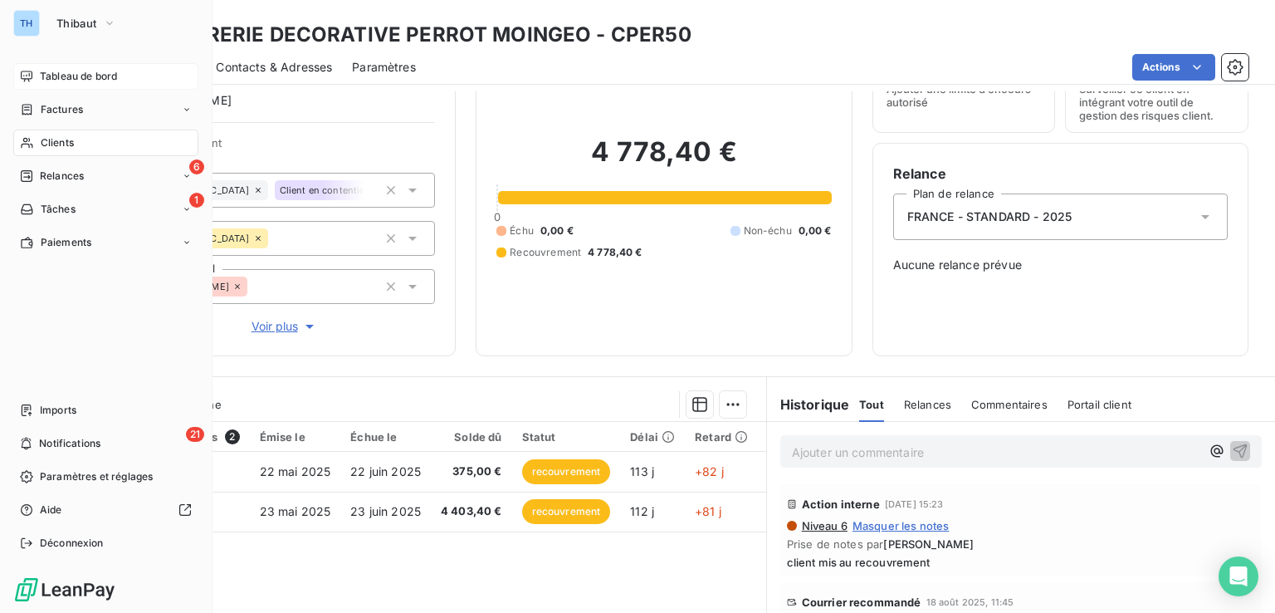
drag, startPoint x: 66, startPoint y: 140, endPoint x: 75, endPoint y: 137, distance: 8.9
click at [66, 140] on span "Clients" at bounding box center [57, 142] width 33 height 15
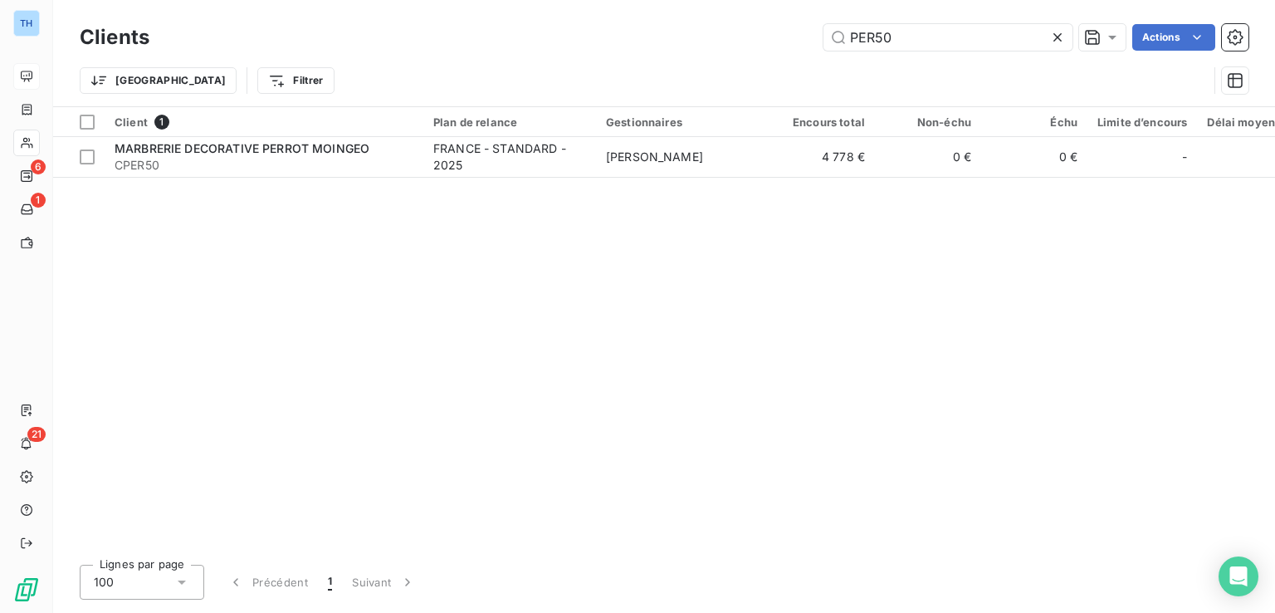
drag, startPoint x: 898, startPoint y: 41, endPoint x: 698, endPoint y: 11, distance: 202.3
click at [708, 12] on div "Clients PER50 Actions Trier Filtrer" at bounding box center [664, 53] width 1222 height 106
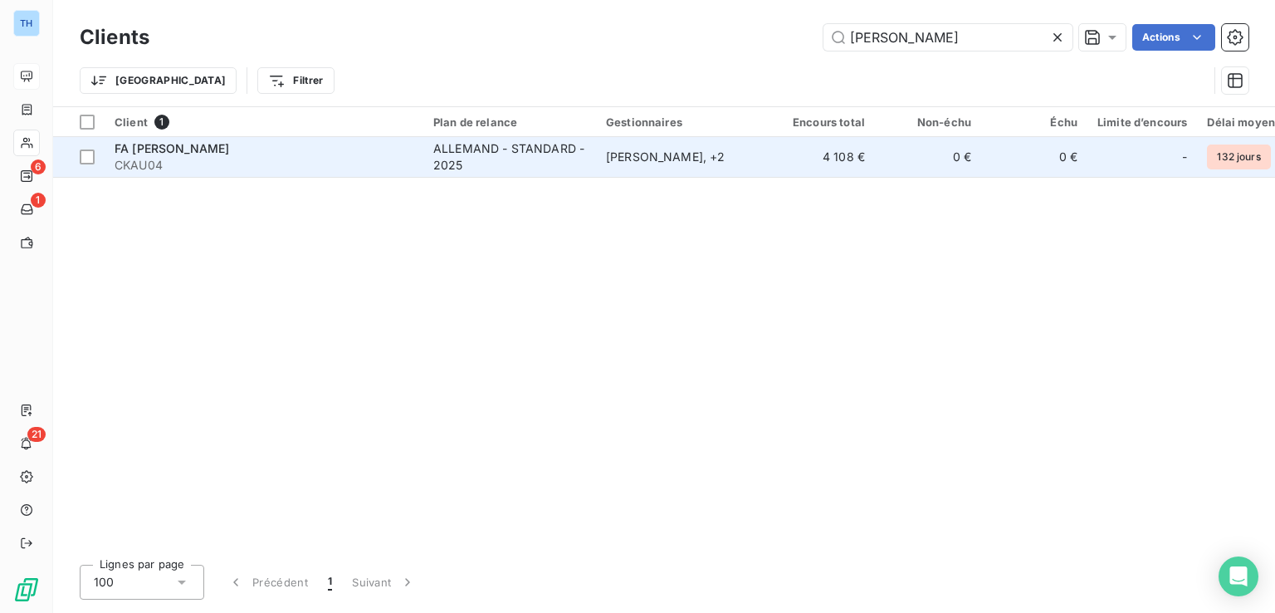
type input "[PERSON_NAME]"
click at [584, 162] on div "ALLEMAND - STANDARD - 2025" at bounding box center [509, 156] width 153 height 33
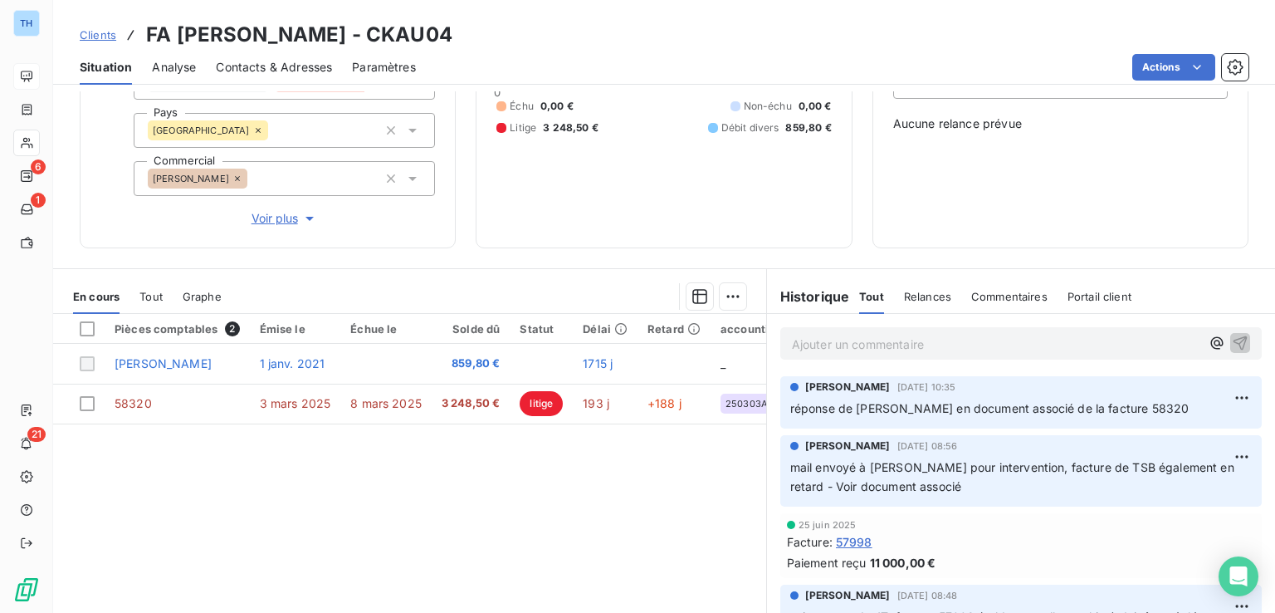
scroll to position [249, 0]
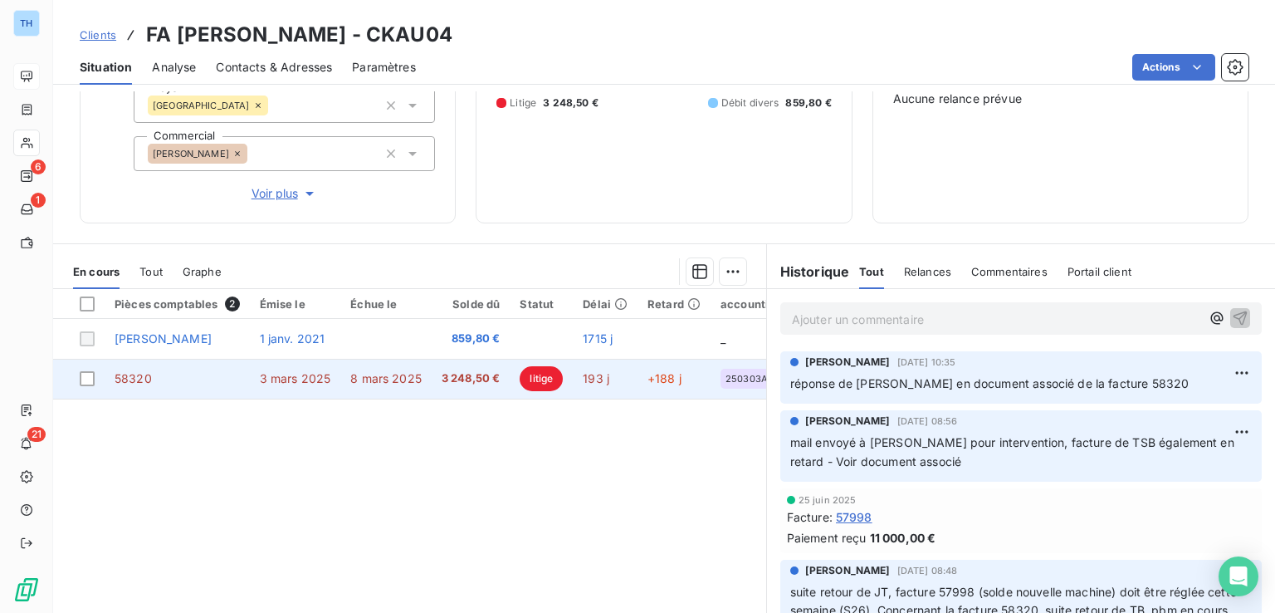
click at [464, 379] on span "3 248,50 €" at bounding box center [471, 378] width 59 height 17
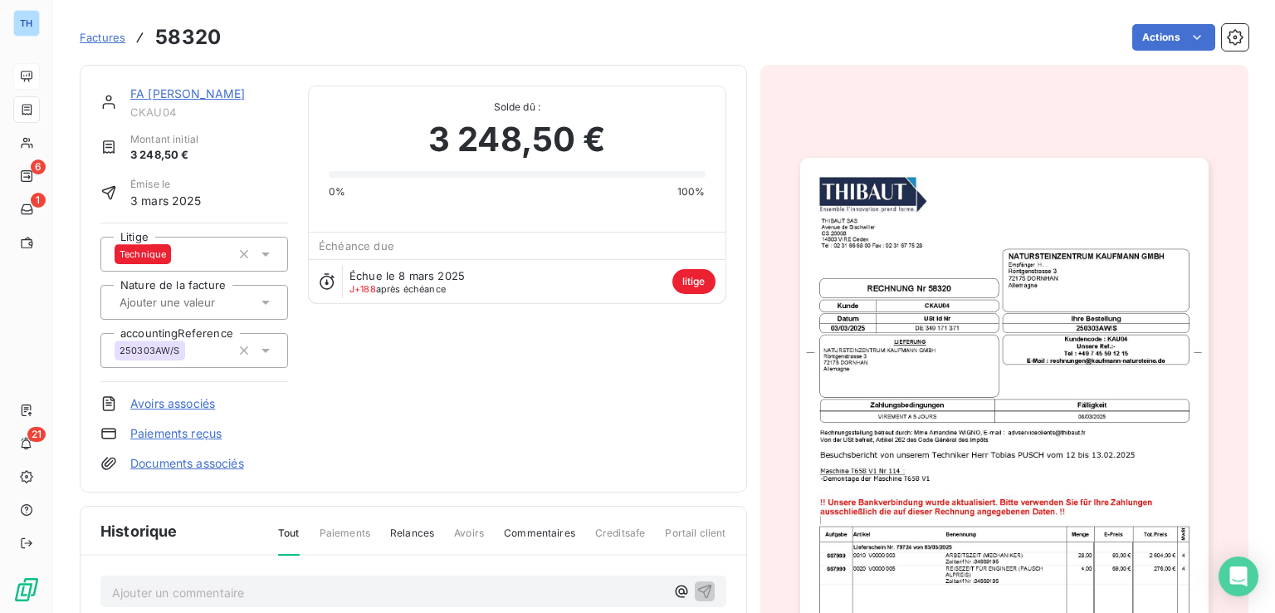
click at [166, 458] on link "Documents associés" at bounding box center [187, 463] width 114 height 17
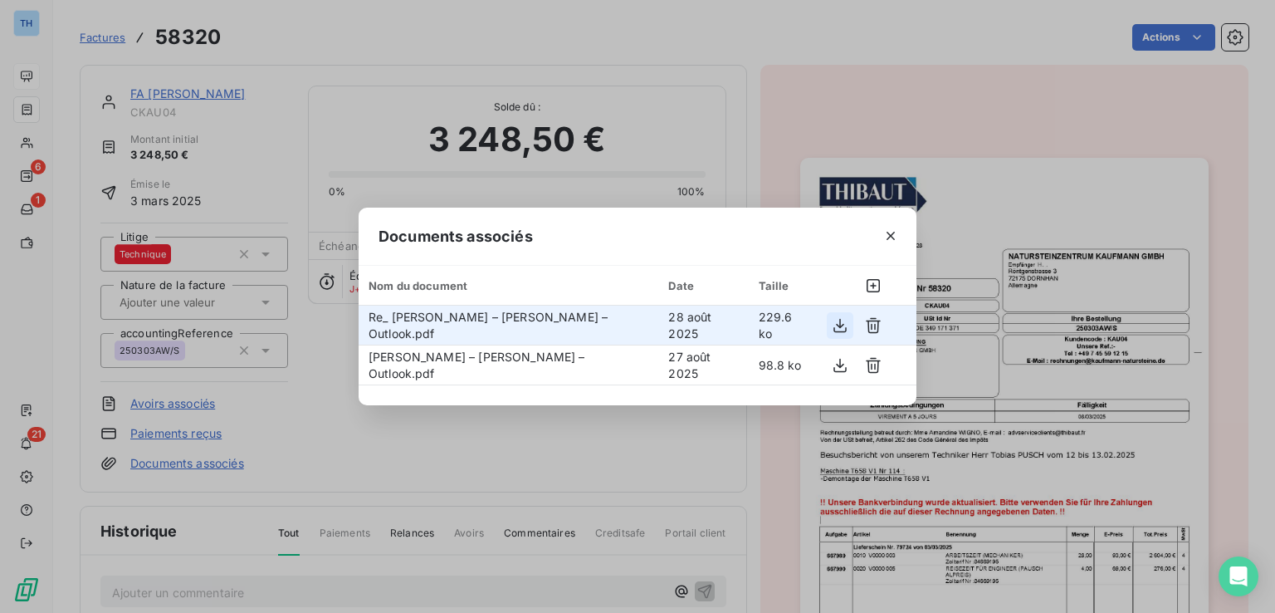
click at [842, 326] on icon "button" at bounding box center [840, 325] width 13 height 14
click at [890, 230] on icon "button" at bounding box center [891, 236] width 17 height 17
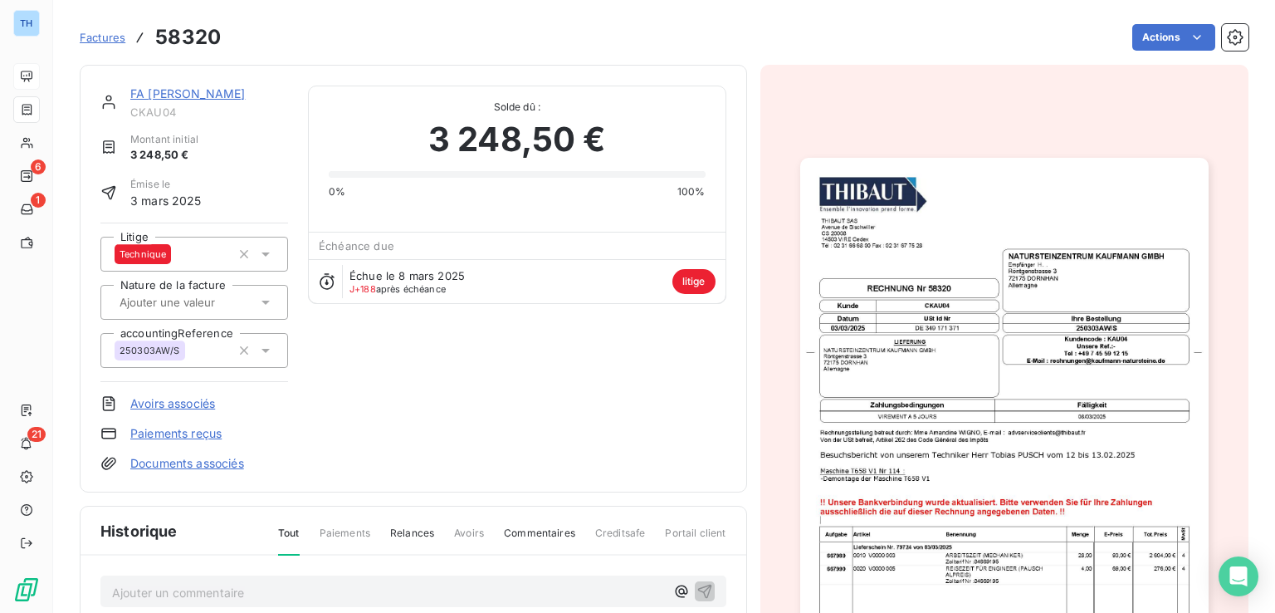
click at [996, 567] on img "button" at bounding box center [1005, 446] width 409 height 577
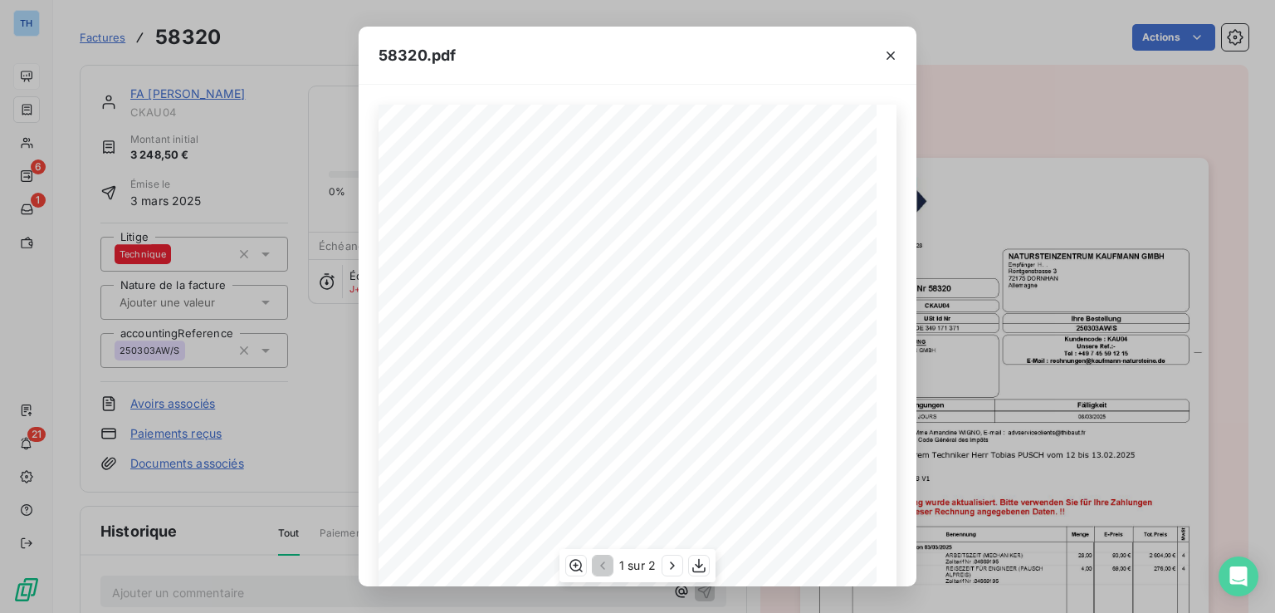
scroll to position [166, 0]
click at [893, 56] on icon "button" at bounding box center [891, 55] width 8 height 8
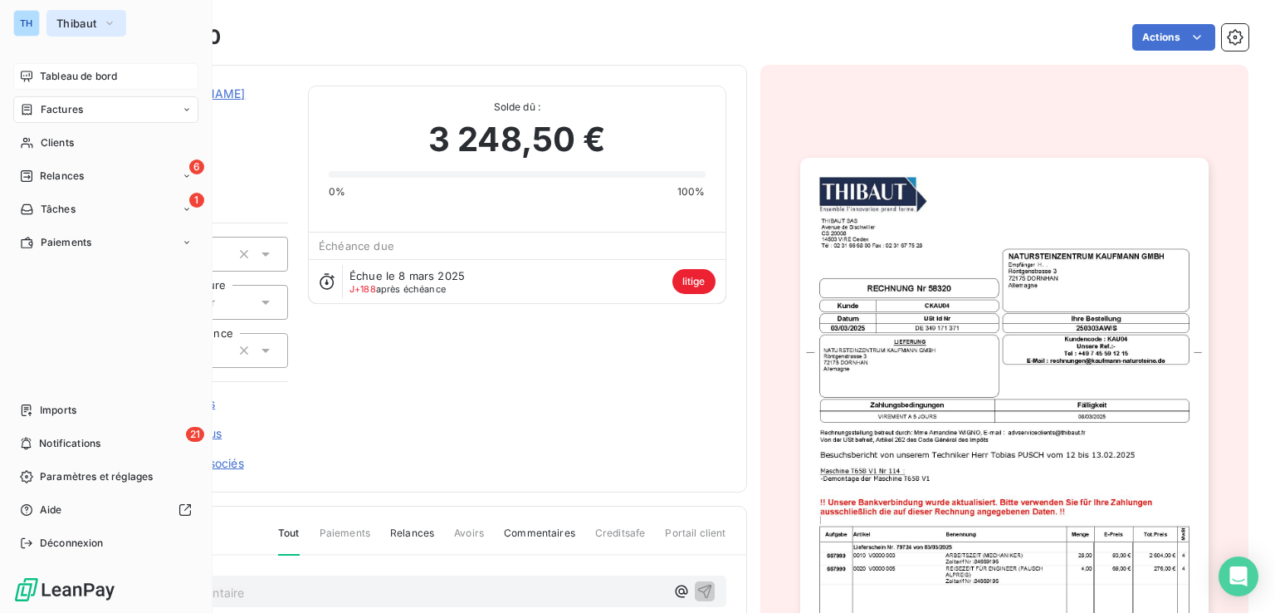
click at [78, 20] on span "Thibaut" at bounding box center [76, 23] width 40 height 13
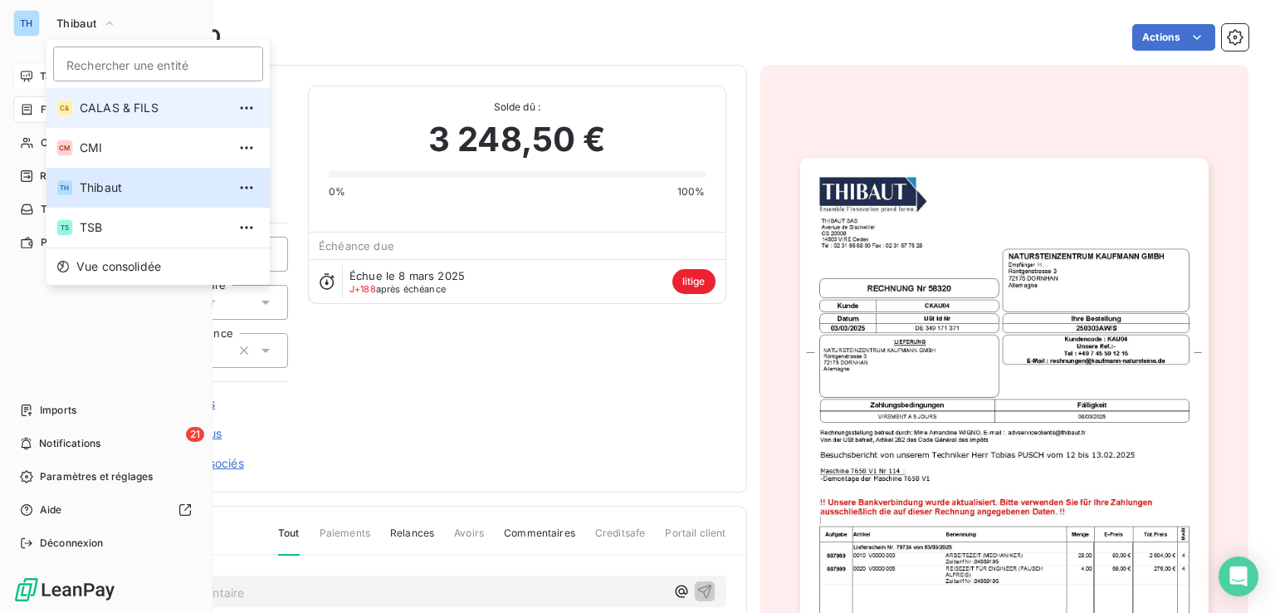
click at [120, 115] on span "CALAS & FILS" at bounding box center [153, 108] width 147 height 17
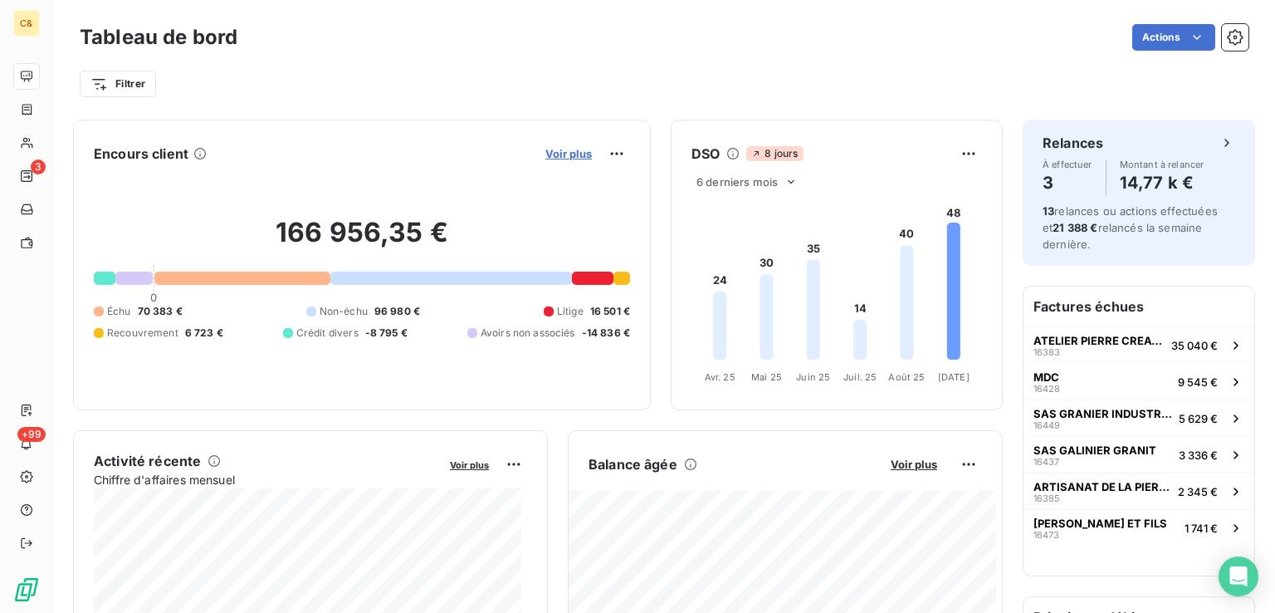
click at [546, 149] on span "Voir plus" at bounding box center [569, 153] width 47 height 13
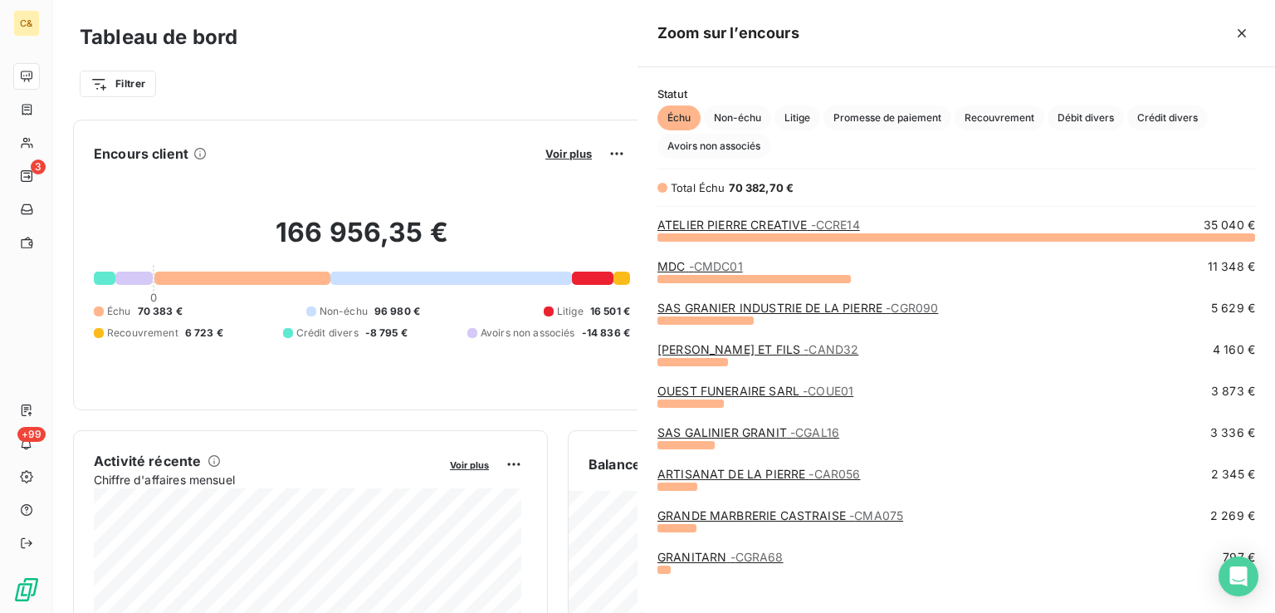
scroll to position [363, 624]
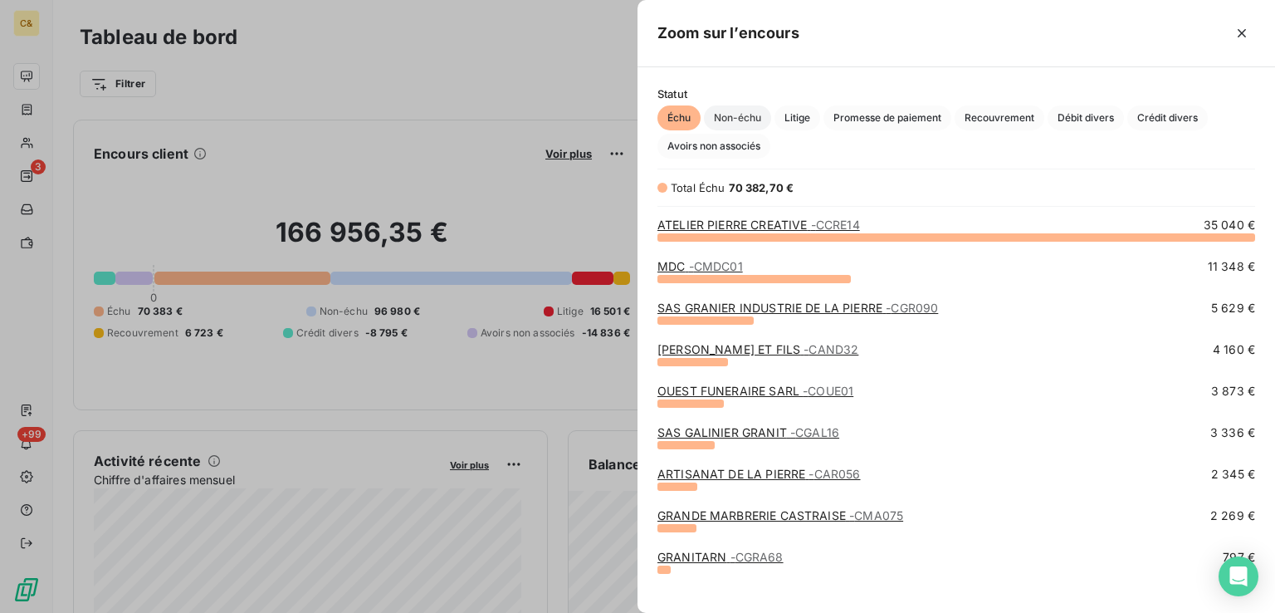
click at [752, 118] on span "Non-échu" at bounding box center [737, 117] width 67 height 25
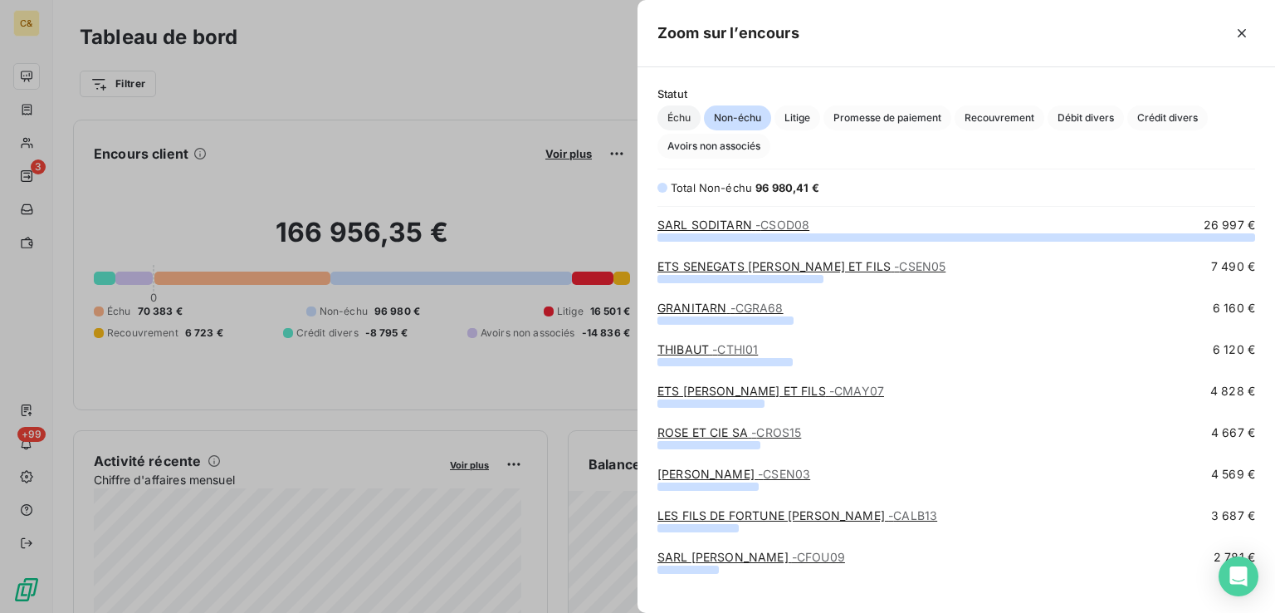
click at [673, 118] on span "Échu" at bounding box center [679, 117] width 43 height 25
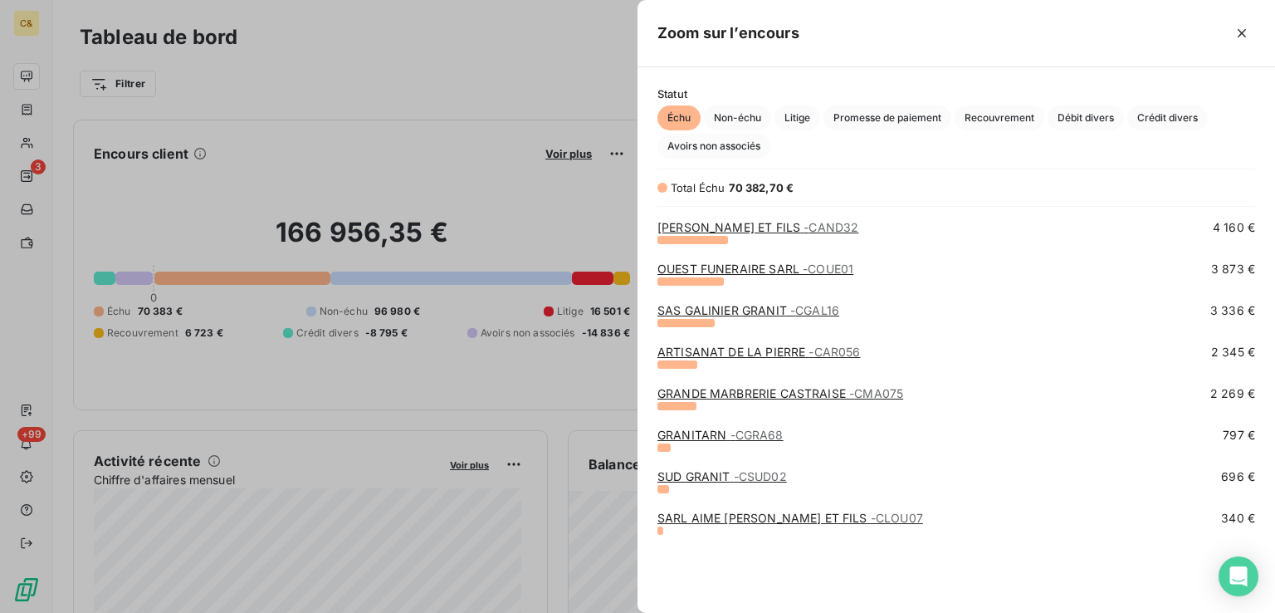
scroll to position [0, 0]
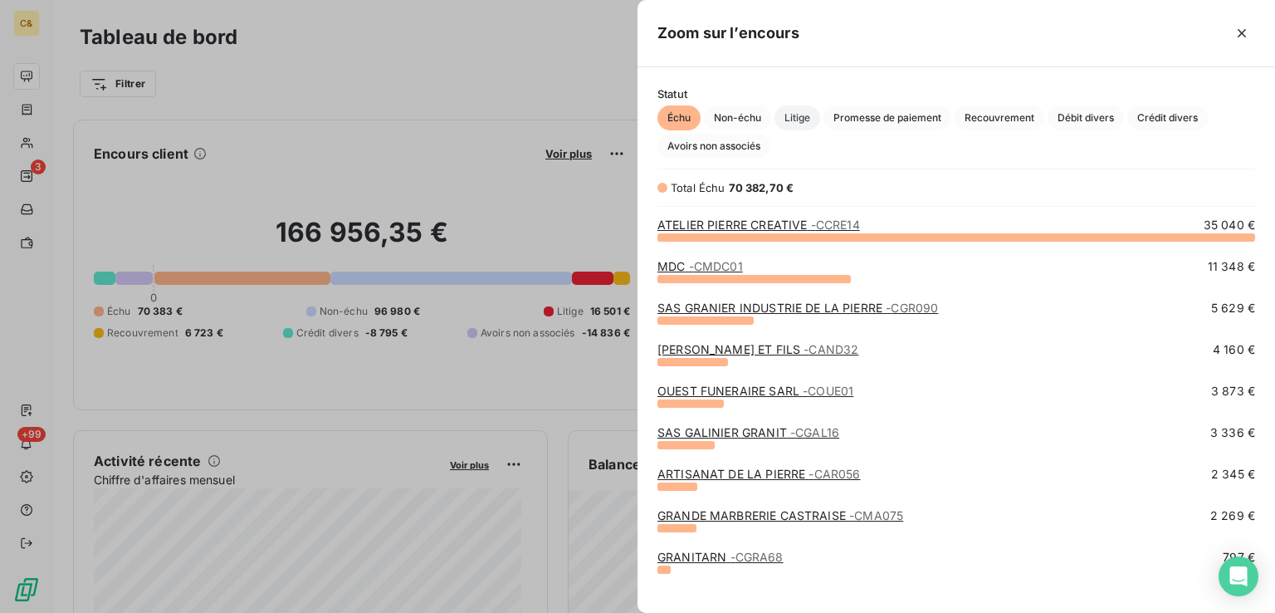
click at [803, 107] on span "Litige" at bounding box center [798, 117] width 46 height 25
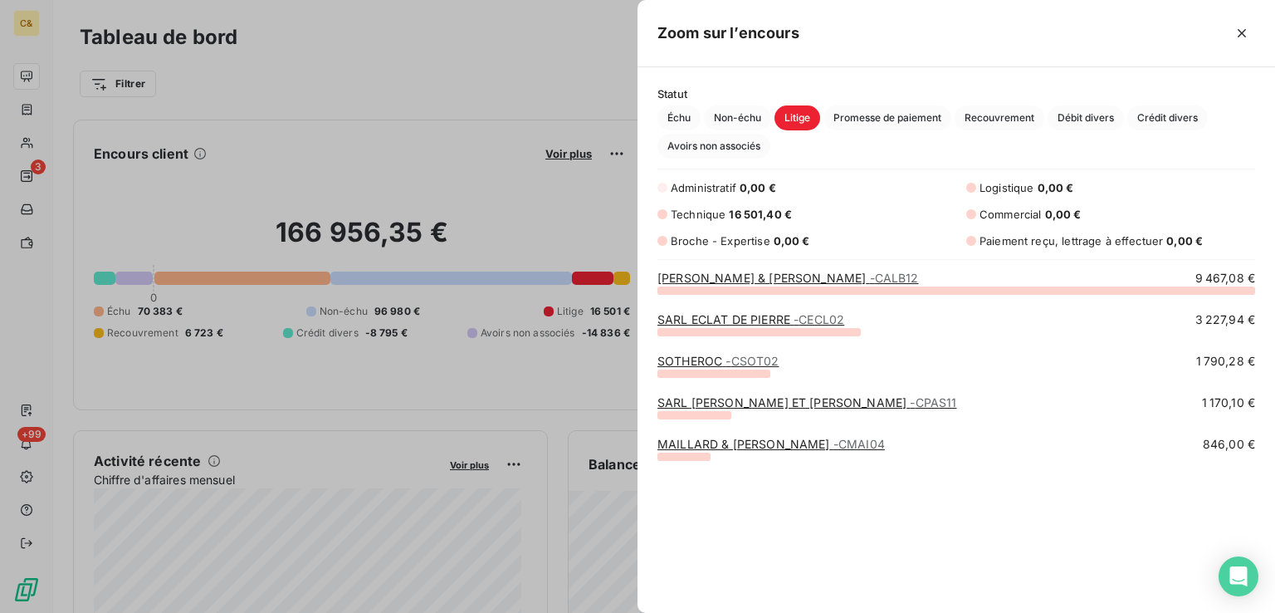
scroll to position [310, 624]
click at [32, 113] on div at bounding box center [637, 306] width 1275 height 613
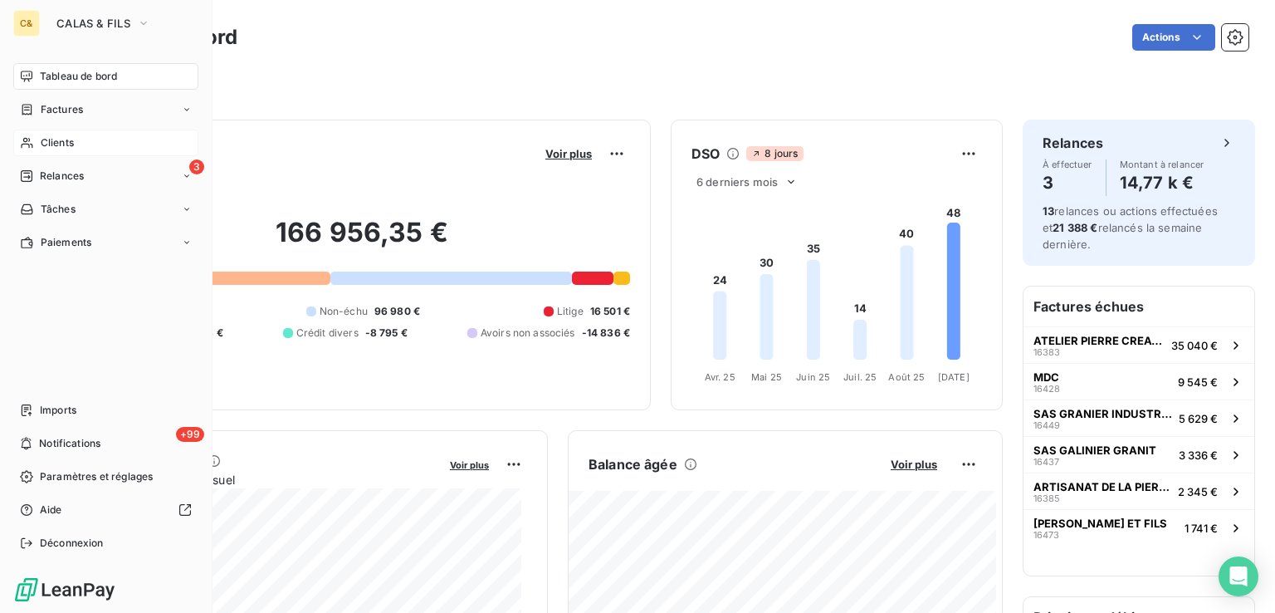
click at [56, 141] on span "Clients" at bounding box center [57, 142] width 33 height 15
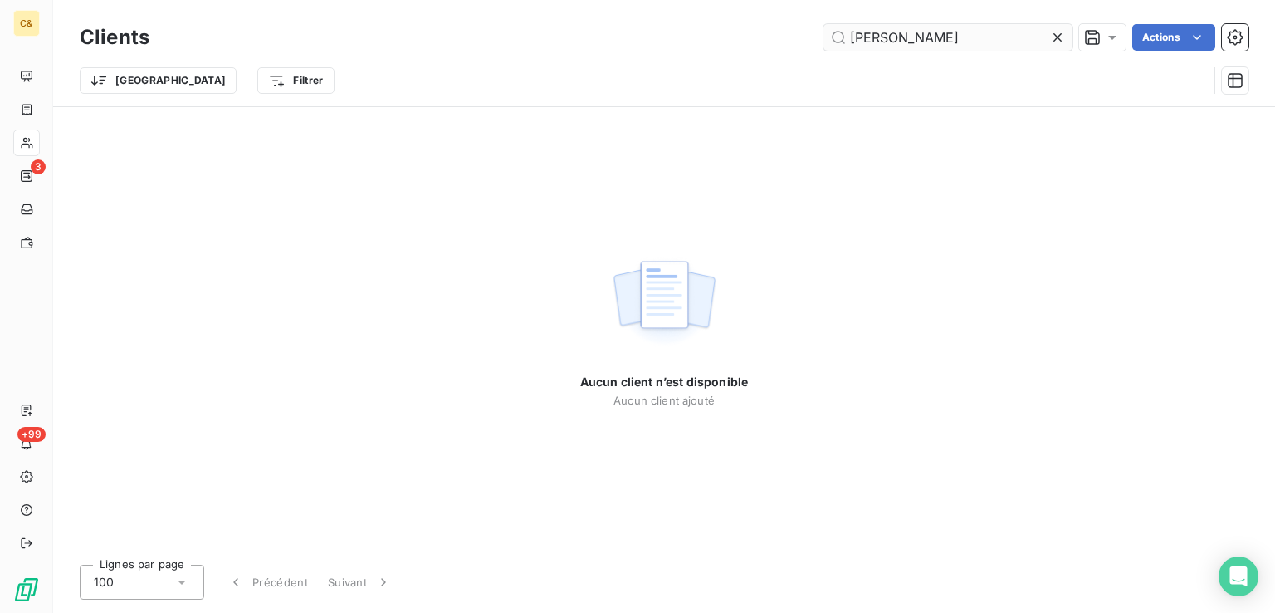
click at [884, 35] on input "[PERSON_NAME]" at bounding box center [948, 37] width 249 height 27
drag, startPoint x: 908, startPoint y: 37, endPoint x: 747, endPoint y: 4, distance: 164.3
click at [703, 37] on div "LOTHAR Actions" at bounding box center [709, 37] width 1080 height 27
drag, startPoint x: 910, startPoint y: 34, endPoint x: 748, endPoint y: 7, distance: 164.2
click at [727, 28] on div "MC GR Actions" at bounding box center [709, 37] width 1080 height 27
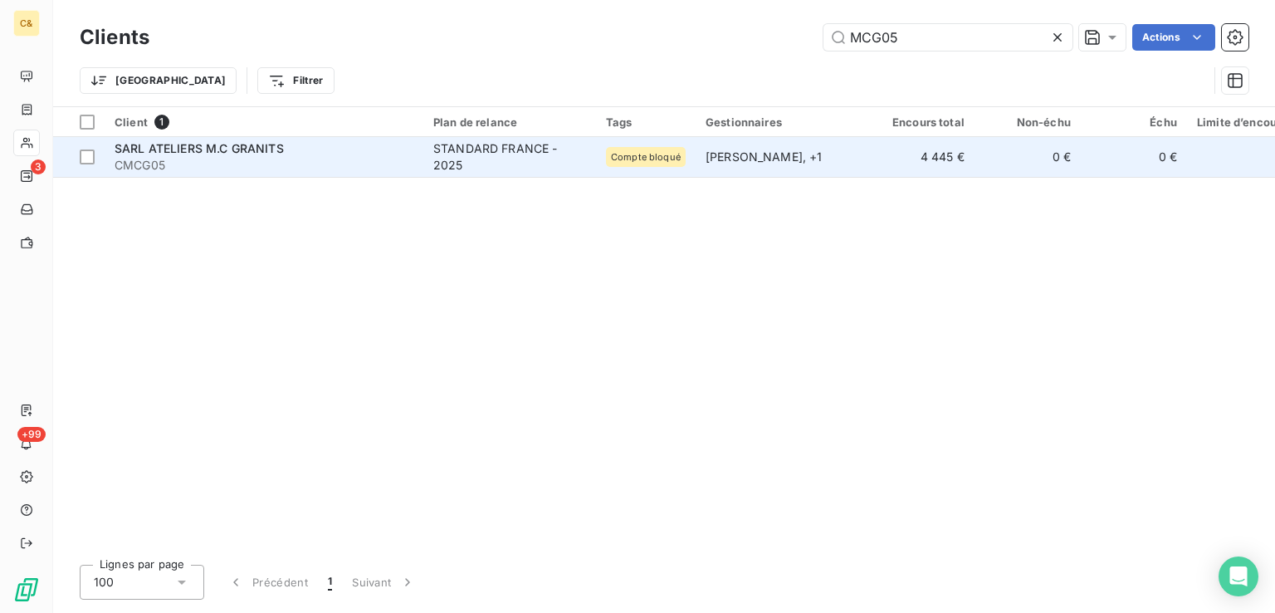
type input "MCG05"
click at [588, 147] on td "STANDARD FRANCE - 2025" at bounding box center [510, 157] width 173 height 40
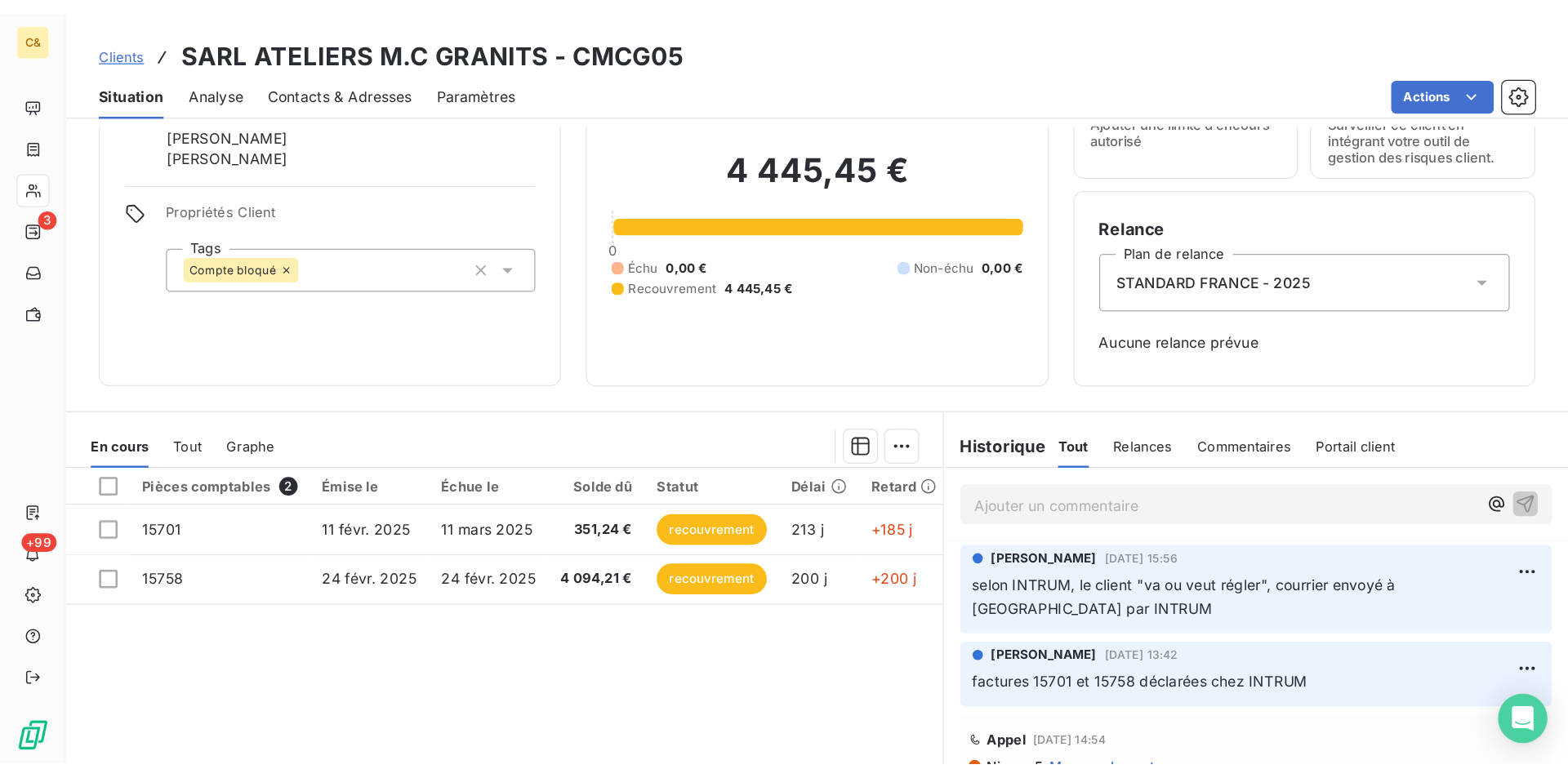
scroll to position [19, 0]
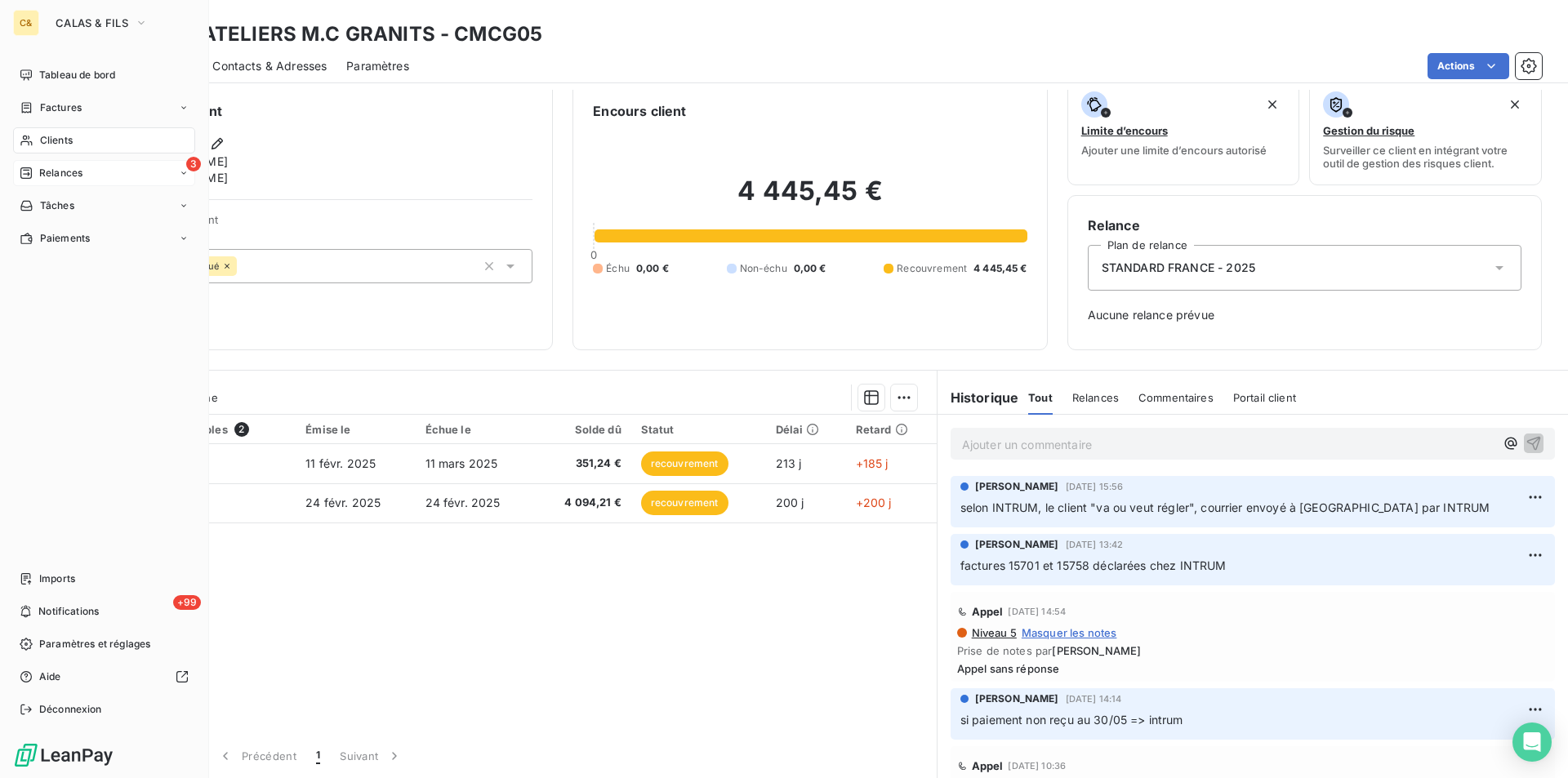
click at [50, 167] on span "Relances" at bounding box center [61, 173] width 43 height 15
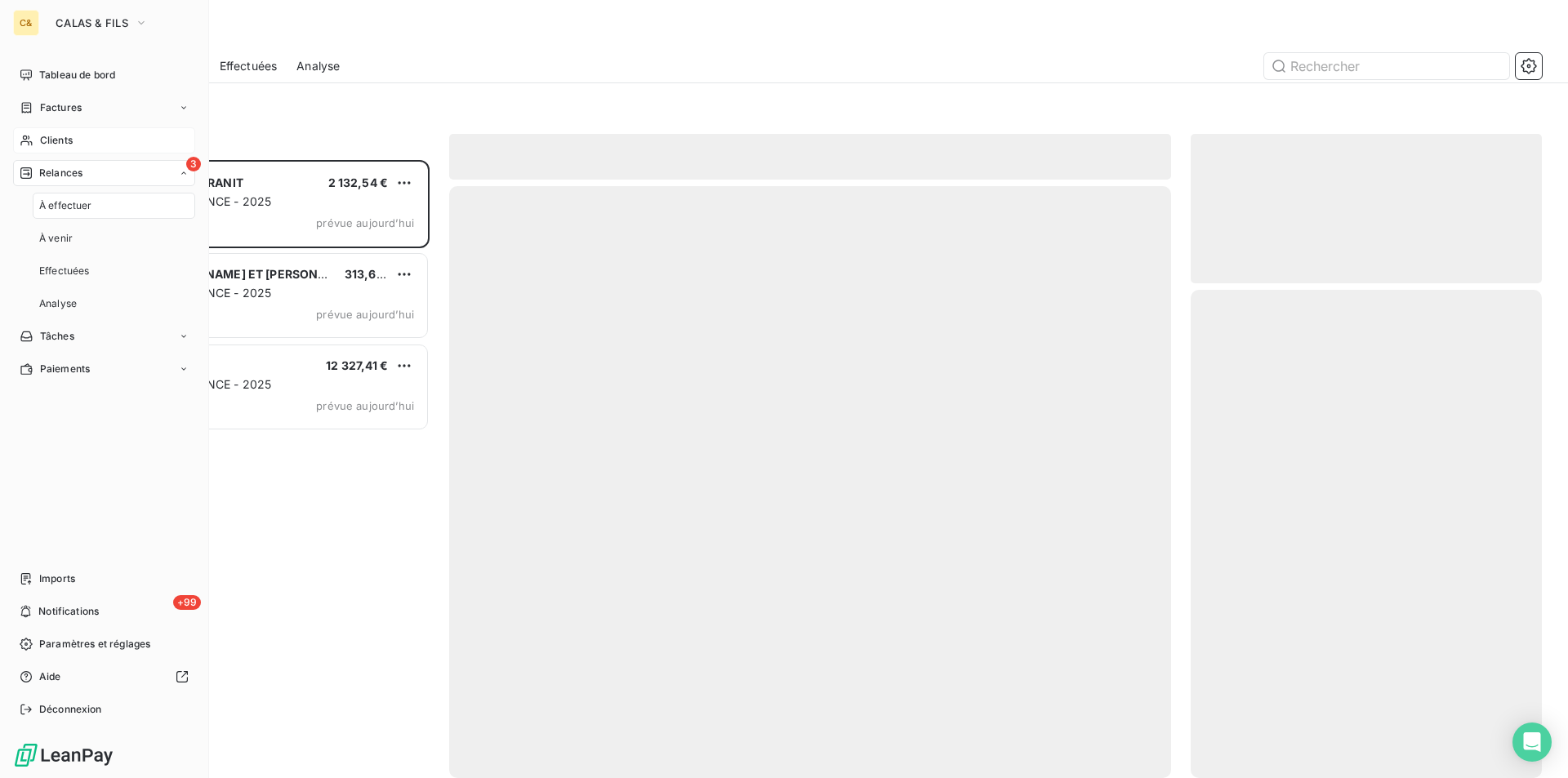
scroll to position [606, 339]
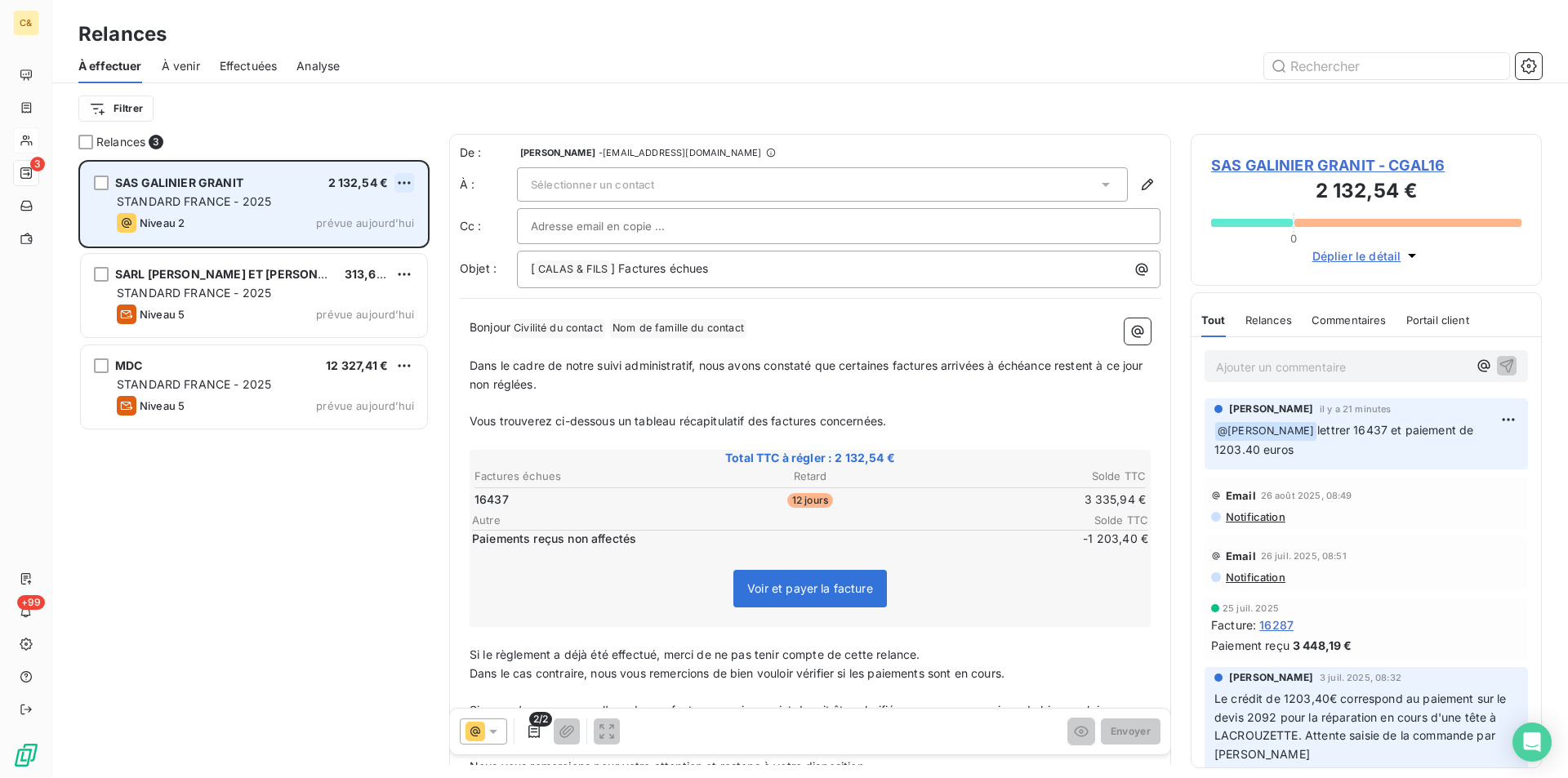
click at [403, 177] on html "C& 3 +99 Relances À effectuer À venir Effectuées Analyse Filtrer Relances 3 SAS…" at bounding box center [784, 389] width 1568 height 778
click at [381, 213] on div "Replanifier cette action" at bounding box center [333, 215] width 147 height 27
select select "8"
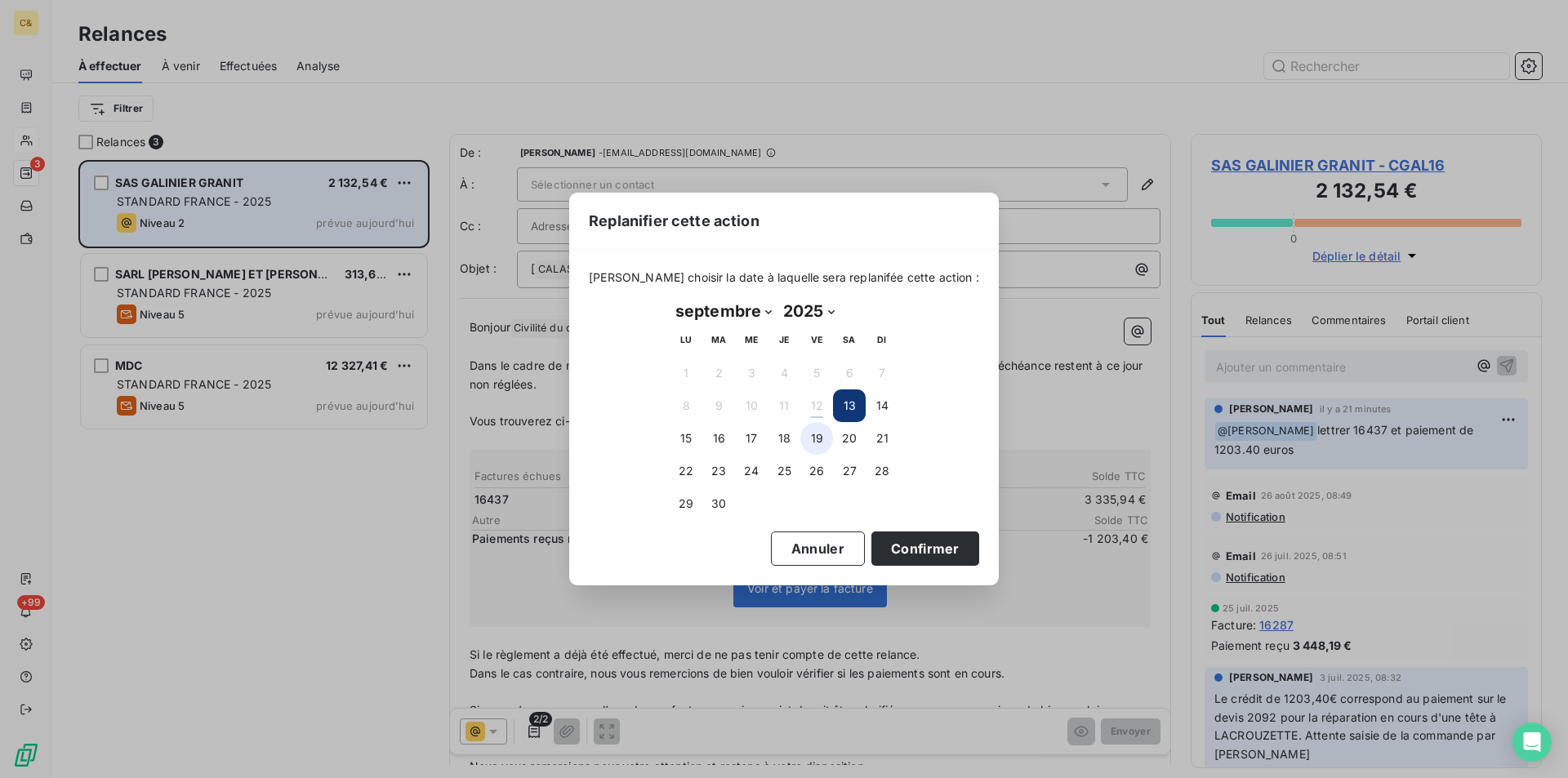
click at [826, 440] on button "19" at bounding box center [816, 438] width 32 height 32
drag, startPoint x: 903, startPoint y: 552, endPoint x: 892, endPoint y: 542, distance: 14.9
click at [903, 552] on button "Confirmer" at bounding box center [926, 549] width 108 height 34
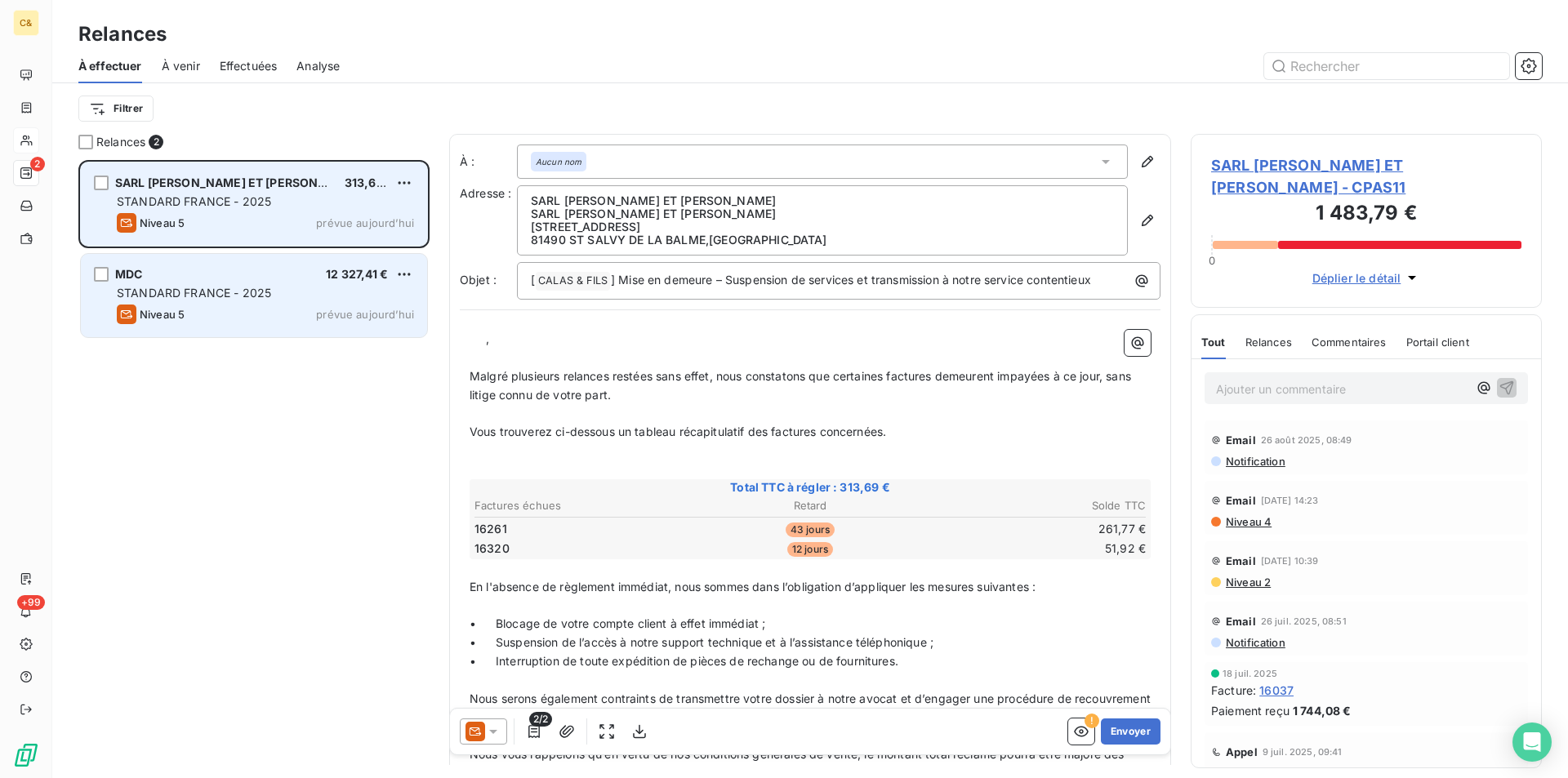
click at [314, 306] on div "Niveau 5 prévue aujourd’hui" at bounding box center [266, 315] width 297 height 20
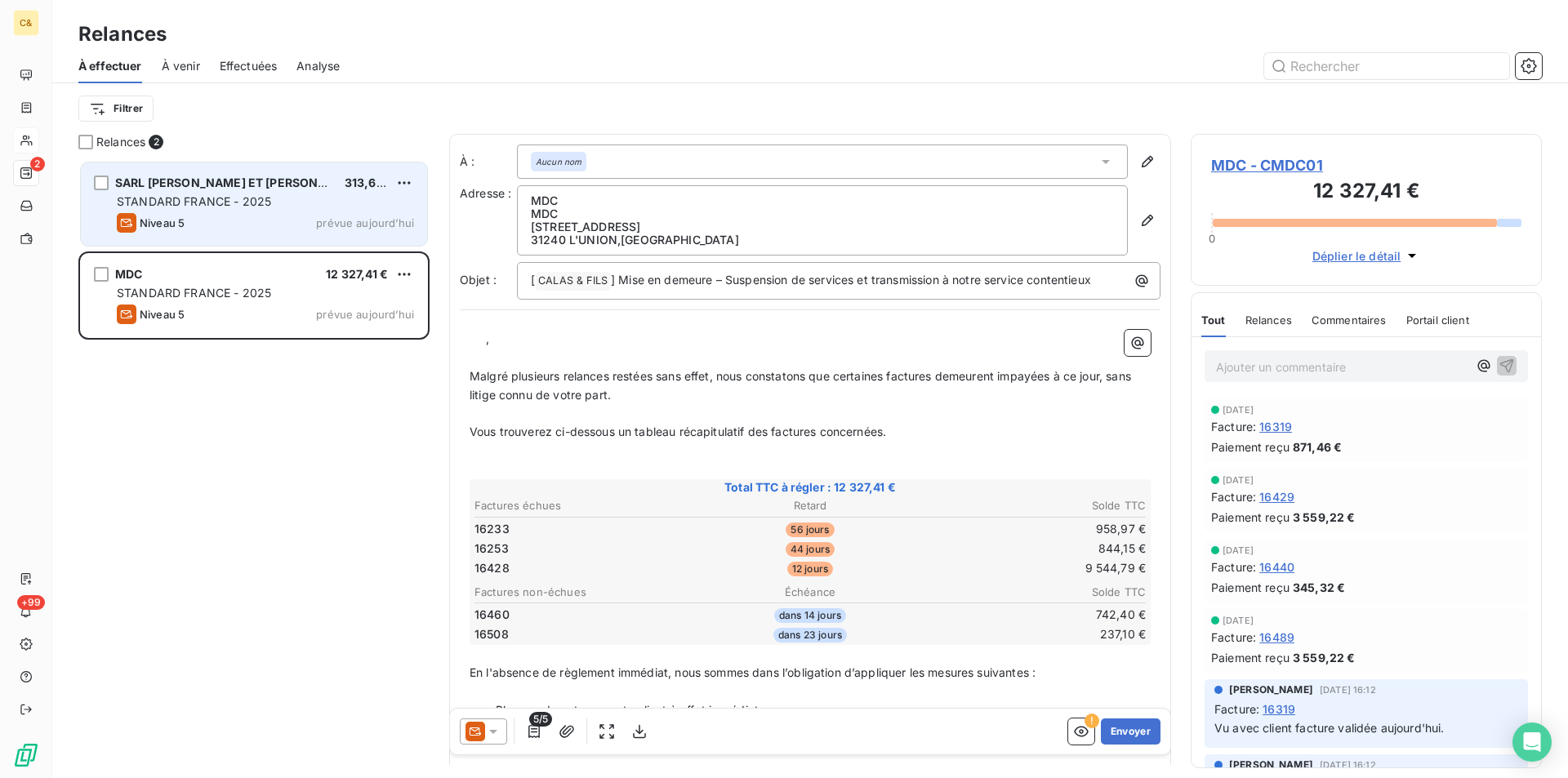
click at [1281, 168] on span "MDC - CMDC01" at bounding box center [1366, 165] width 311 height 22
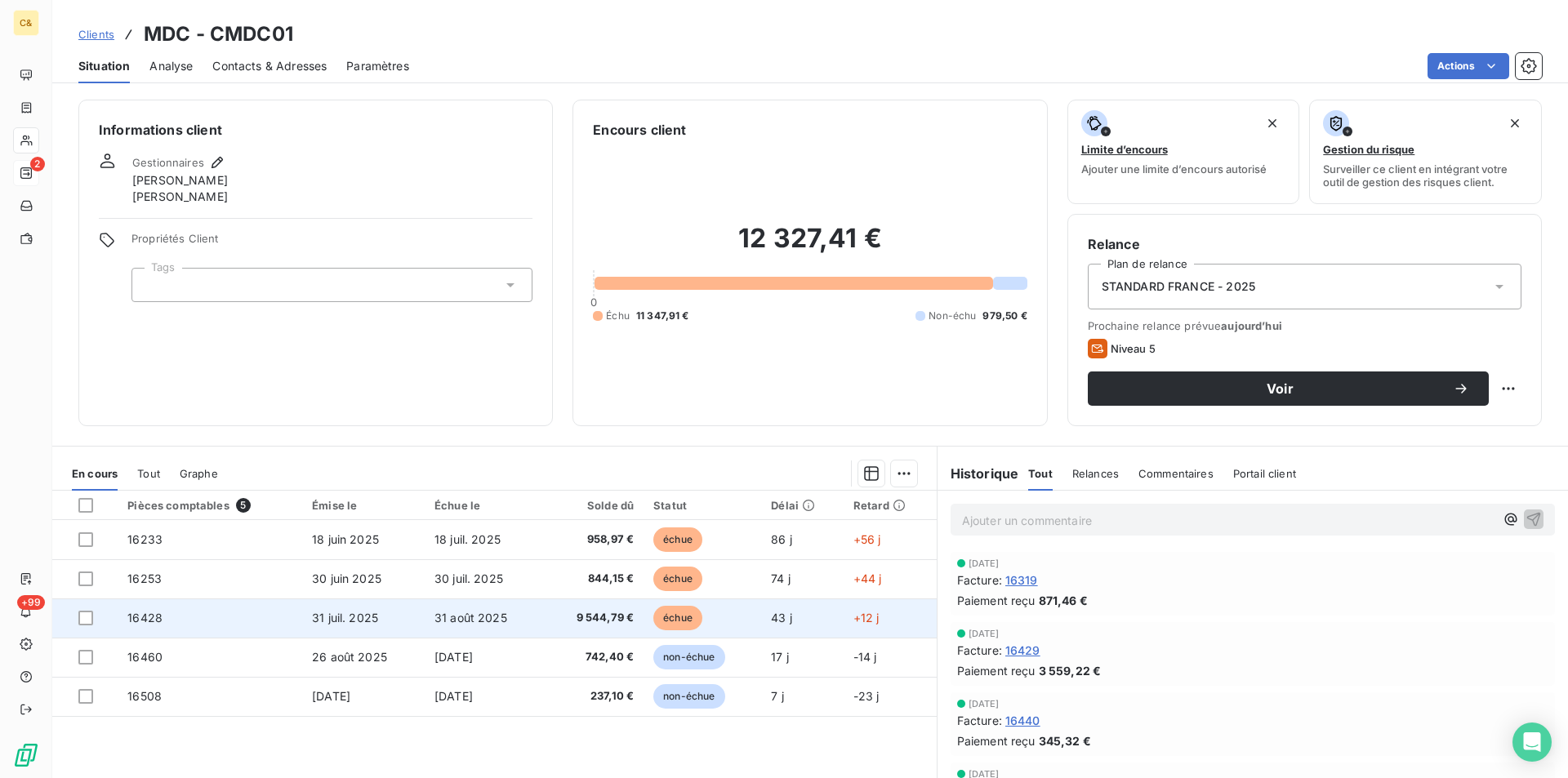
click at [544, 616] on td "9 544,79 €" at bounding box center [593, 619] width 99 height 39
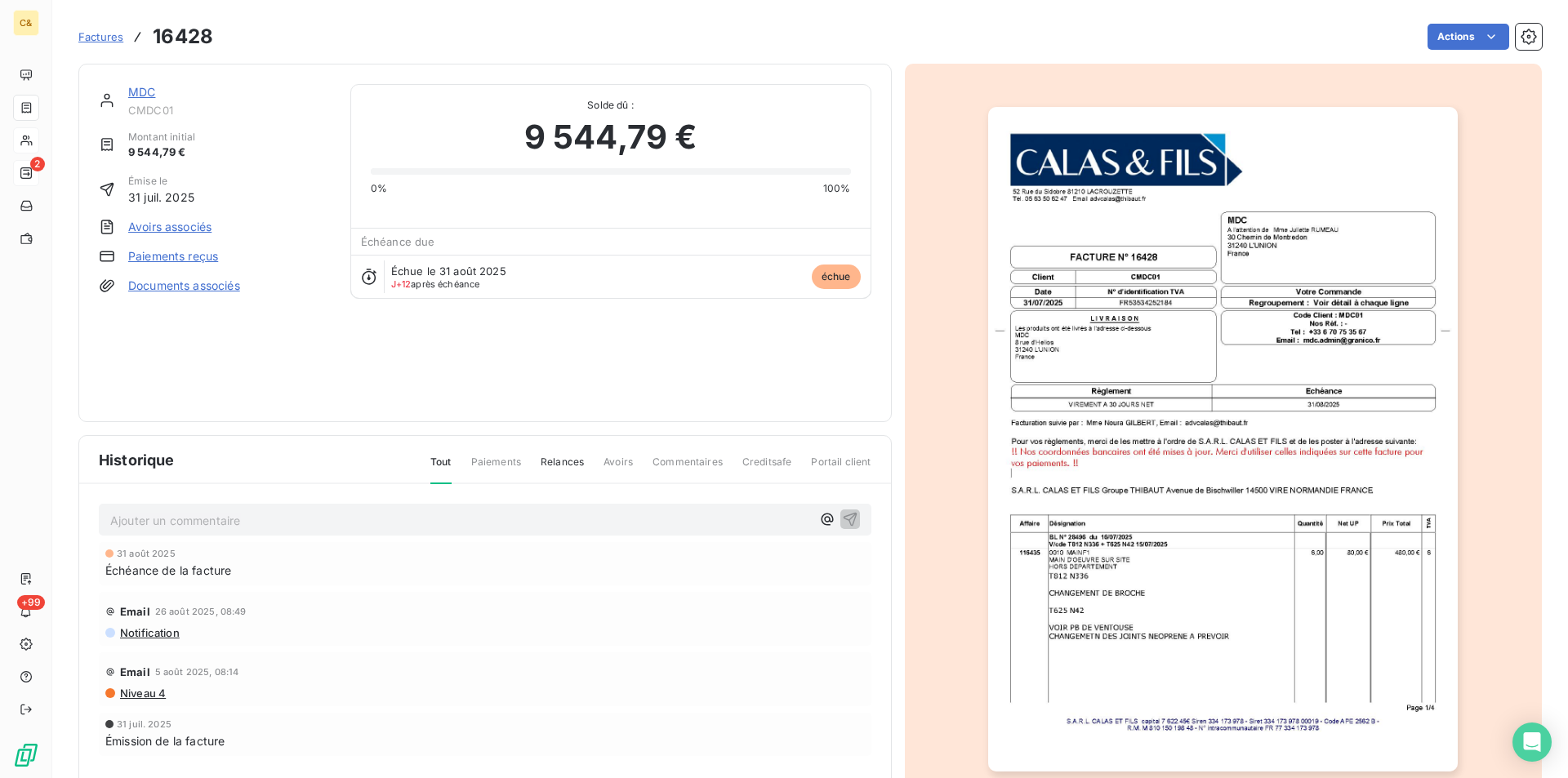
click at [200, 354] on div "MDC CMDC01 Montant initial 9 544,79 € Émise le [DATE] Avoirs associés Paiements…" at bounding box center [214, 243] width 232 height 318
click at [234, 308] on div "MDC CMDC01 Montant initial 9 544,79 € Émise le [DATE] Avoirs associés Paiements…" at bounding box center [214, 243] width 232 height 318
click at [255, 358] on div "MDC CMDC01 Montant initial 9 544,79 € Émise le [DATE] Avoirs associés Paiements…" at bounding box center [214, 243] width 232 height 318
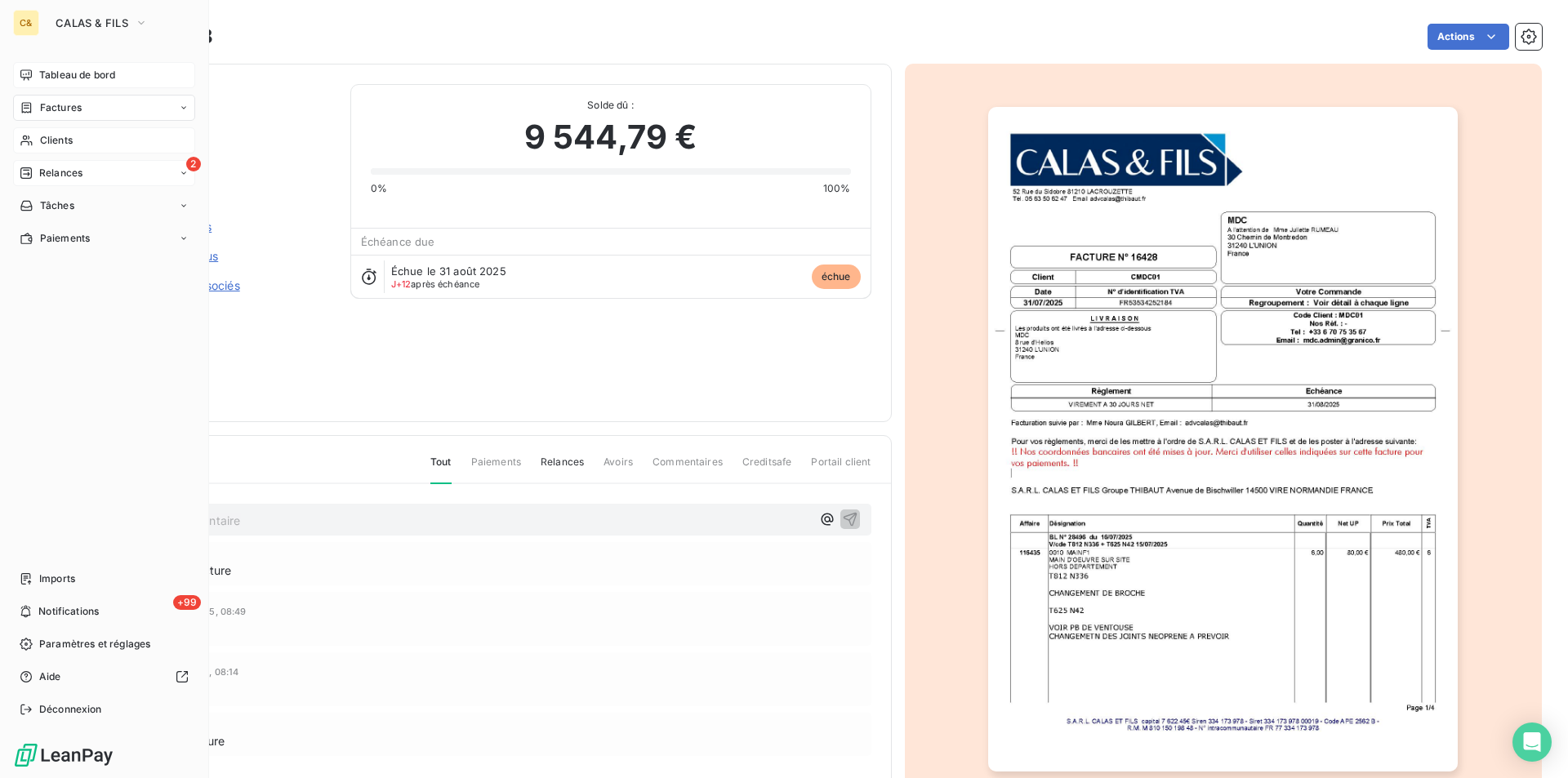
click at [82, 70] on span "Tableau de bord" at bounding box center [77, 75] width 76 height 15
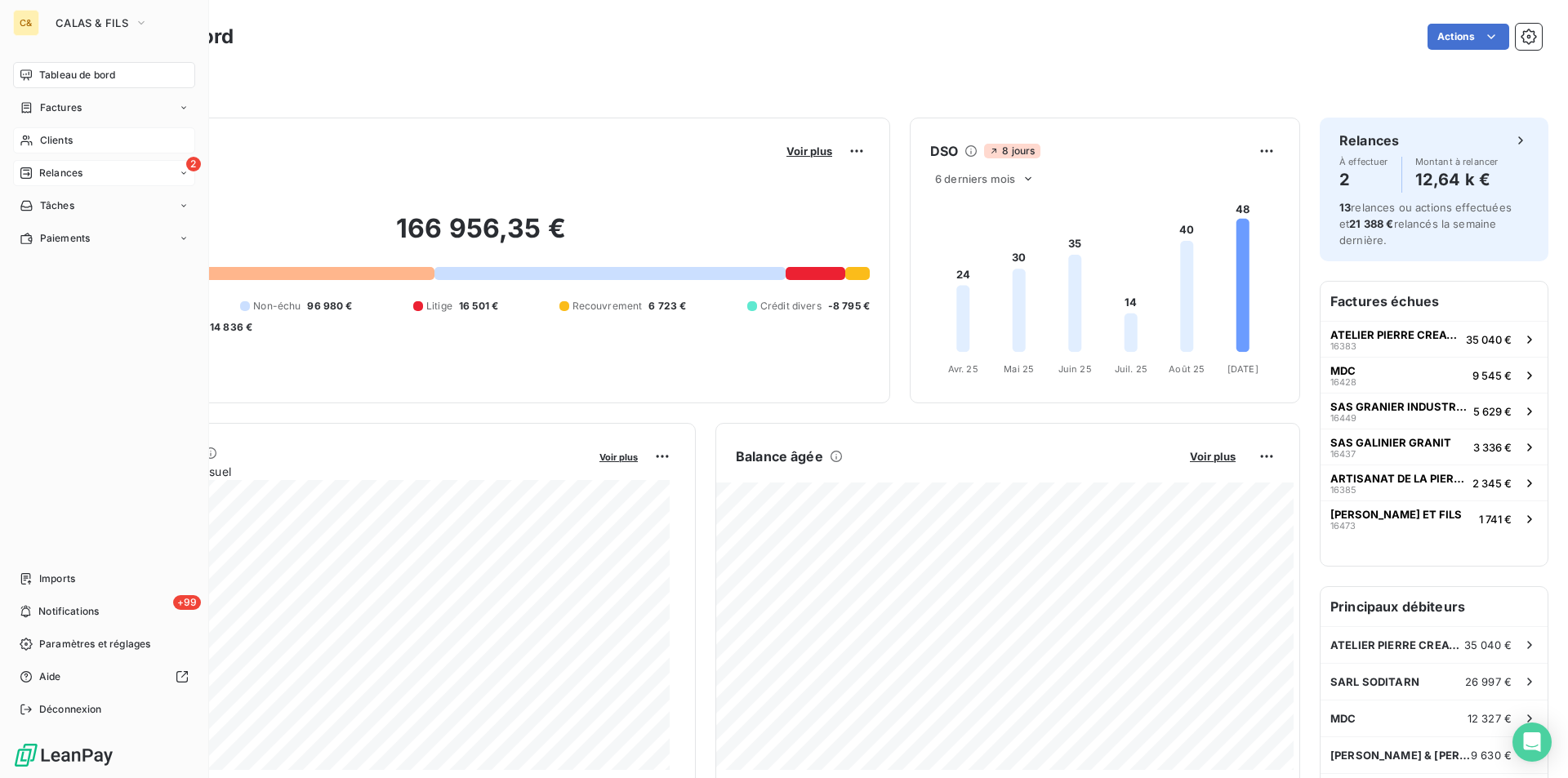
click at [58, 172] on span "Relances" at bounding box center [61, 173] width 43 height 15
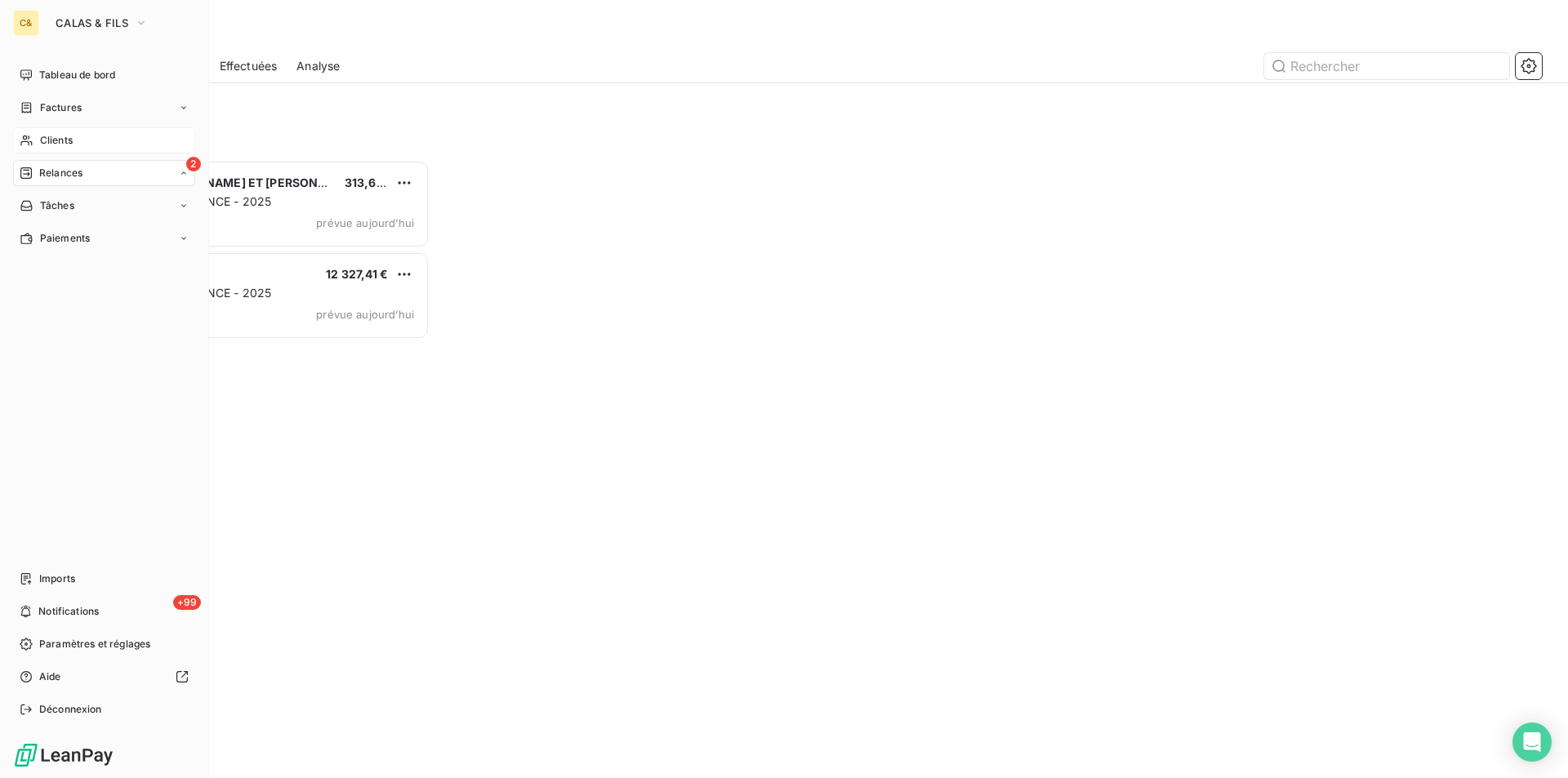
scroll to position [606, 339]
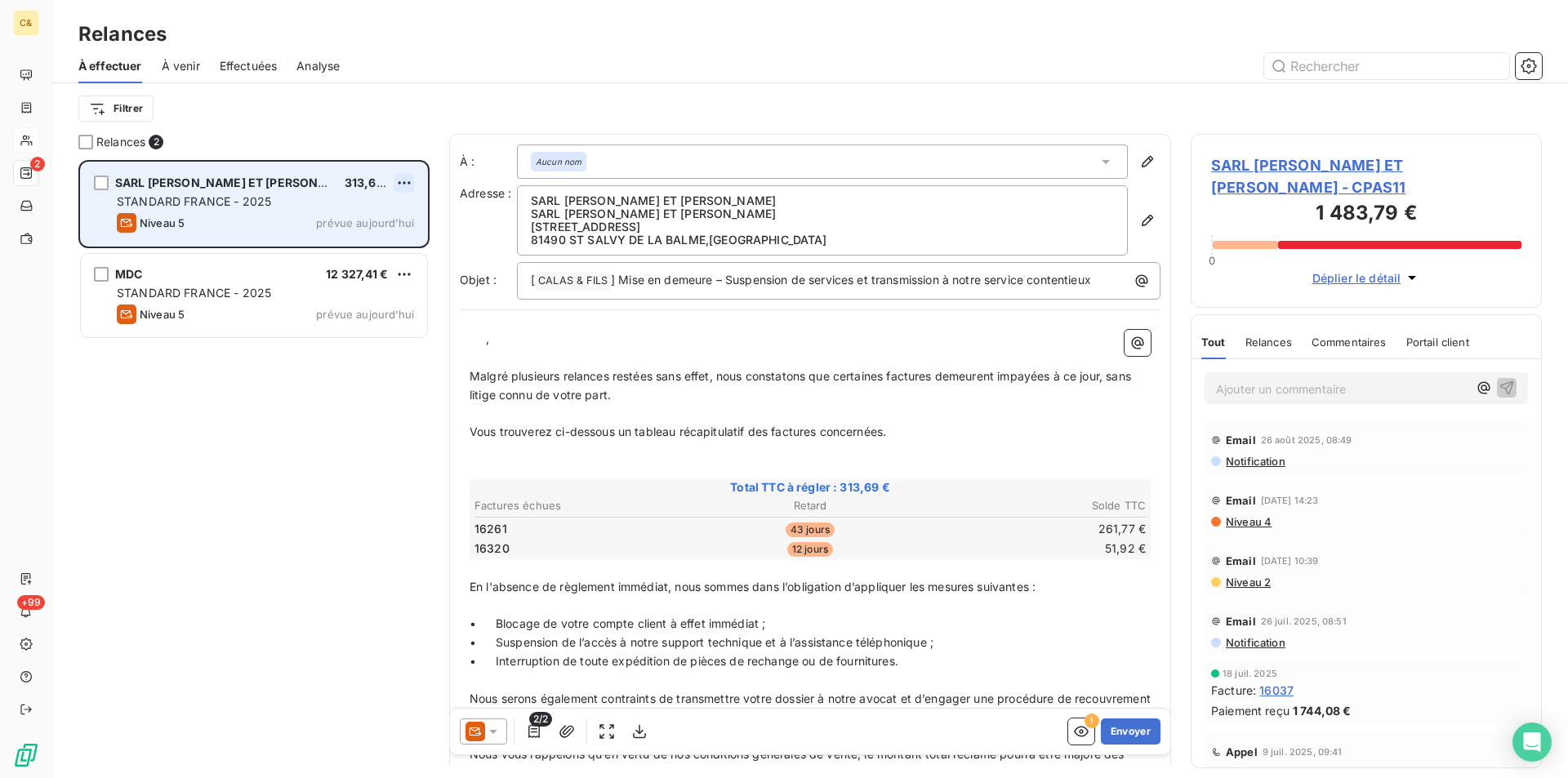
click at [410, 179] on html "C& 2 +99 Relances À effectuer À venir Effectuées Analyse Filtrer Relances 2 SAR…" at bounding box center [784, 389] width 1568 height 778
click at [398, 214] on div "Replanifier cette action" at bounding box center [333, 215] width 147 height 27
select select "8"
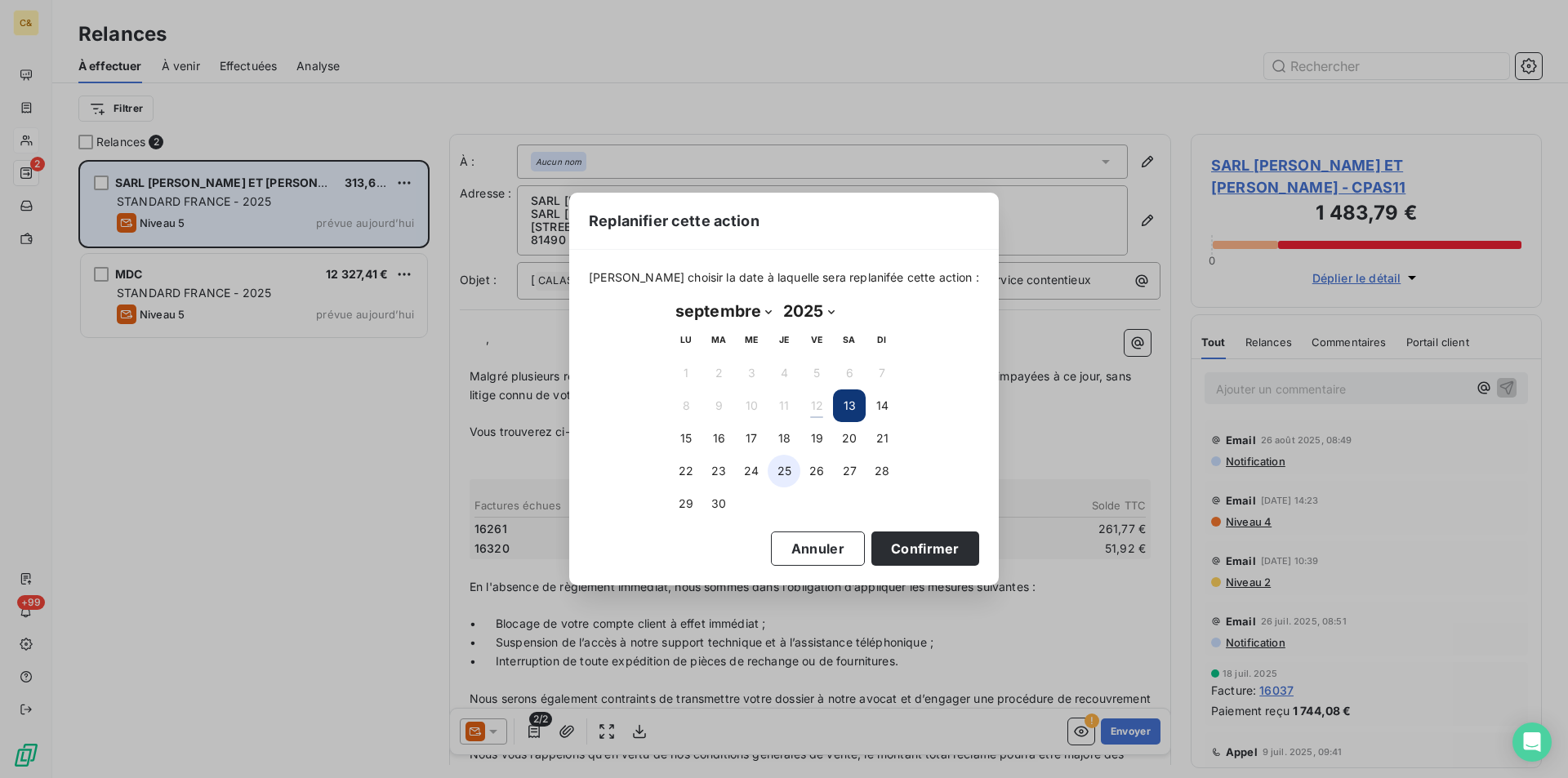
drag, startPoint x: 690, startPoint y: 439, endPoint x: 785, endPoint y: 483, distance: 104.7
click at [690, 439] on button "15" at bounding box center [686, 438] width 32 height 32
click at [907, 548] on button "Confirmer" at bounding box center [926, 549] width 108 height 34
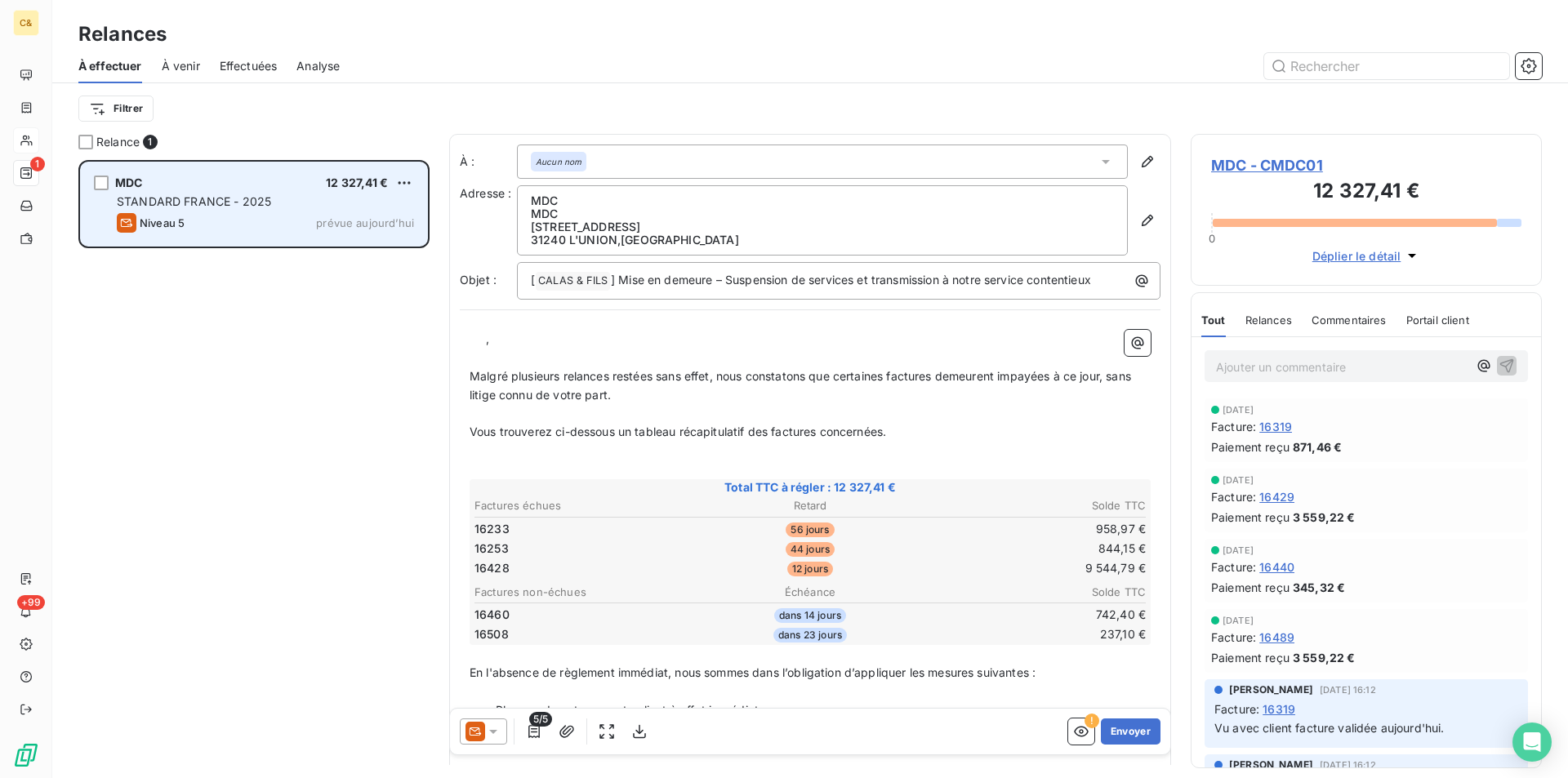
click at [204, 331] on div "MDC 12 327,41 € STANDARD FRANCE - 2025 Niveau 5 prévue [DATE]" at bounding box center [254, 469] width 351 height 619
click at [1292, 169] on span "MDC - CMDC01" at bounding box center [1366, 165] width 311 height 22
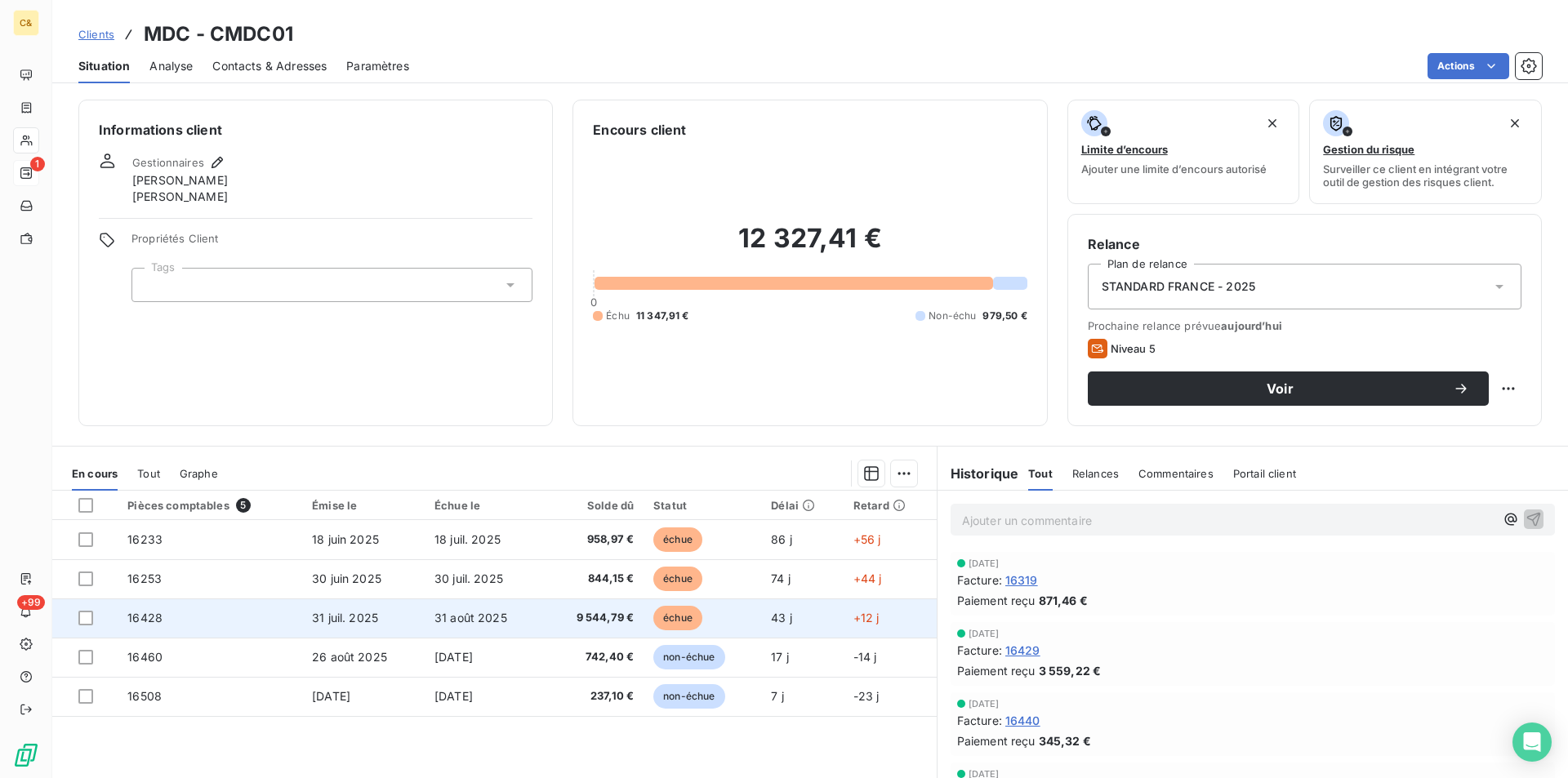
click at [492, 627] on td "31 août 2025" at bounding box center [484, 619] width 119 height 39
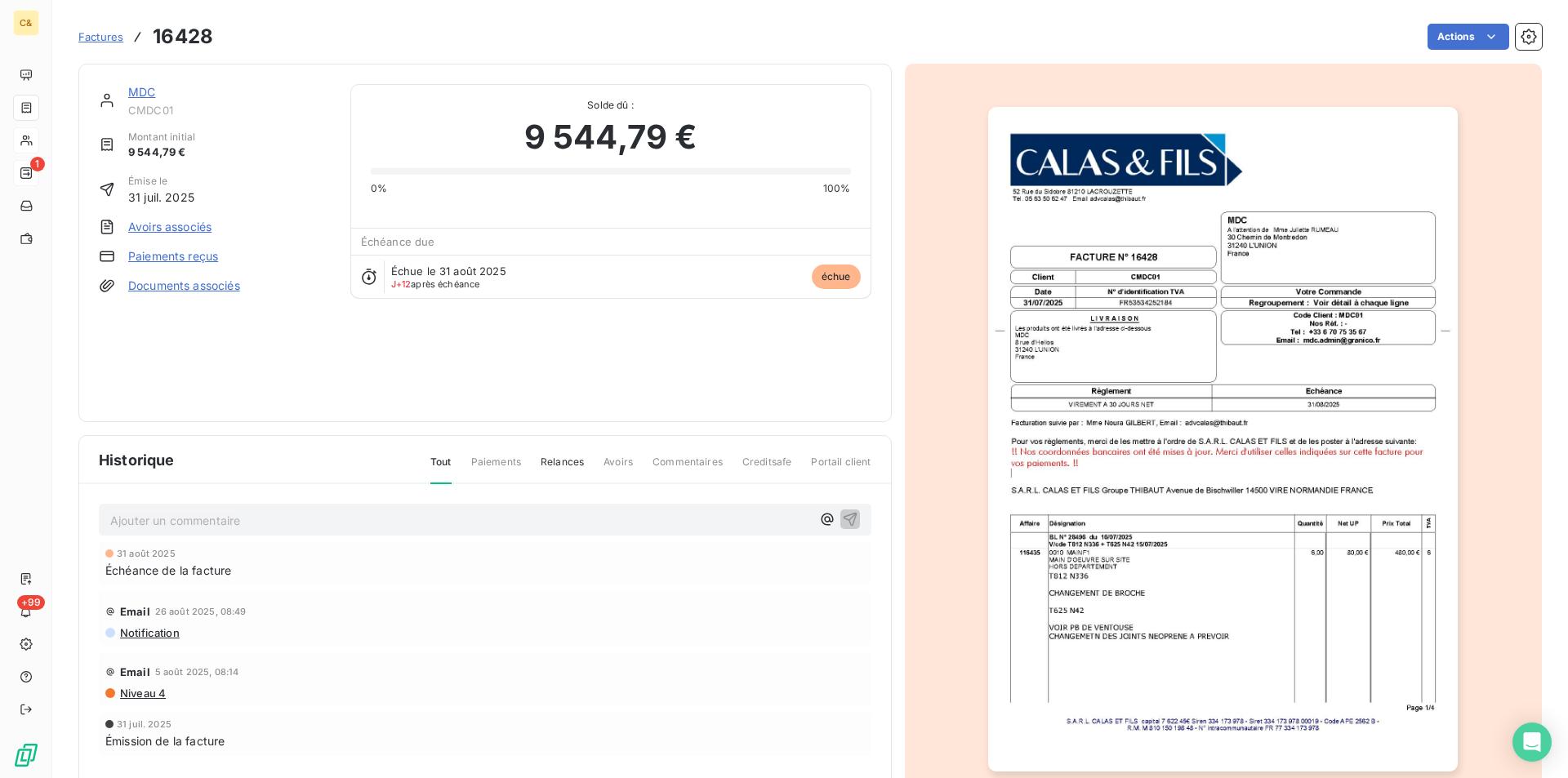
click at [229, 349] on div "MDC CMDC01 Montant initial 9 544,79 € Émise le [DATE] Avoirs associés Paiements…" at bounding box center [214, 243] width 232 height 318
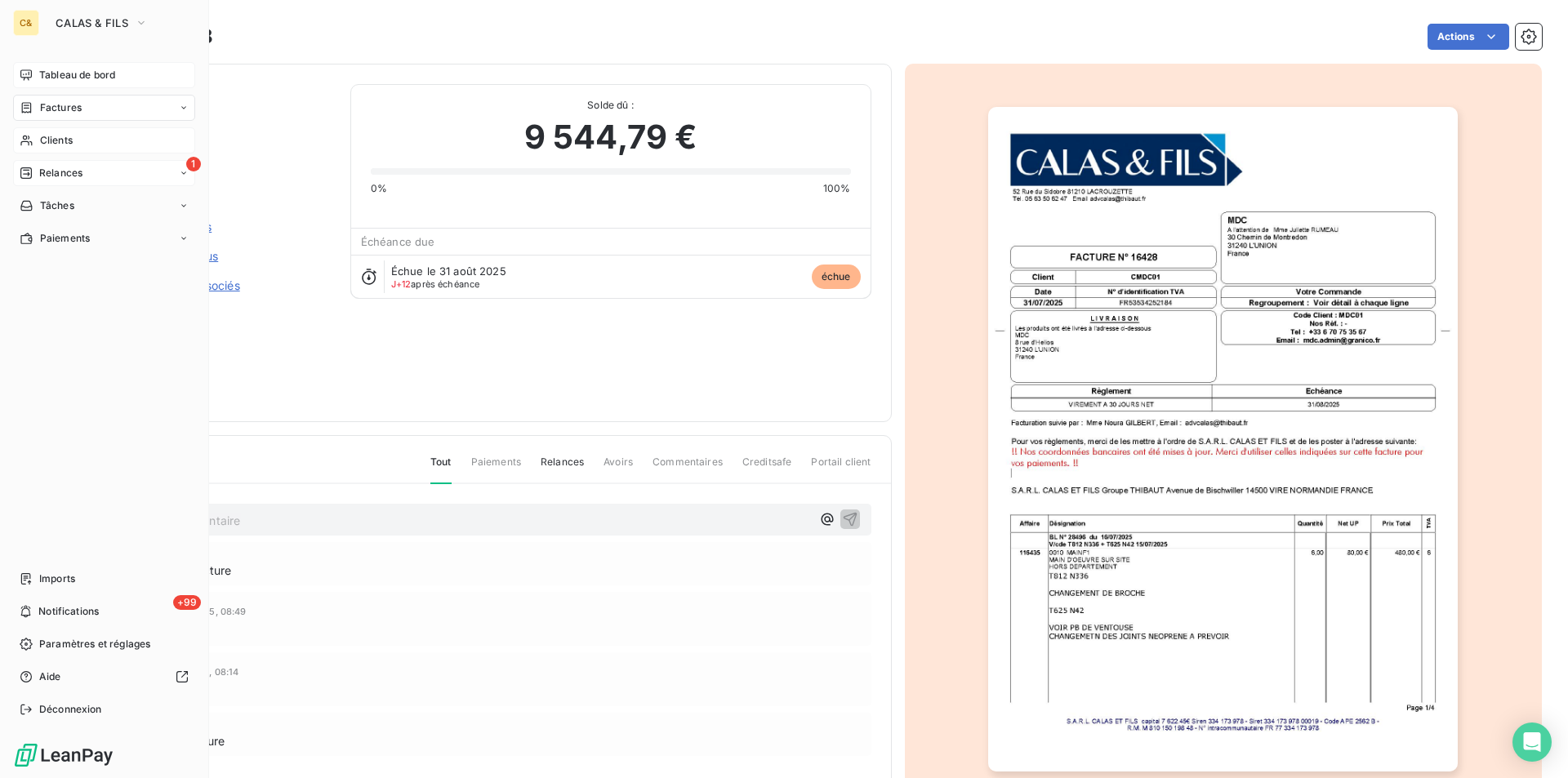
click at [62, 77] on span "Tableau de bord" at bounding box center [77, 75] width 76 height 15
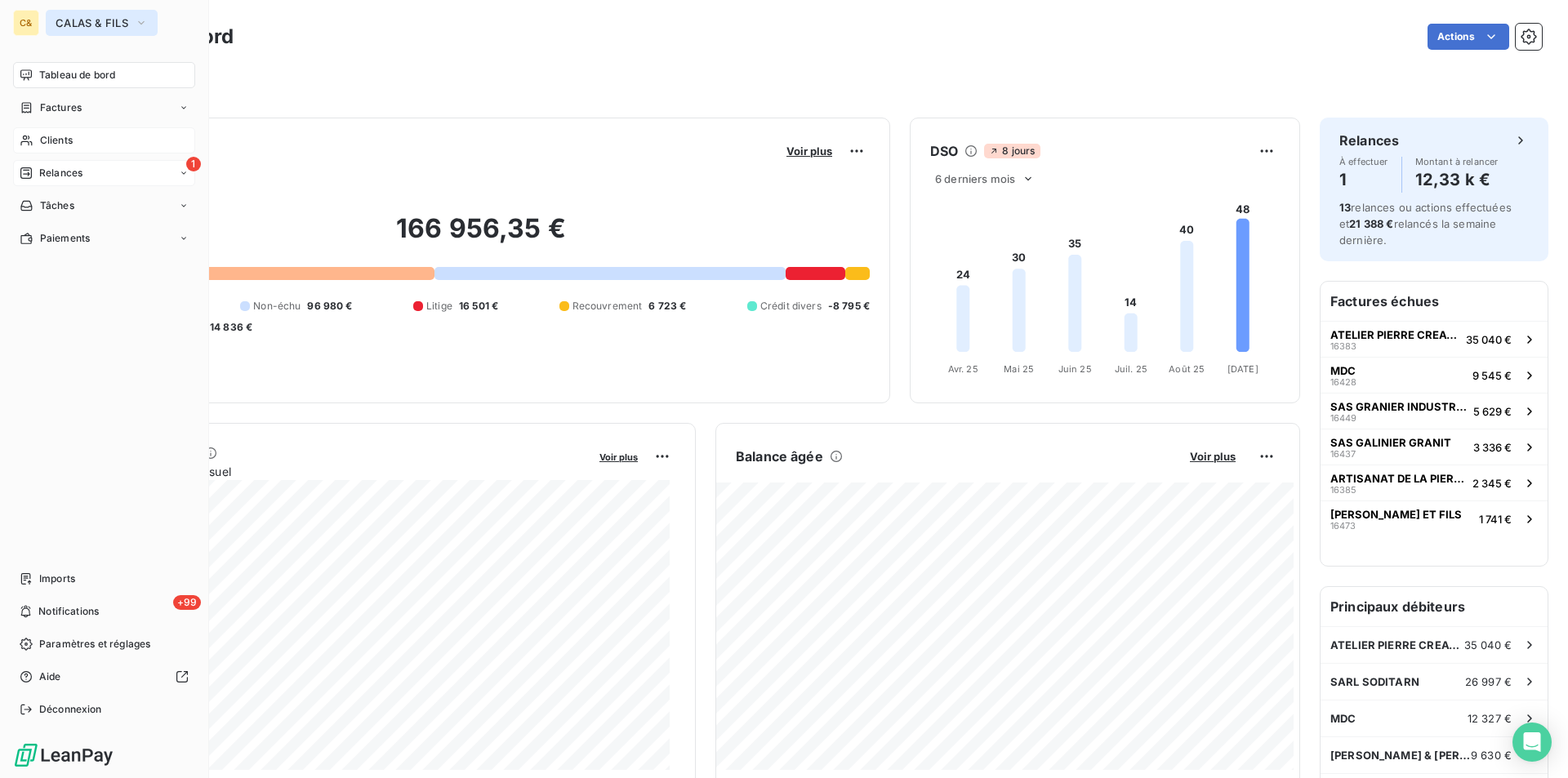
click at [69, 27] on span "CALAS & FILS" at bounding box center [91, 23] width 73 height 13
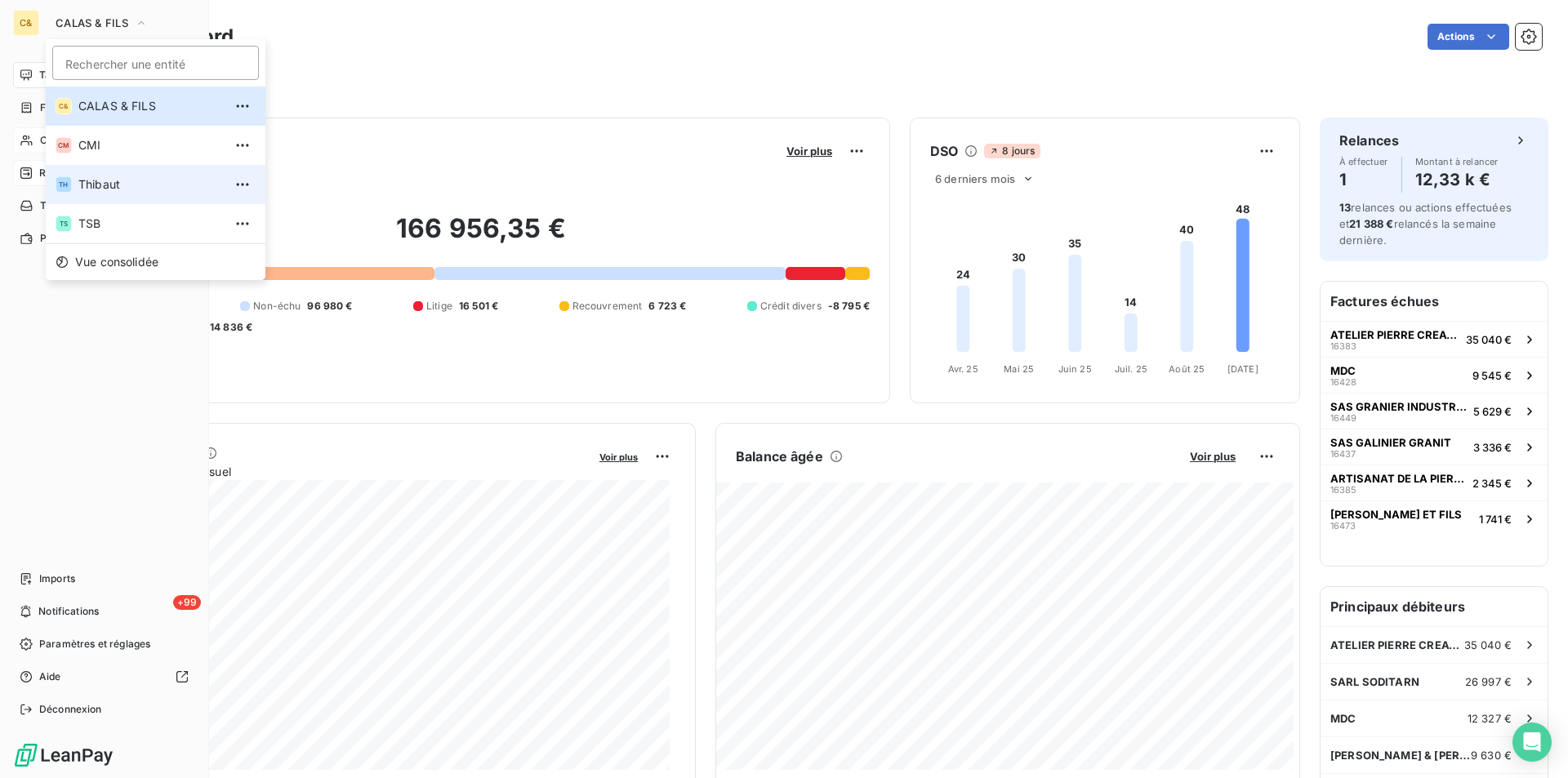
click at [118, 187] on span "Thibaut" at bounding box center [151, 184] width 145 height 17
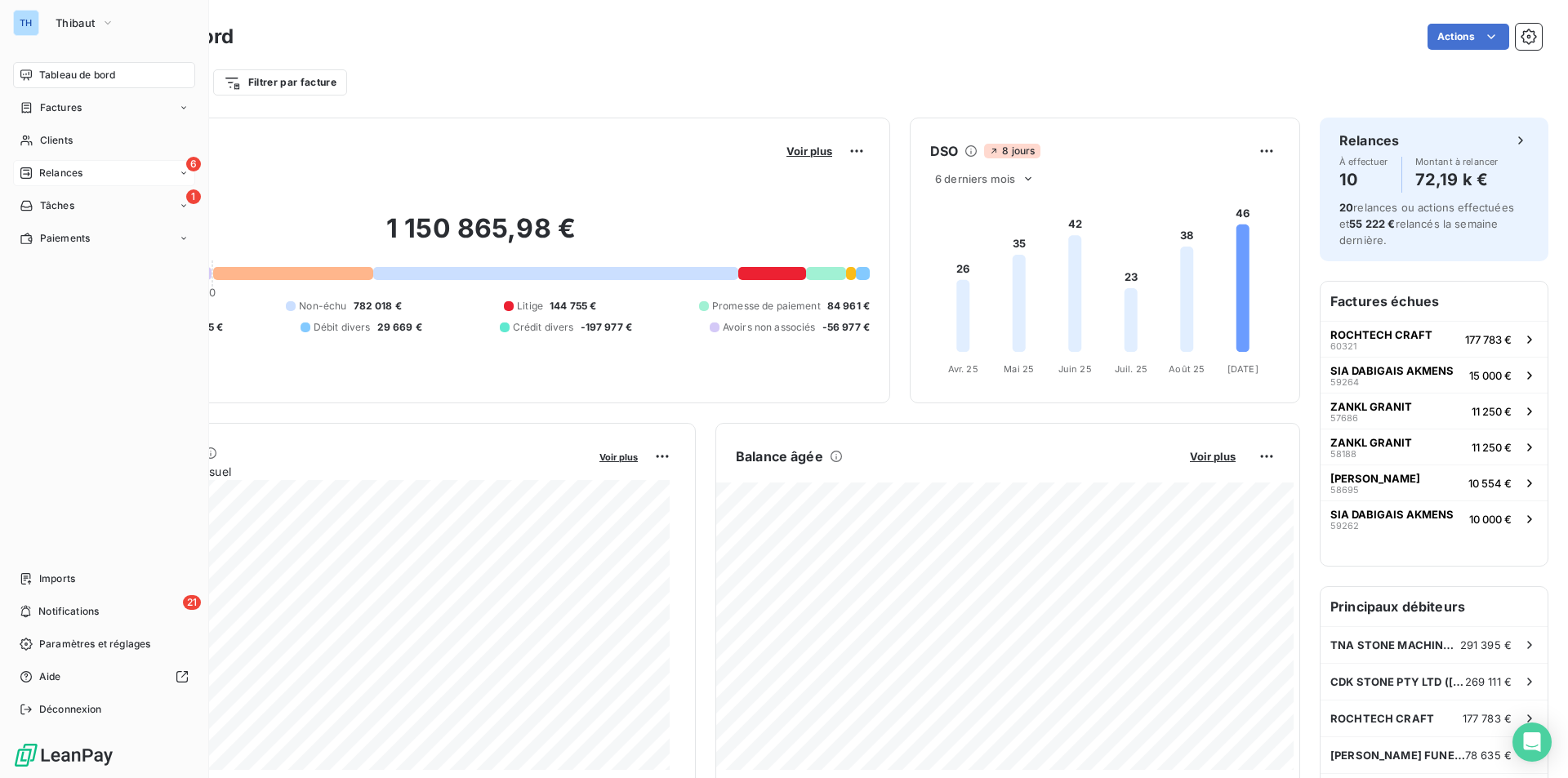
click at [82, 162] on div "6 Relances" at bounding box center [103, 173] width 182 height 27
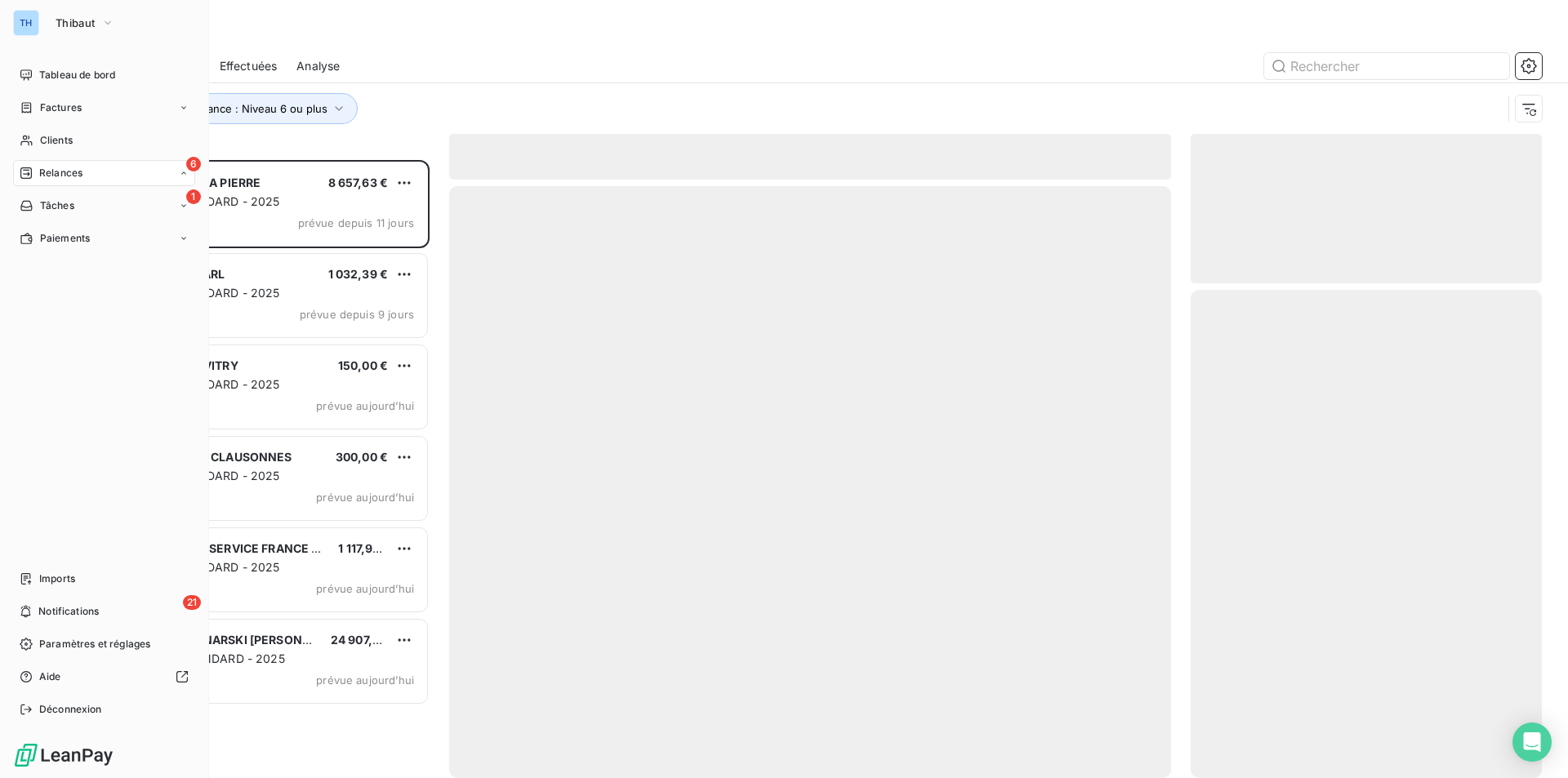
scroll to position [606, 339]
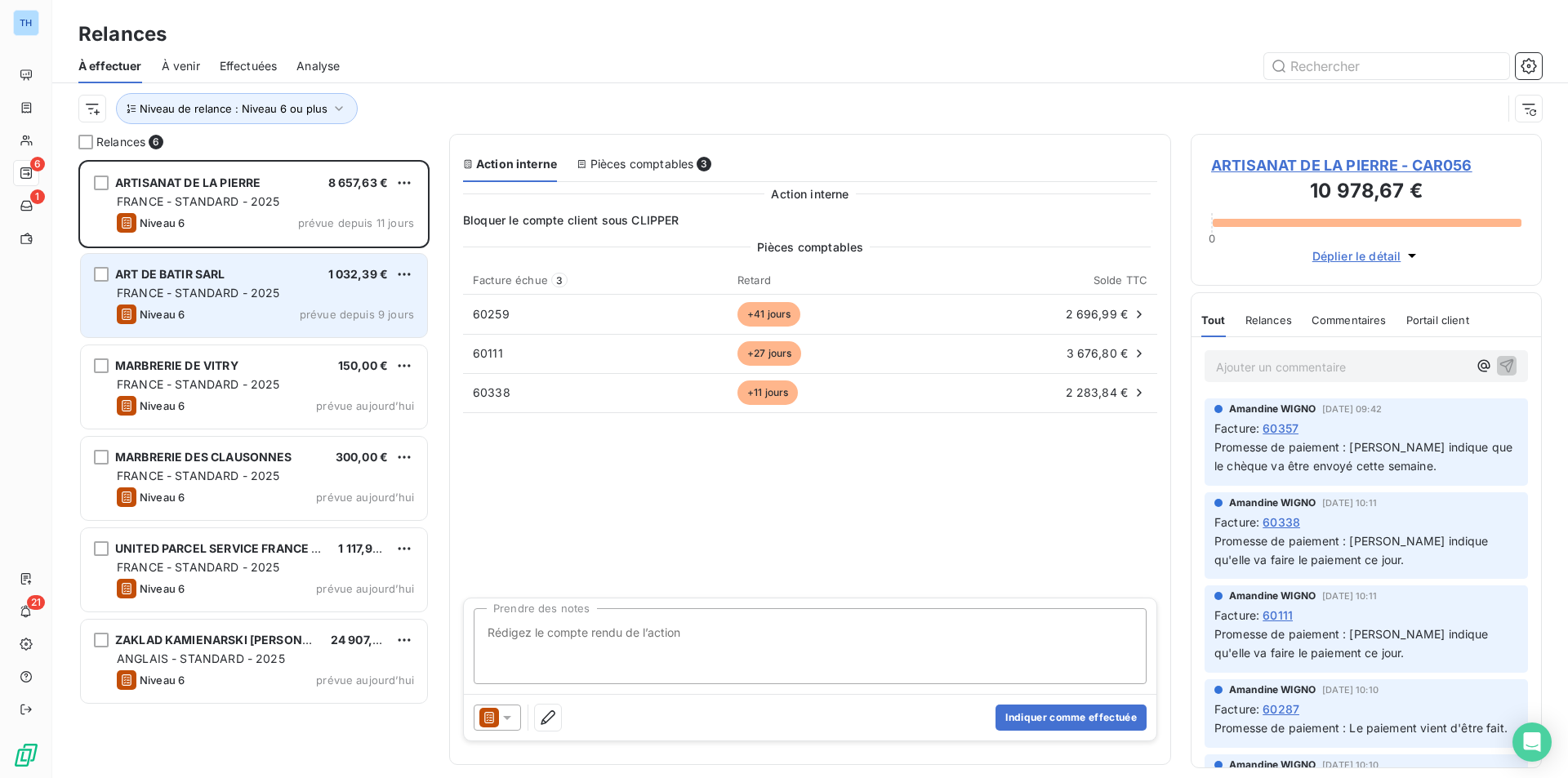
click at [250, 286] on span "FRANCE - STANDARD - 2025" at bounding box center [199, 293] width 163 height 14
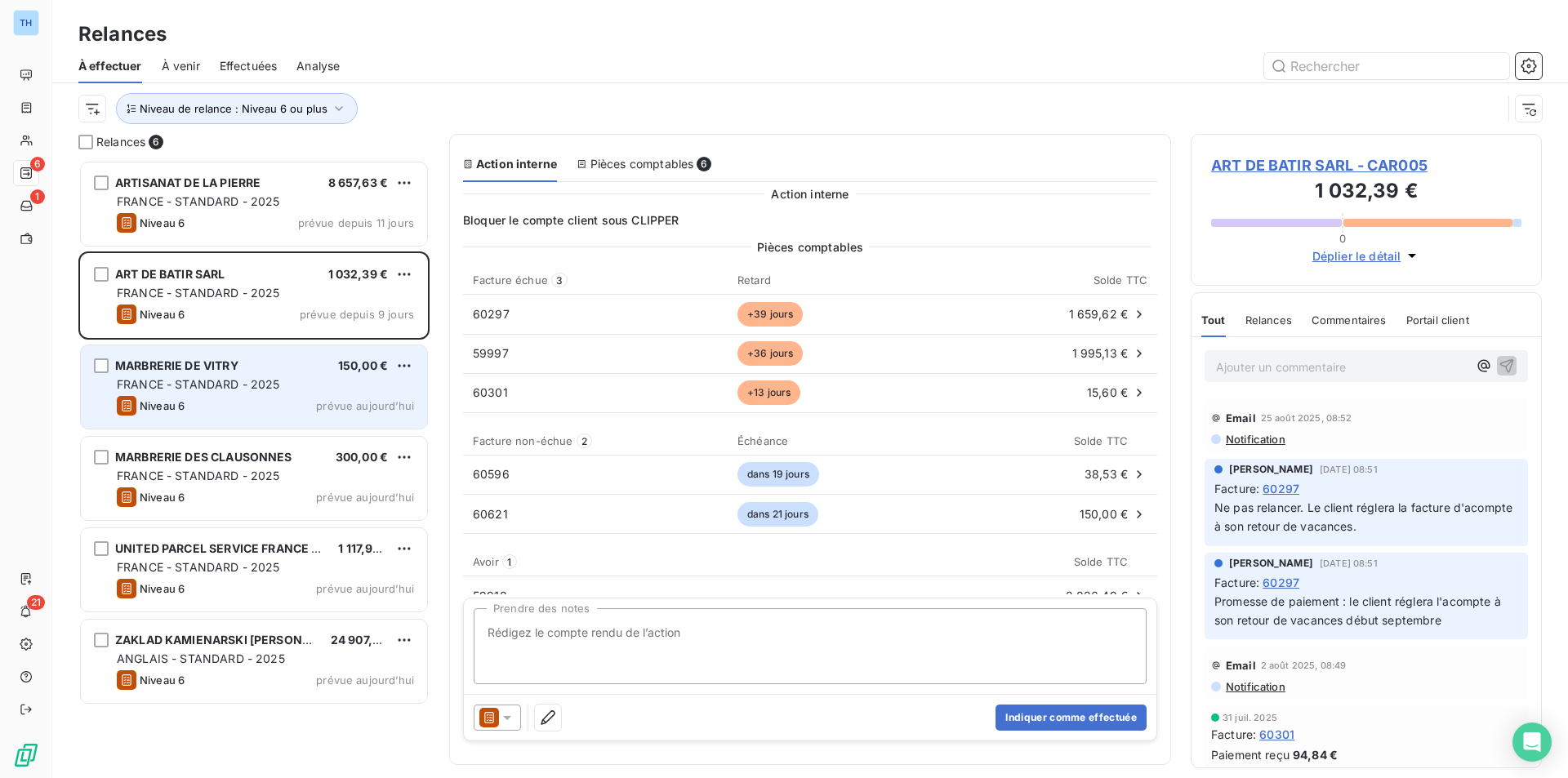
click at [267, 384] on span "FRANCE - STANDARD - 2025" at bounding box center [199, 385] width 163 height 14
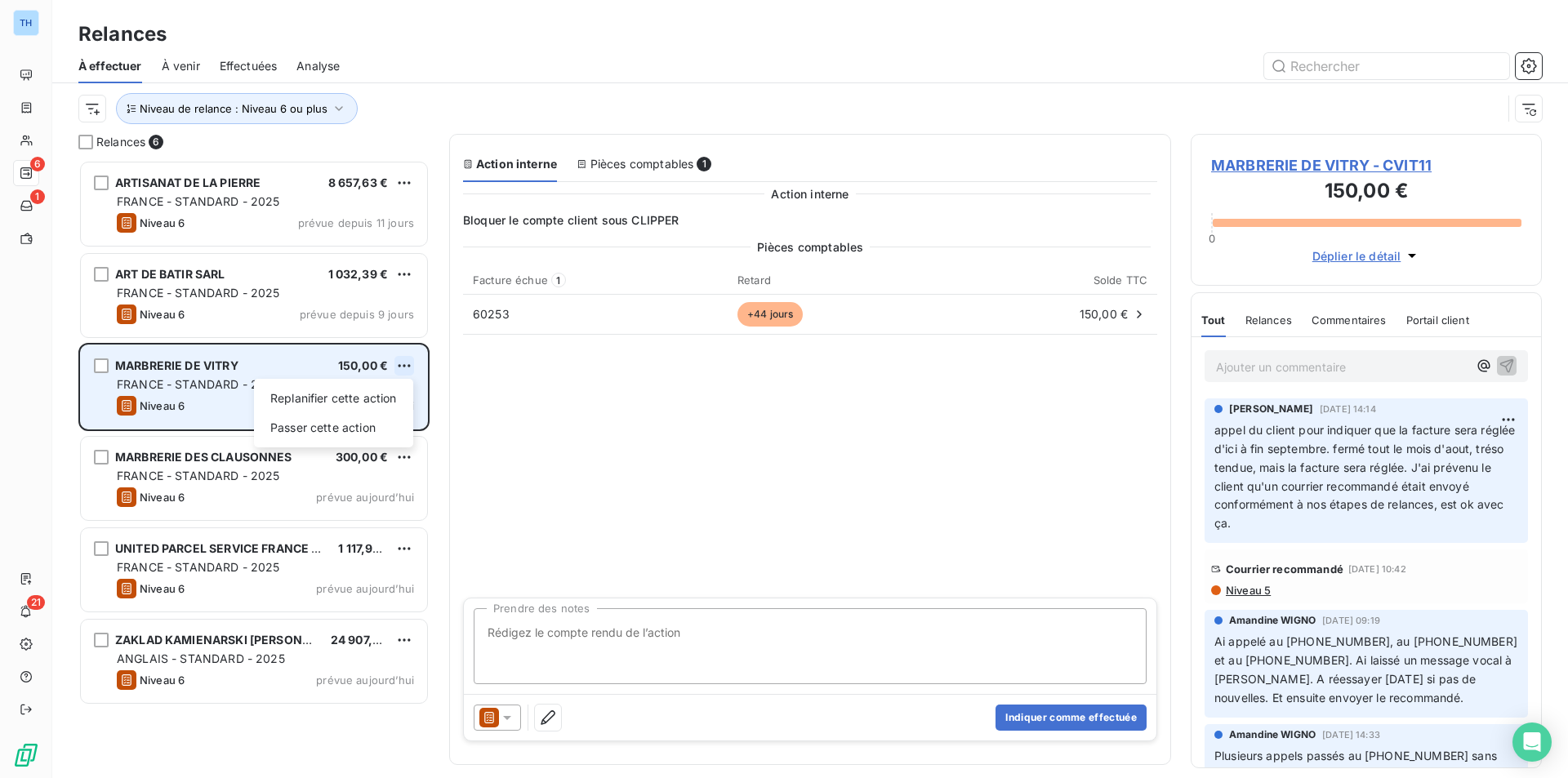
click at [405, 362] on html "TH 6 1 21 Relances À effectuer À venir Effectuées Analyse Niveau de relance : N…" at bounding box center [784, 389] width 1568 height 778
click at [369, 389] on div "Replanifier cette action" at bounding box center [333, 398] width 147 height 27
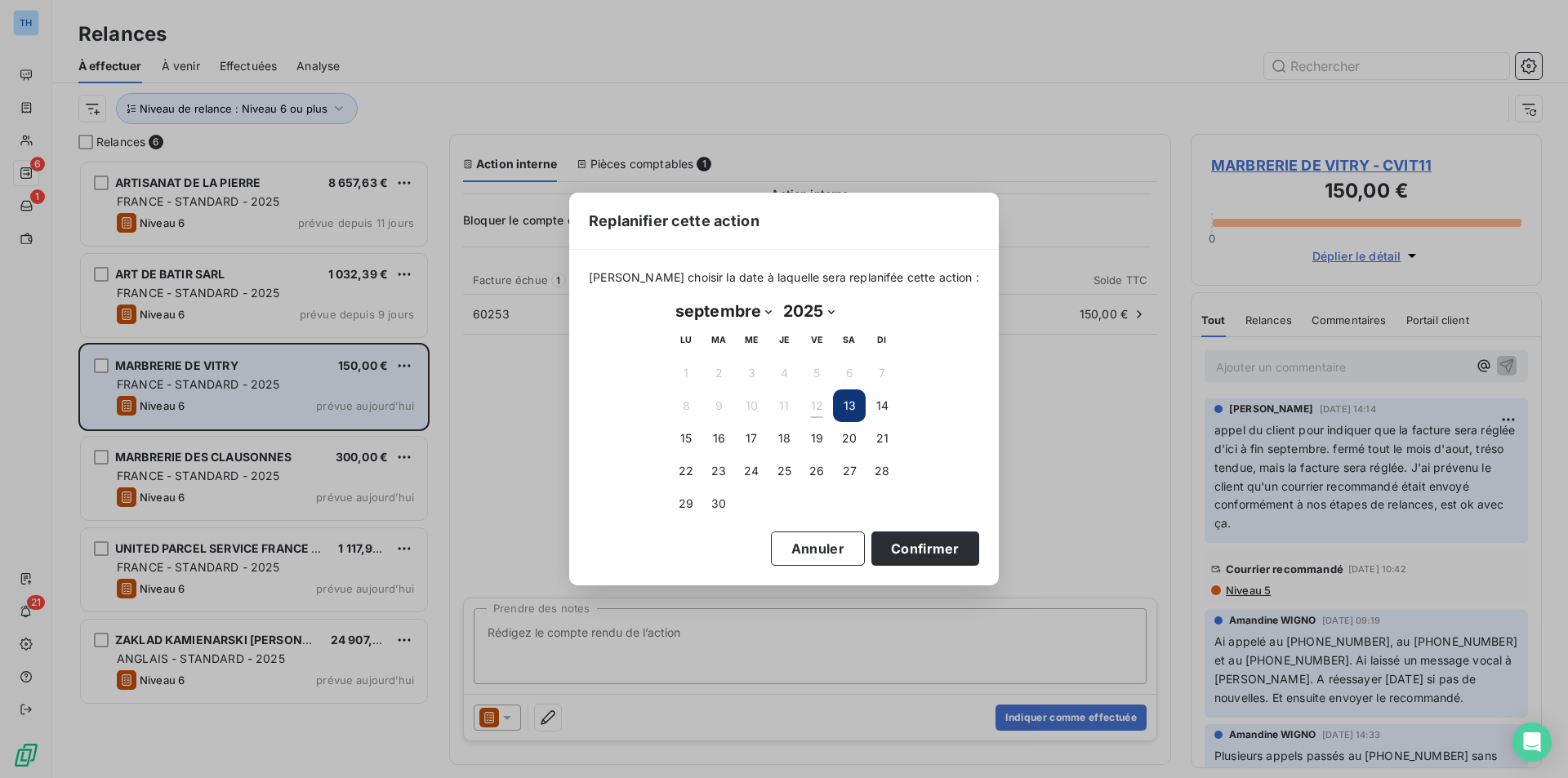
click at [833, 312] on select "2025 2026 2027 2028 2029 2030 2031 2032 2033 2034 2035" at bounding box center [809, 311] width 62 height 27
click at [778, 298] on select "2025 2026 2027 2028 2029 2030 2031 2032 2033 2034 2035" at bounding box center [809, 311] width 62 height 27
click at [767, 309] on select "janvier février mars avril mai juin juillet août septembre octobre novembre déc…" at bounding box center [724, 311] width 108 height 27
select select "9"
click at [670, 298] on select "janvier février mars avril mai juin juillet août septembre octobre novembre déc…" at bounding box center [724, 311] width 108 height 27
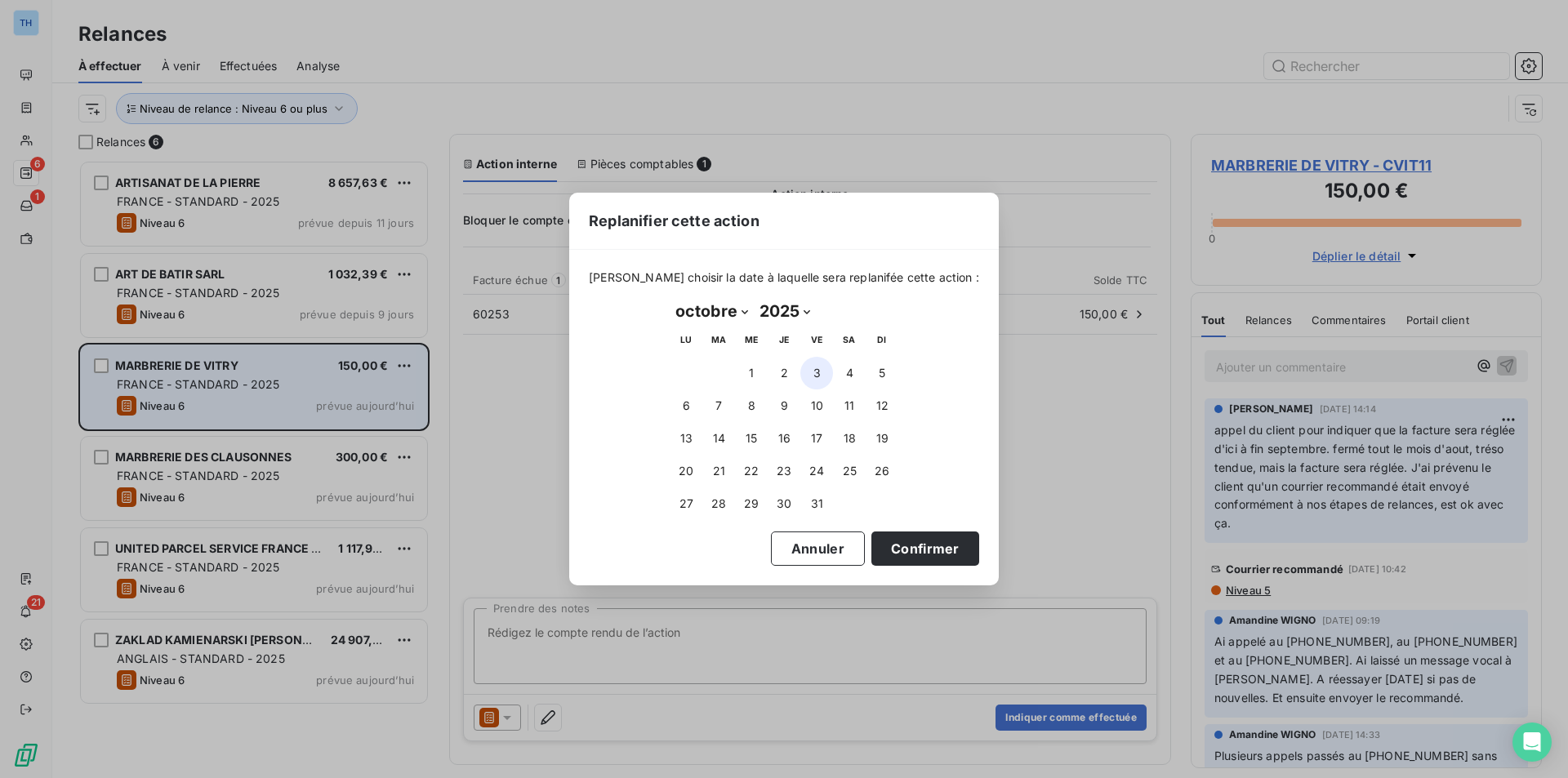
click at [818, 379] on button "3" at bounding box center [816, 373] width 32 height 32
drag, startPoint x: 882, startPoint y: 550, endPoint x: 869, endPoint y: 527, distance: 26.4
click at [882, 550] on button "Confirmer" at bounding box center [926, 549] width 108 height 34
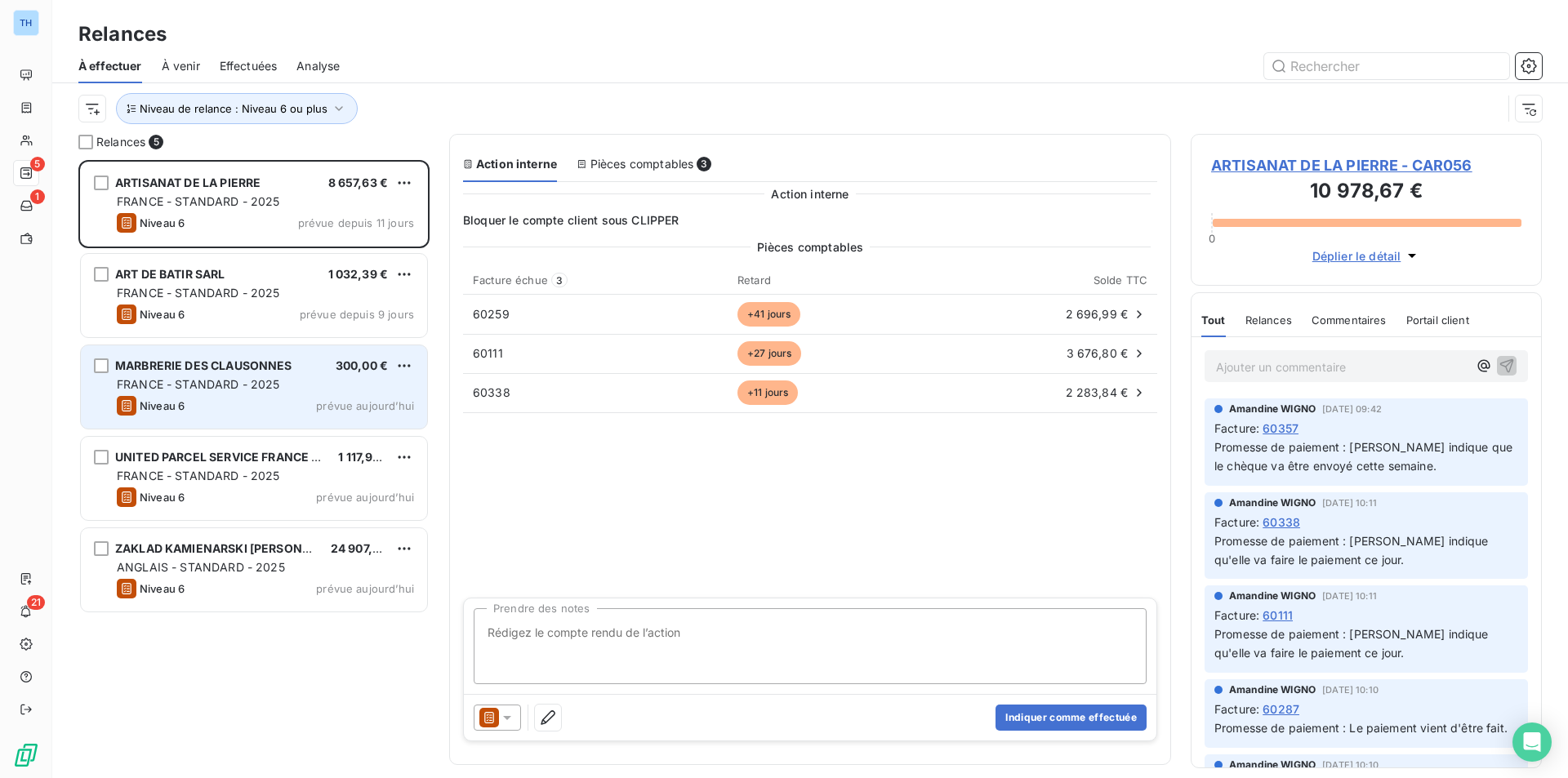
click at [356, 392] on div "FRANCE - STANDARD - 2025" at bounding box center [266, 385] width 297 height 17
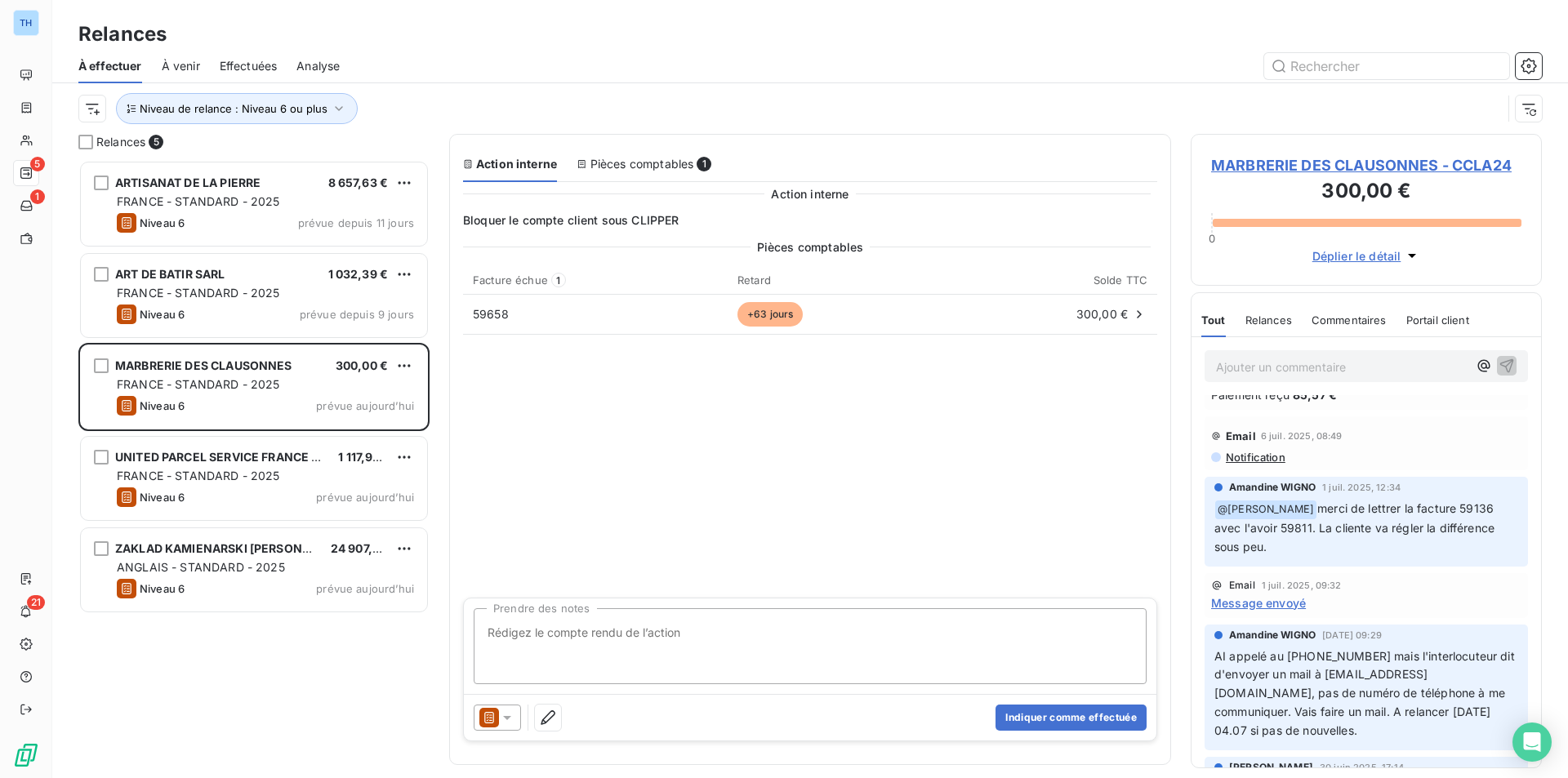
scroll to position [490, 0]
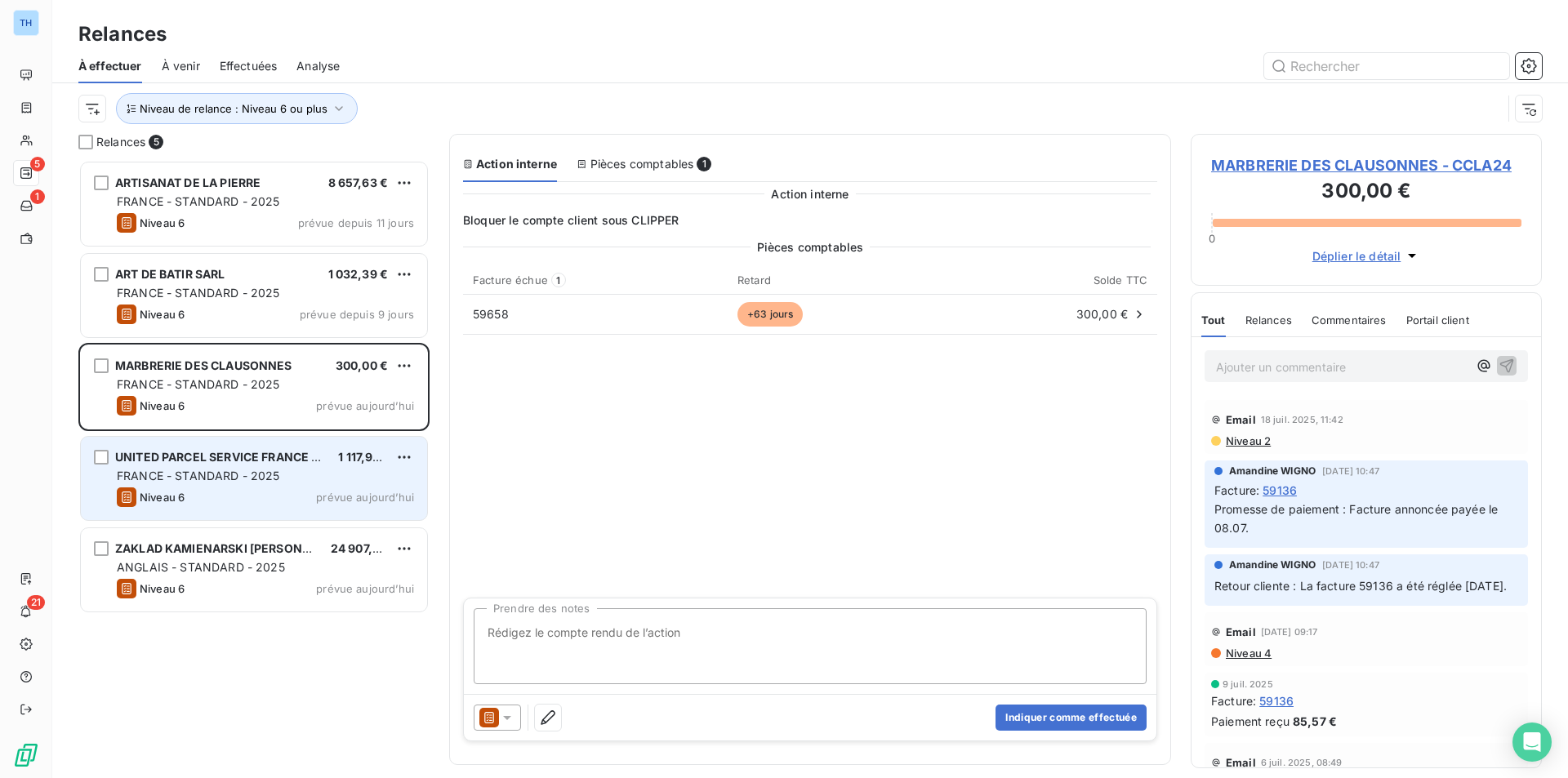
click at [268, 471] on span "FRANCE - STANDARD - 2025" at bounding box center [199, 476] width 163 height 14
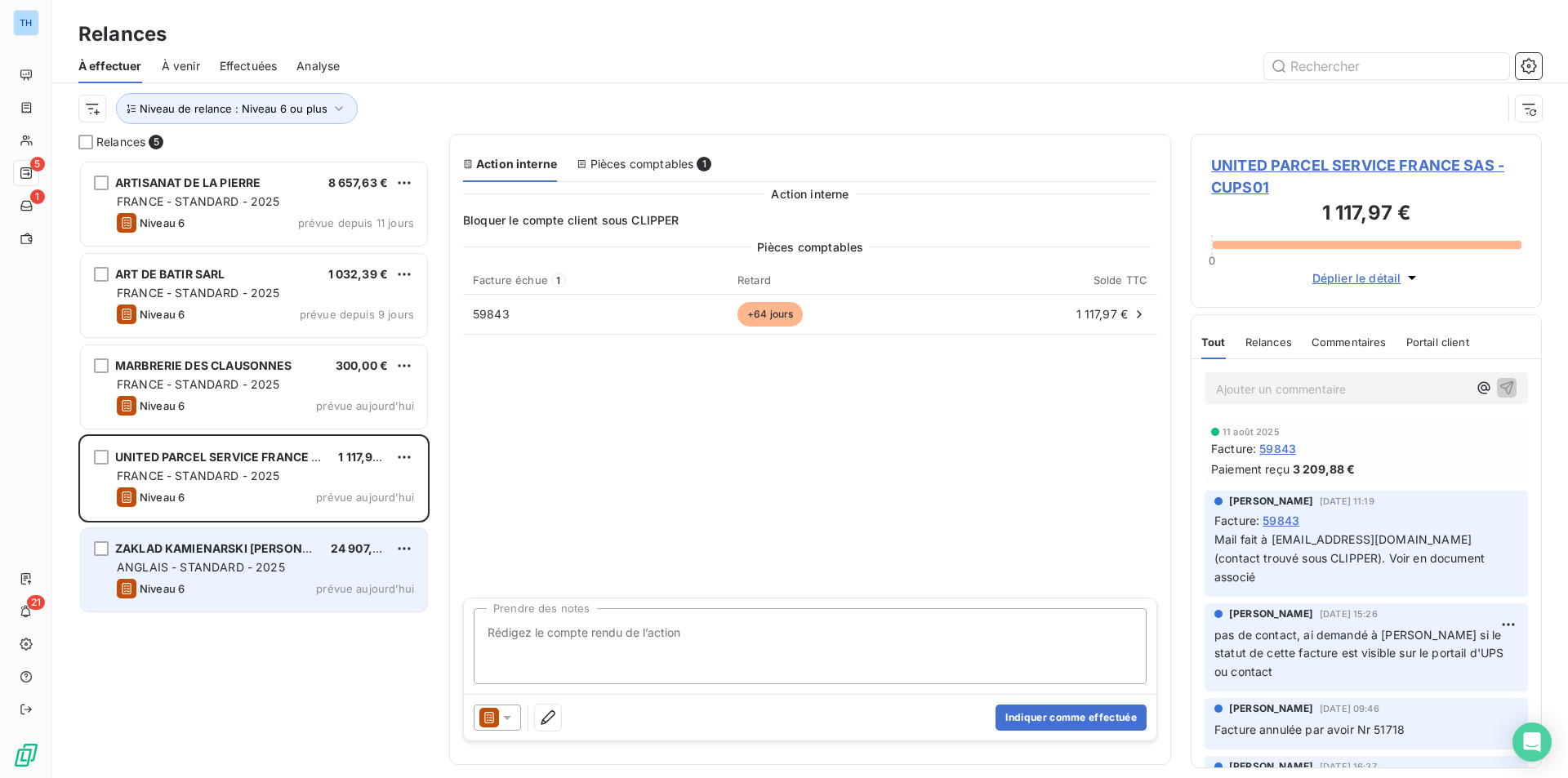
click at [272, 564] on span "ANGLAIS - STANDARD - 2025" at bounding box center [201, 568] width 168 height 14
